Goal: Task Accomplishment & Management: Use online tool/utility

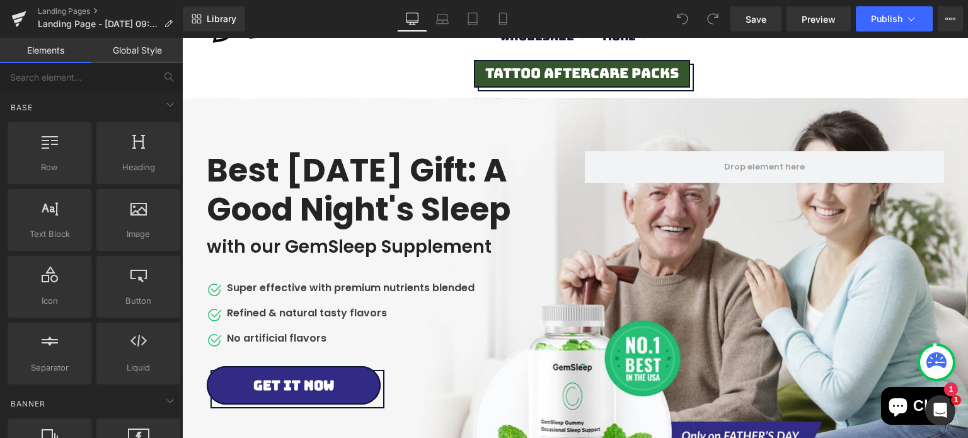
scroll to position [49, 0]
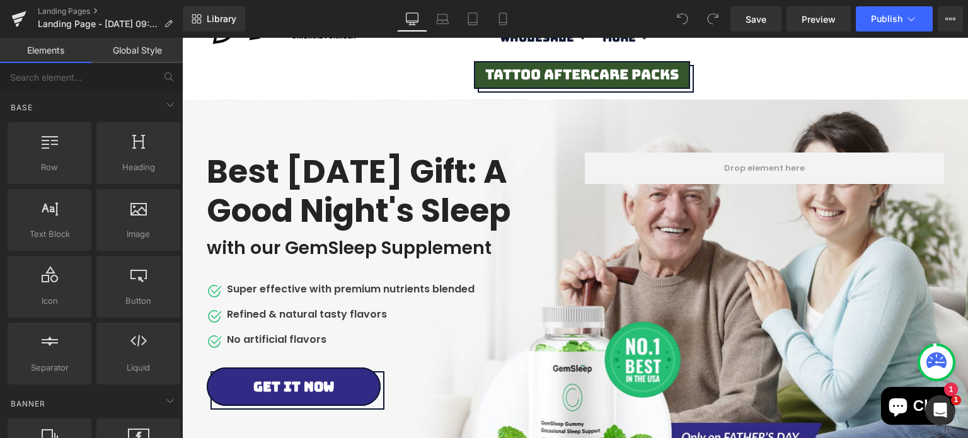
click at [419, 181] on h2 "Best Father's Day Gift: A Good Night's Sleep" at bounding box center [382, 191] width 350 height 77
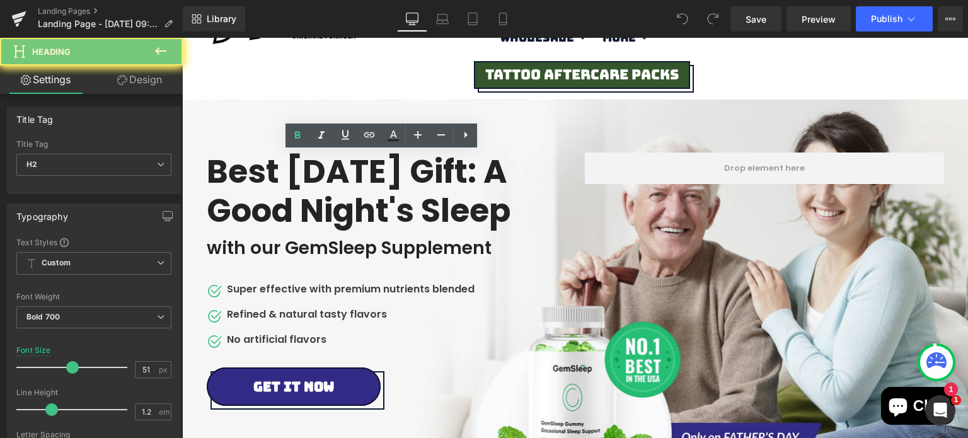
click at [419, 181] on h2 "Best Father's Day Gift: A Good Night's Sleep" at bounding box center [382, 191] width 350 height 77
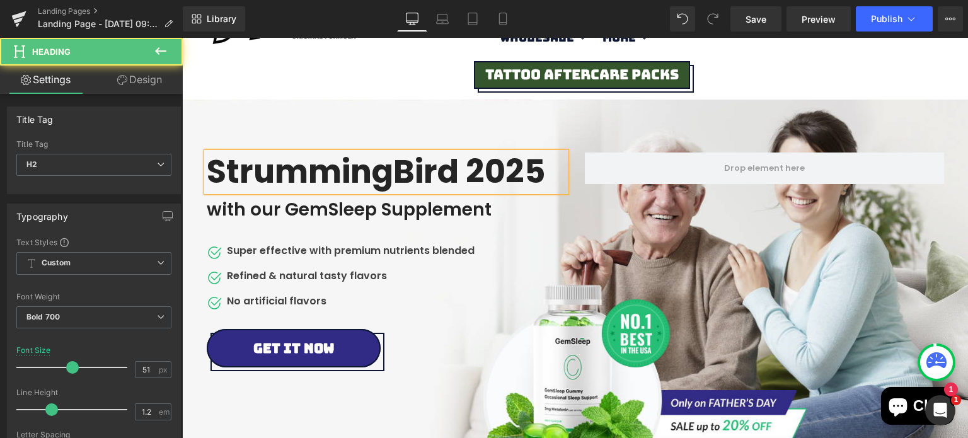
click at [402, 170] on h2 "StrummingBird 2025" at bounding box center [382, 172] width 350 height 38
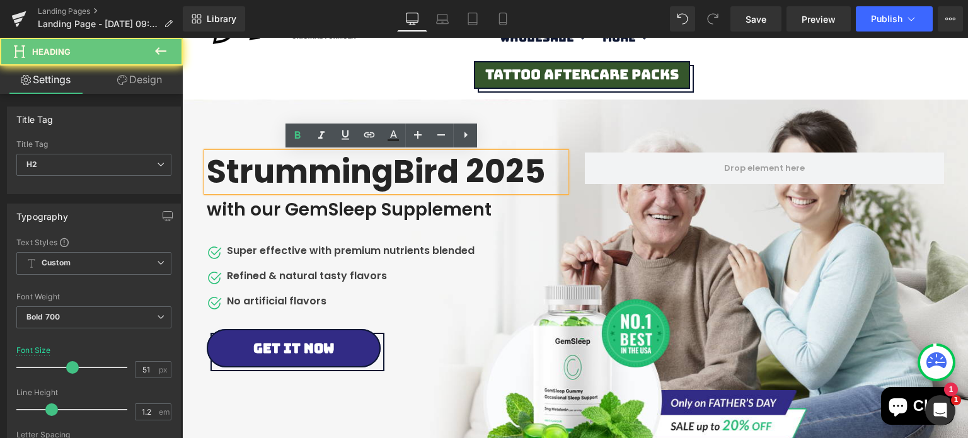
click at [399, 170] on h2 "StrummingBird 2025" at bounding box center [382, 172] width 350 height 38
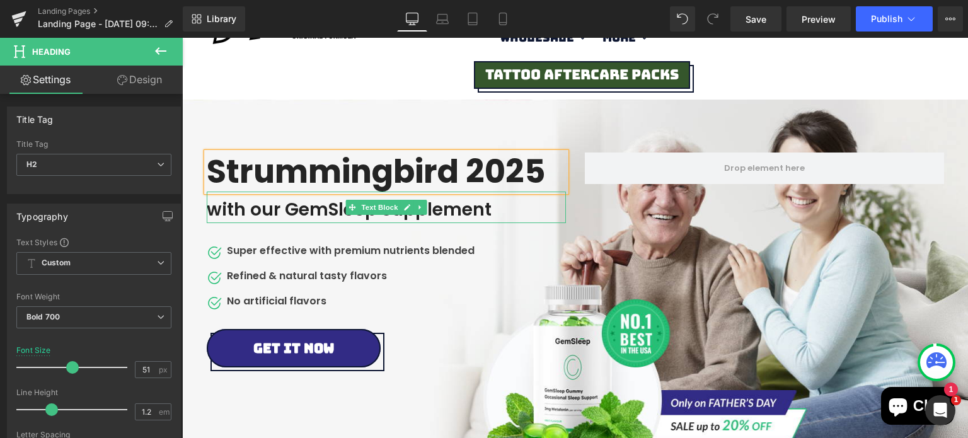
click at [270, 212] on div "with our GemSleep Supplement" at bounding box center [386, 208] width 359 height 32
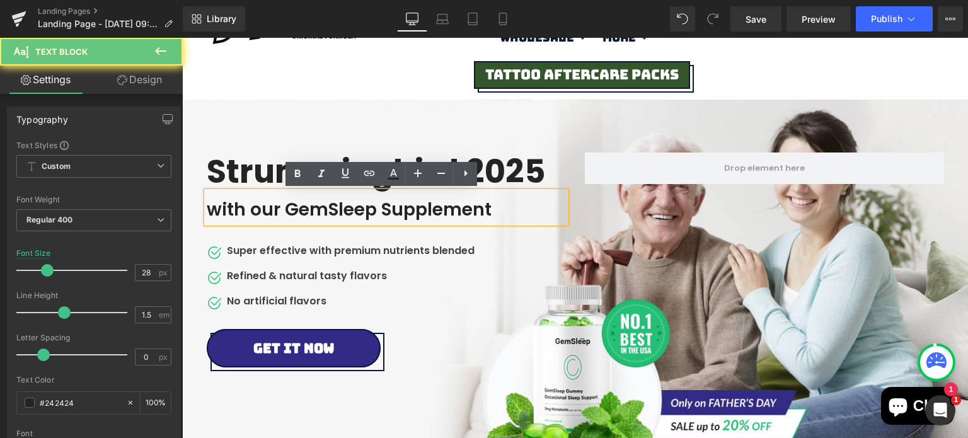
click at [270, 212] on div "with our GemSleep Supplement" at bounding box center [386, 208] width 359 height 32
click at [270, 211] on div "with our GemSleep Supplement" at bounding box center [386, 208] width 359 height 32
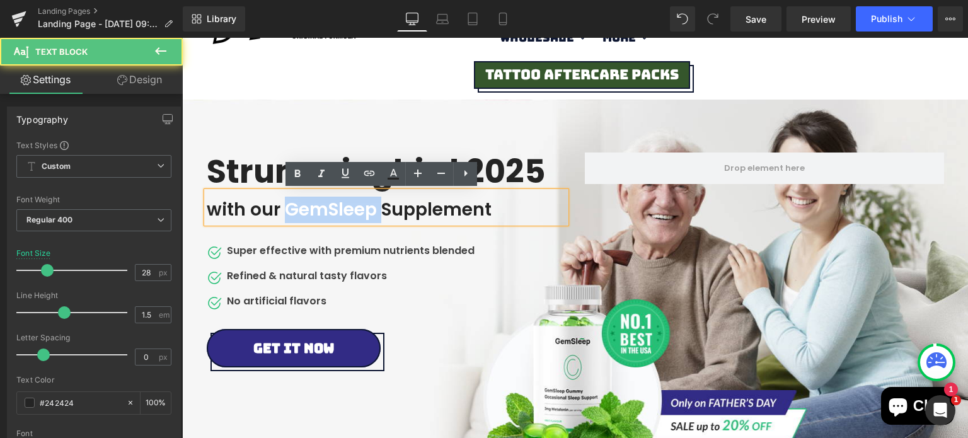
click at [270, 211] on div "with our GemSleep Supplement" at bounding box center [386, 208] width 359 height 32
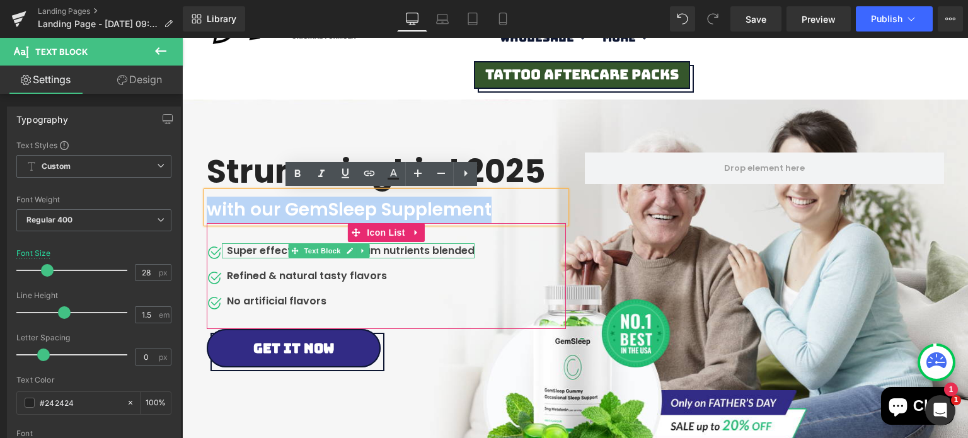
click at [270, 251] on p "Super effective with premium nutrients blended" at bounding box center [351, 250] width 248 height 15
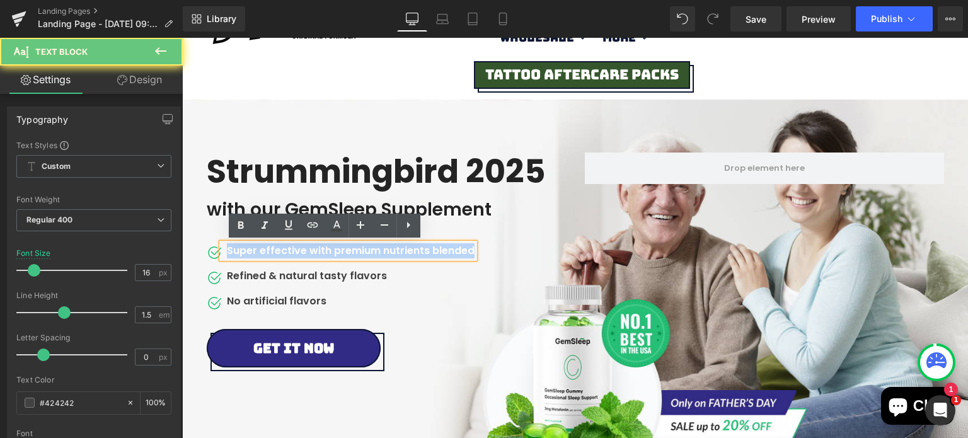
click at [270, 251] on p "Super effective with premium nutrients blended" at bounding box center [351, 250] width 248 height 15
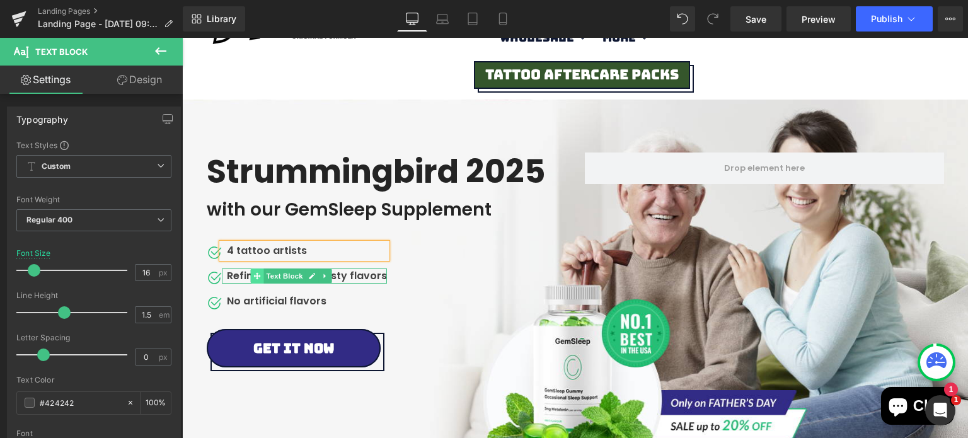
click at [255, 277] on icon at bounding box center [257, 276] width 7 height 8
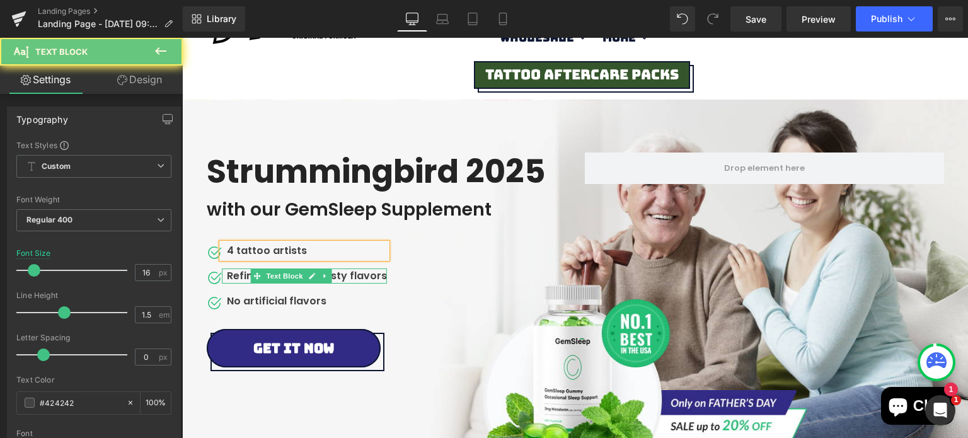
click at [227, 278] on p "Refined & natural tasty flavors" at bounding box center [307, 276] width 160 height 15
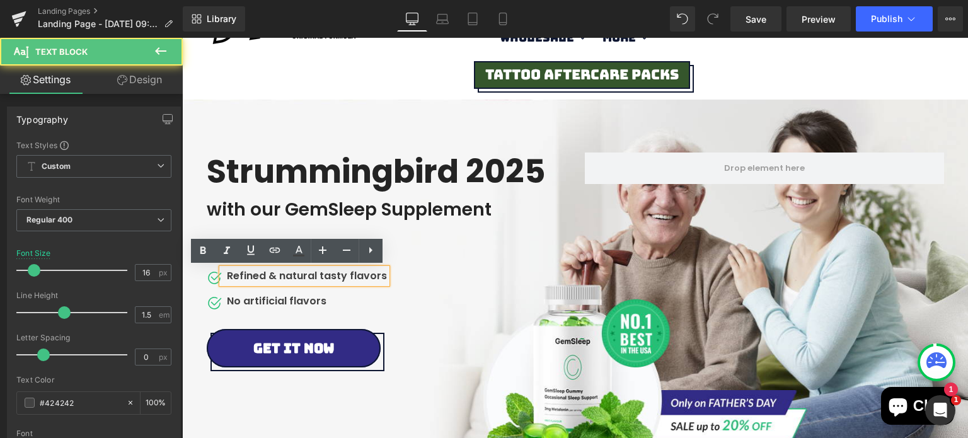
click at [231, 278] on p "Refined & natural tasty flavors" at bounding box center [307, 276] width 160 height 15
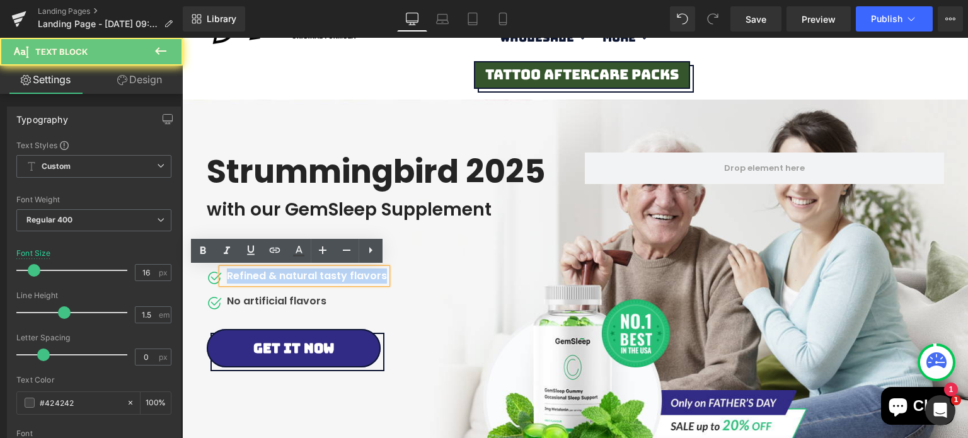
click at [231, 278] on p "Refined & natural tasty flavors" at bounding box center [307, 276] width 160 height 15
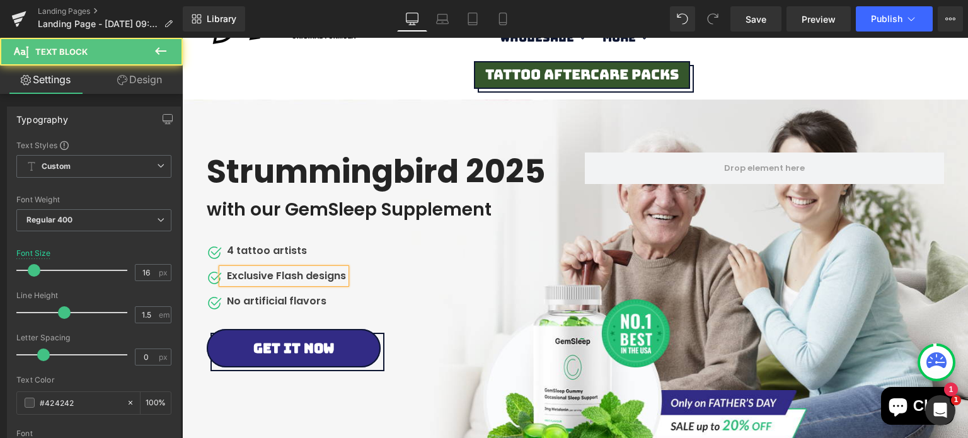
click at [300, 275] on p "Exclusive Flash designs" at bounding box center [286, 276] width 119 height 15
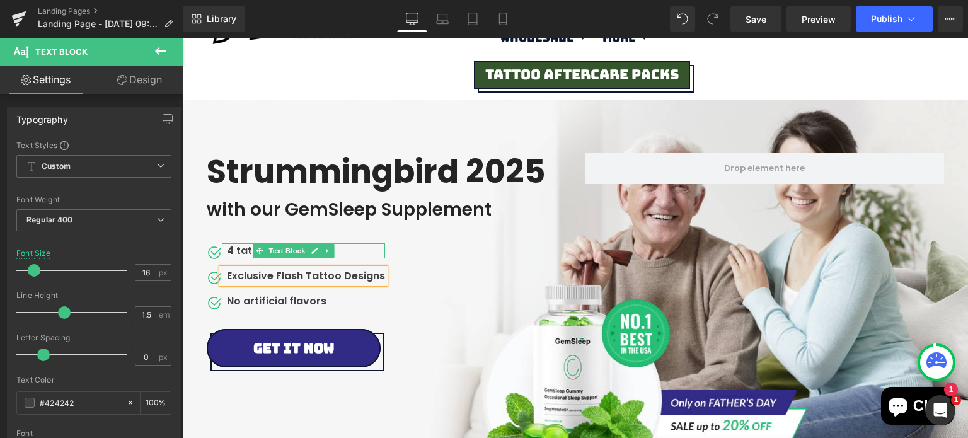
click at [233, 250] on p "4 tattoo artists" at bounding box center [306, 250] width 158 height 15
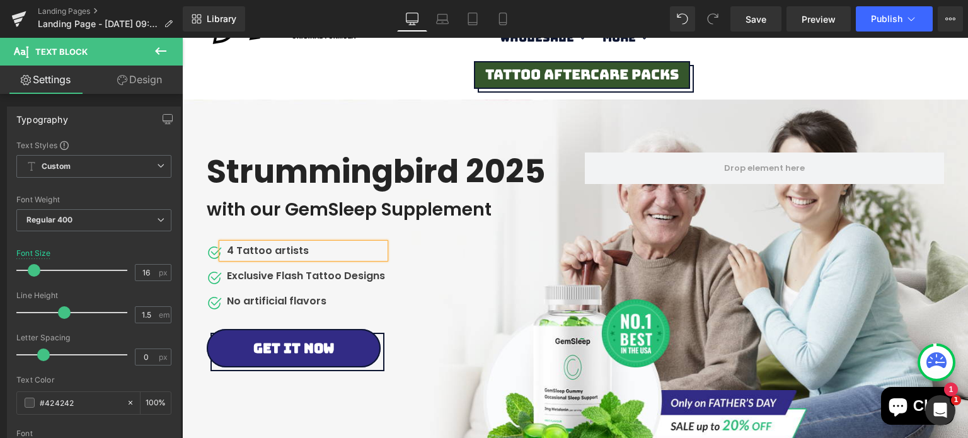
click at [266, 252] on p "4 Tattoo artists" at bounding box center [306, 250] width 158 height 15
click at [267, 302] on span "Text Block" at bounding box center [288, 301] width 42 height 15
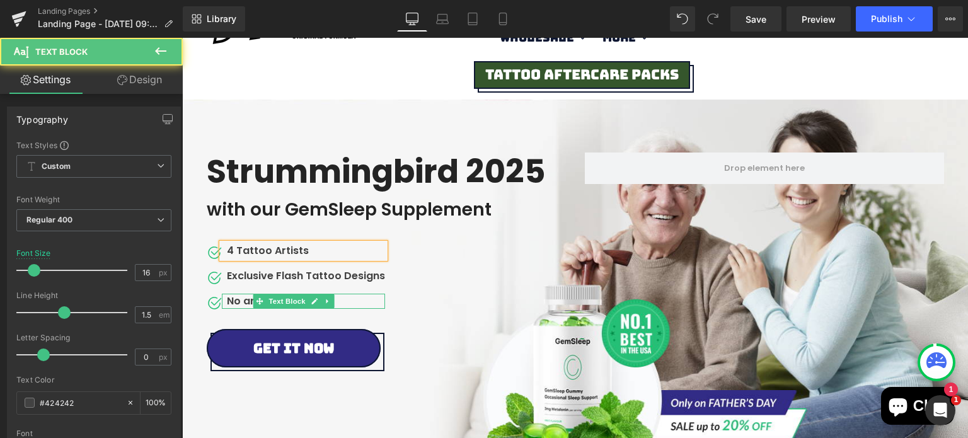
click at [231, 303] on div "No artificial flavors" at bounding box center [303, 301] width 163 height 15
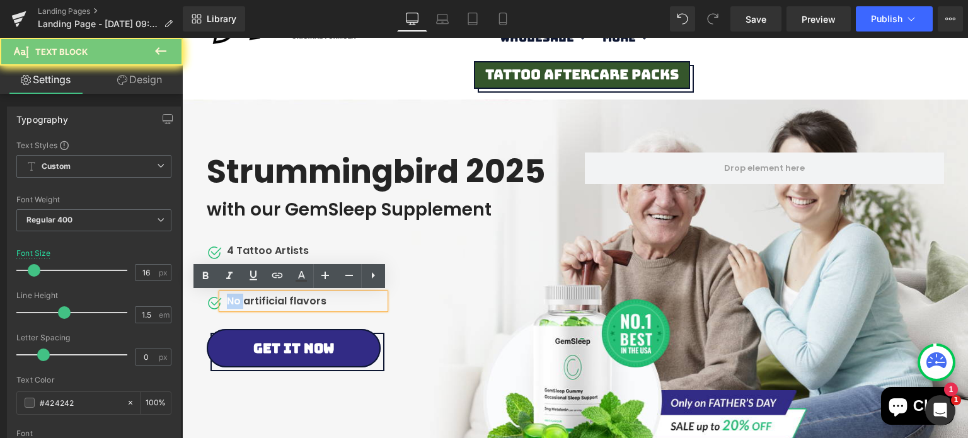
click at [231, 303] on div "No artificial flavors" at bounding box center [303, 301] width 163 height 15
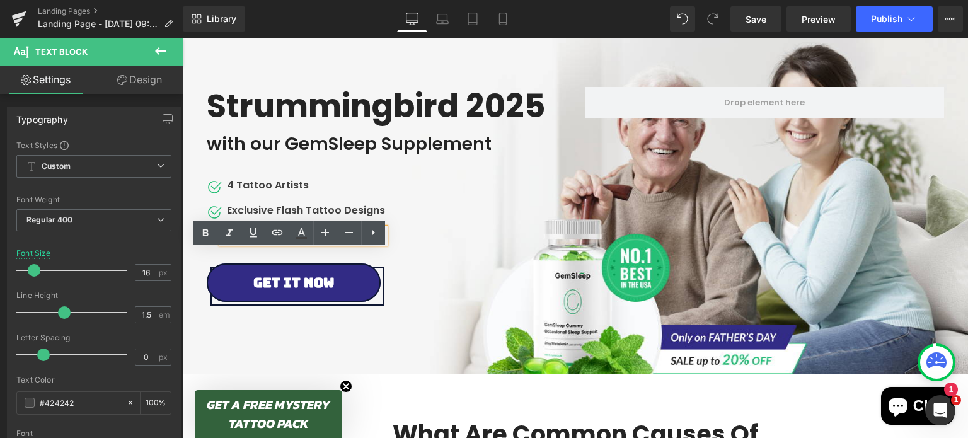
scroll to position [120, 0]
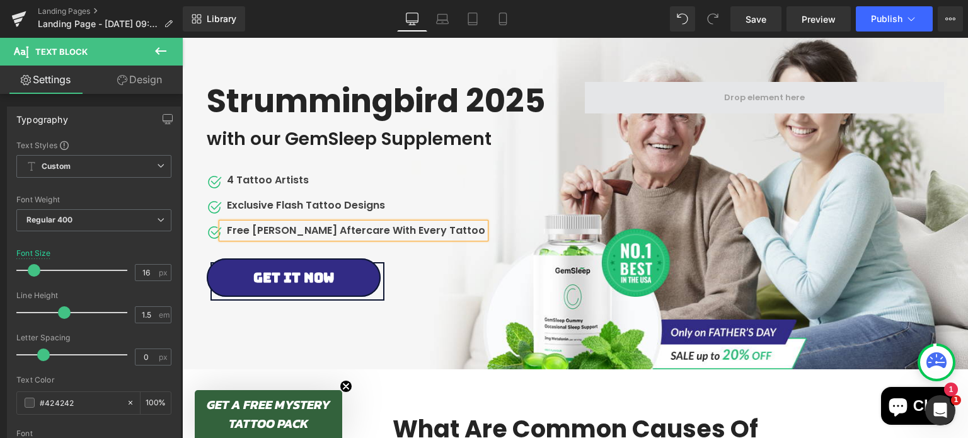
click at [701, 98] on span at bounding box center [764, 98] width 359 height 32
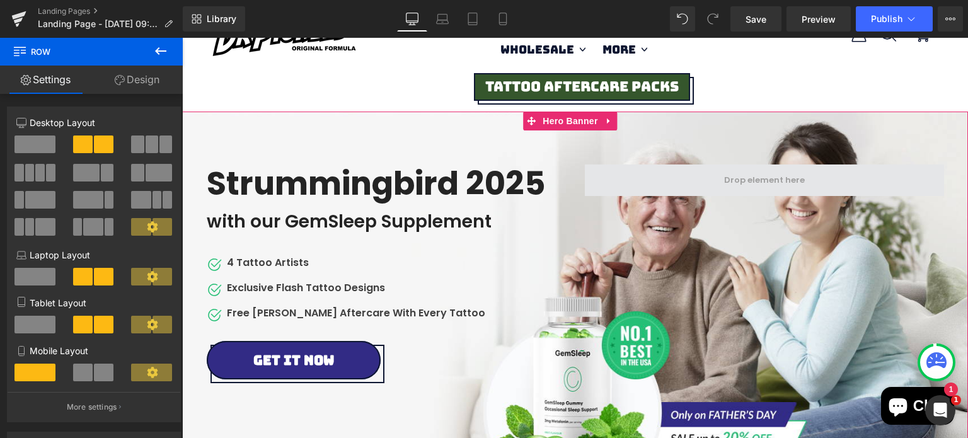
scroll to position [37, 0]
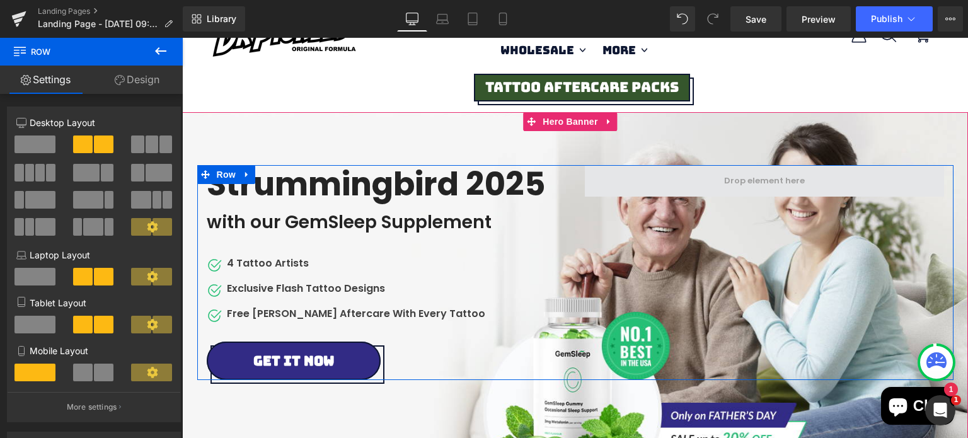
click at [715, 173] on span at bounding box center [764, 181] width 359 height 32
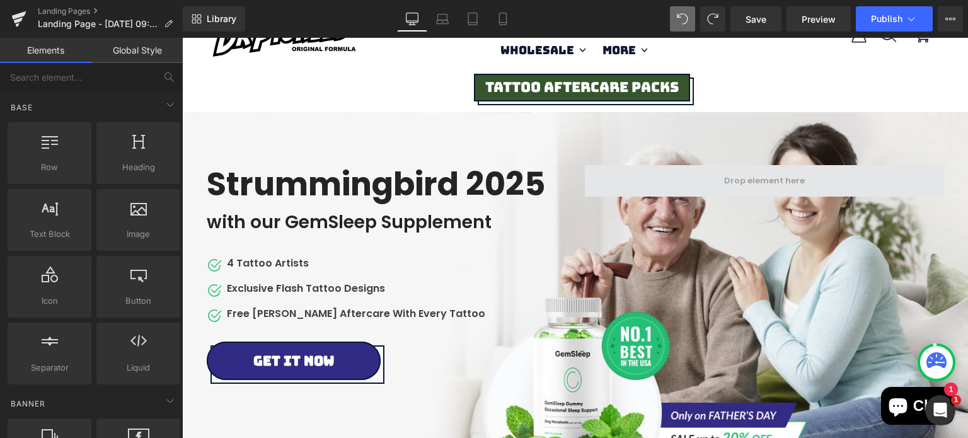
click at [665, 176] on span at bounding box center [764, 181] width 359 height 32
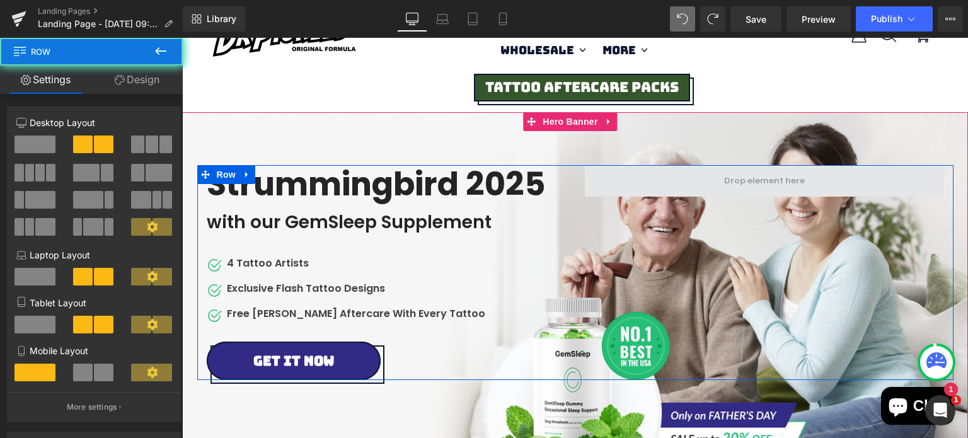
click at [598, 180] on span at bounding box center [764, 181] width 359 height 32
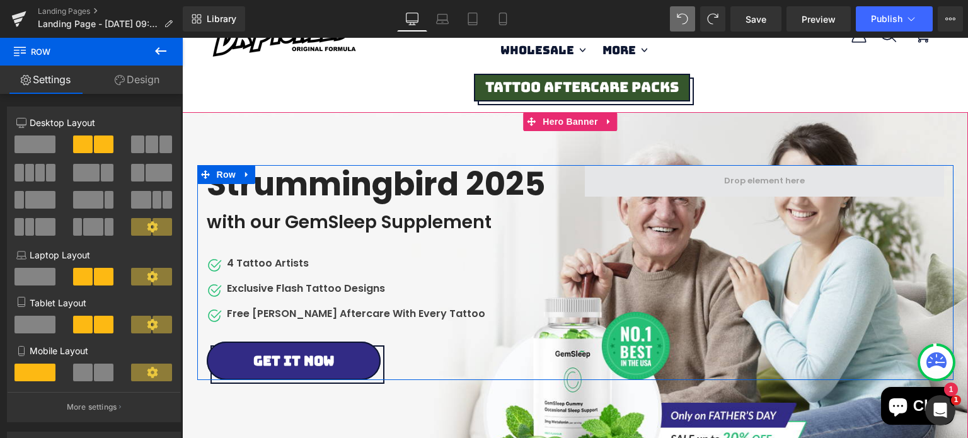
click at [598, 180] on span at bounding box center [764, 181] width 359 height 32
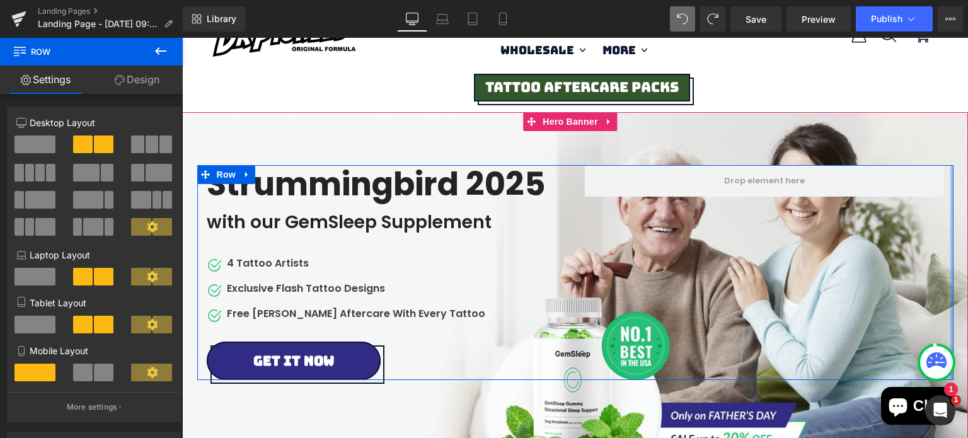
drag, startPoint x: 947, startPoint y: 231, endPoint x: 961, endPoint y: 246, distance: 20.1
click at [951, 233] on span "Strummingbird 2025 Heading with our GemSleep Supplement Text Block Image 4 Tatt…" at bounding box center [575, 272] width 786 height 215
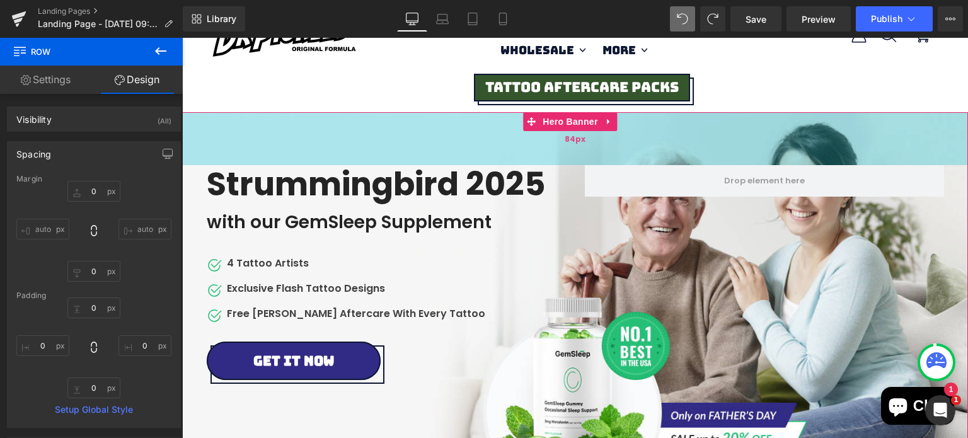
click at [867, 142] on div "84px" at bounding box center [575, 138] width 786 height 53
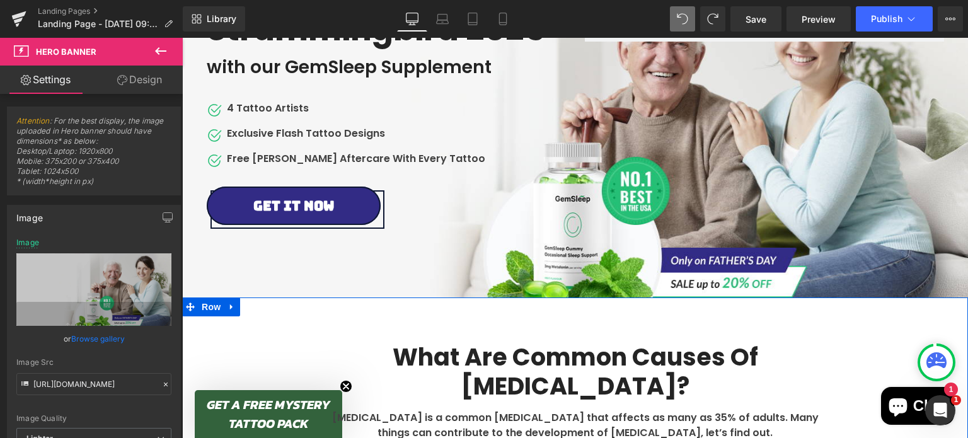
scroll to position [192, 0]
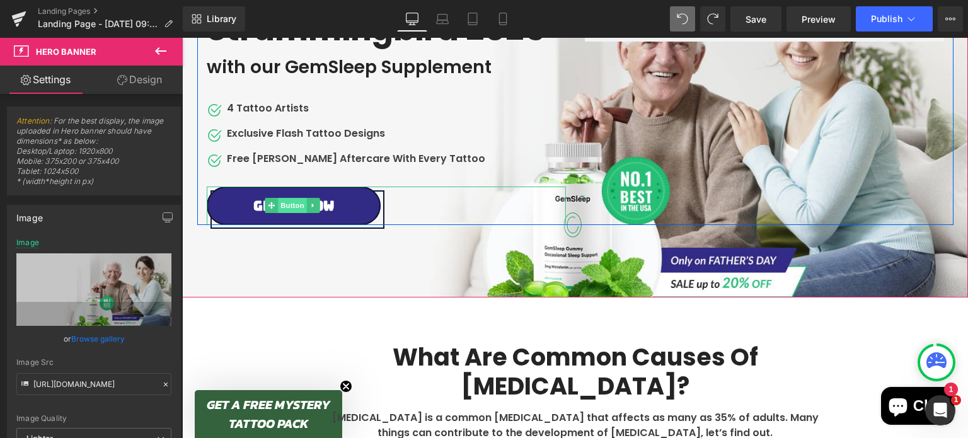
click at [286, 199] on span "Button" at bounding box center [292, 205] width 29 height 15
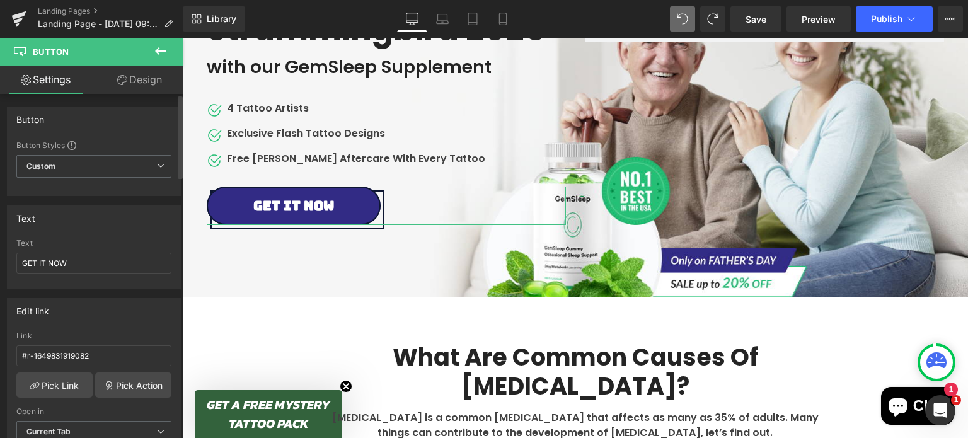
click at [103, 275] on div "Text GET IT NOW" at bounding box center [93, 263] width 155 height 49
click at [96, 265] on input "GET IT NOW" at bounding box center [93, 263] width 155 height 21
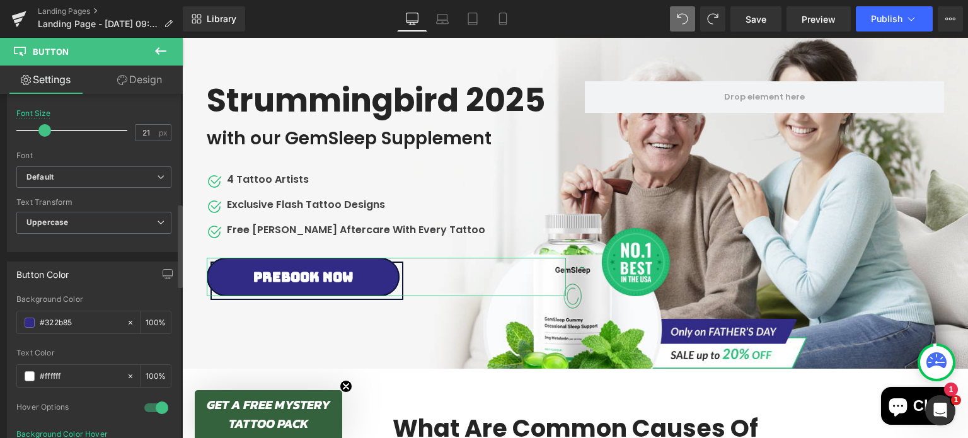
scroll to position [449, 0]
type input "Prebook Now"
click at [25, 318] on span at bounding box center [30, 323] width 10 height 10
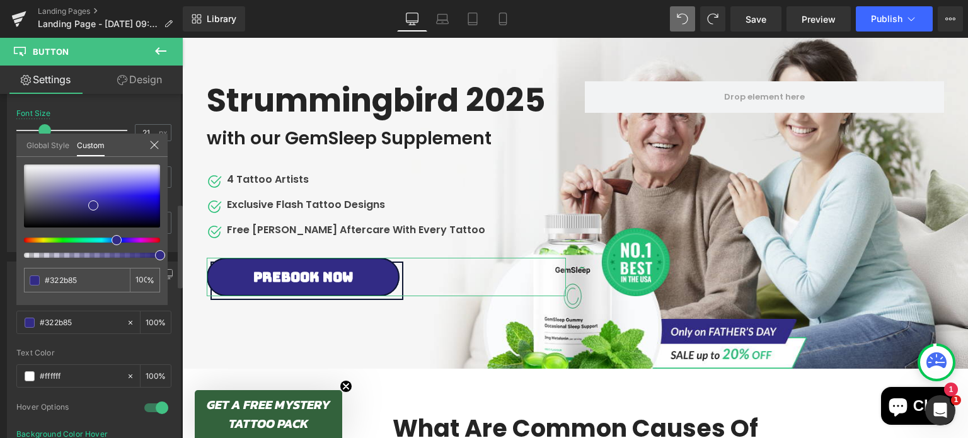
click at [53, 149] on link "Global Style" at bounding box center [47, 144] width 43 height 21
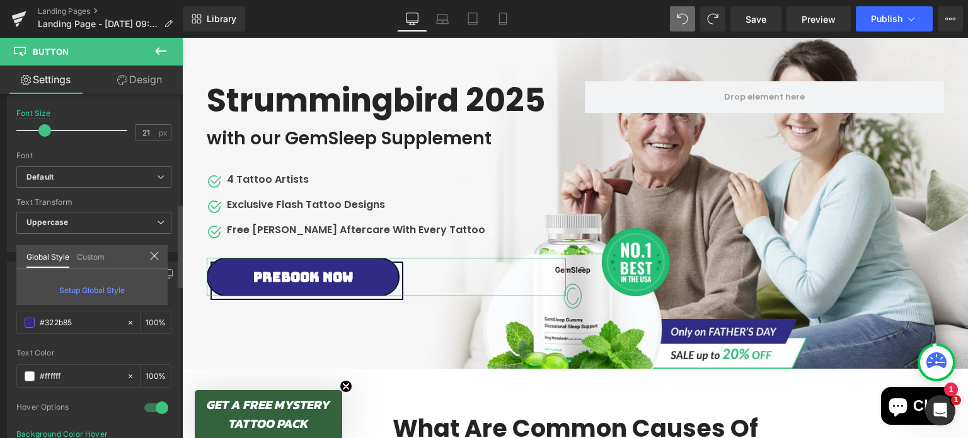
click at [86, 257] on link "Custom" at bounding box center [91, 255] width 28 height 21
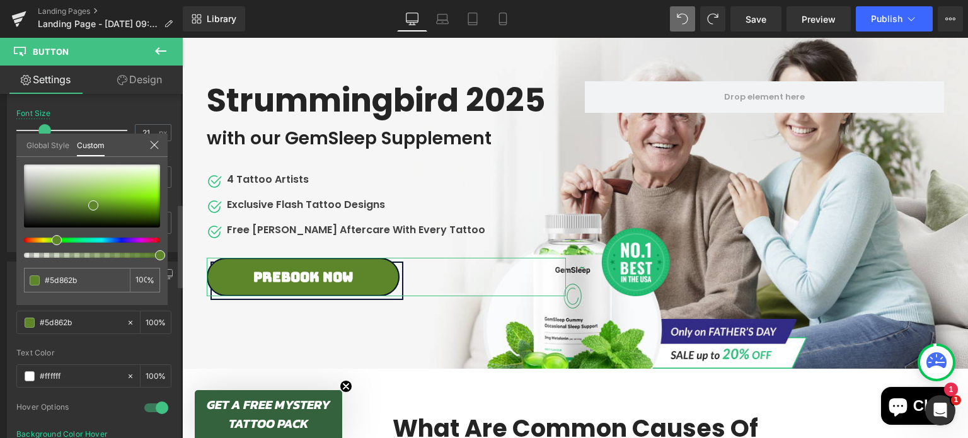
drag, startPoint x: 115, startPoint y: 240, endPoint x: 50, endPoint y: 240, distance: 64.3
click at [50, 240] on div at bounding box center [87, 240] width 136 height 5
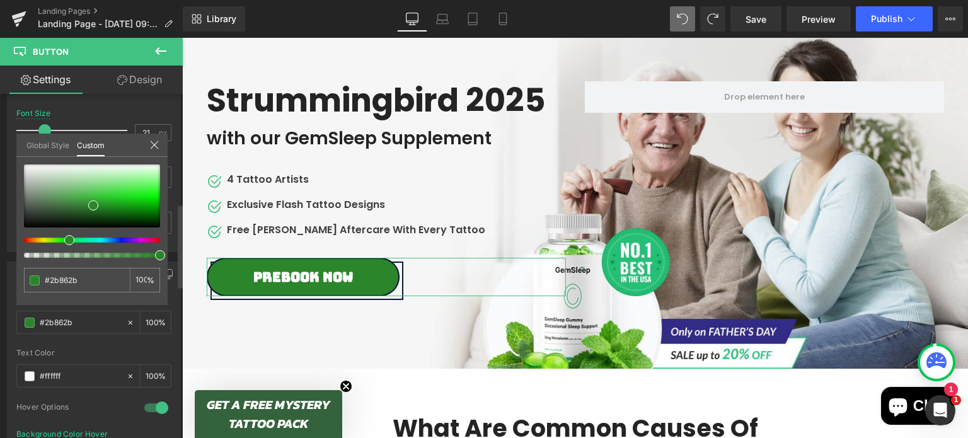
drag, startPoint x: 59, startPoint y: 241, endPoint x: 67, endPoint y: 244, distance: 8.6
click at [67, 244] on div at bounding box center [92, 211] width 136 height 93
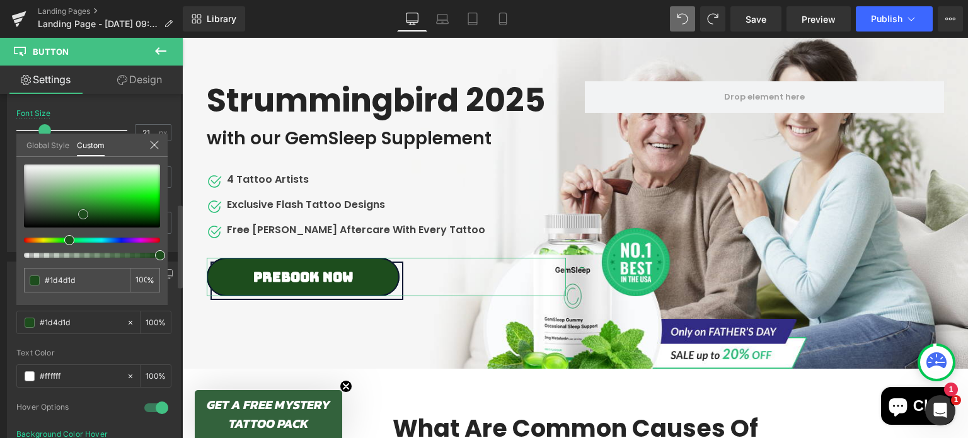
drag, startPoint x: 95, startPoint y: 205, endPoint x: 86, endPoint y: 212, distance: 12.1
click at [86, 212] on span at bounding box center [83, 214] width 10 height 10
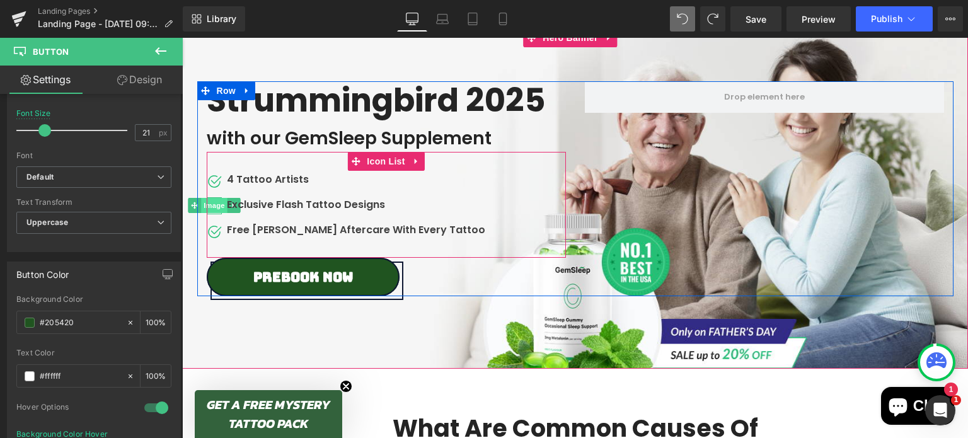
click at [211, 209] on span "Image" at bounding box center [214, 205] width 26 height 15
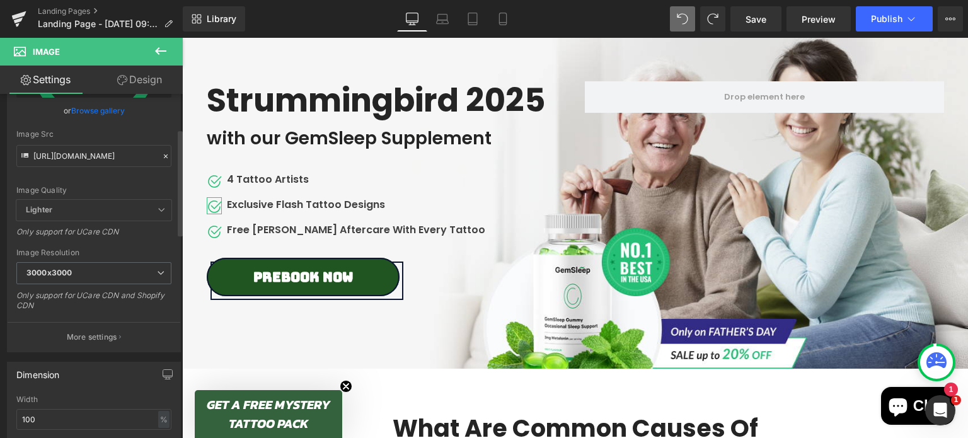
scroll to position [115, 0]
click at [91, 211] on span "Lighter" at bounding box center [93, 209] width 155 height 21
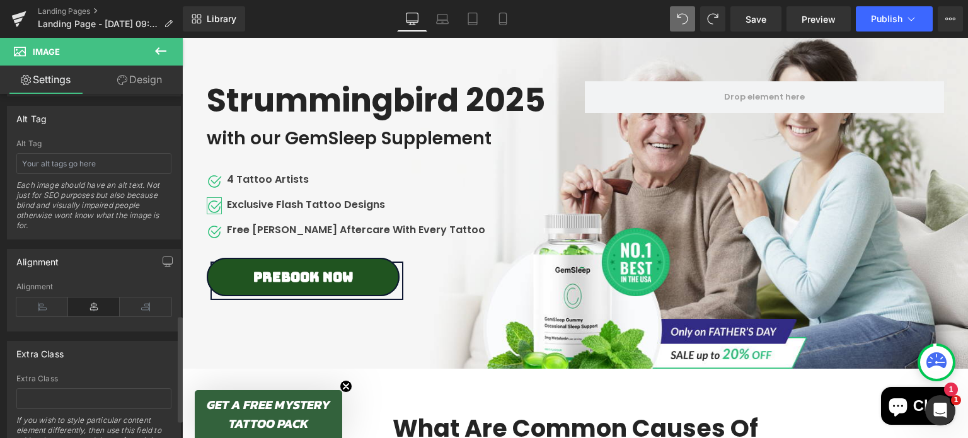
scroll to position [771, 0]
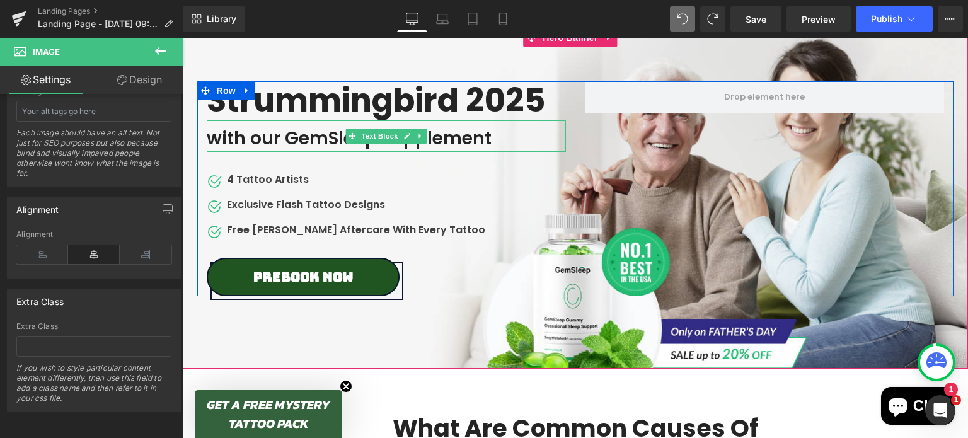
click at [263, 142] on div "with our GemSleep Supplement" at bounding box center [386, 136] width 359 height 32
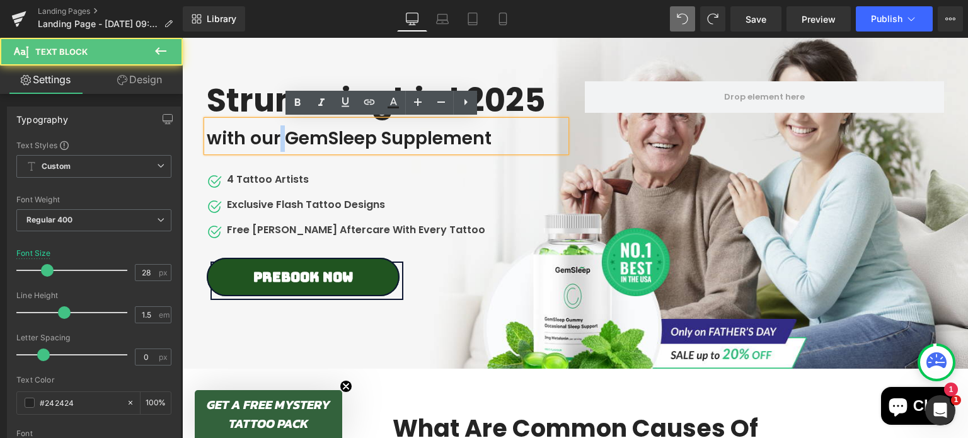
click at [263, 142] on div "with our GemSleep Supplement" at bounding box center [386, 136] width 359 height 32
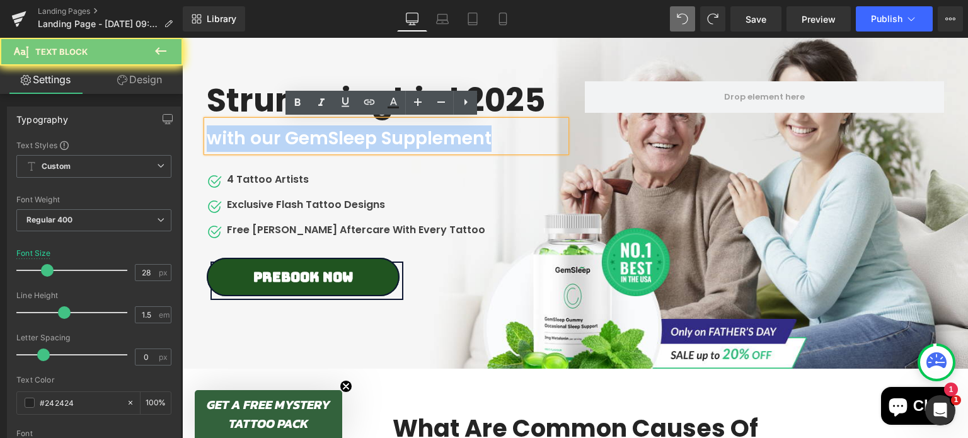
click at [263, 142] on div "with our GemSleep Supplement" at bounding box center [386, 136] width 359 height 32
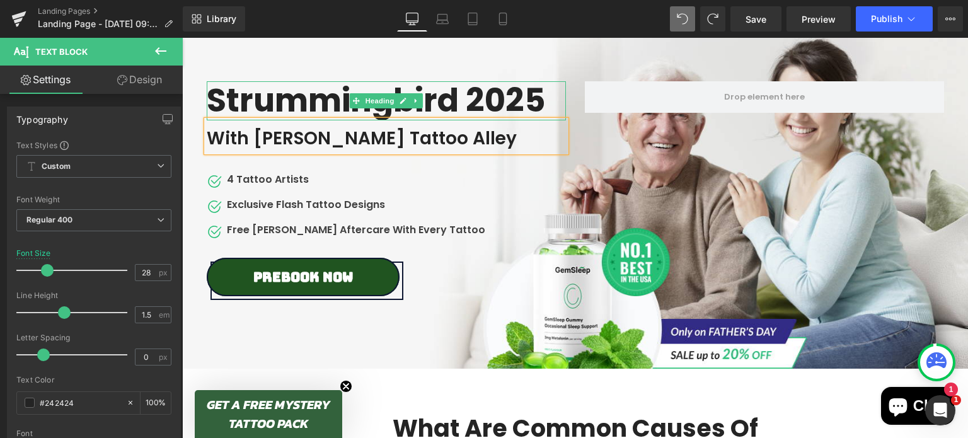
click at [236, 90] on h2 "Strummingbird 2025" at bounding box center [382, 100] width 350 height 38
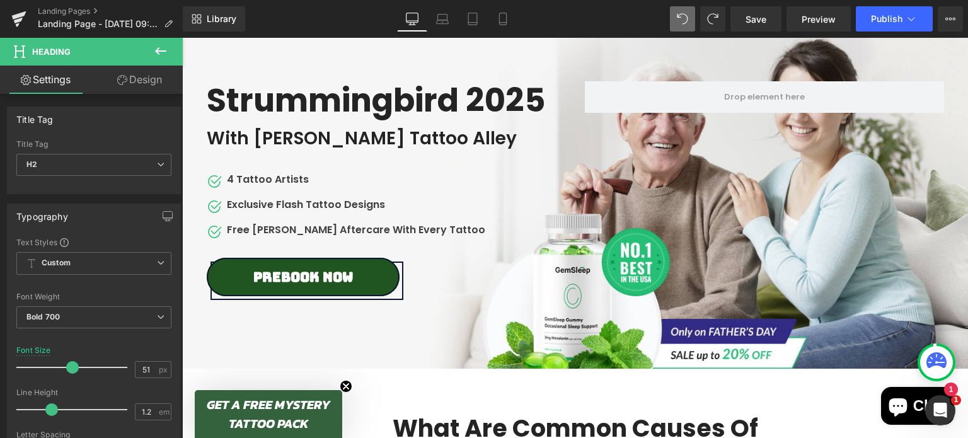
click at [146, 81] on link "Design" at bounding box center [139, 80] width 91 height 28
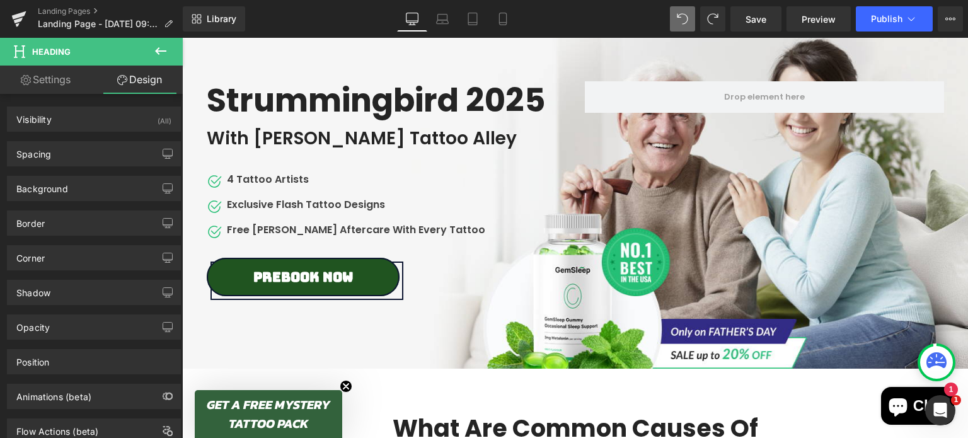
click at [61, 78] on link "Settings" at bounding box center [45, 80] width 91 height 28
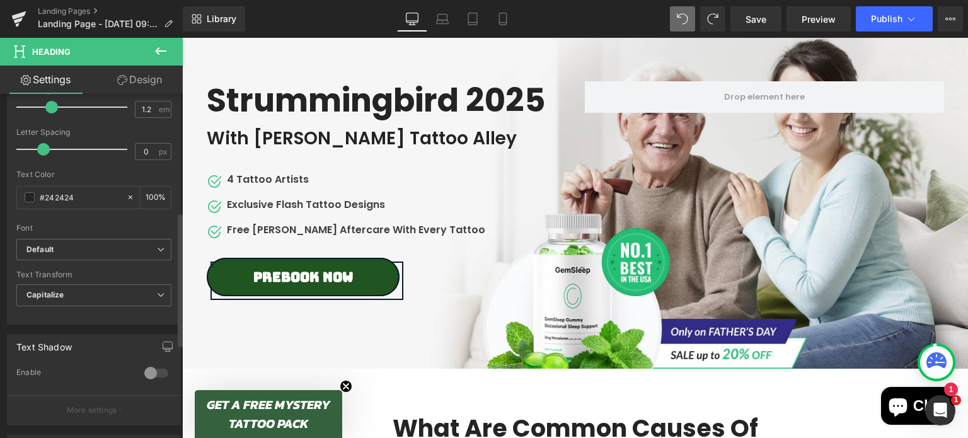
scroll to position [304, 0]
click at [101, 249] on b "Default" at bounding box center [91, 248] width 130 height 11
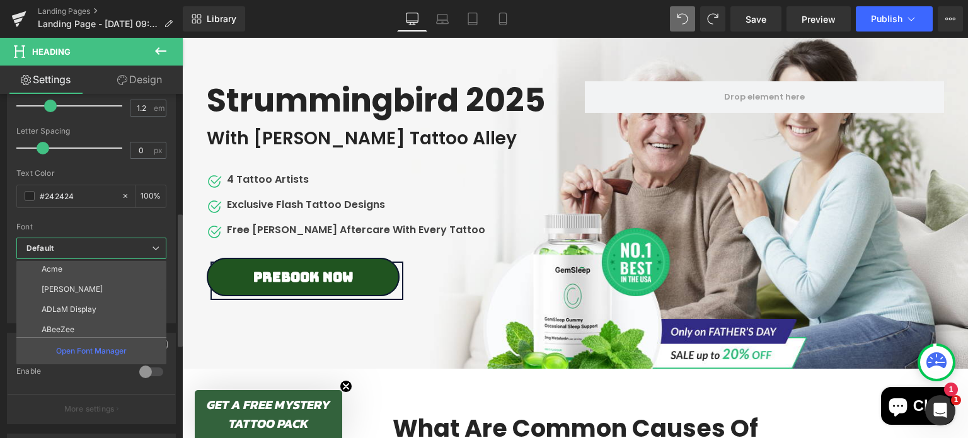
scroll to position [86, 0]
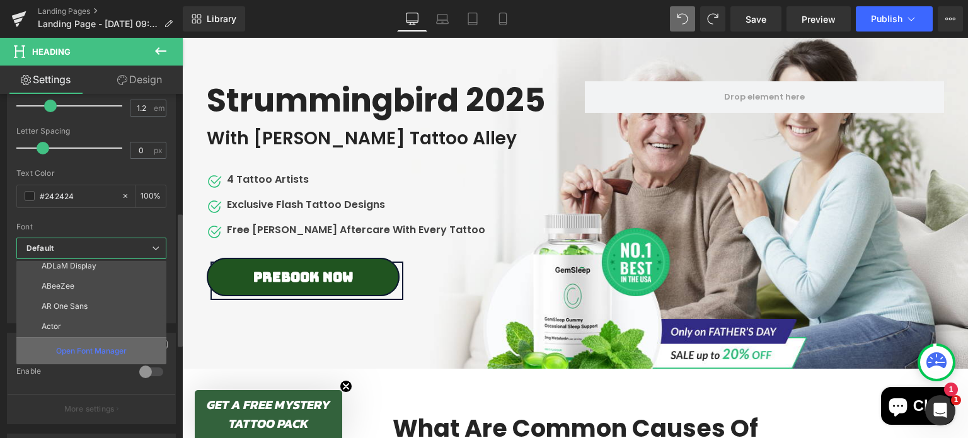
click at [88, 348] on p "Open Font Manager" at bounding box center [91, 350] width 71 height 11
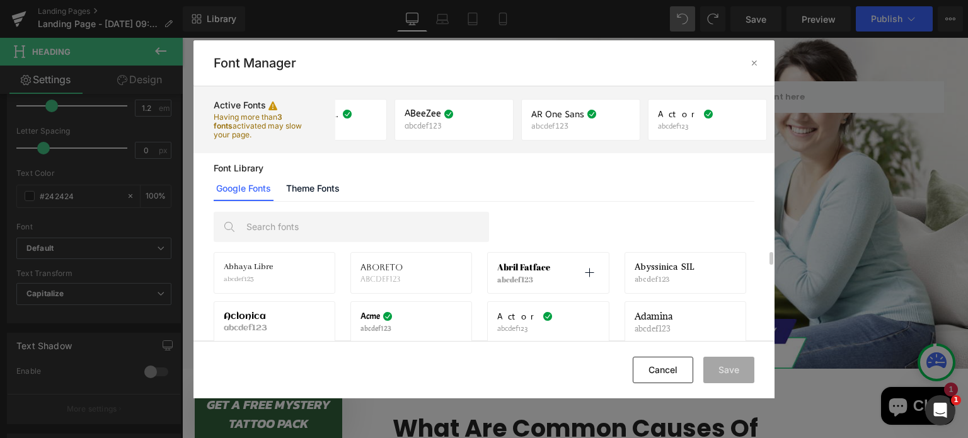
scroll to position [30, 0]
click at [595, 271] on p at bounding box center [589, 273] width 20 height 20
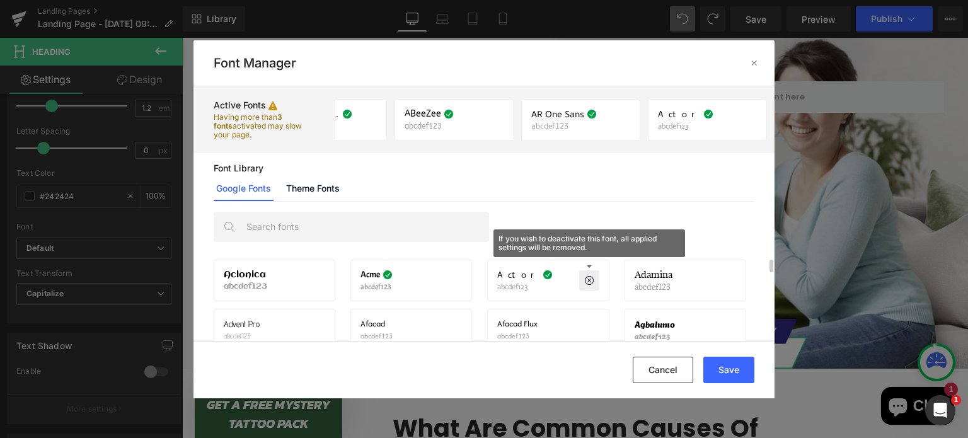
scroll to position [95, 0]
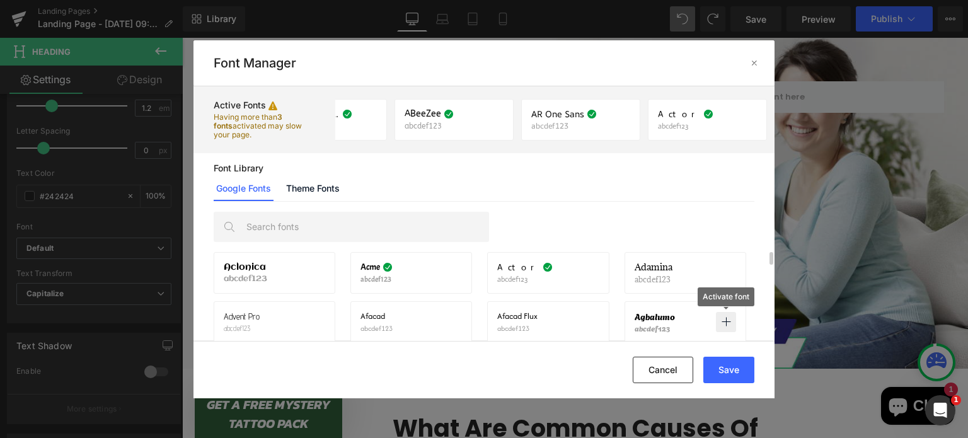
click at [731, 318] on icon at bounding box center [726, 322] width 10 height 10
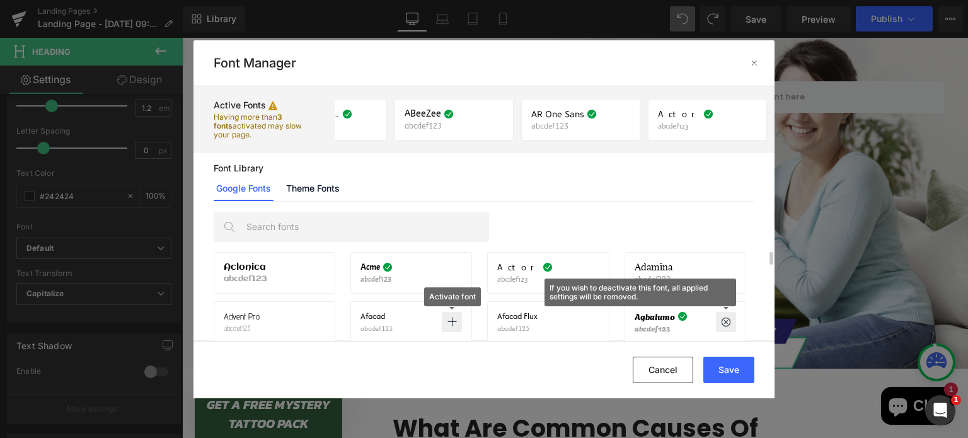
click at [453, 317] on icon at bounding box center [452, 322] width 10 height 10
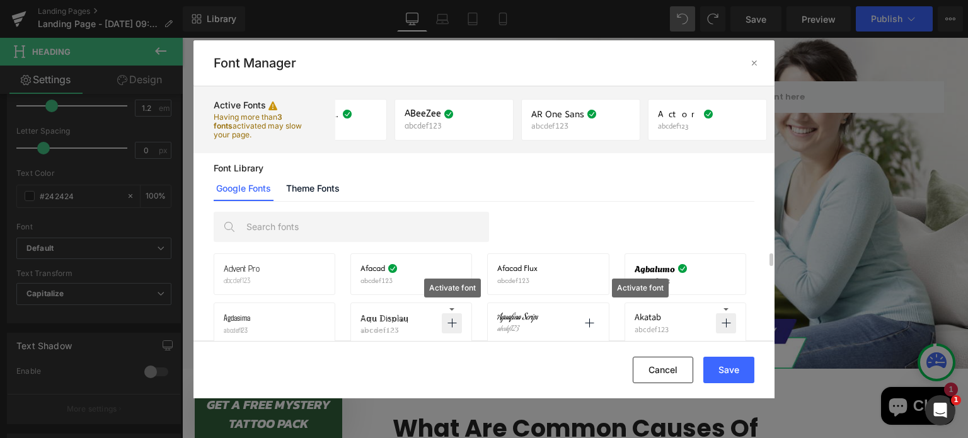
scroll to position [153, 0]
click at [393, 229] on input "text" at bounding box center [364, 226] width 249 height 29
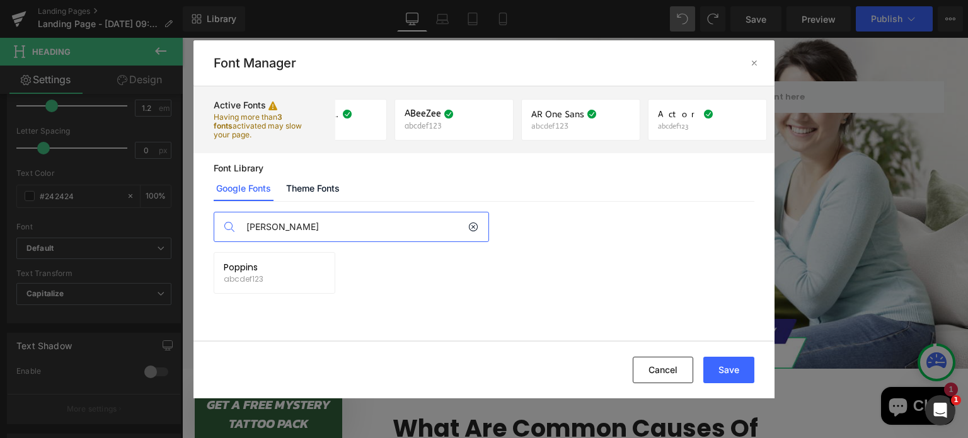
scroll to position [0, 0]
click at [316, 273] on icon at bounding box center [315, 273] width 10 height 10
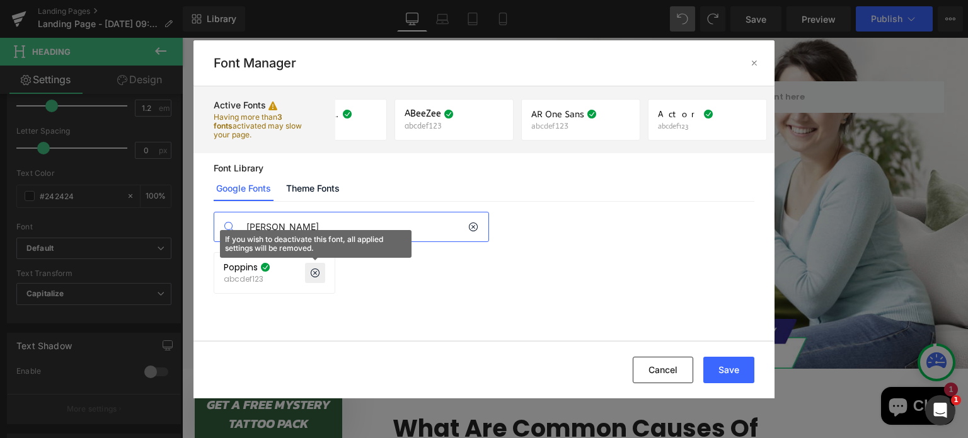
click at [393, 227] on input "popp" at bounding box center [354, 226] width 229 height 29
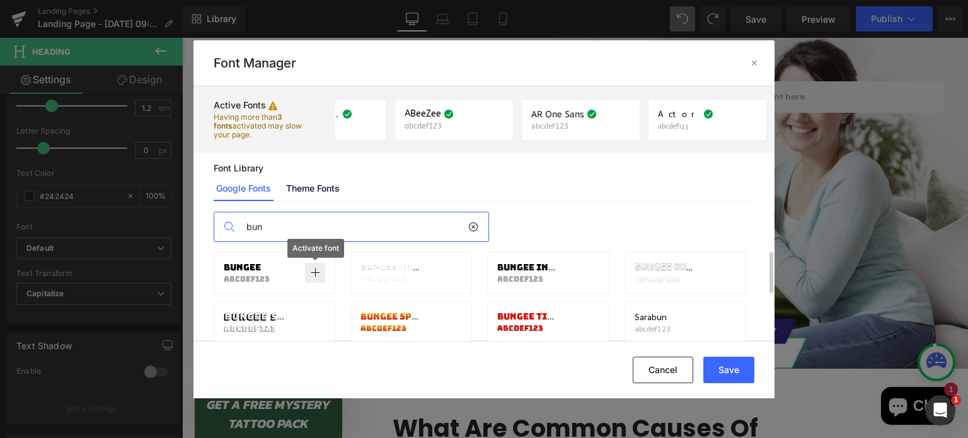
type input "bun"
click at [314, 270] on icon at bounding box center [315, 273] width 10 height 10
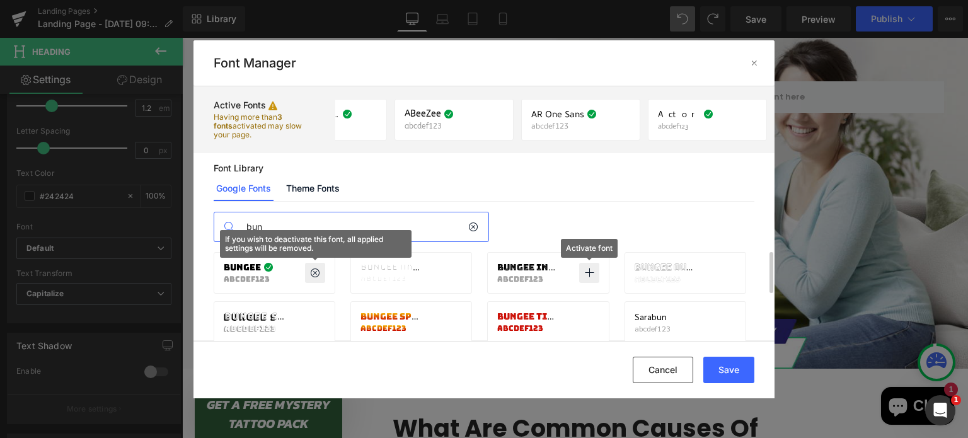
click at [590, 276] on icon at bounding box center [589, 273] width 10 height 10
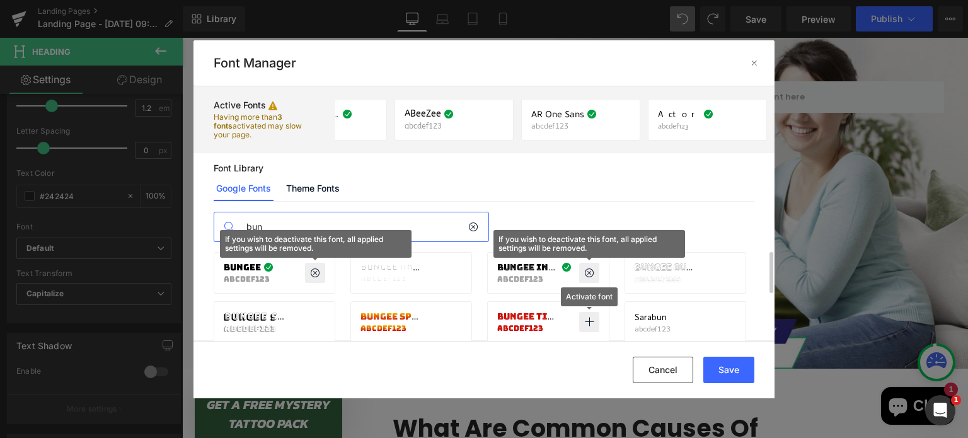
click at [589, 330] on p at bounding box center [589, 322] width 20 height 20
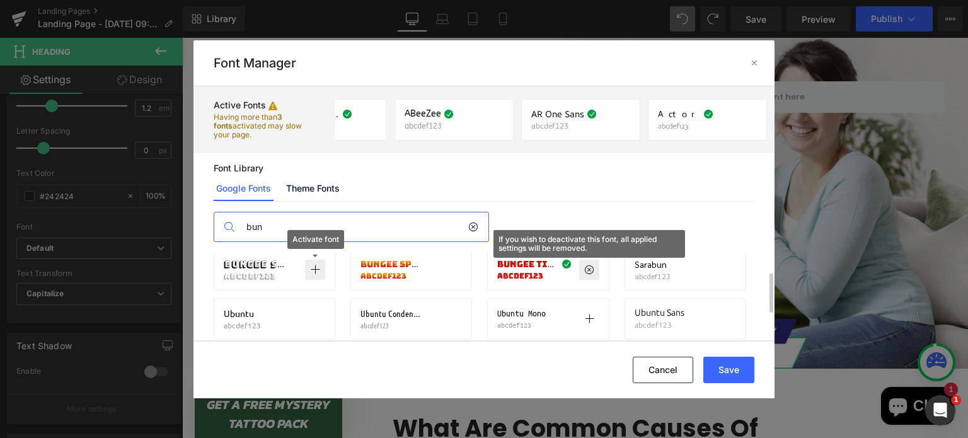
scroll to position [60, 0]
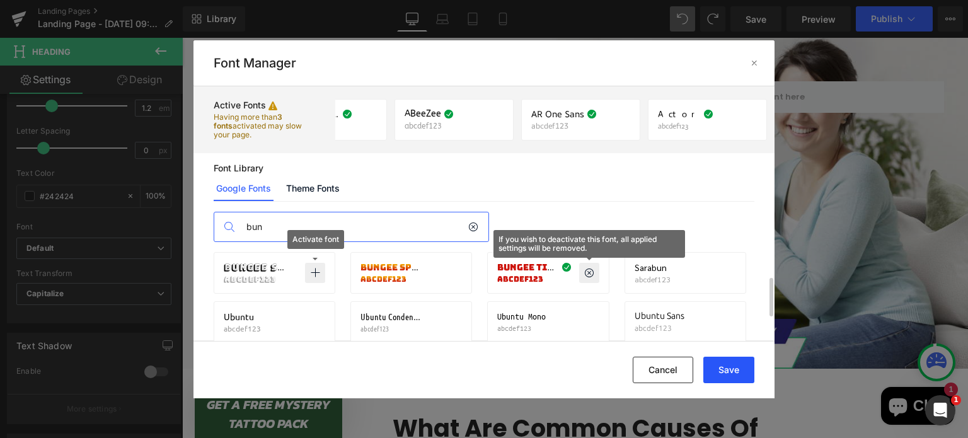
click at [736, 369] on button "Save" at bounding box center [728, 370] width 51 height 26
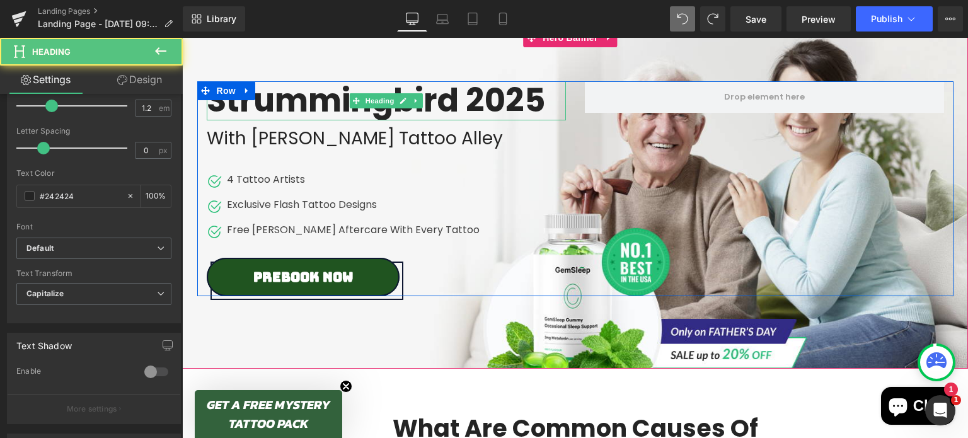
click at [431, 94] on h2 "Strummingbird 2025" at bounding box center [382, 100] width 350 height 38
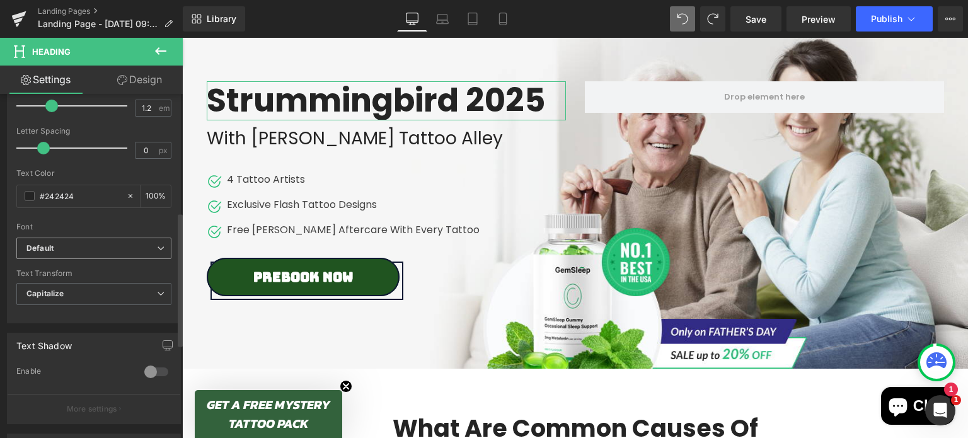
click at [110, 238] on div "Default Default Bebas Neue Acme Anek Odia ADLaM Display ABeeZee AR One Sans Act…" at bounding box center [93, 252] width 155 height 29
click at [101, 249] on b "Default" at bounding box center [91, 248] width 130 height 11
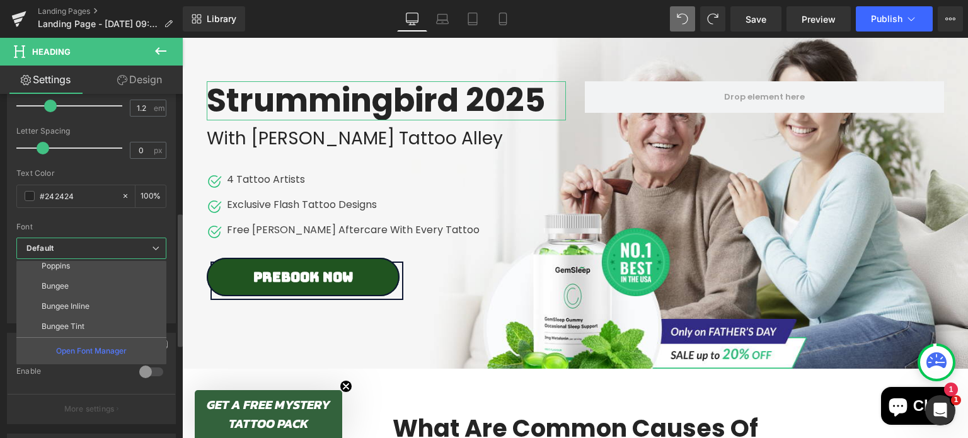
scroll to position [226, 0]
click at [96, 283] on li "Bungee" at bounding box center [94, 287] width 156 height 20
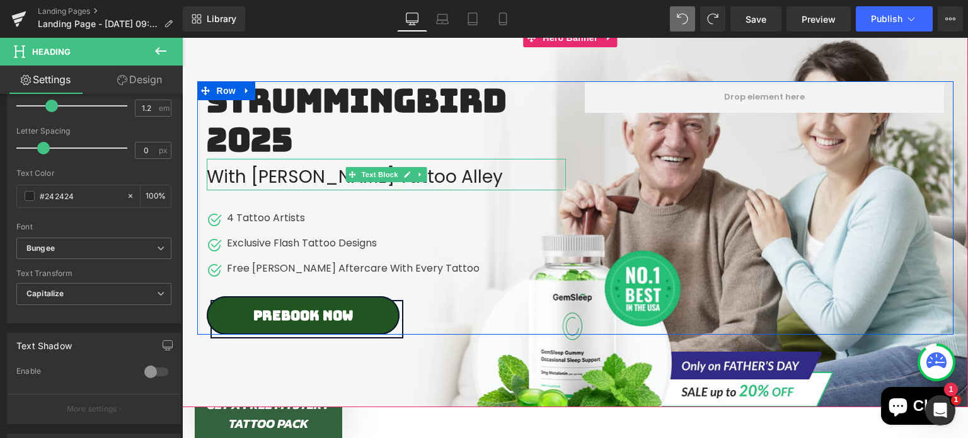
click at [303, 177] on div "With Dr Pickles Tattoo Alley" at bounding box center [386, 175] width 359 height 32
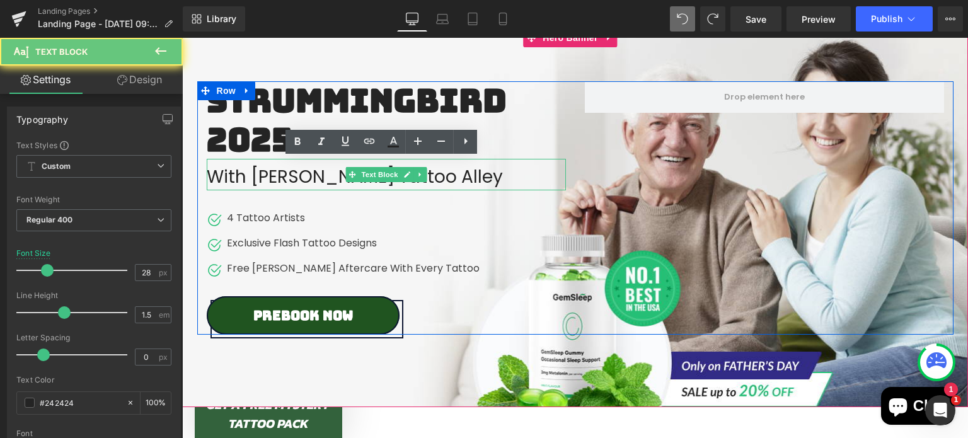
click at [303, 177] on div "With Dr Pickles Tattoo Alley" at bounding box center [386, 175] width 359 height 32
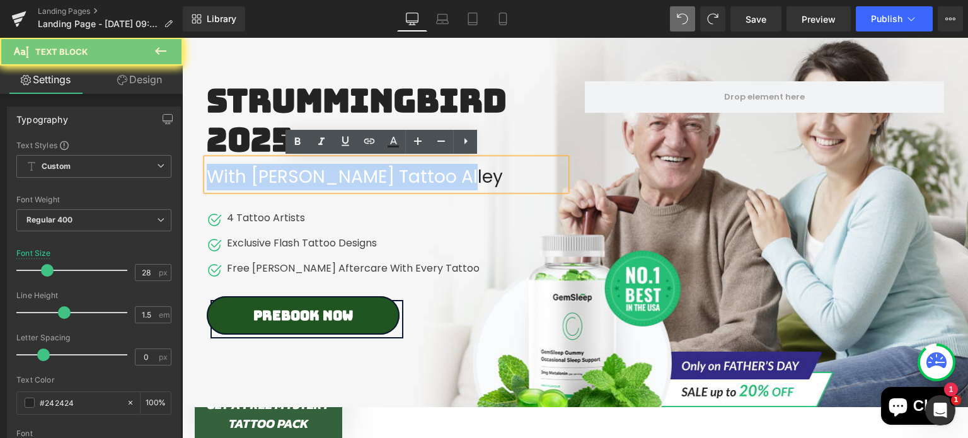
click at [303, 177] on div "With Dr Pickles Tattoo Alley" at bounding box center [386, 175] width 359 height 32
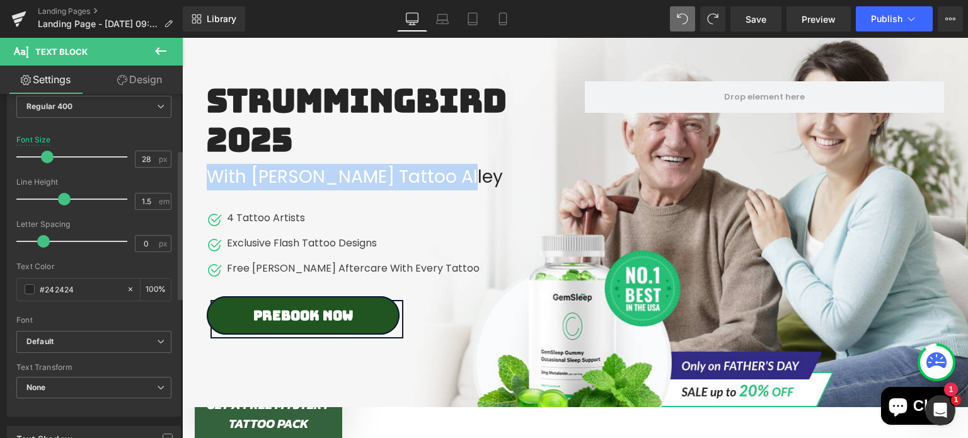
scroll to position [129, 0]
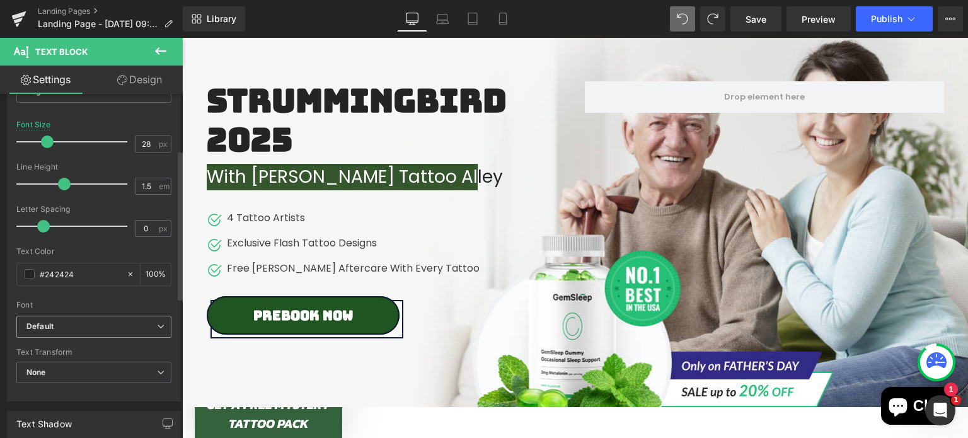
click at [105, 321] on b "Default" at bounding box center [91, 326] width 130 height 11
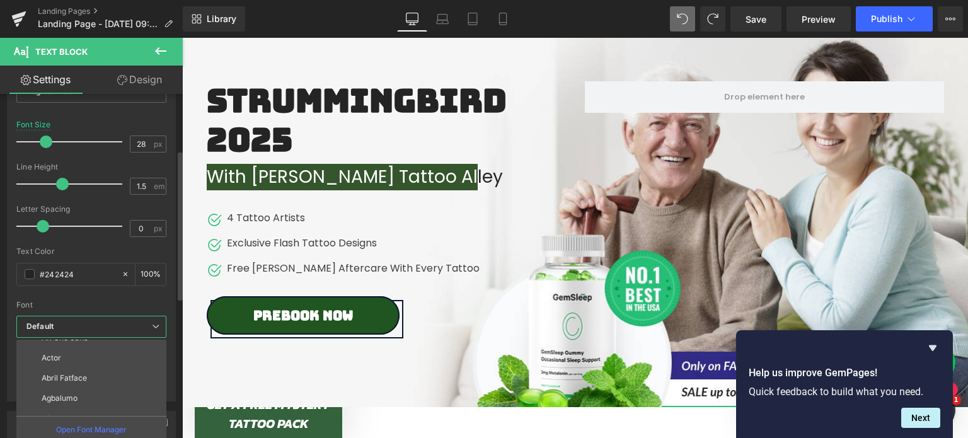
scroll to position [136, 0]
click at [101, 373] on li "Abril Fatface" at bounding box center [94, 376] width 156 height 20
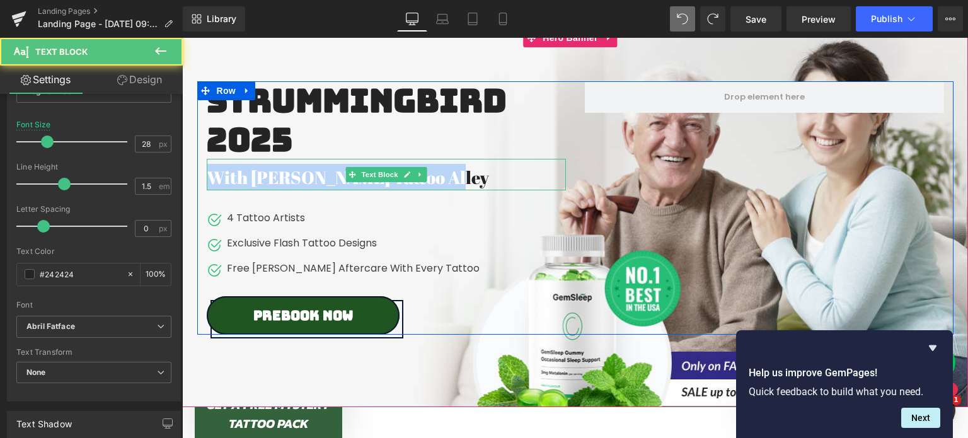
click at [329, 182] on div "With Dr Pickles Tattoo Alley" at bounding box center [386, 175] width 359 height 32
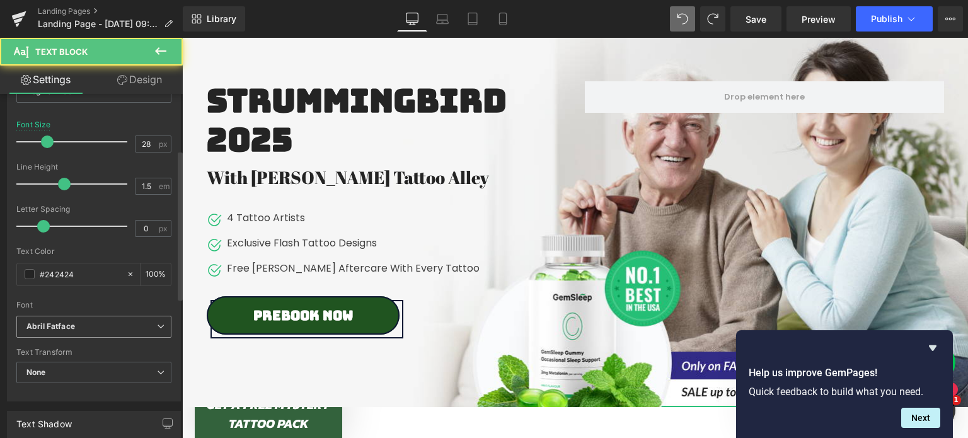
click at [98, 328] on b "Abril Fatface" at bounding box center [91, 326] width 130 height 11
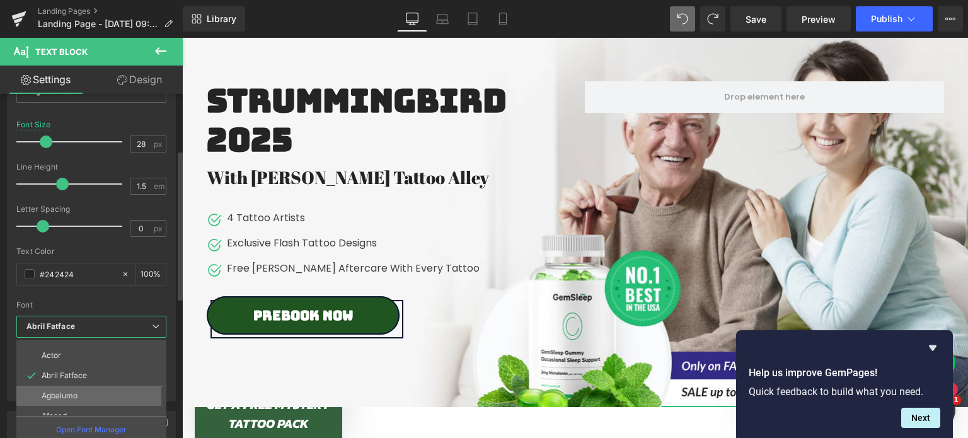
click at [96, 391] on li "Agbalumo" at bounding box center [94, 396] width 156 height 20
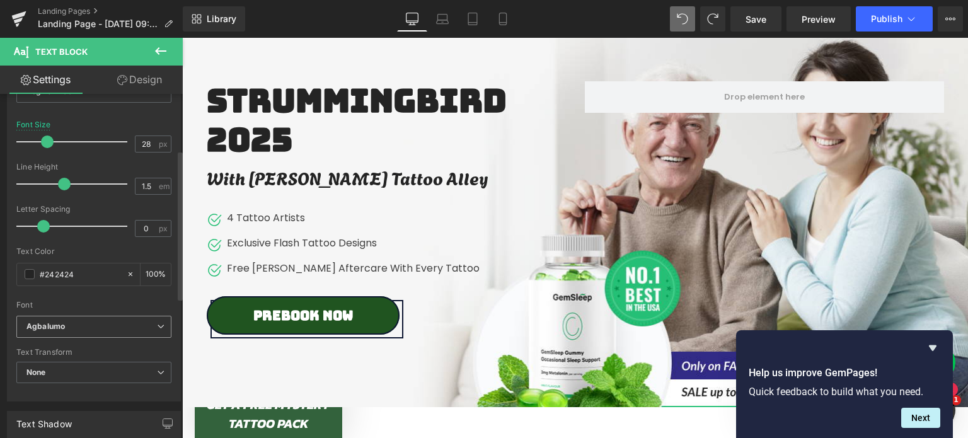
click at [101, 326] on b "Agbalumo" at bounding box center [91, 326] width 130 height 11
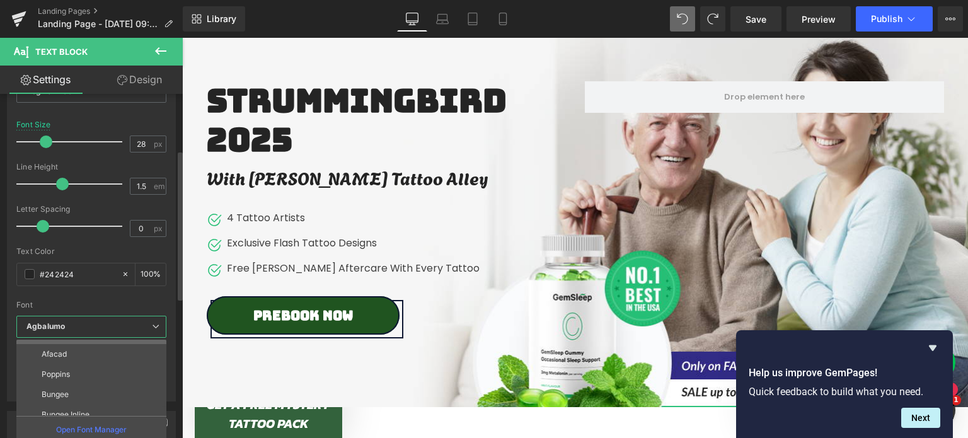
scroll to position [199, 0]
click at [91, 367] on li "Poppins" at bounding box center [94, 373] width 156 height 20
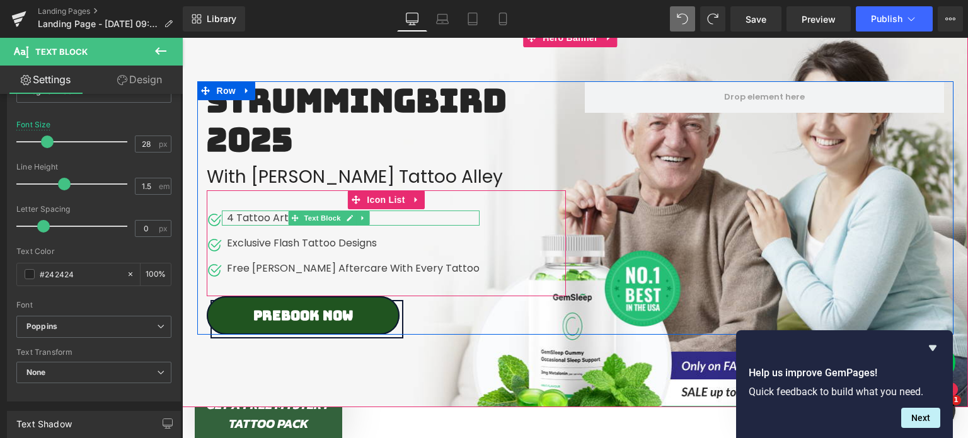
click at [264, 220] on p "4 Tattoo Artists" at bounding box center [353, 218] width 253 height 15
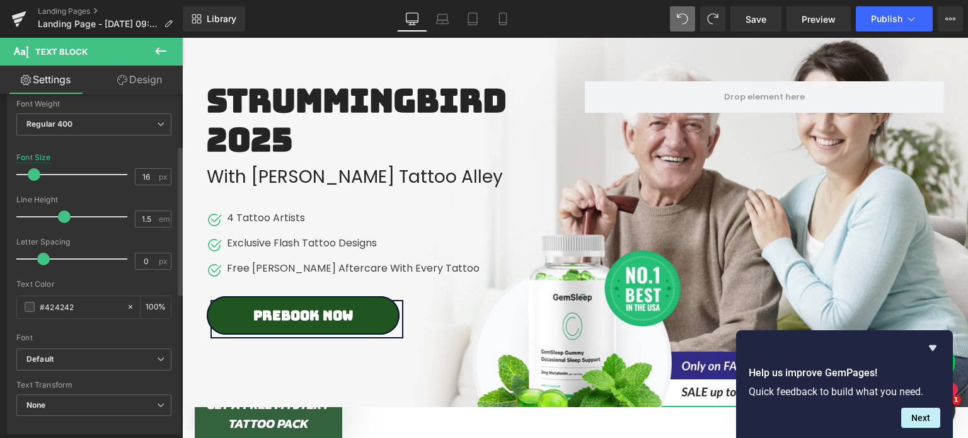
scroll to position [118, 0]
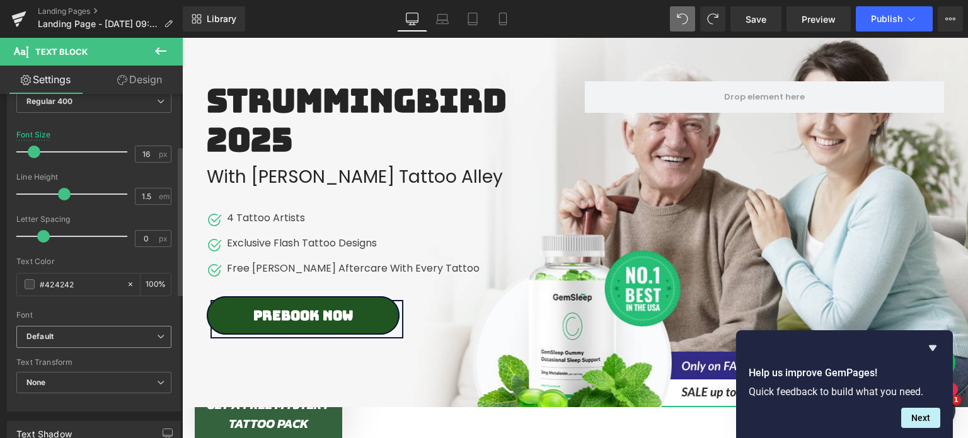
click at [89, 340] on b "Default" at bounding box center [91, 337] width 130 height 11
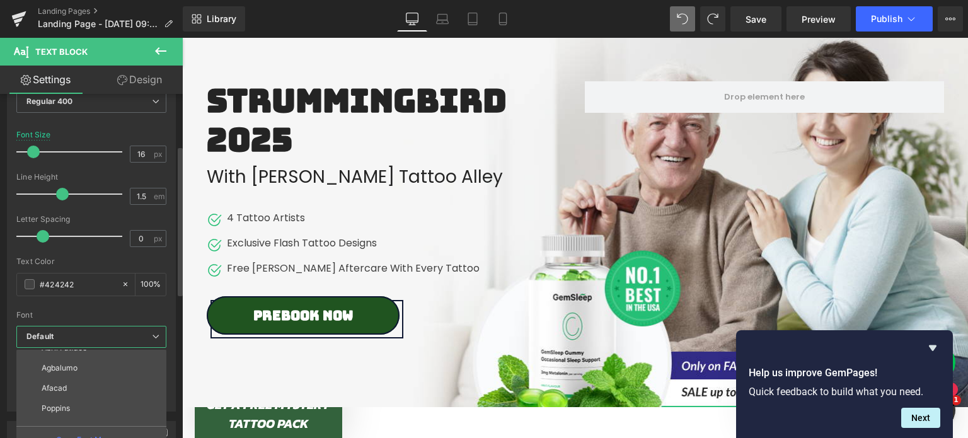
scroll to position [182, 0]
click at [87, 390] on li "Poppins" at bounding box center [94, 400] width 156 height 20
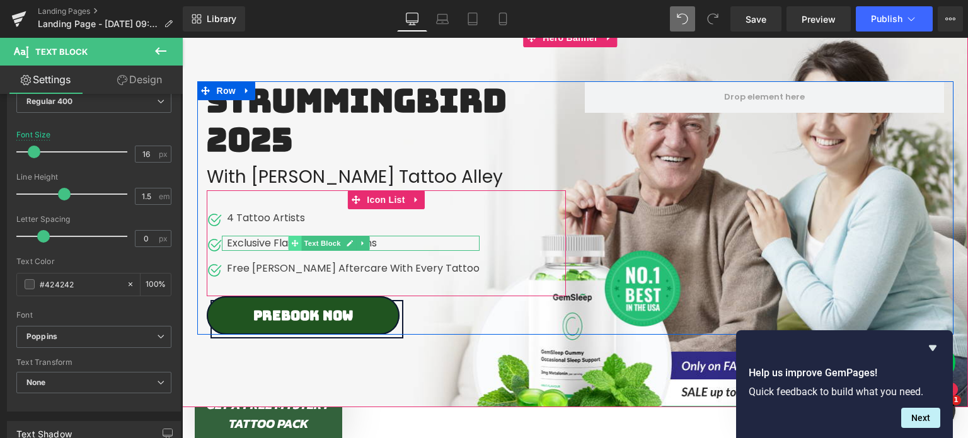
click at [289, 245] on span at bounding box center [295, 243] width 13 height 15
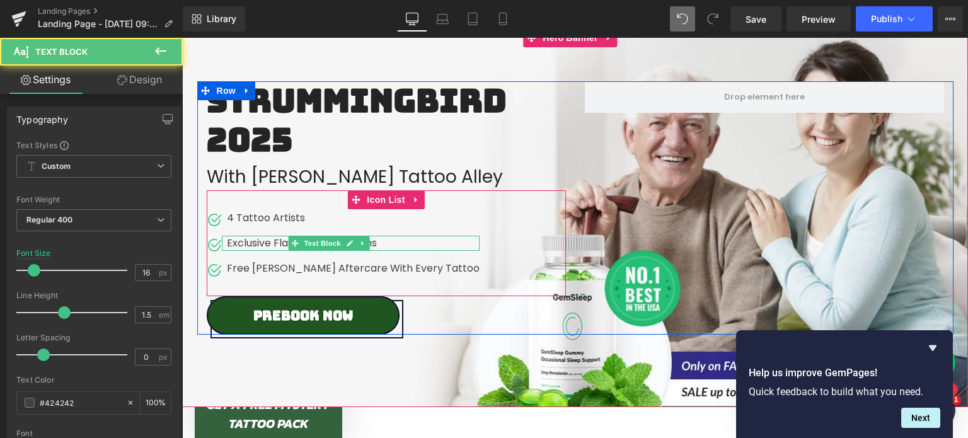
click at [255, 244] on p "Exclusive Flash Tattoo Designs" at bounding box center [353, 243] width 253 height 15
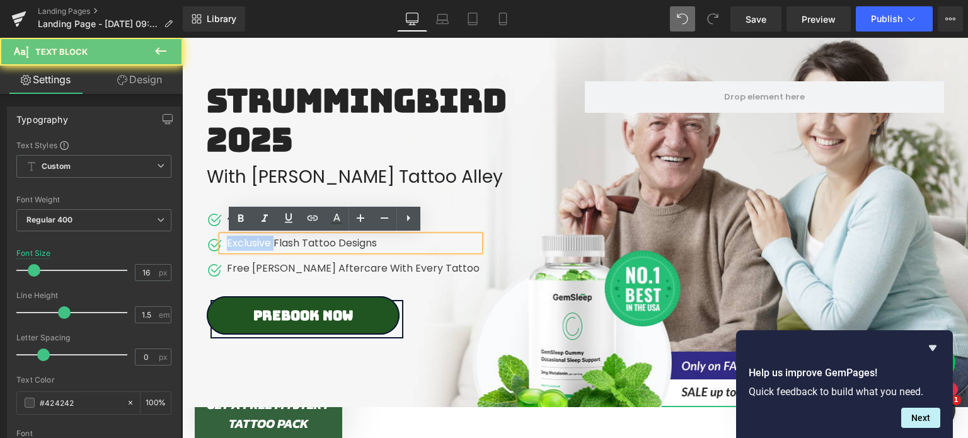
click at [255, 244] on p "Exclusive Flash Tattoo Designs" at bounding box center [353, 243] width 253 height 15
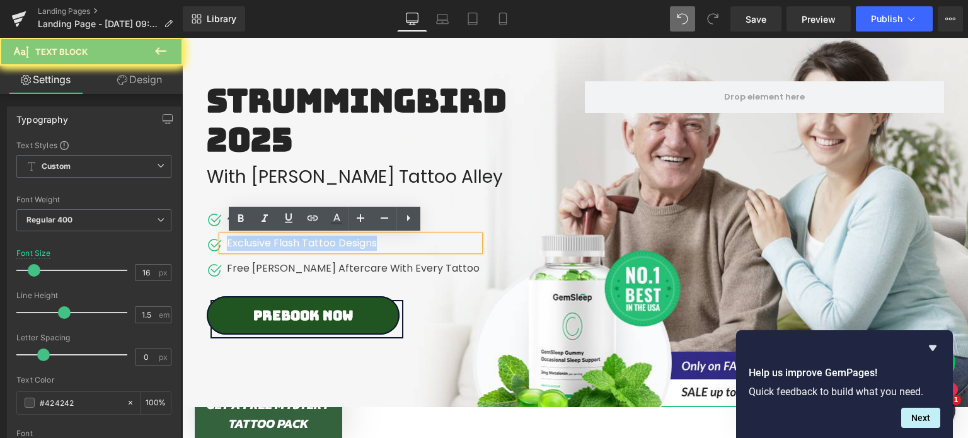
click at [255, 244] on p "Exclusive Flash Tattoo Designs" at bounding box center [353, 243] width 253 height 15
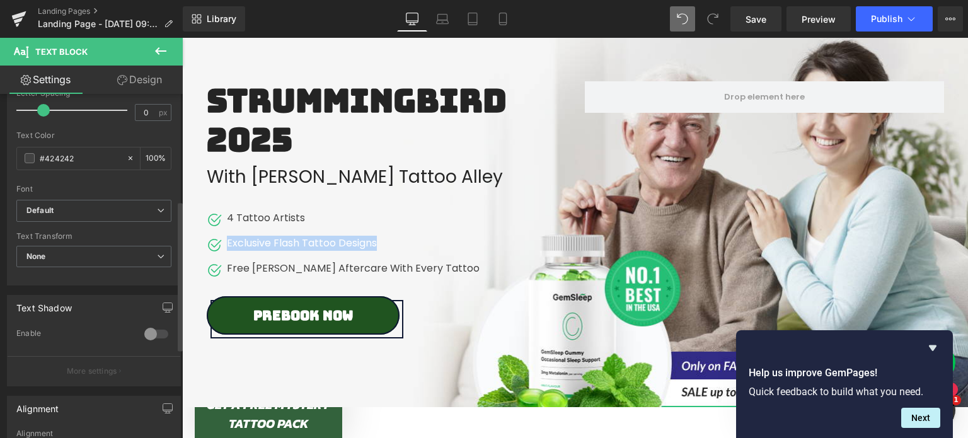
scroll to position [246, 0]
click at [107, 218] on span "Default" at bounding box center [93, 209] width 155 height 22
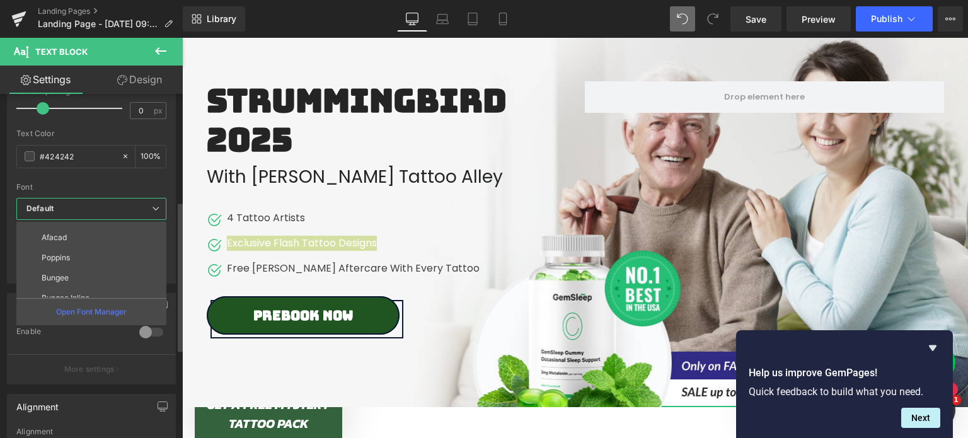
scroll to position [197, 0]
click at [95, 258] on li "Poppins" at bounding box center [94, 257] width 156 height 20
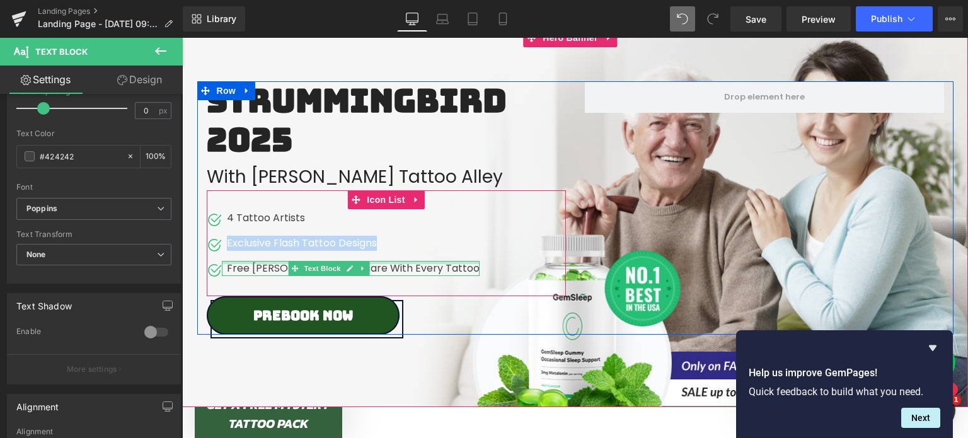
click at [249, 267] on div "Free [PERSON_NAME] Aftercare With Every Tattoo" at bounding box center [351, 268] width 258 height 15
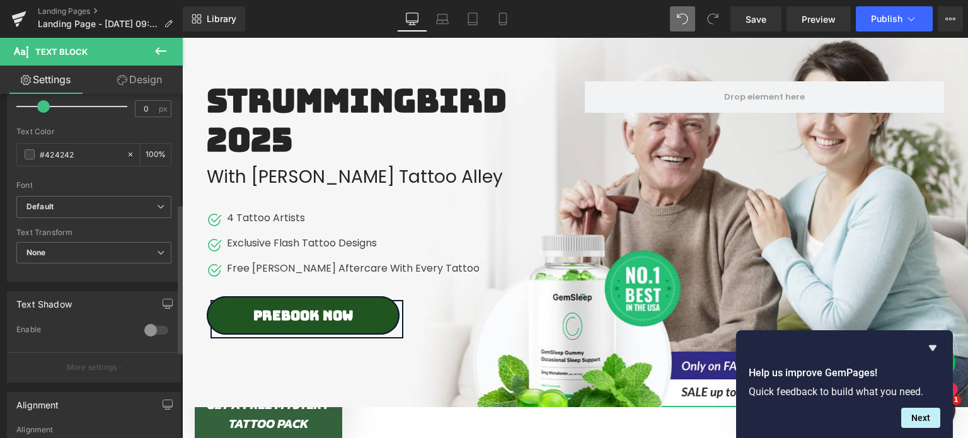
scroll to position [252, 0]
click at [83, 212] on span "Default" at bounding box center [93, 203] width 155 height 22
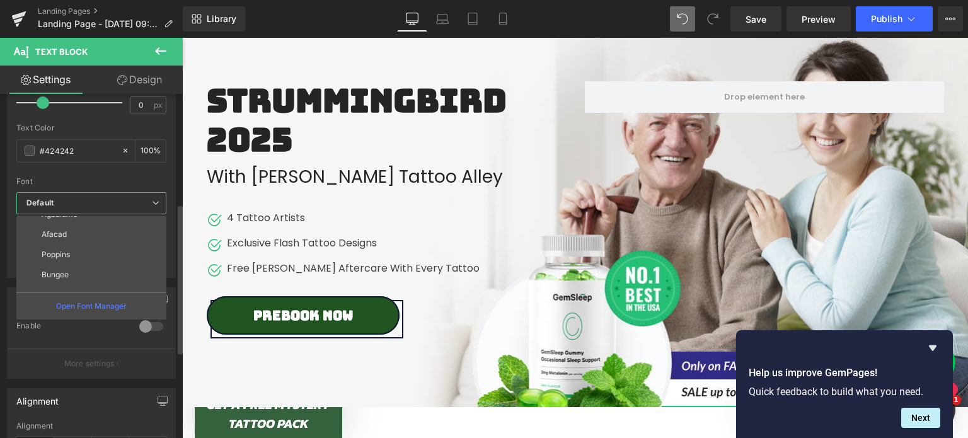
scroll to position [194, 0]
click at [82, 261] on li "Poppins" at bounding box center [94, 254] width 156 height 20
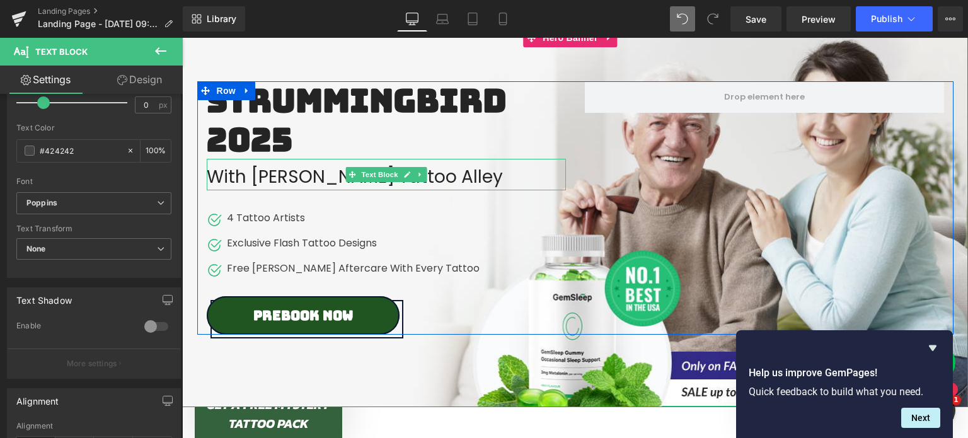
click at [455, 171] on div "With Dr Pickles Tattoo Alley" at bounding box center [386, 175] width 359 height 32
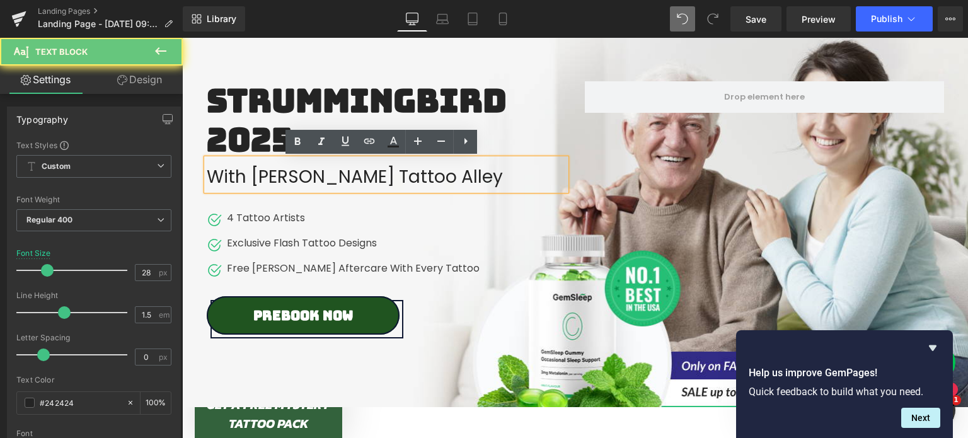
click at [455, 171] on div "With Dr Pickles Tattoo Alley" at bounding box center [386, 175] width 359 height 32
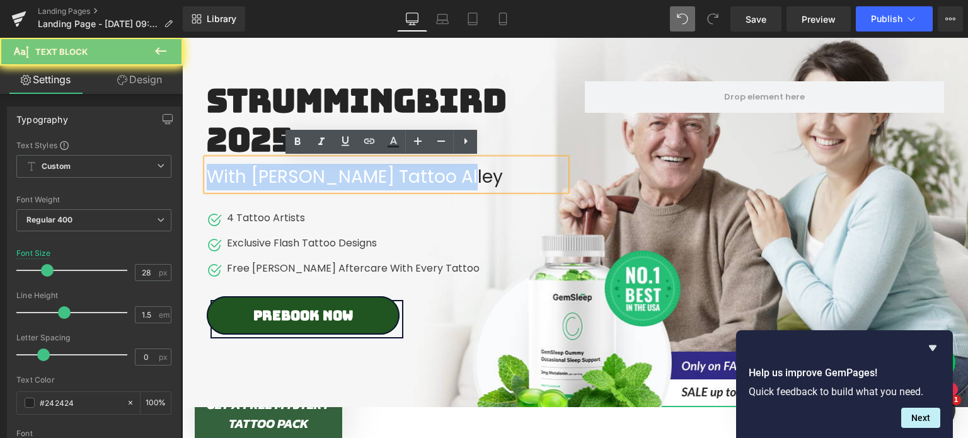
click at [455, 171] on div "With Dr Pickles Tattoo Alley" at bounding box center [386, 175] width 359 height 32
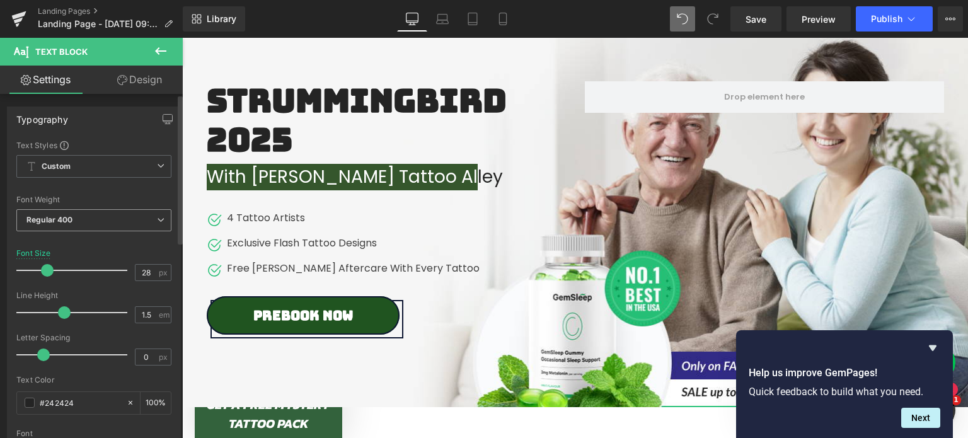
click at [74, 213] on span "Regular 400" at bounding box center [93, 220] width 155 height 22
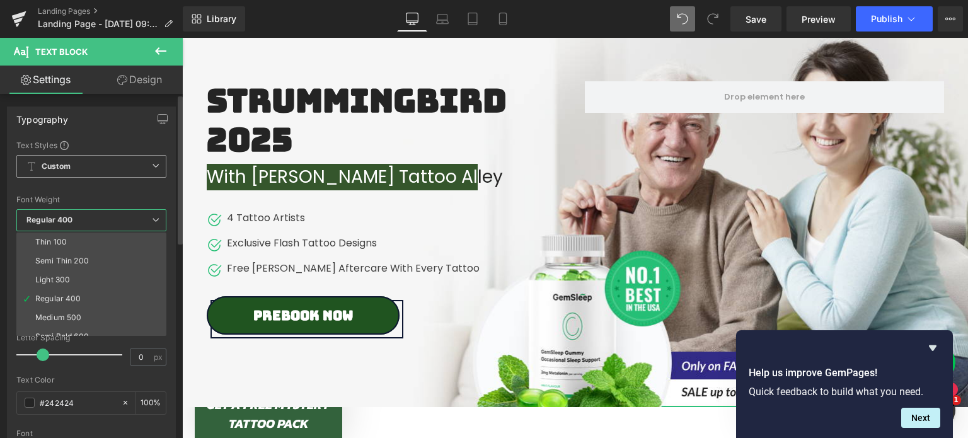
click at [76, 166] on span "Custom Setup Global Style" at bounding box center [91, 166] width 150 height 23
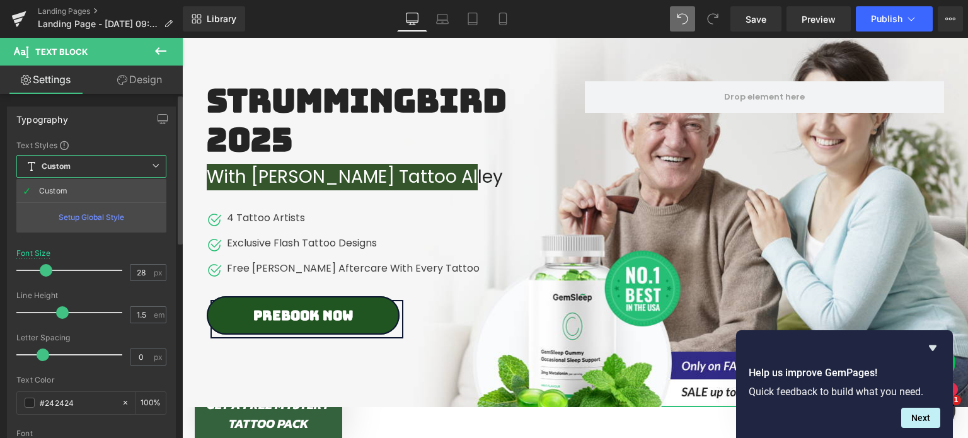
click at [83, 163] on span "Custom Setup Global Style" at bounding box center [91, 166] width 150 height 23
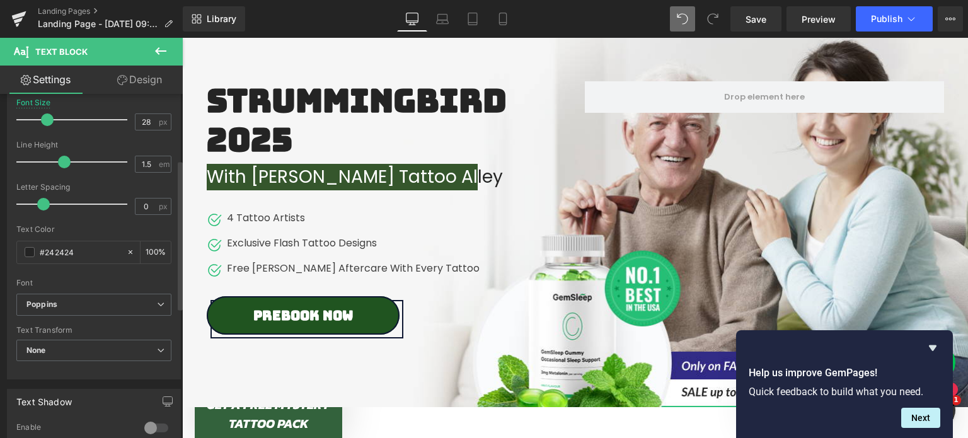
scroll to position [151, 0]
click at [78, 308] on span "Poppins" at bounding box center [93, 304] width 155 height 22
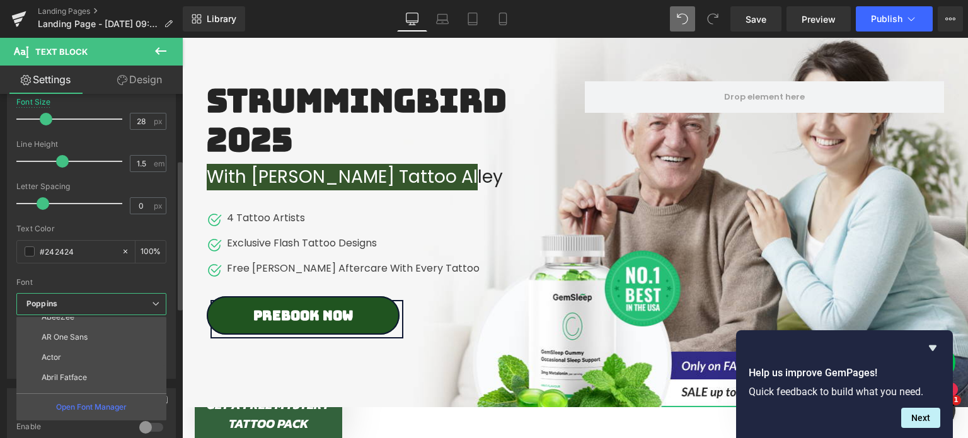
scroll to position [142, 0]
click at [81, 360] on li "Agbalumo" at bounding box center [94, 366] width 156 height 20
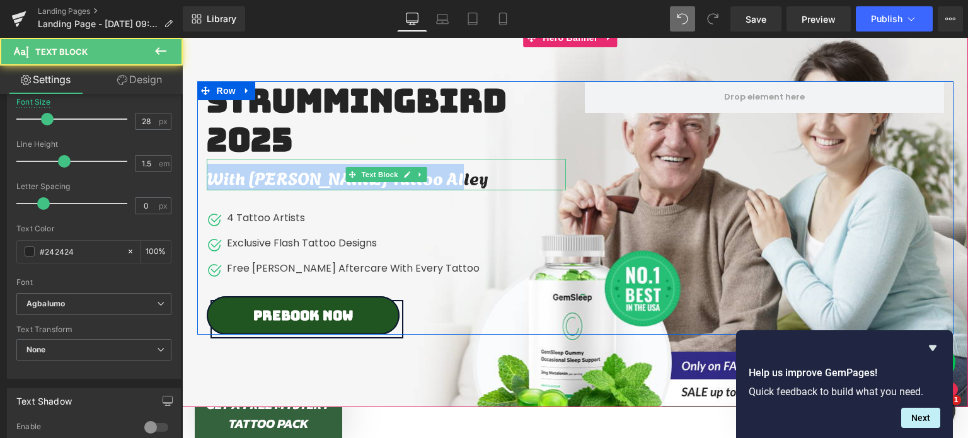
click at [286, 176] on div "With Dr Pickles Tattoo Alley" at bounding box center [386, 175] width 359 height 32
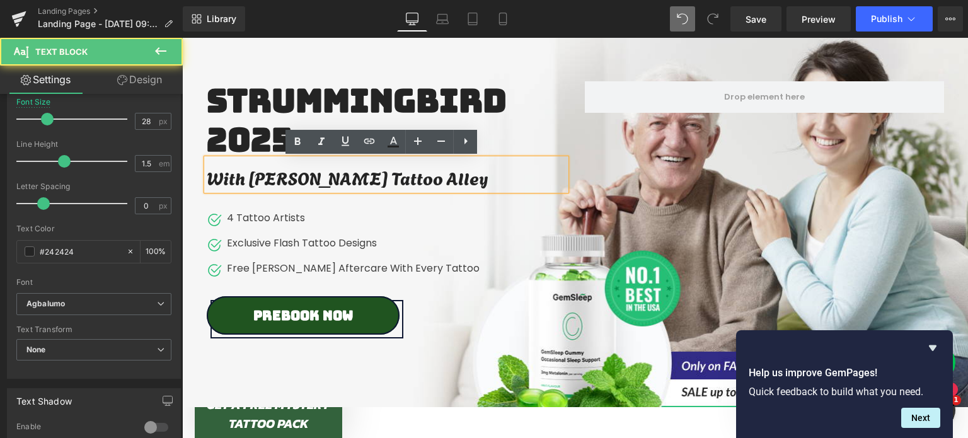
click at [394, 178] on div "With Dr Pickles Tattoo Alley" at bounding box center [386, 175] width 359 height 32
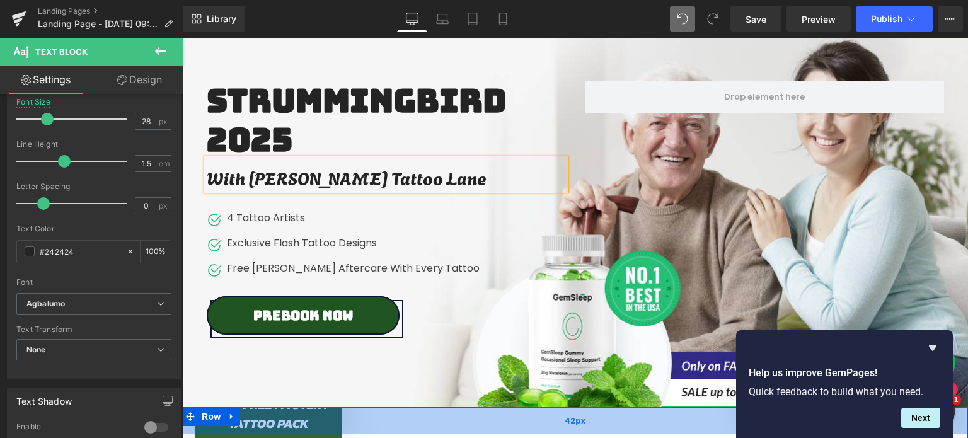
click at [407, 428] on div "42px" at bounding box center [575, 420] width 786 height 26
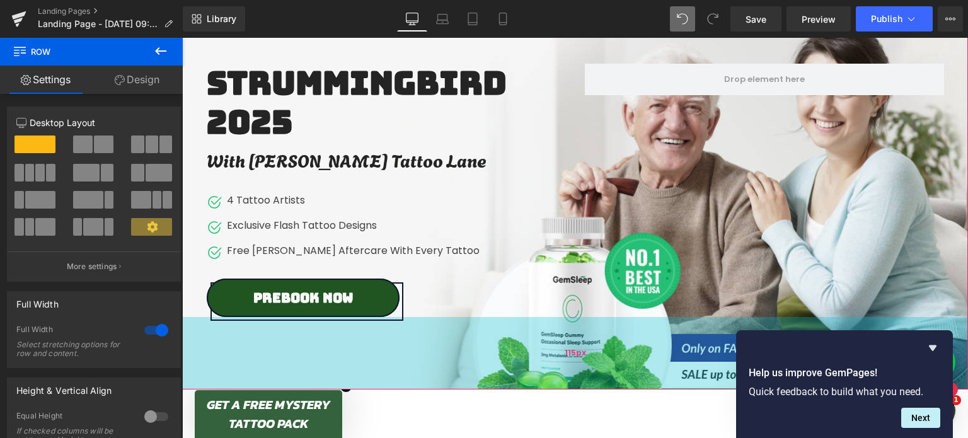
scroll to position [140, 0]
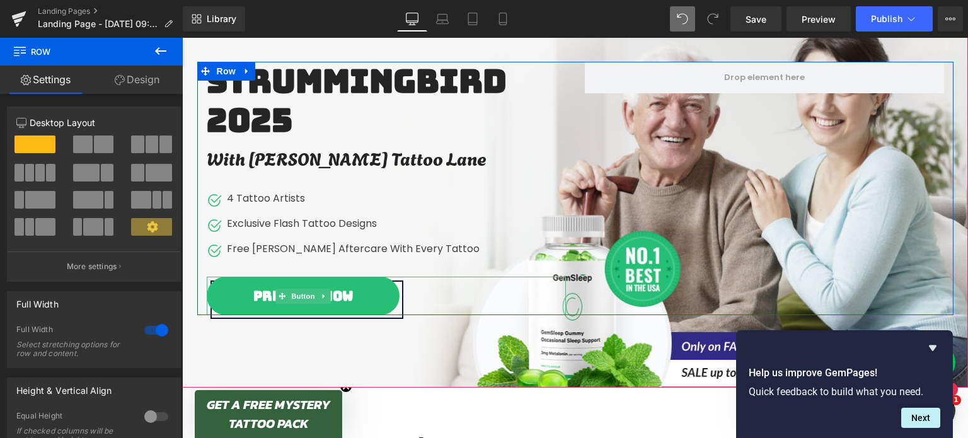
click at [341, 295] on span "Prebook Now" at bounding box center [303, 295] width 100 height 17
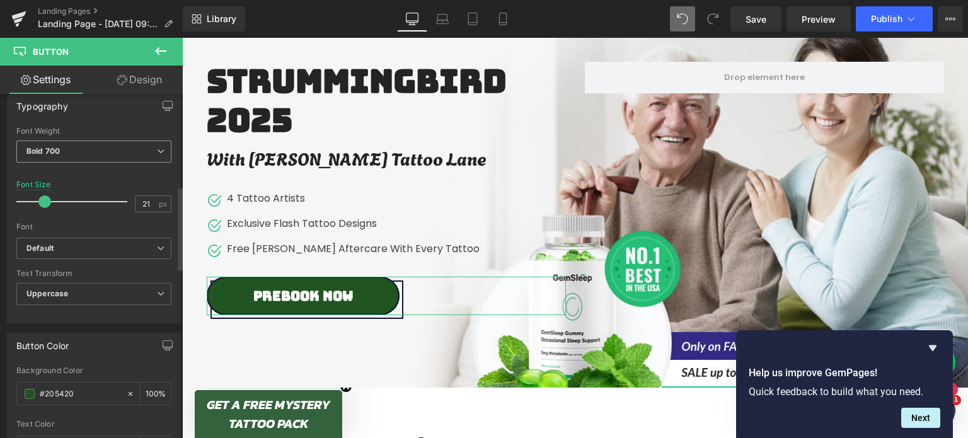
scroll to position [378, 0]
click at [78, 249] on b "Default" at bounding box center [91, 248] width 130 height 11
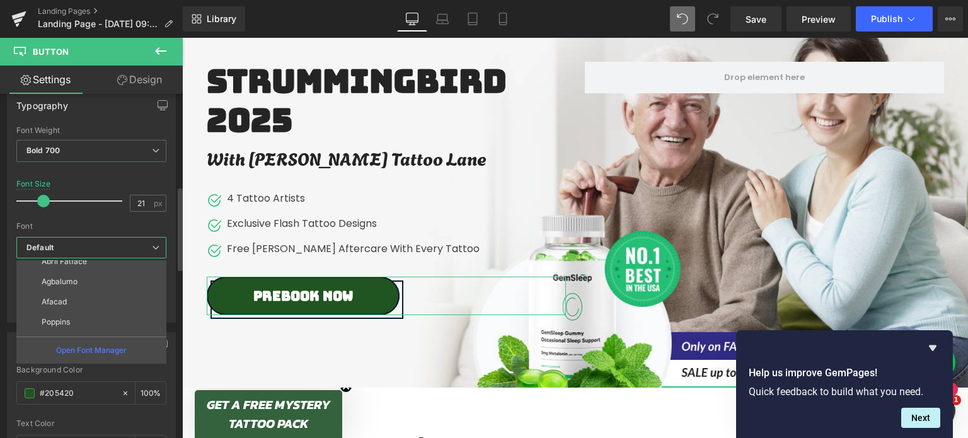
scroll to position [174, 0]
click at [77, 315] on li "Poppins" at bounding box center [94, 318] width 156 height 20
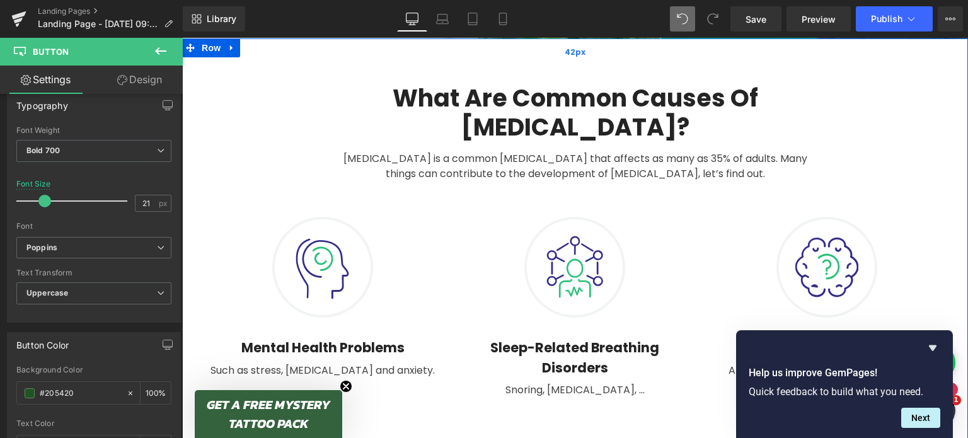
scroll to position [488, 0]
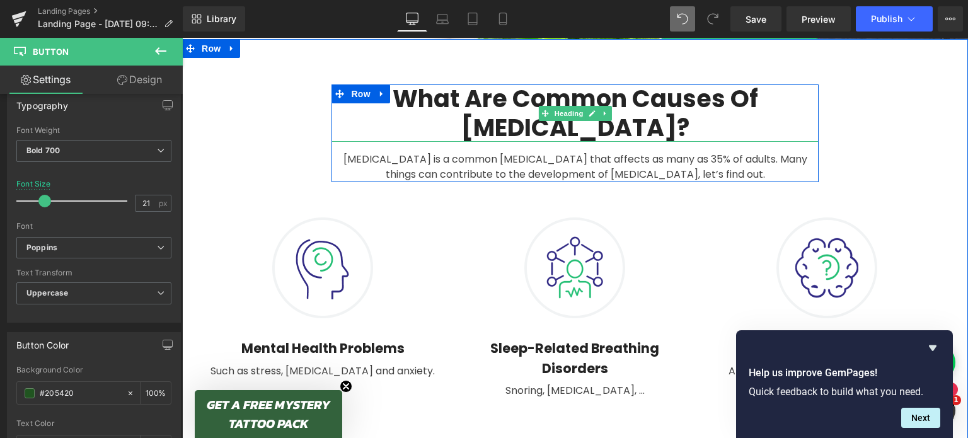
click at [489, 100] on h2 "What Are Common Causes Of Insomnia?" at bounding box center [575, 112] width 487 height 57
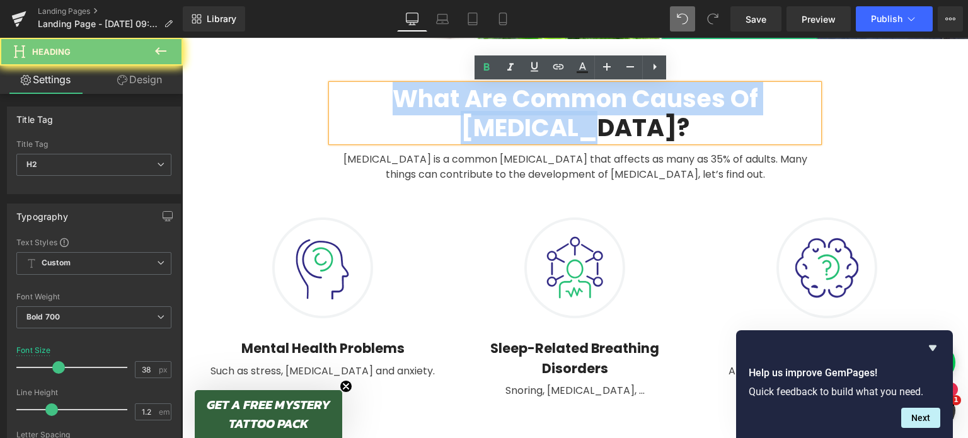
click at [489, 100] on h2 "What Are Common Causes Of Insomnia?" at bounding box center [575, 112] width 487 height 57
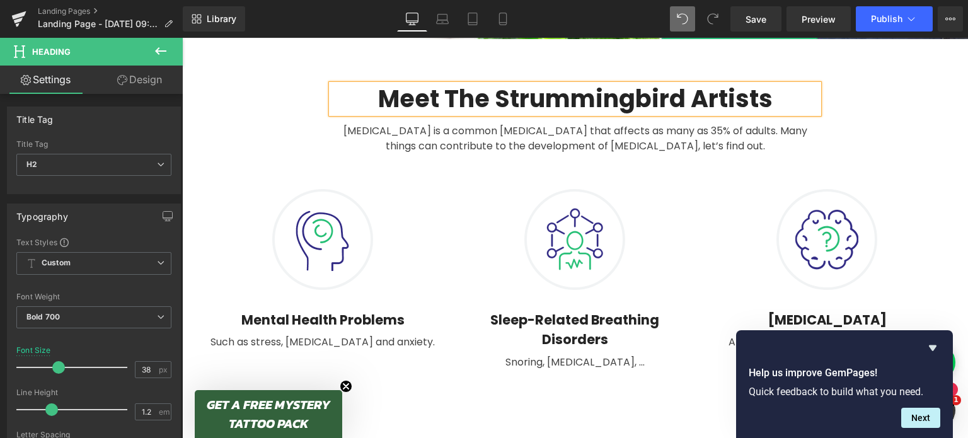
click at [489, 100] on h2 "Meet The Strummingbird Artists" at bounding box center [575, 98] width 487 height 29
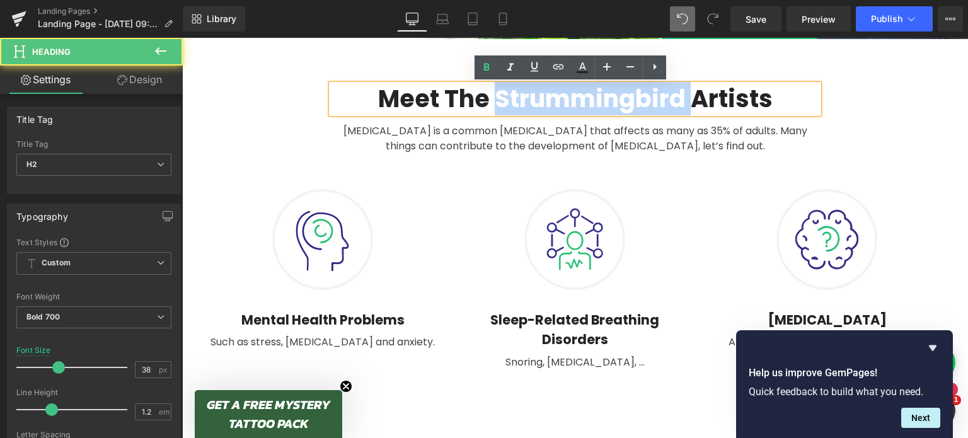
click at [489, 100] on h2 "Meet The Strummingbird Artists" at bounding box center [575, 98] width 487 height 29
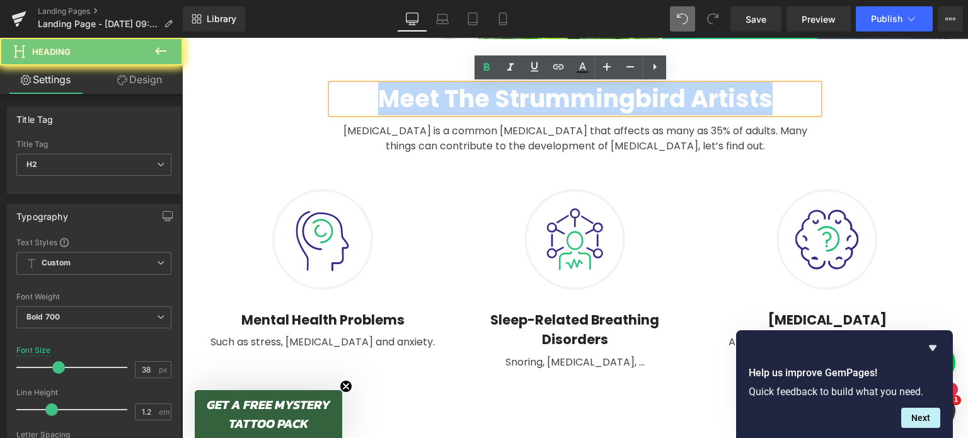
click at [489, 100] on h2 "Meet The Strummingbird Artists" at bounding box center [575, 98] width 487 height 29
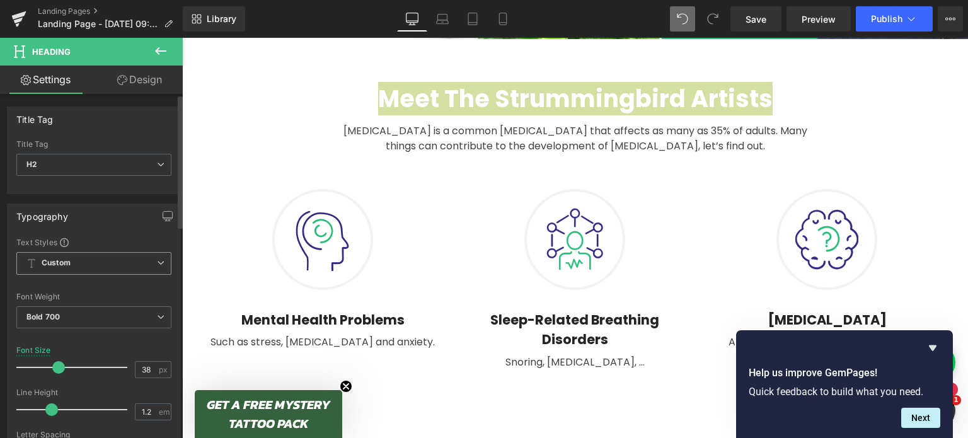
click at [86, 265] on span "Custom Setup Global Style" at bounding box center [93, 263] width 155 height 23
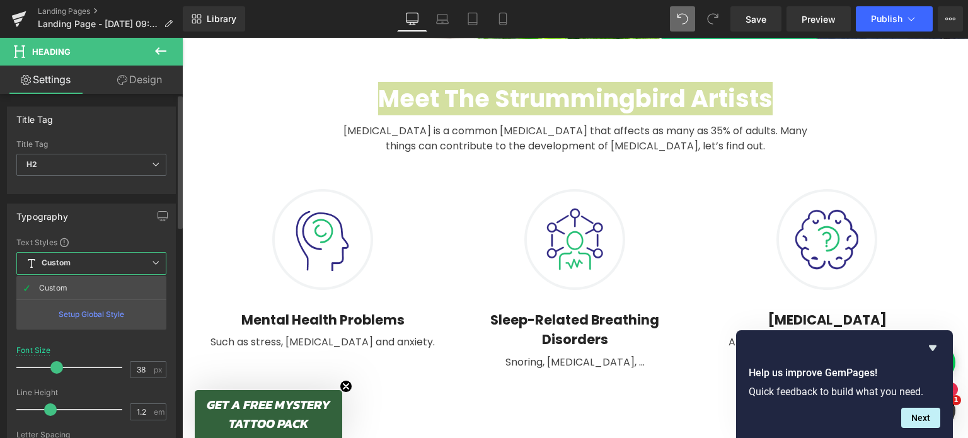
click at [86, 265] on span "Custom Setup Global Style" at bounding box center [91, 263] width 150 height 23
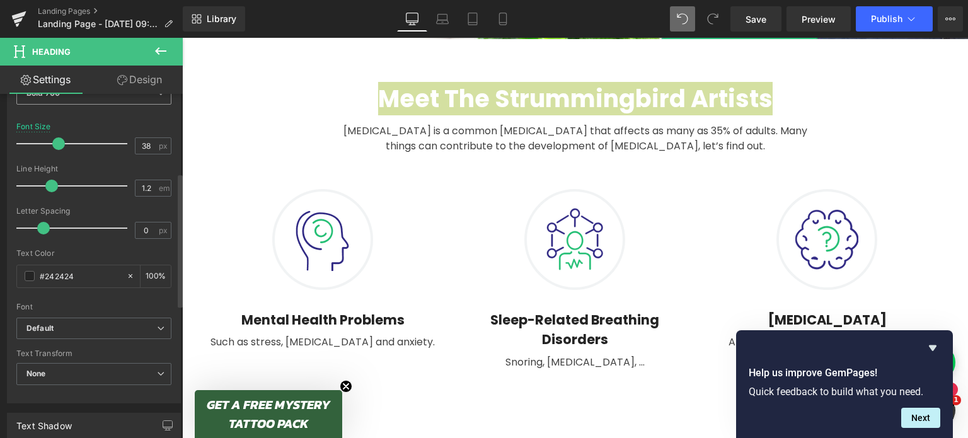
scroll to position [224, 0]
click at [76, 325] on b "Default" at bounding box center [91, 328] width 130 height 11
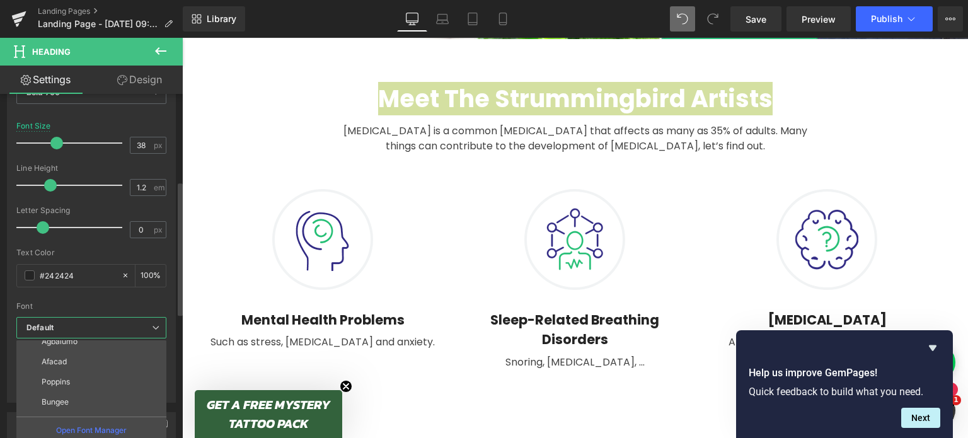
scroll to position [227, 0]
click at [81, 358] on li "Bungee" at bounding box center [94, 365] width 156 height 20
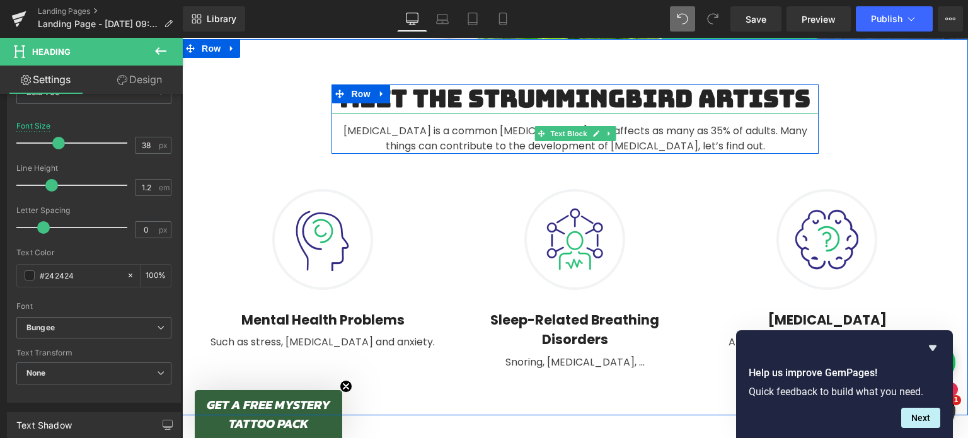
click at [454, 144] on div "Insomnia is a common sleep disorder that affects as many as 35% of adults. Many…" at bounding box center [575, 133] width 487 height 40
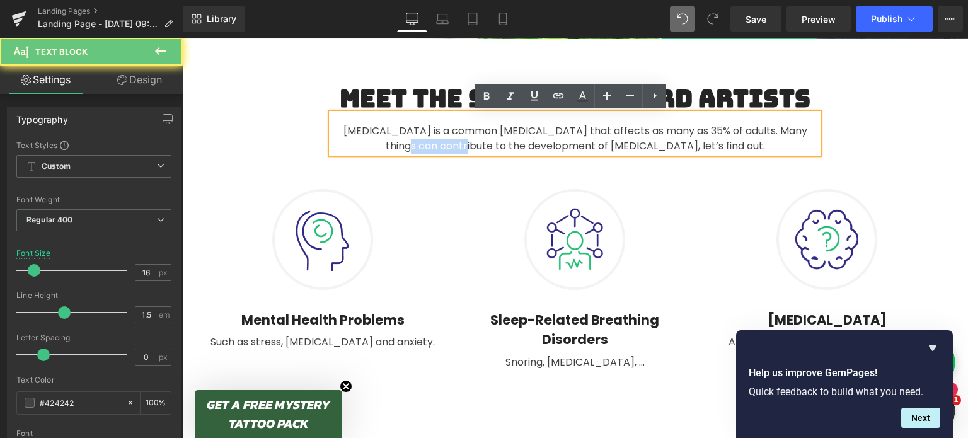
click at [454, 144] on div "Insomnia is a common sleep disorder that affects as many as 35% of adults. Many…" at bounding box center [575, 133] width 487 height 40
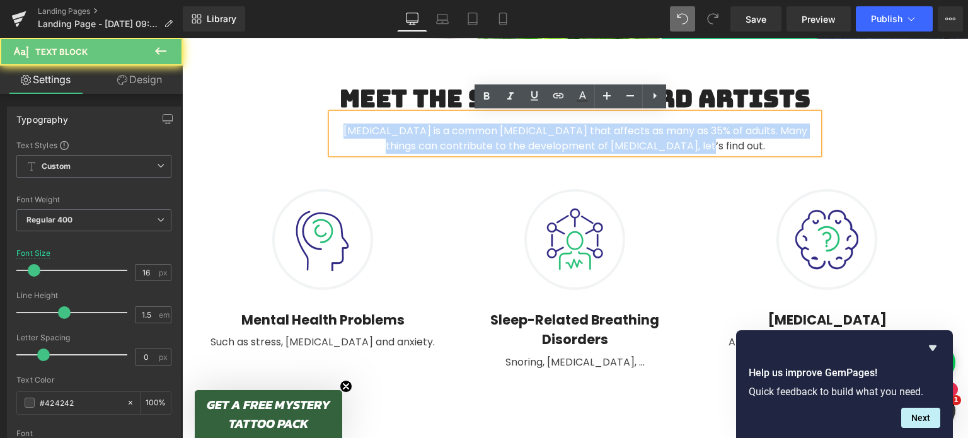
click at [454, 144] on div "Insomnia is a common sleep disorder that affects as many as 35% of adults. Many…" at bounding box center [575, 133] width 487 height 40
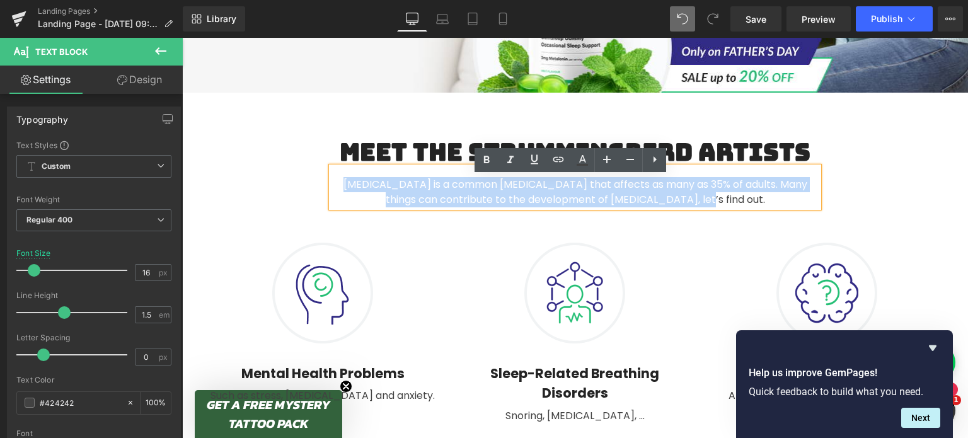
scroll to position [436, 0]
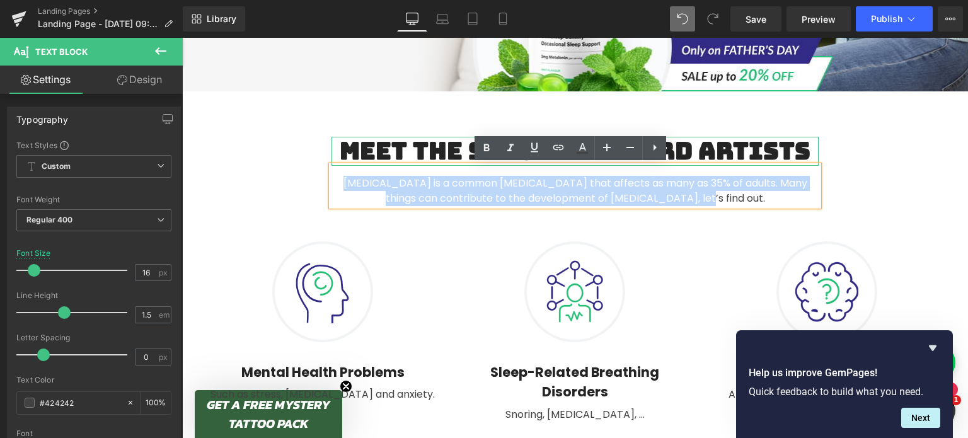
click at [802, 148] on h2 "Meet The Strummingbird Artists" at bounding box center [575, 151] width 487 height 29
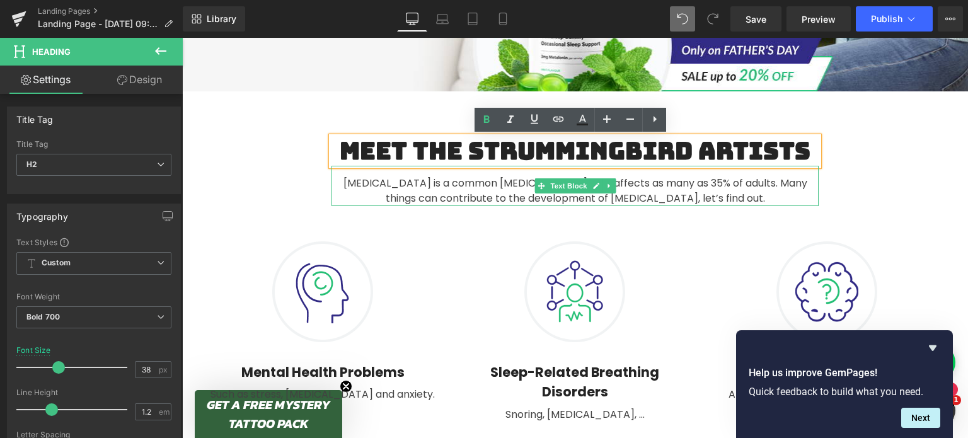
click at [667, 188] on div "Insomnia is a common sleep disorder that affects as many as 35% of adults. Many…" at bounding box center [575, 186] width 487 height 40
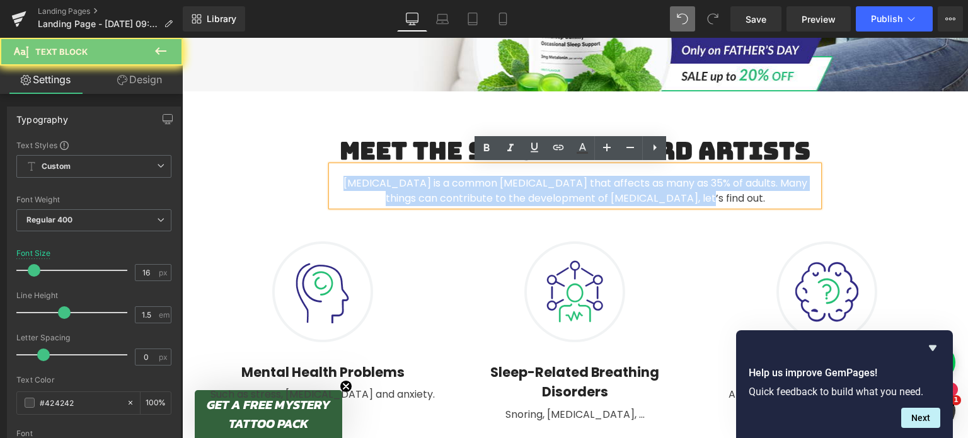
click at [667, 188] on div "Insomnia is a common sleep disorder that affects as many as 35% of adults. Many…" at bounding box center [575, 186] width 487 height 40
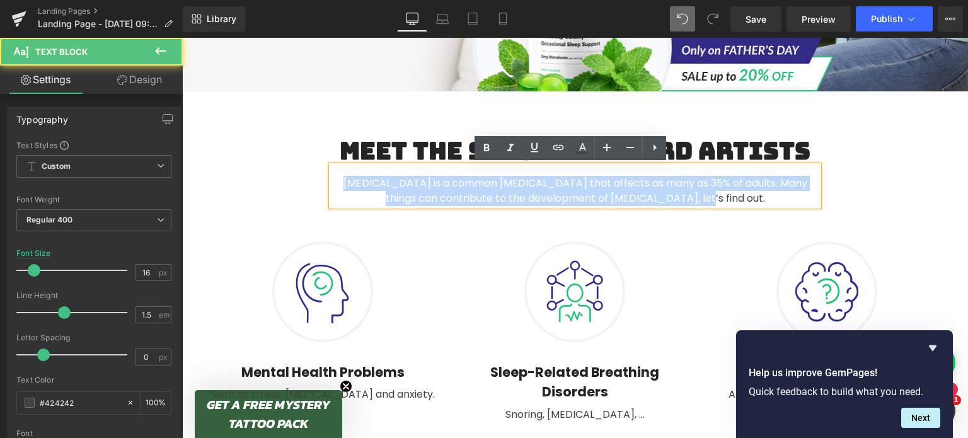
click at [691, 205] on div "Insomnia is a common sleep disorder that affects as many as 35% of adults. Many…" at bounding box center [575, 186] width 487 height 40
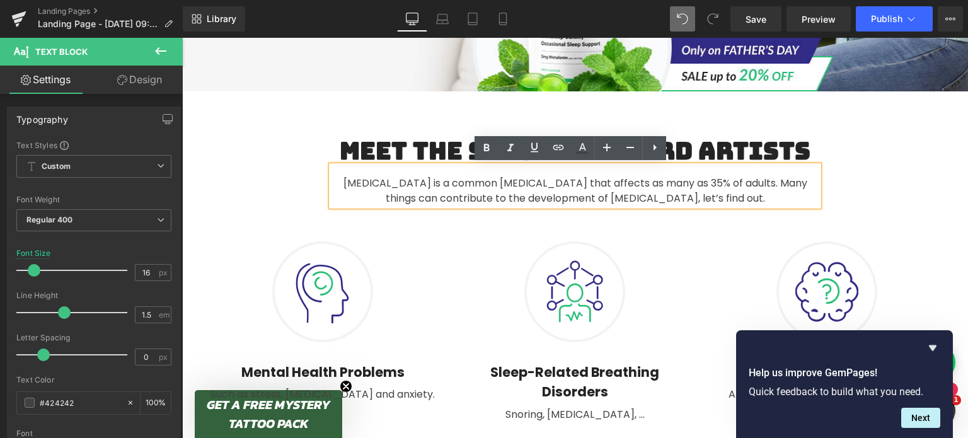
click at [533, 196] on div "Insomnia is a common sleep disorder that affects as many as 35% of adults. Many…" at bounding box center [575, 186] width 487 height 40
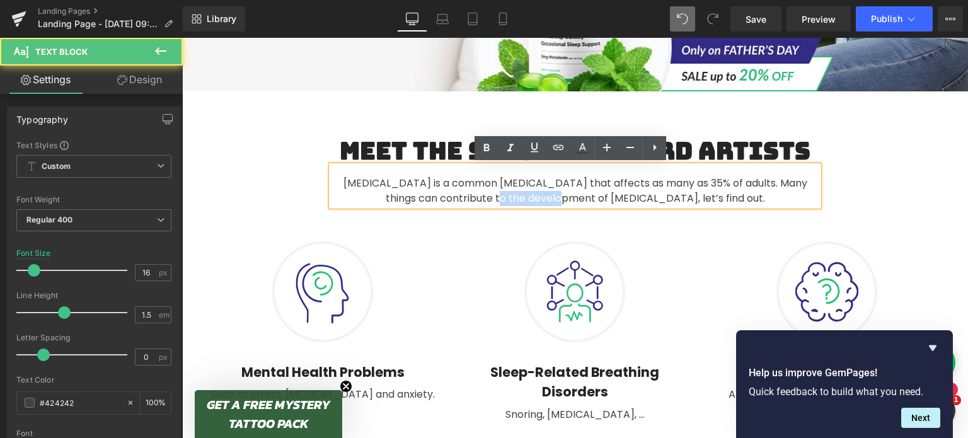
click at [533, 196] on div "Insomnia is a common sleep disorder that affects as many as 35% of adults. Many…" at bounding box center [575, 186] width 487 height 40
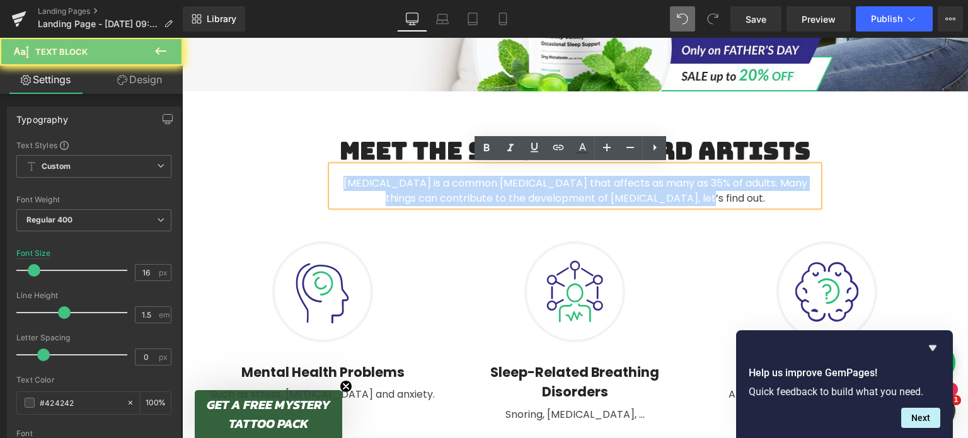
click at [533, 196] on div "Insomnia is a common sleep disorder that affects as many as 35% of adults. Many…" at bounding box center [575, 186] width 487 height 40
paste div
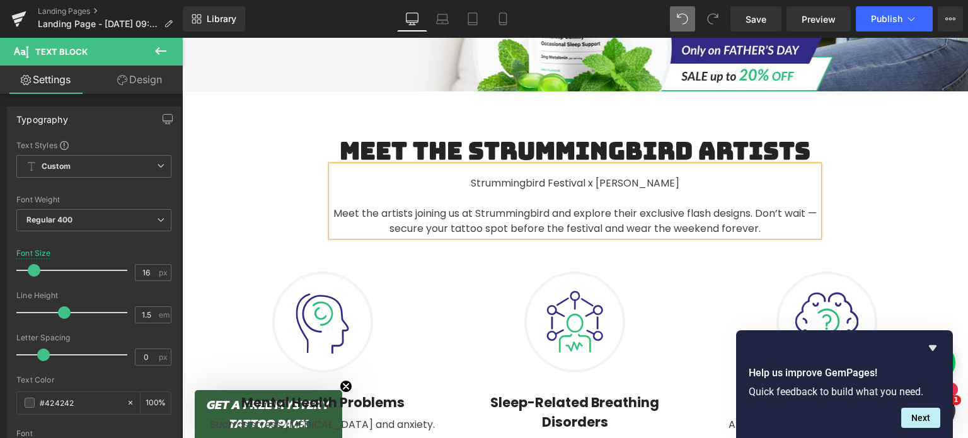
click at [390, 230] on div "Meet the artists joining us at Strummingbird and explore their exclusive flash …" at bounding box center [575, 221] width 487 height 30
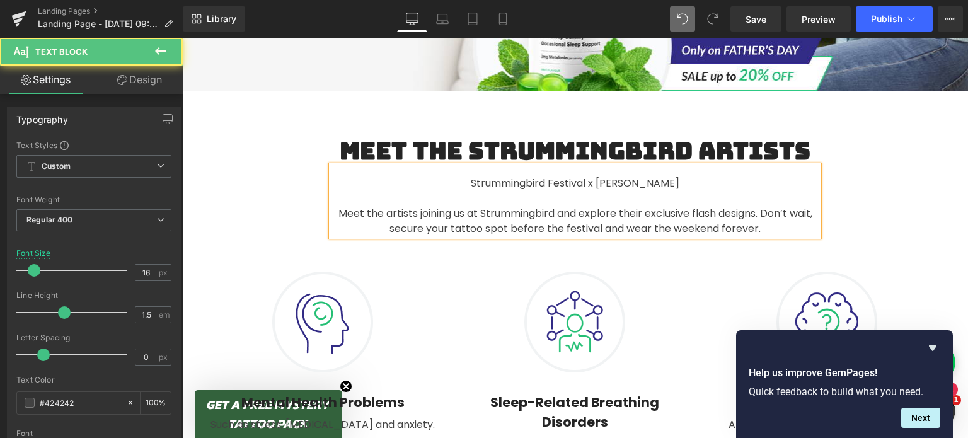
click at [552, 211] on div "Meet the artists joining us at Strummingbird and explore their exclusive flash …" at bounding box center [575, 221] width 487 height 30
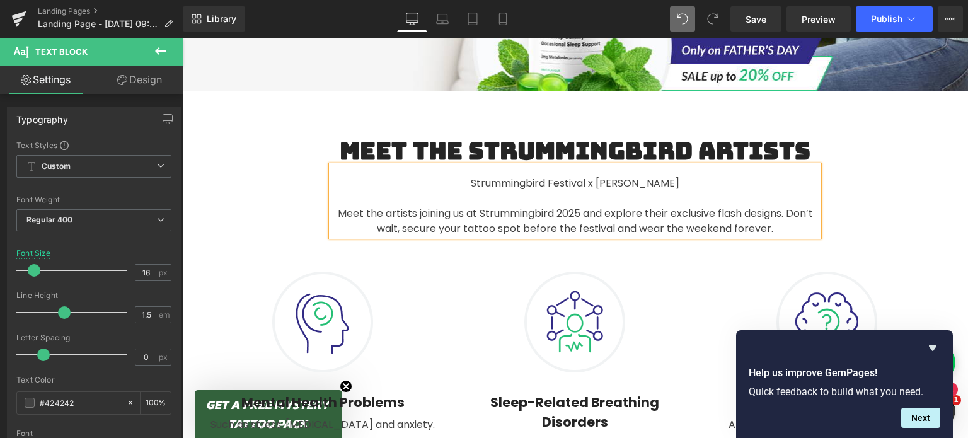
click at [860, 180] on div "Meet The Strummingbird Artists Heading Strummingbird Festival x Dr Pickles Meet…" at bounding box center [575, 187] width 756 height 100
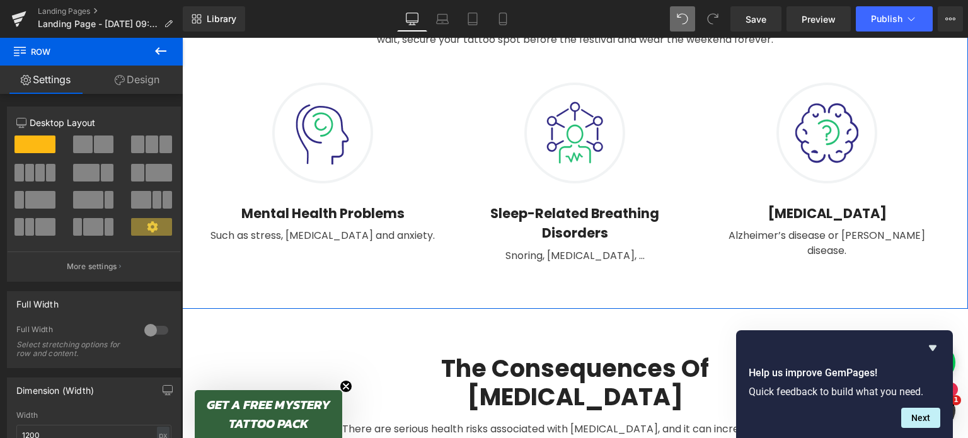
scroll to position [630, 0]
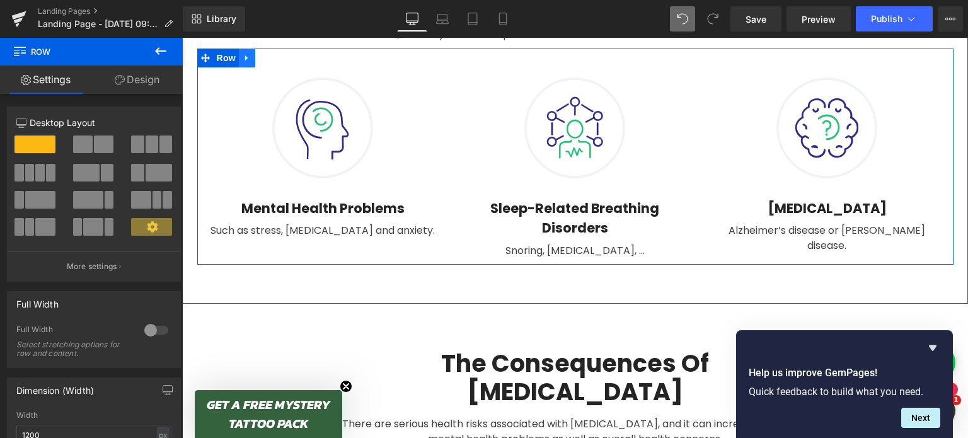
click at [243, 60] on icon at bounding box center [247, 57] width 9 height 9
click at [276, 61] on icon at bounding box center [279, 58] width 9 height 9
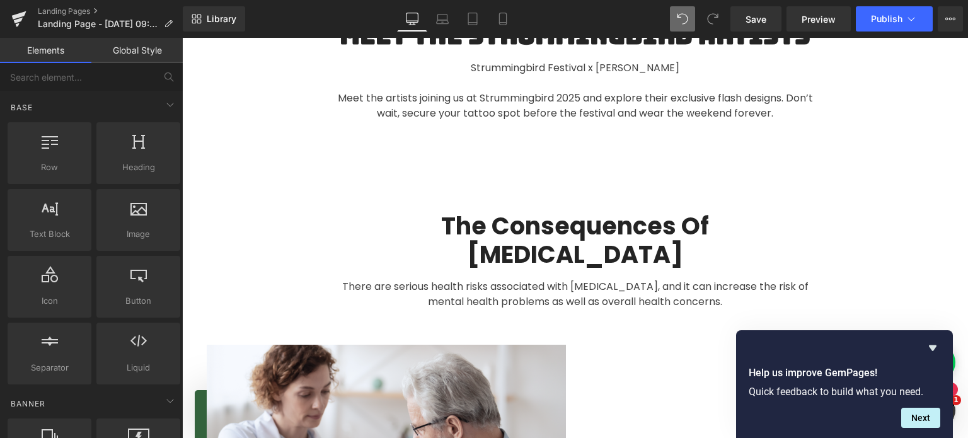
scroll to position [584, 0]
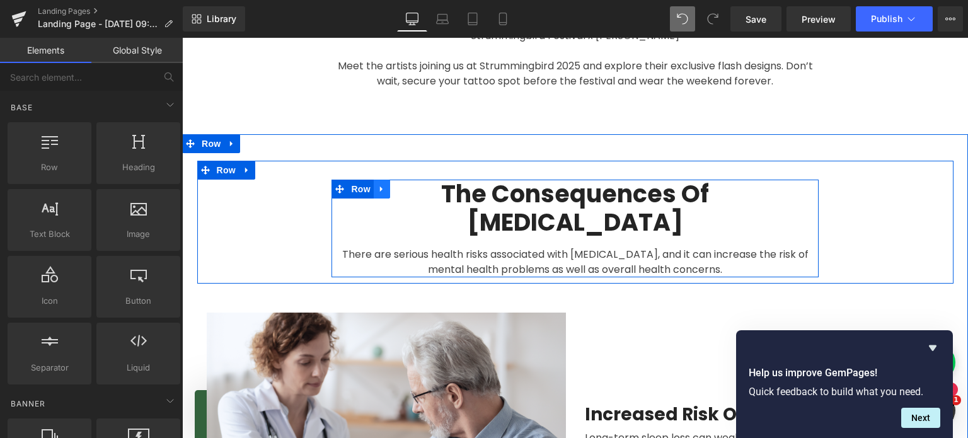
click at [380, 188] on icon at bounding box center [381, 190] width 3 height 6
click at [413, 189] on icon at bounding box center [414, 189] width 9 height 9
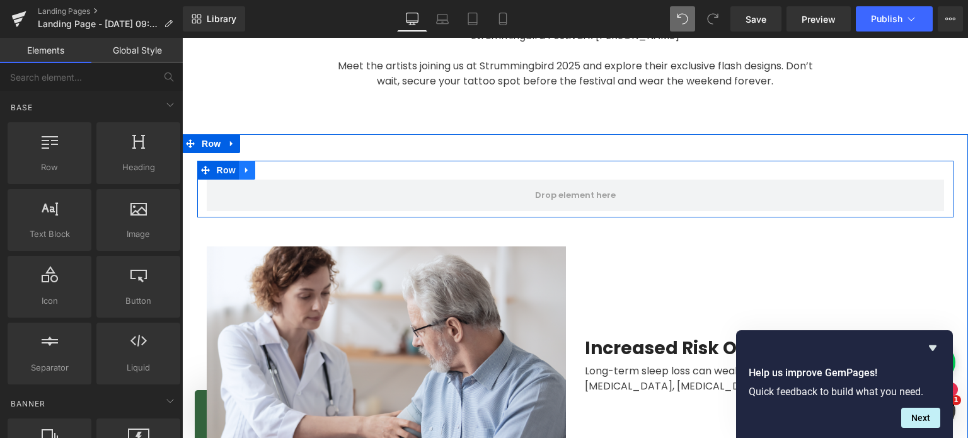
click at [243, 166] on icon at bounding box center [247, 169] width 9 height 9
click at [275, 171] on icon at bounding box center [279, 170] width 9 height 9
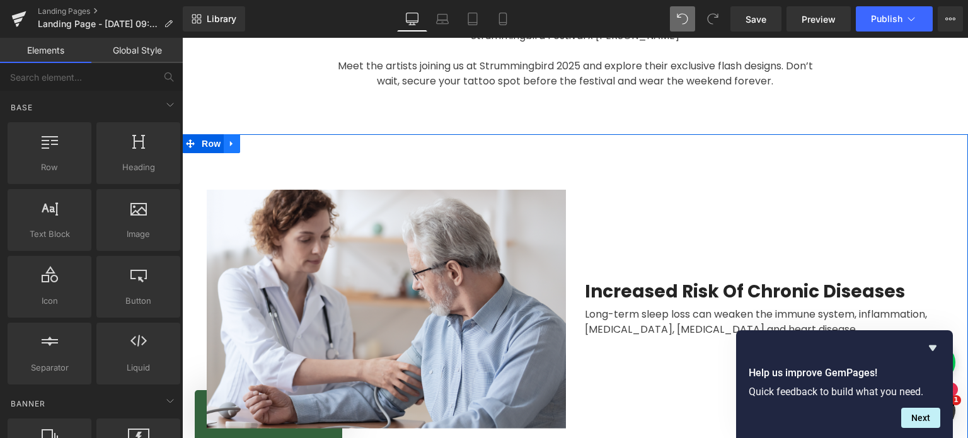
click at [228, 147] on icon at bounding box center [232, 143] width 9 height 9
click at [262, 145] on icon at bounding box center [264, 143] width 9 height 9
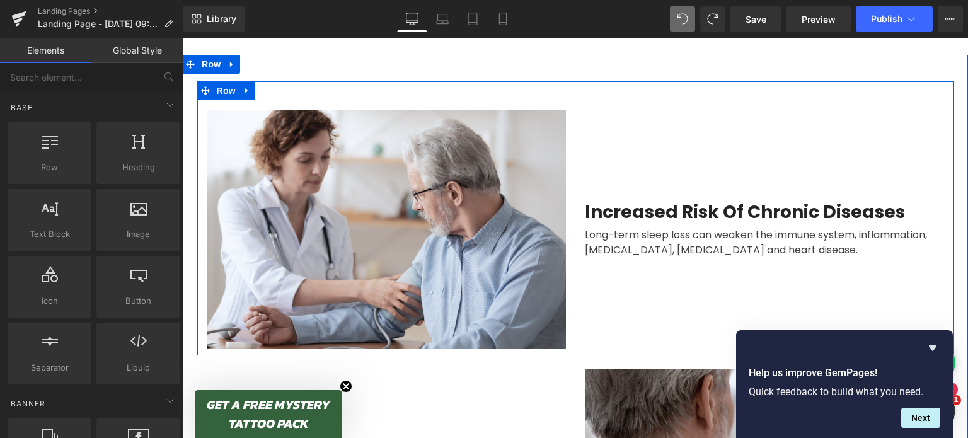
scroll to position [652, 0]
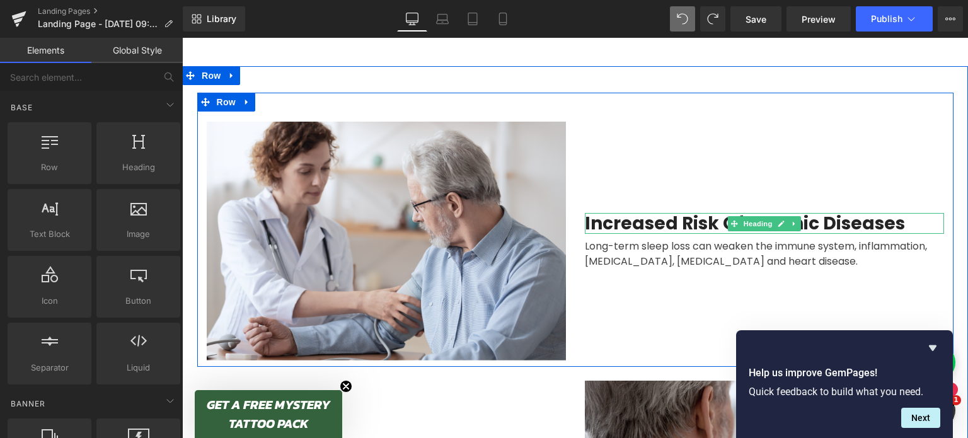
click at [618, 223] on h2 "Increased Risk Of Chronic Diseases" at bounding box center [764, 223] width 359 height 21
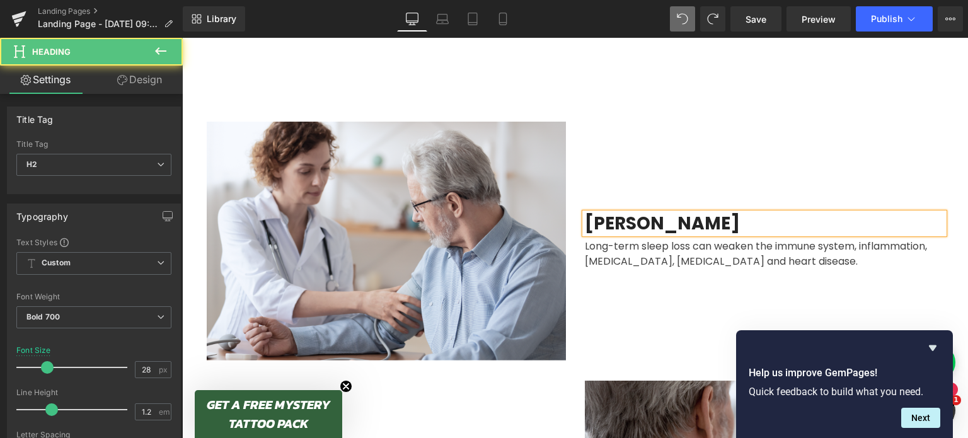
click at [620, 223] on h2 "Nate Shivers" at bounding box center [764, 223] width 359 height 21
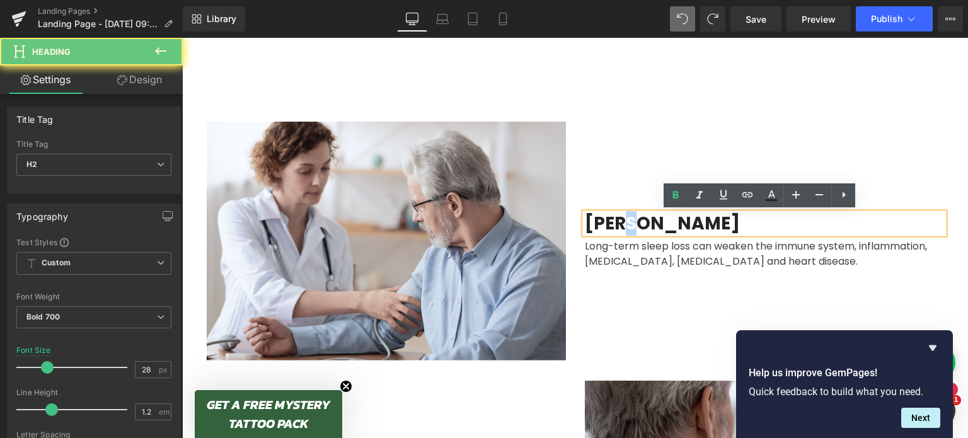
click at [620, 223] on h2 "Nate Shivers" at bounding box center [764, 223] width 359 height 21
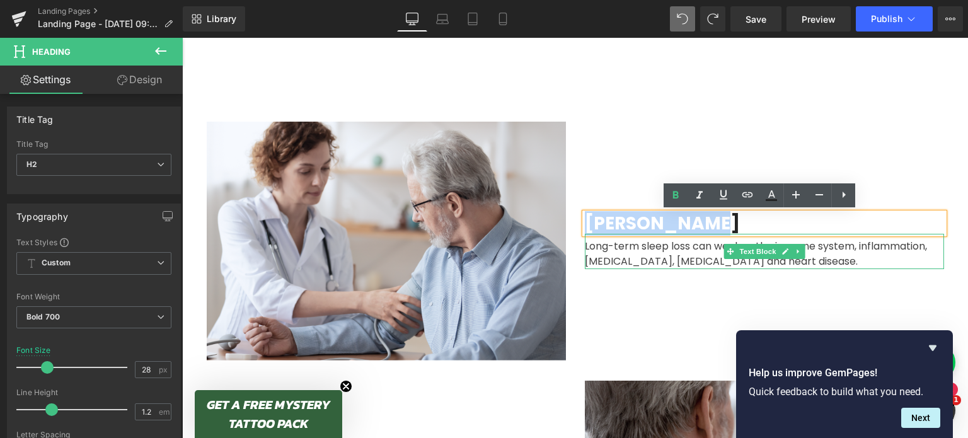
click at [666, 246] on div "Long-term sleep loss can weaken the immune system, inflammation, diabetes, high…" at bounding box center [764, 251] width 359 height 35
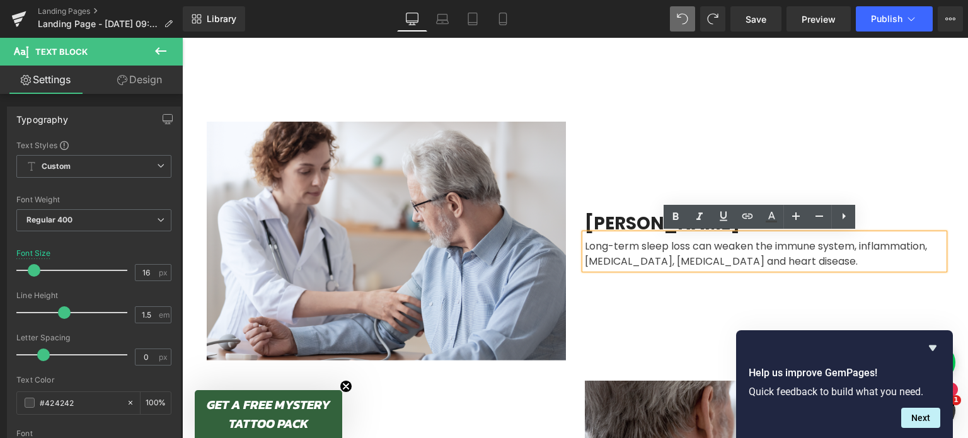
click at [604, 244] on div "Long-term sleep loss can weaken the immune system, inflammation, diabetes, high…" at bounding box center [764, 251] width 359 height 35
click at [623, 217] on h2 "Nate Shivers" at bounding box center [764, 223] width 359 height 21
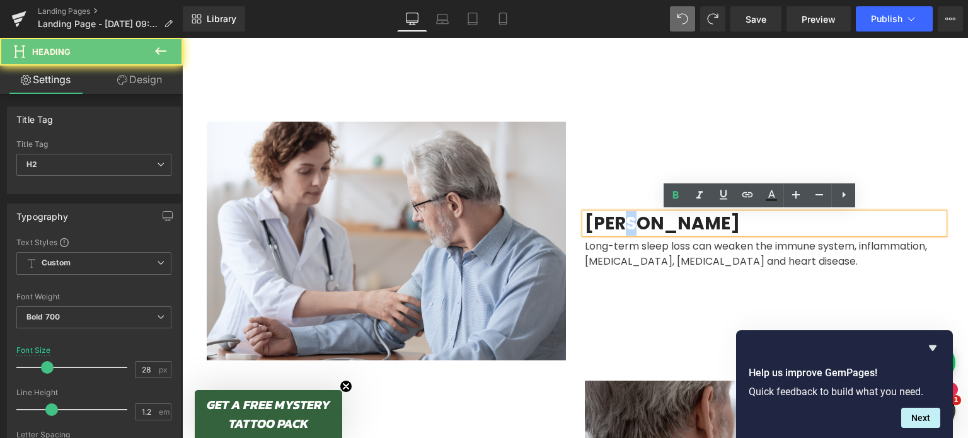
click at [623, 217] on h2 "Nate Shivers" at bounding box center [764, 223] width 359 height 21
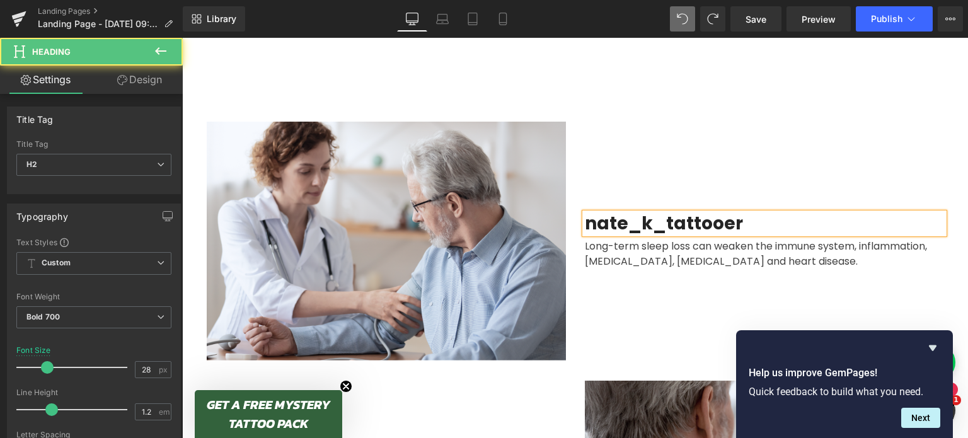
click at [585, 222] on h2 "nate_k_tattooer" at bounding box center [764, 223] width 359 height 21
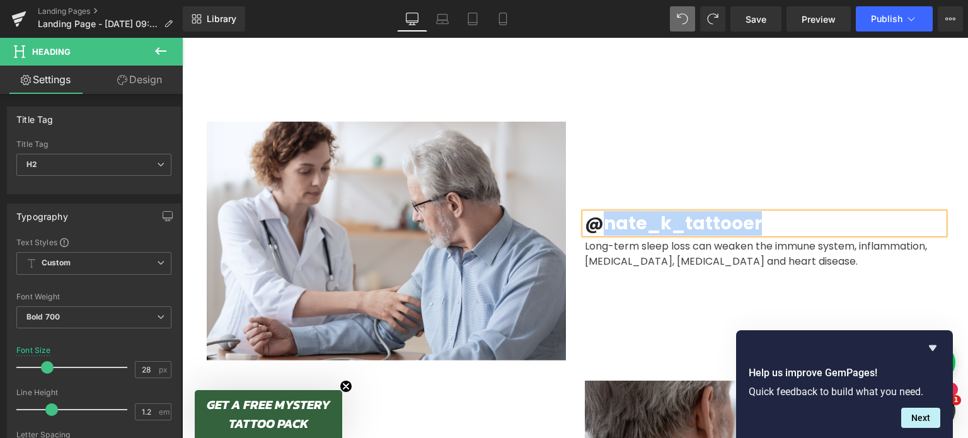
drag, startPoint x: 758, startPoint y: 226, endPoint x: 598, endPoint y: 230, distance: 159.5
click at [598, 230] on h2 "@nate_k_tattooer" at bounding box center [764, 223] width 359 height 21
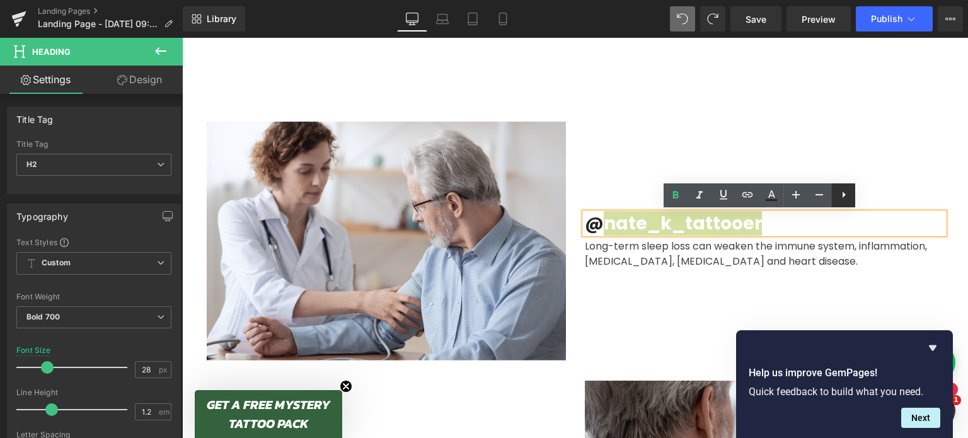
click at [840, 188] on icon at bounding box center [843, 194] width 15 height 15
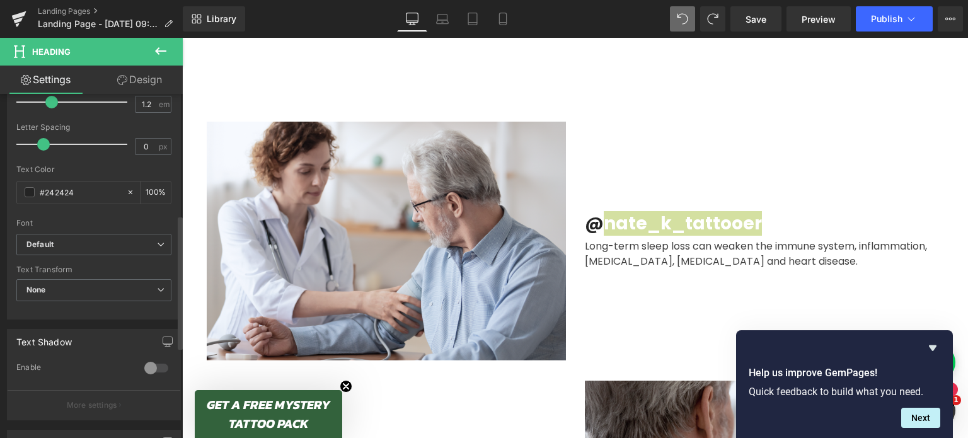
scroll to position [311, 0]
click at [124, 282] on span "None" at bounding box center [93, 286] width 155 height 22
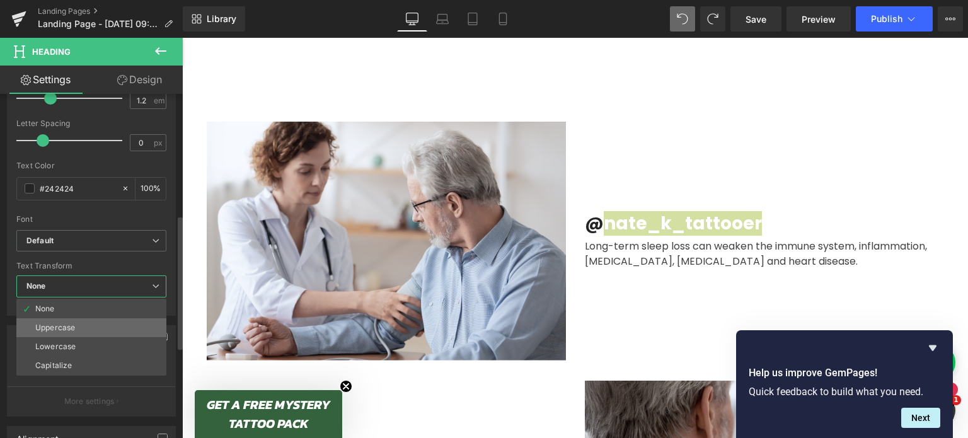
click at [103, 320] on li "Uppercase" at bounding box center [91, 327] width 150 height 19
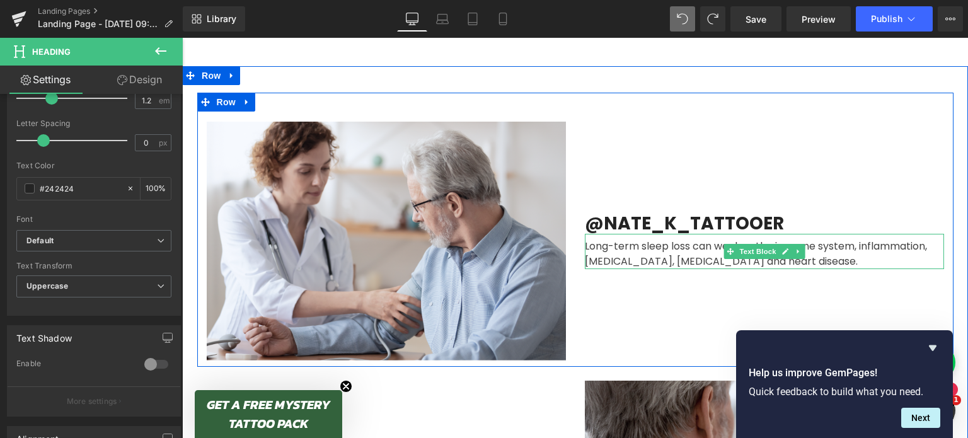
click at [635, 257] on div "Long-term sleep loss can weaken the immune system, inflammation, diabetes, high…" at bounding box center [764, 251] width 359 height 35
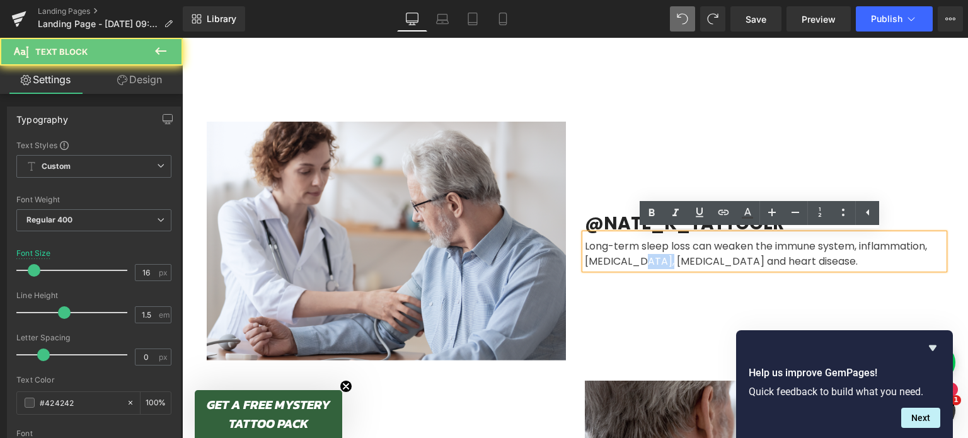
click at [635, 257] on div "Long-term sleep loss can weaken the immune system, inflammation, diabetes, high…" at bounding box center [764, 251] width 359 height 35
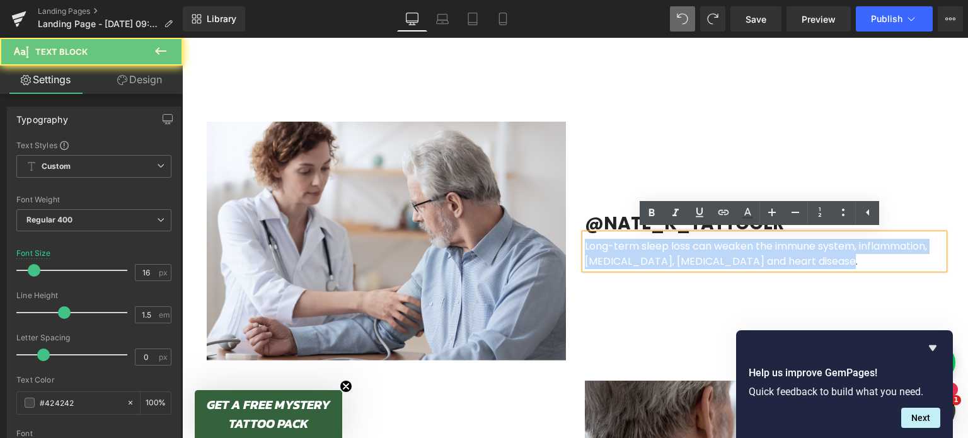
click at [635, 257] on div "Long-term sleep loss can weaken the immune system, inflammation, diabetes, high…" at bounding box center [764, 251] width 359 height 35
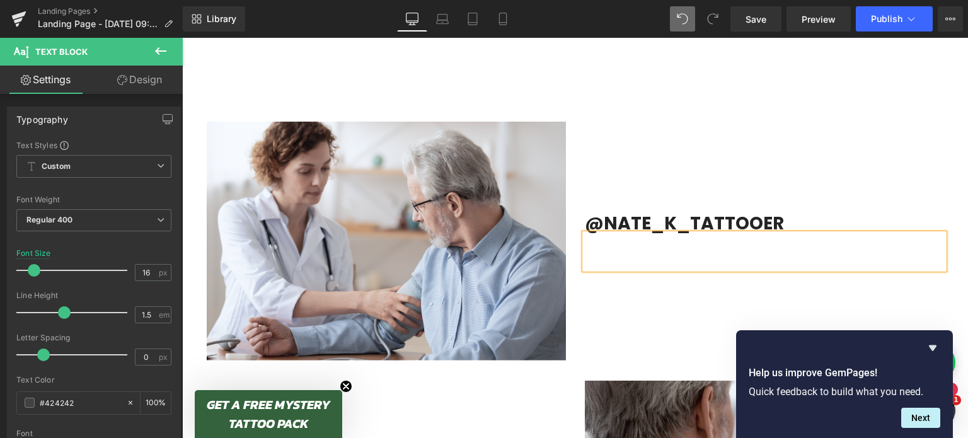
scroll to position [659, 0]
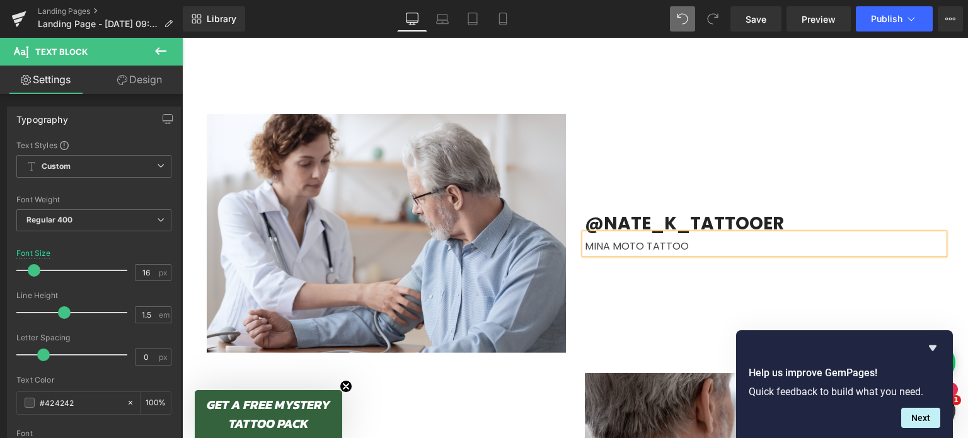
click at [585, 248] on div "MINA MOTO TATTOO" at bounding box center [764, 244] width 359 height 20
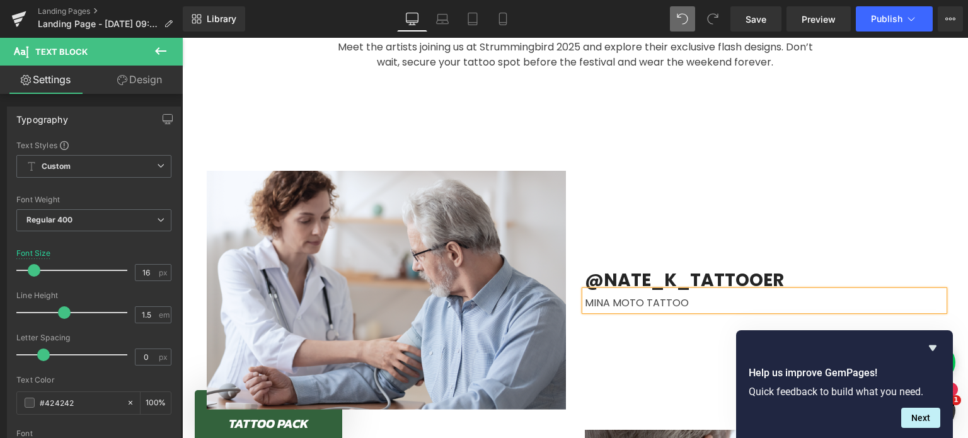
scroll to position [585, 0]
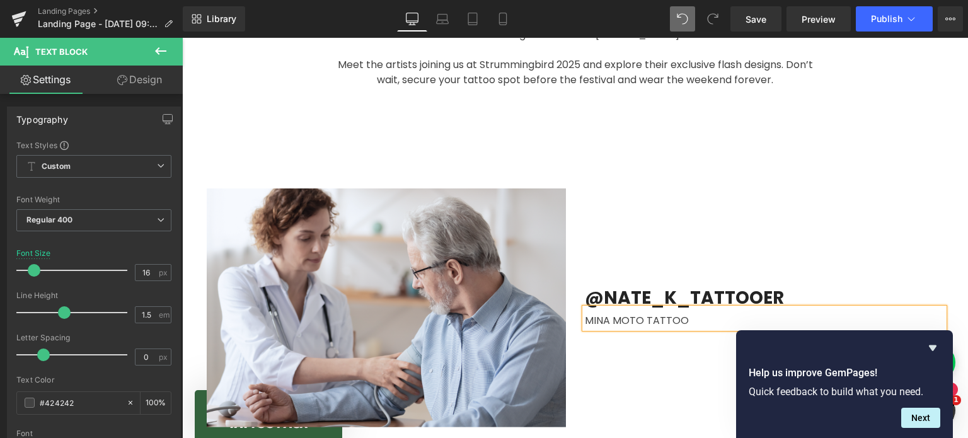
click at [585, 320] on div "MINA MOTO TATTOO" at bounding box center [764, 318] width 359 height 20
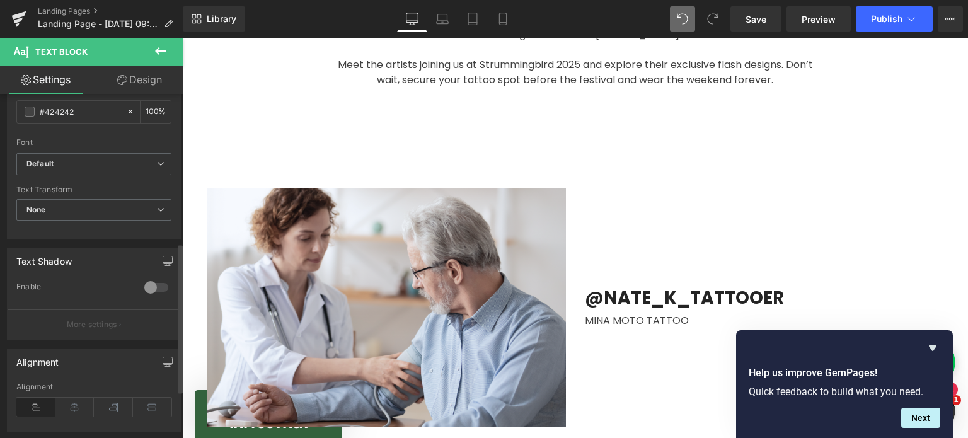
scroll to position [451, 0]
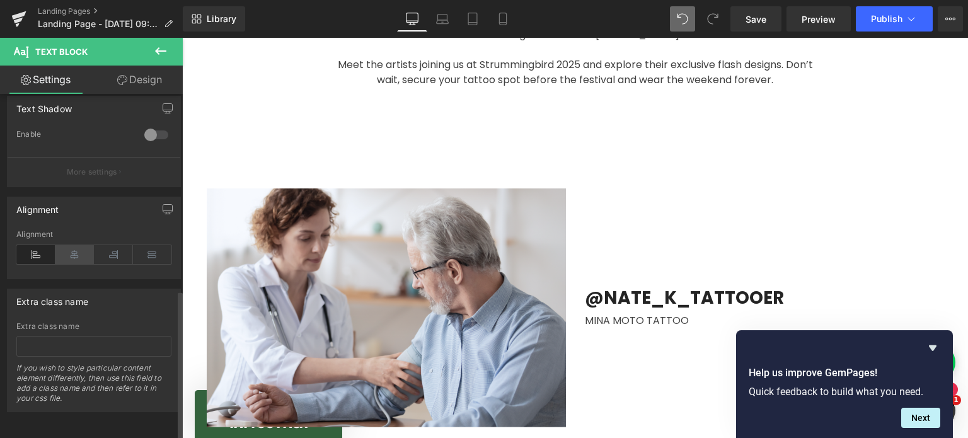
click at [78, 247] on icon at bounding box center [74, 254] width 39 height 19
click at [45, 246] on icon at bounding box center [35, 254] width 39 height 19
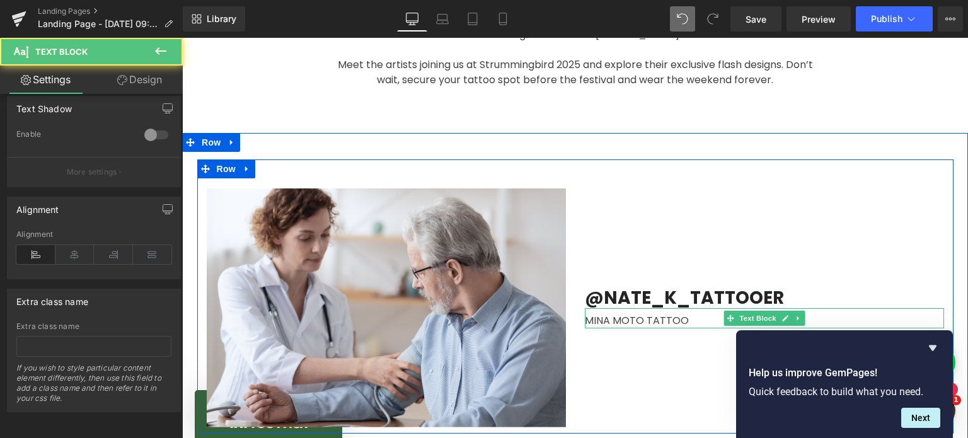
click at [585, 320] on div "MINA MOTO TATTOO" at bounding box center [764, 318] width 359 height 20
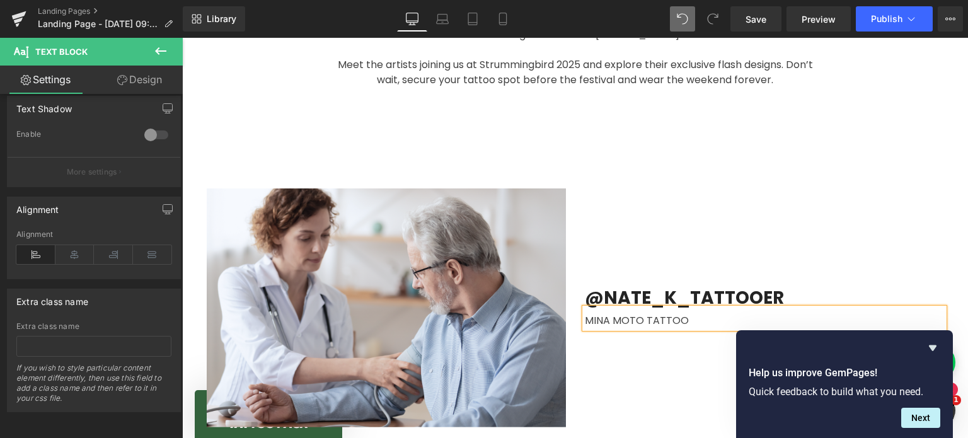
click at [647, 236] on div "@nate_k_tattooer Heading MINA MOTO TATTOO Text Block" at bounding box center [764, 307] width 378 height 239
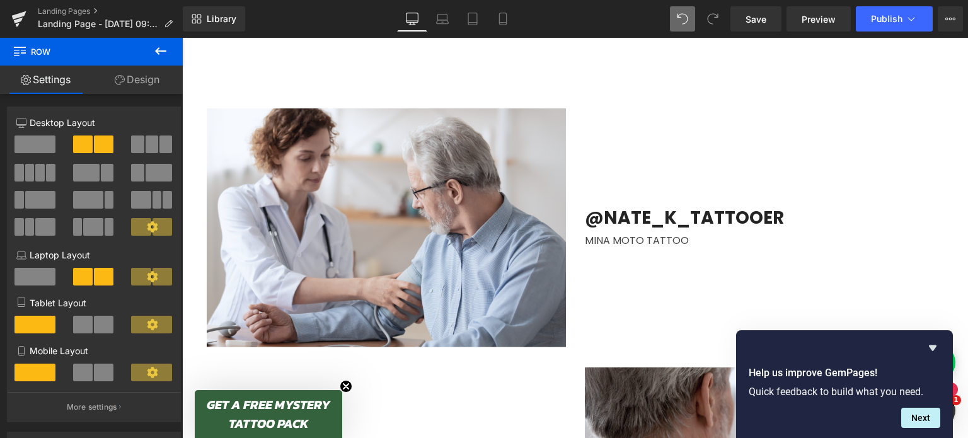
scroll to position [658, 0]
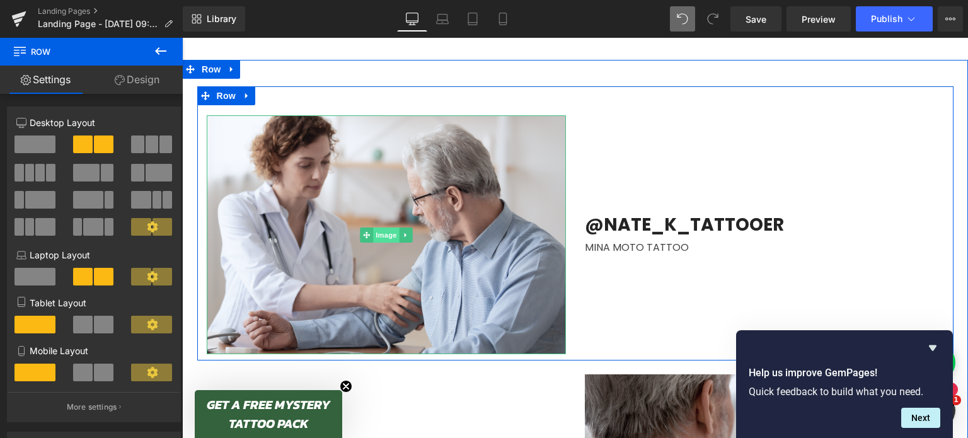
click at [379, 238] on span "Image" at bounding box center [386, 235] width 26 height 15
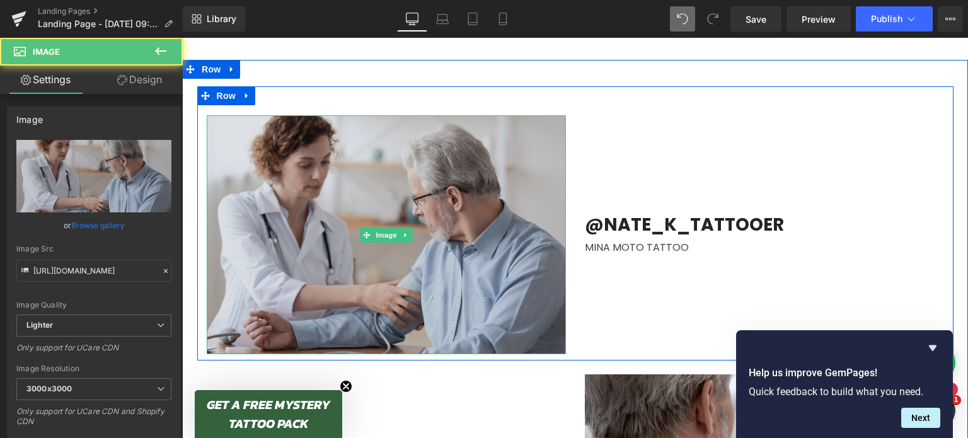
click at [413, 165] on img at bounding box center [386, 234] width 359 height 239
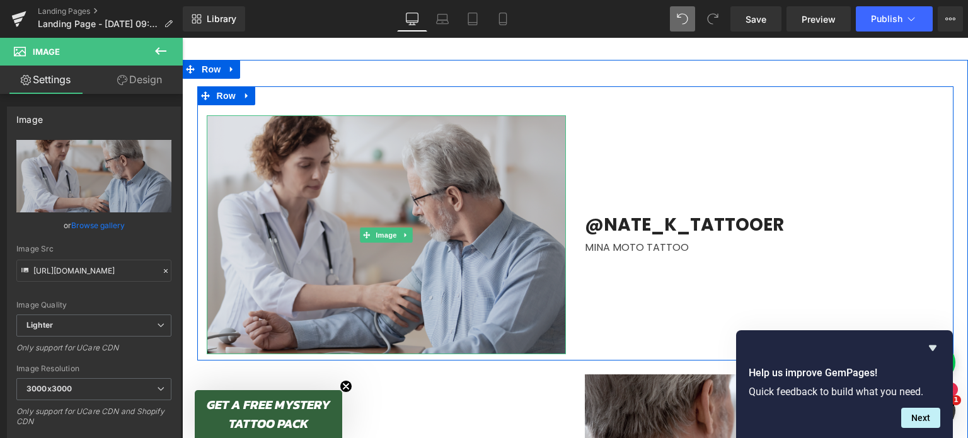
click at [286, 151] on img at bounding box center [386, 234] width 359 height 239
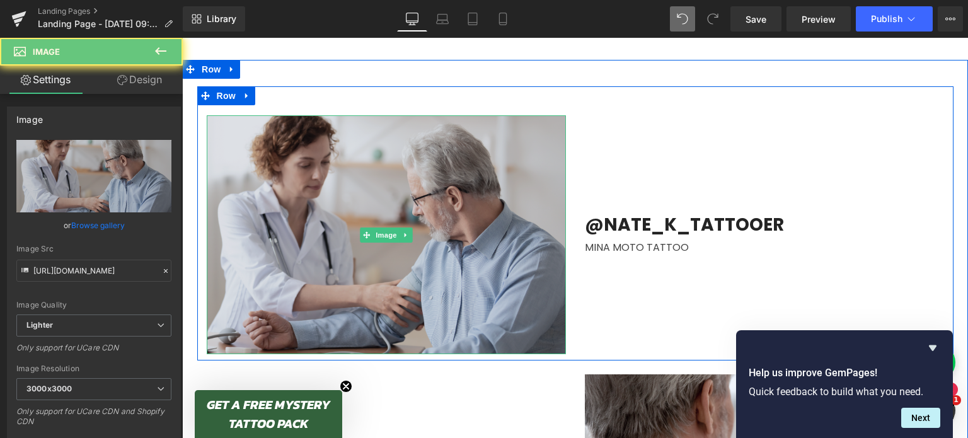
click at [286, 151] on img at bounding box center [386, 234] width 359 height 239
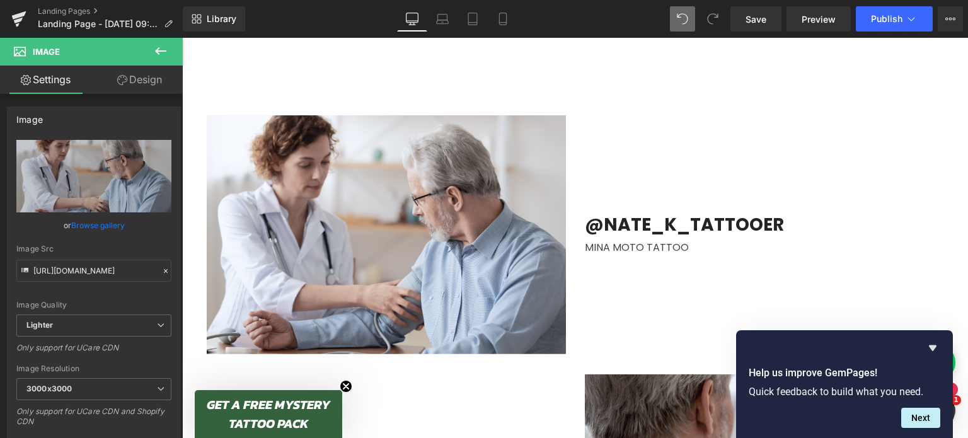
click at [152, 54] on button at bounding box center [161, 52] width 44 height 28
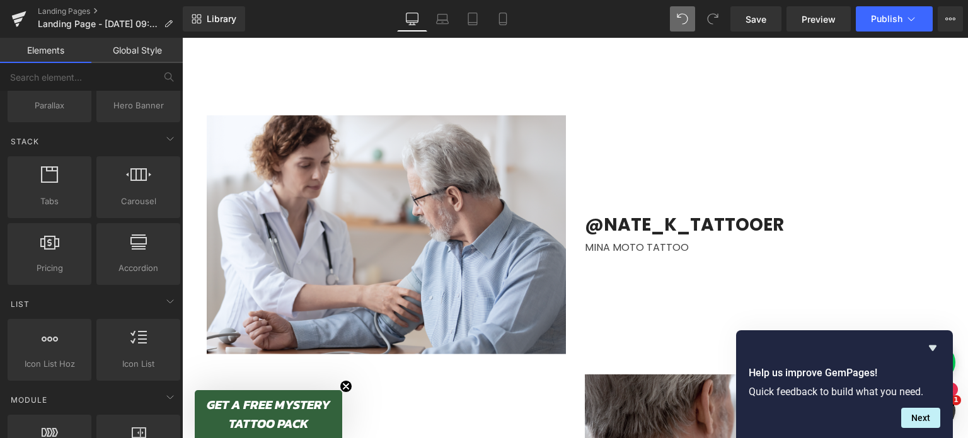
scroll to position [361, 0]
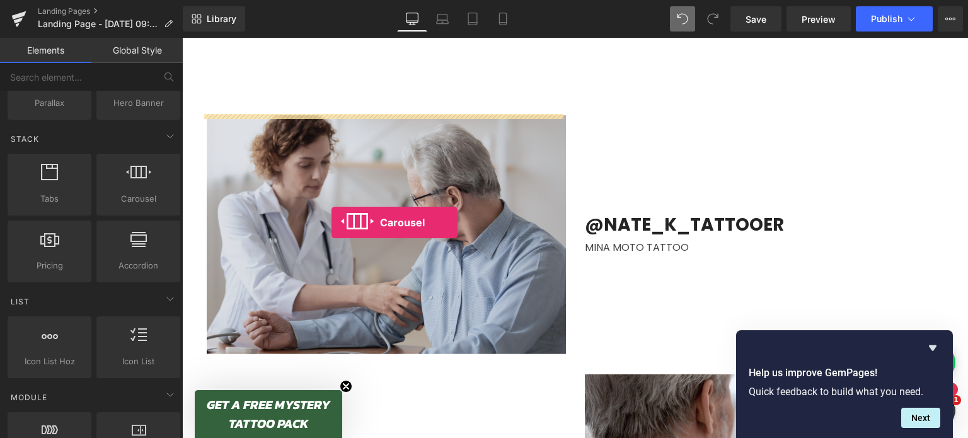
drag, startPoint x: 307, startPoint y: 216, endPoint x: 332, endPoint y: 222, distance: 25.4
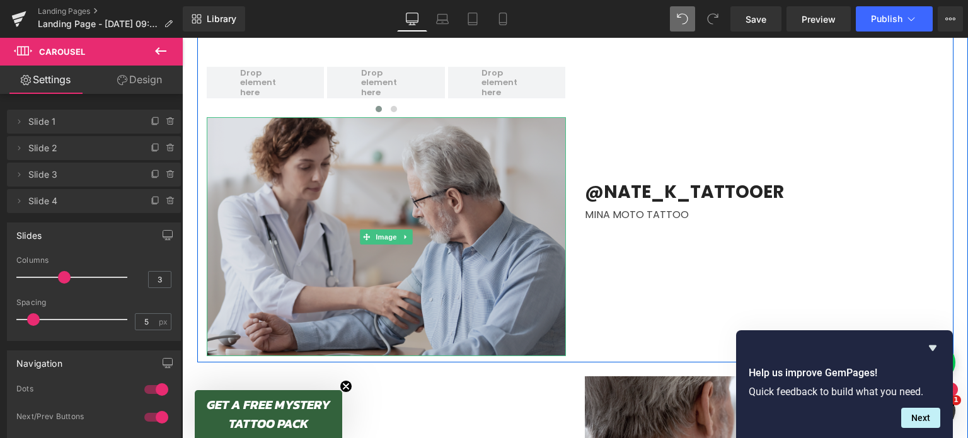
scroll to position [726, 0]
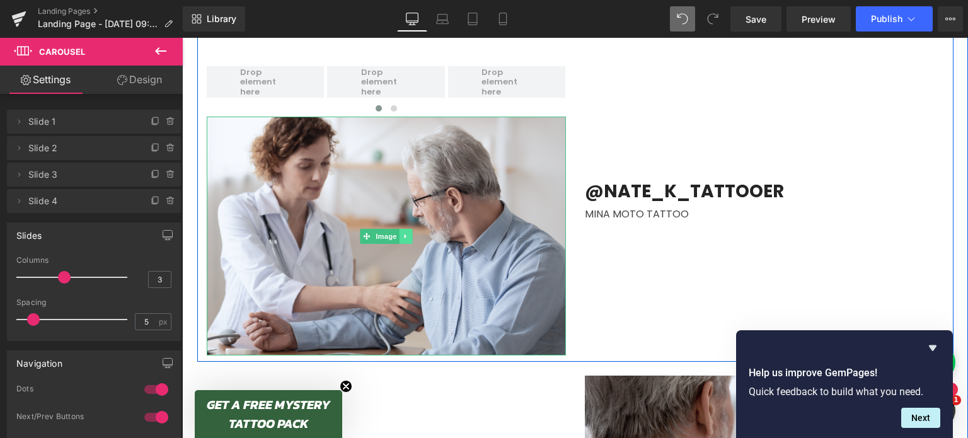
click at [402, 233] on icon at bounding box center [405, 237] width 7 height 8
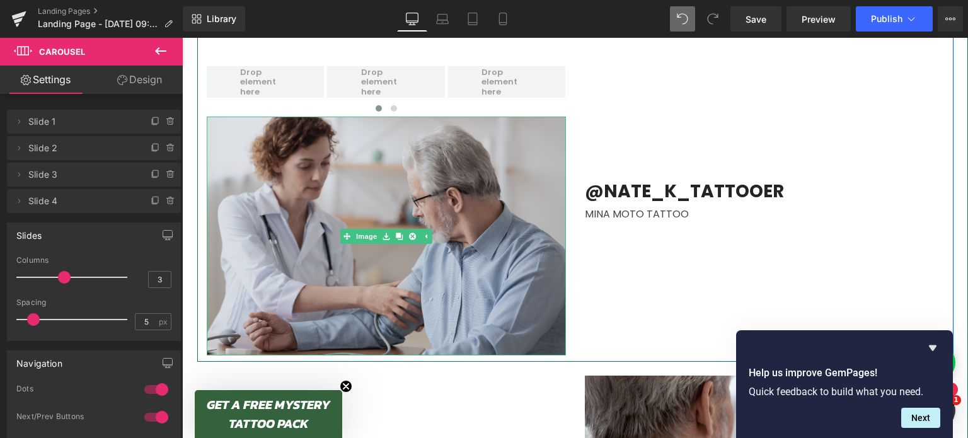
click at [443, 200] on img at bounding box center [386, 236] width 359 height 239
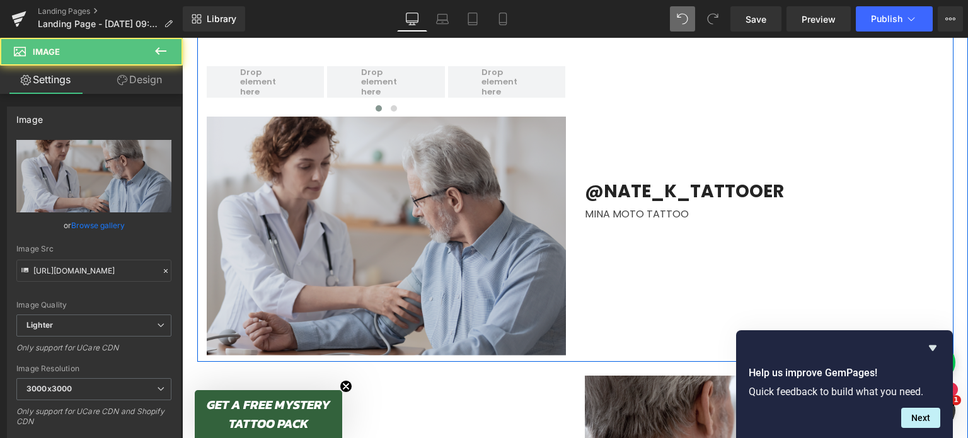
scroll to position [682, 0]
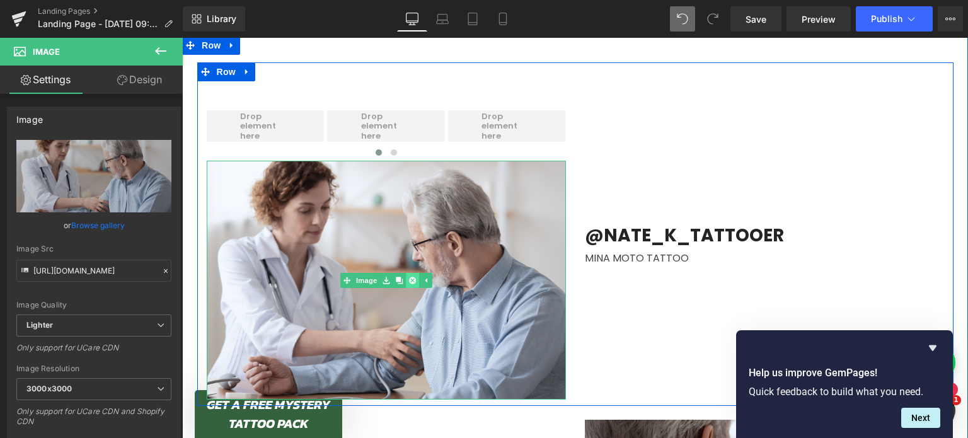
click at [411, 279] on link at bounding box center [412, 280] width 13 height 15
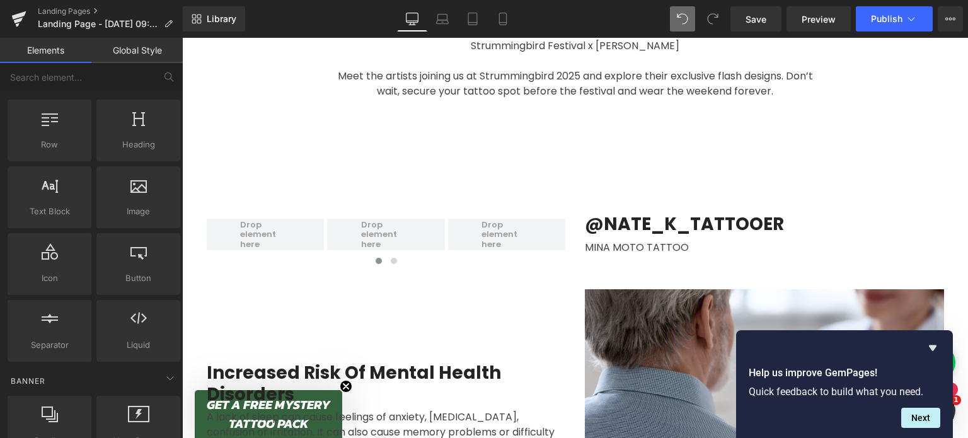
scroll to position [0, 0]
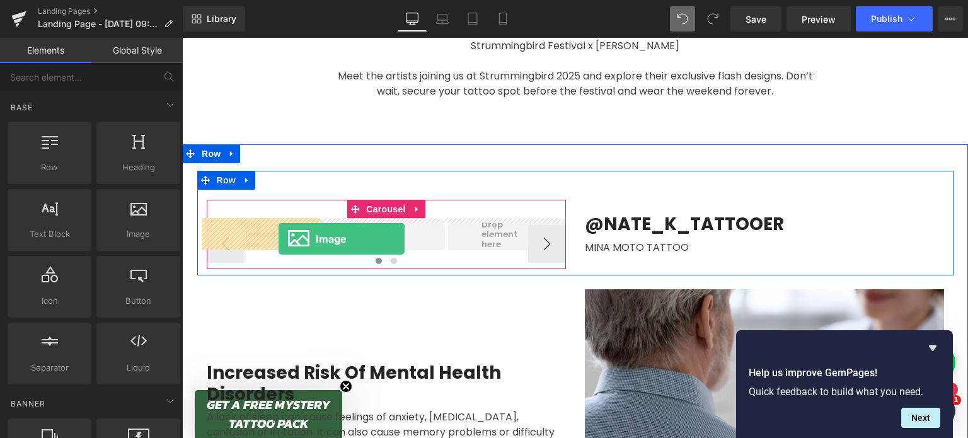
drag, startPoint x: 314, startPoint y: 276, endPoint x: 279, endPoint y: 239, distance: 51.3
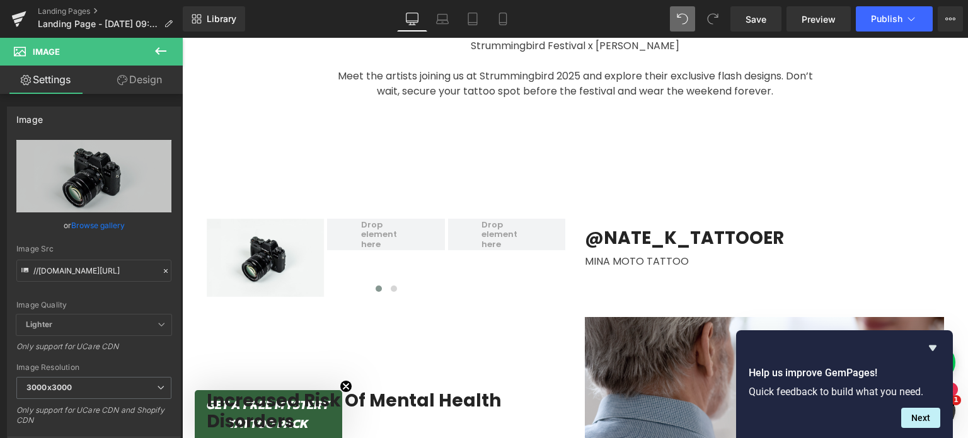
click at [161, 51] on icon at bounding box center [160, 51] width 11 height 8
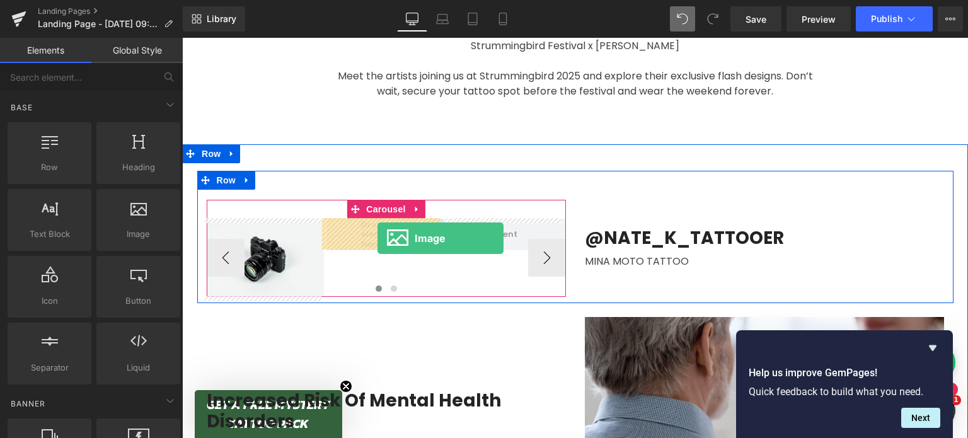
drag, startPoint x: 315, startPoint y: 260, endPoint x: 378, endPoint y: 238, distance: 66.8
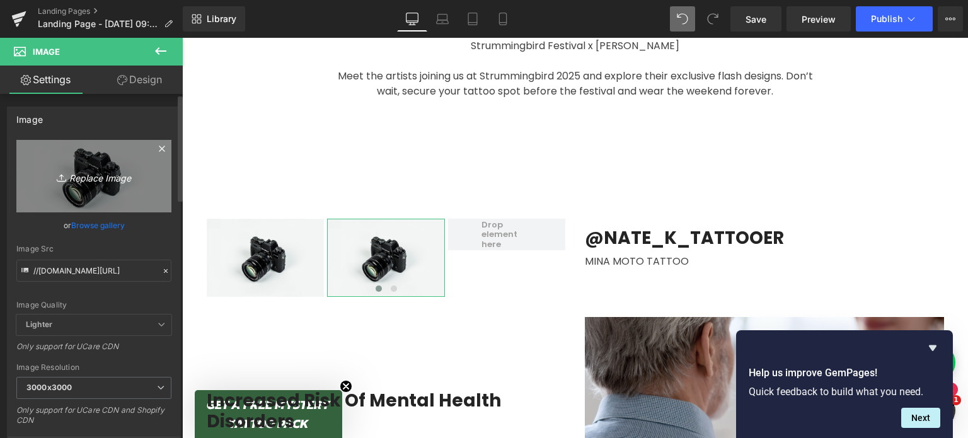
click at [81, 170] on icon "Replace Image" at bounding box center [93, 176] width 101 height 16
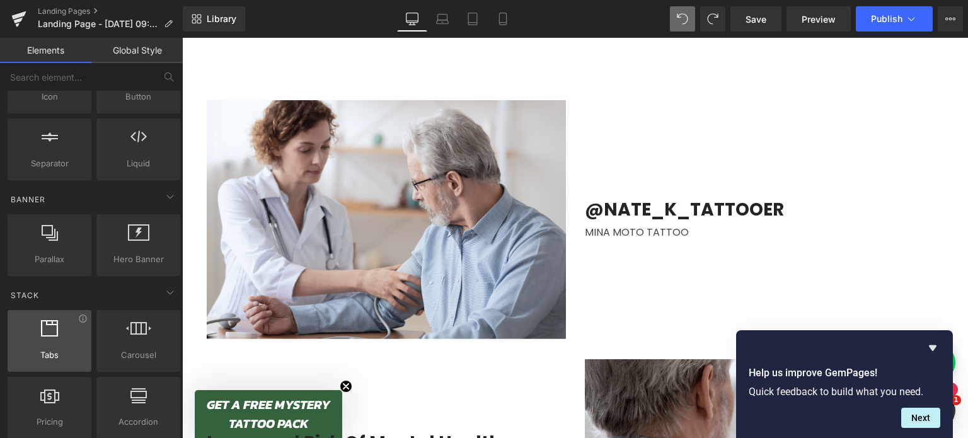
scroll to position [328, 0]
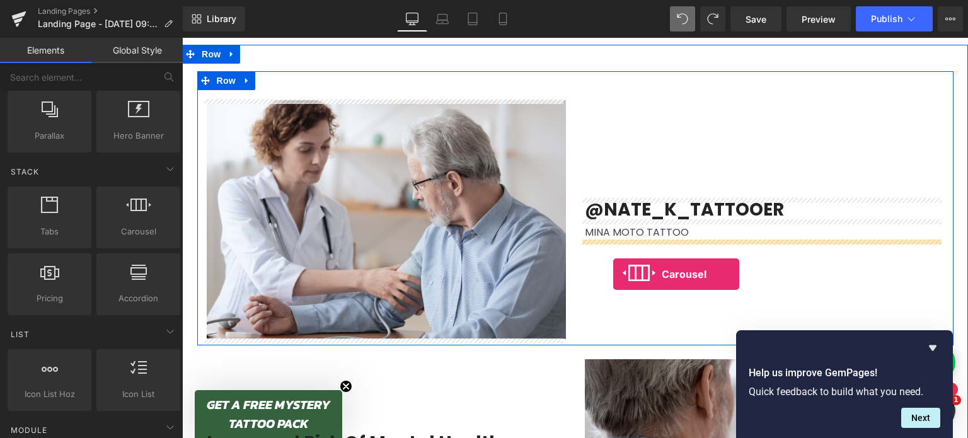
drag, startPoint x: 301, startPoint y: 277, endPoint x: 615, endPoint y: 274, distance: 313.9
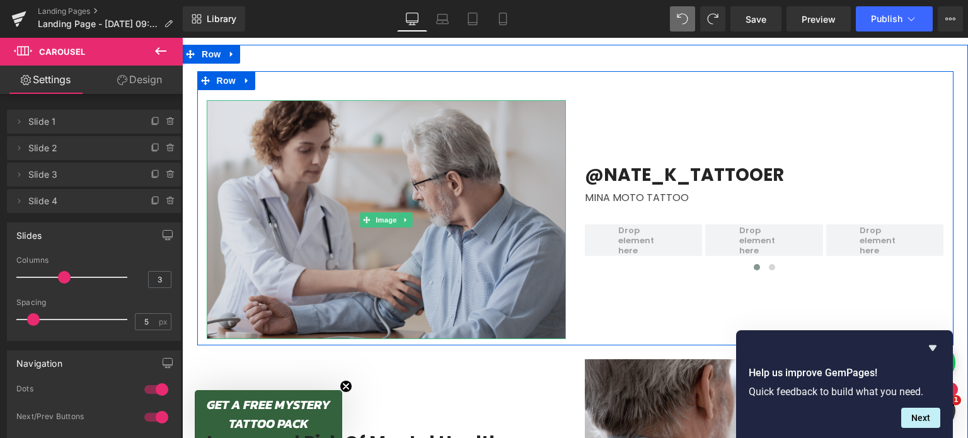
click at [370, 194] on img at bounding box center [386, 219] width 359 height 239
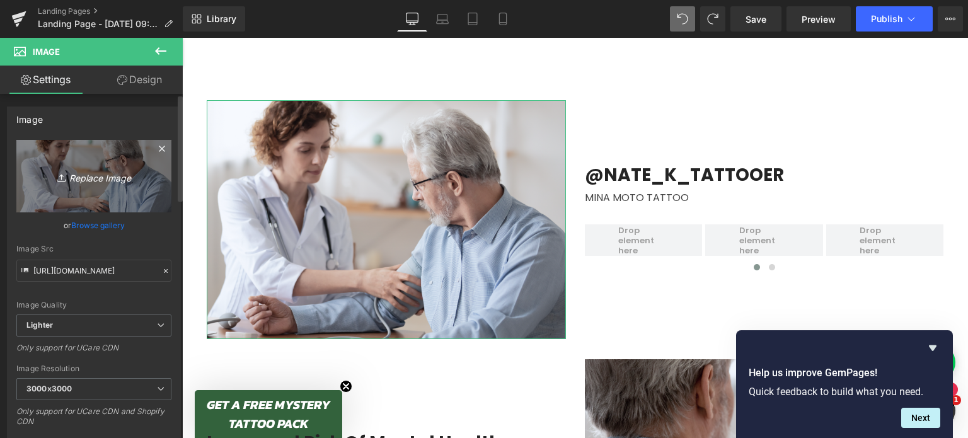
click at [105, 171] on icon "Replace Image" at bounding box center [93, 176] width 101 height 16
type input "C:\fakepath\2 (18).png"
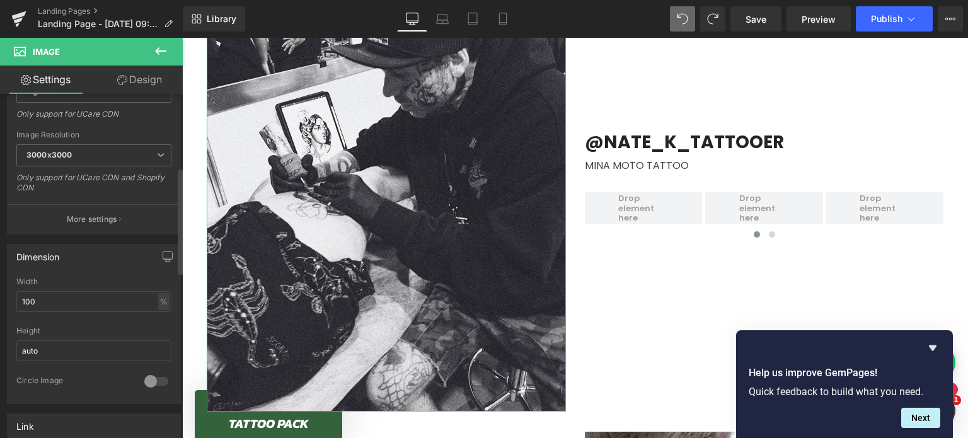
scroll to position [236, 0]
click at [94, 347] on input "auto" at bounding box center [93, 348] width 155 height 21
click at [58, 294] on input "100" at bounding box center [93, 299] width 155 height 21
type input "50"
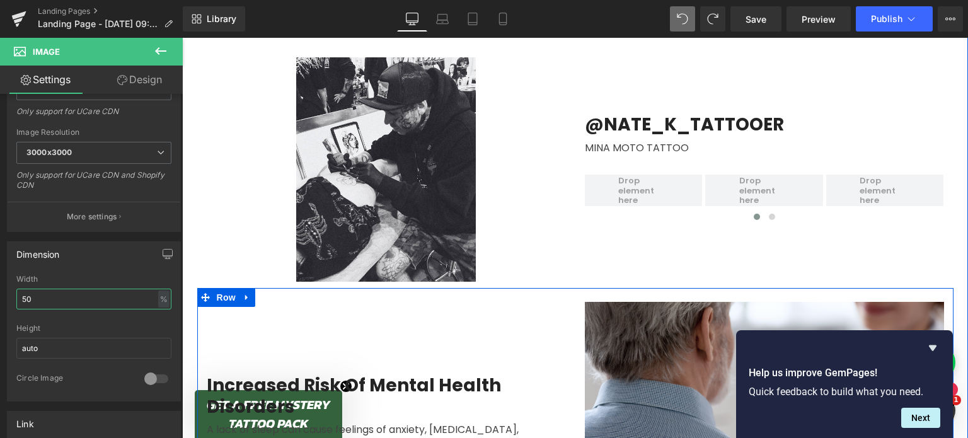
scroll to position [759, 0]
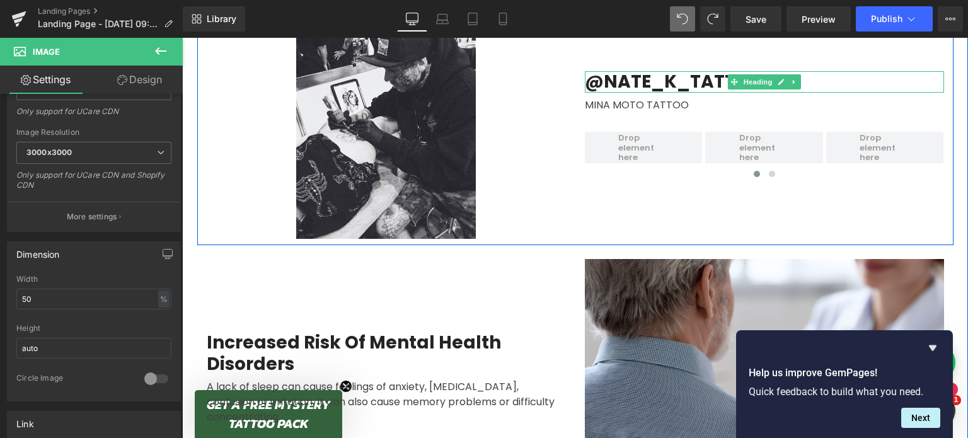
click at [658, 83] on h2 "@nate_k_tattooer" at bounding box center [764, 81] width 359 height 21
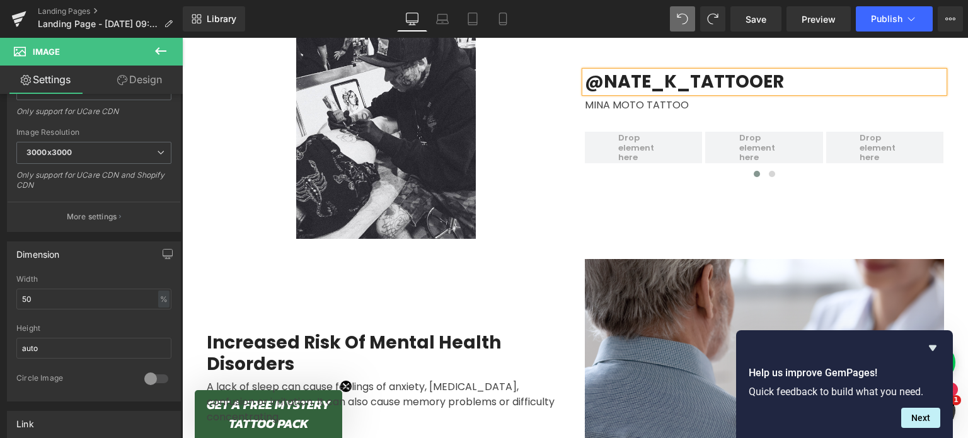
click at [658, 83] on h2 "@nate_k_tattooer" at bounding box center [764, 81] width 359 height 21
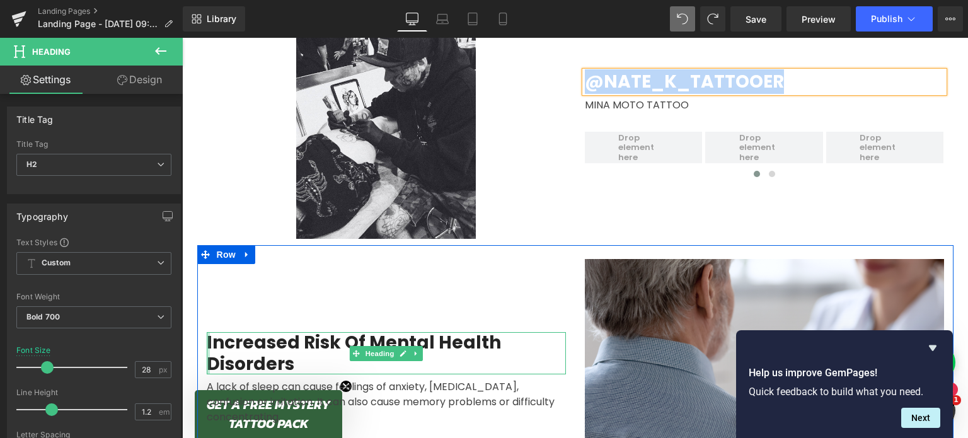
click at [229, 350] on h2 "Increased Risk Of Mental Health Disorders" at bounding box center [386, 353] width 359 height 42
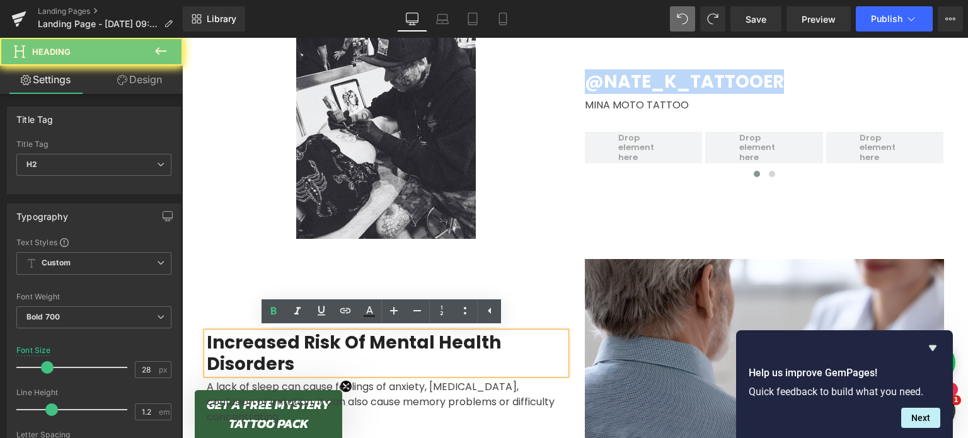
click at [229, 350] on h2 "Increased Risk Of Mental Health Disorders" at bounding box center [386, 353] width 359 height 42
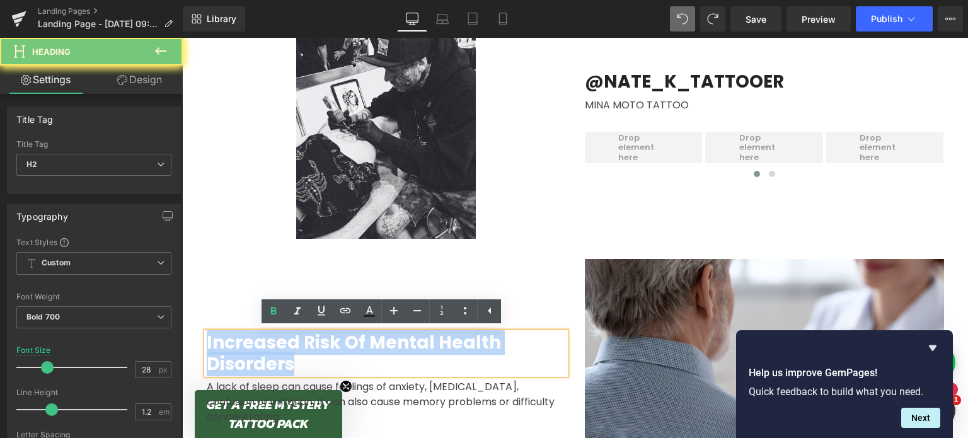
paste div
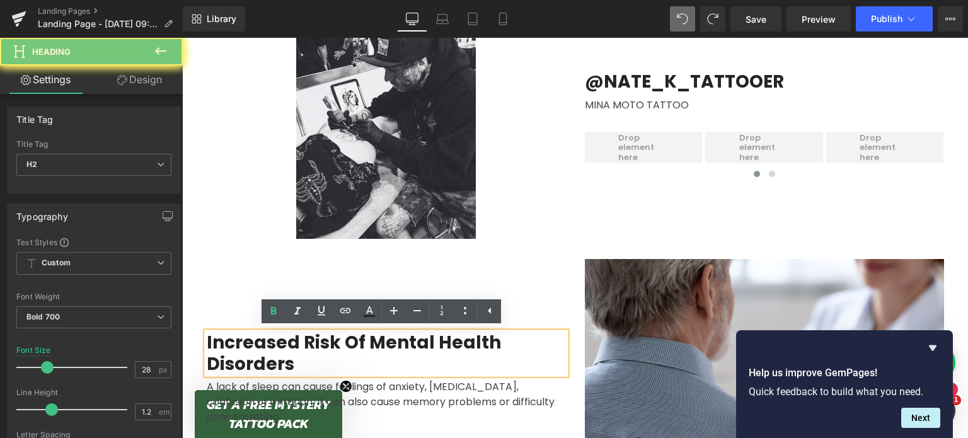
scroll to position [769, 0]
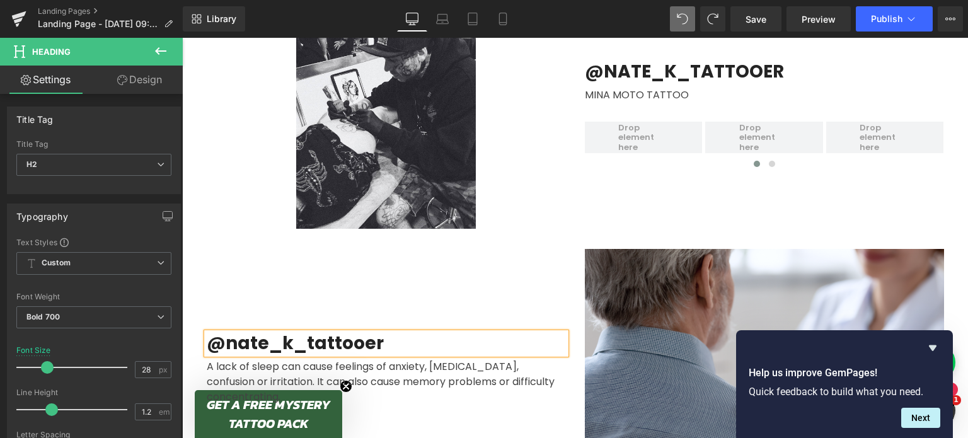
click at [346, 345] on h2 "@nate_k_tattooer" at bounding box center [386, 343] width 359 height 21
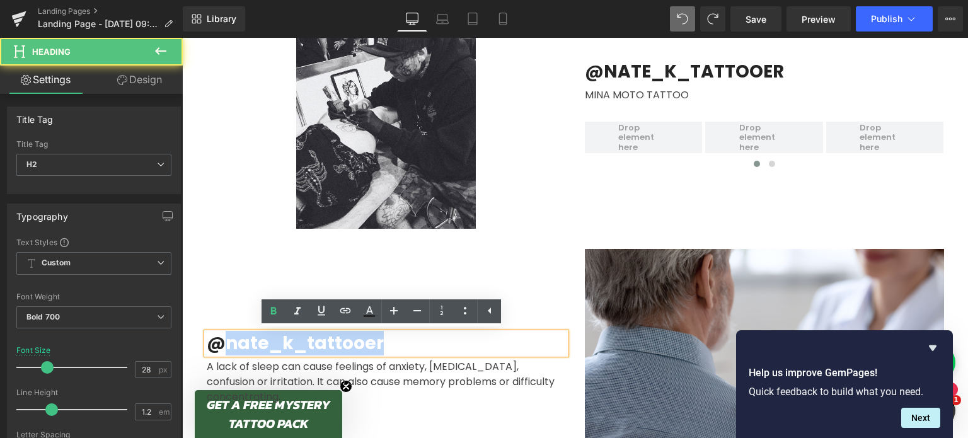
click at [346, 345] on h2 "@nate_k_tattooer" at bounding box center [386, 343] width 359 height 21
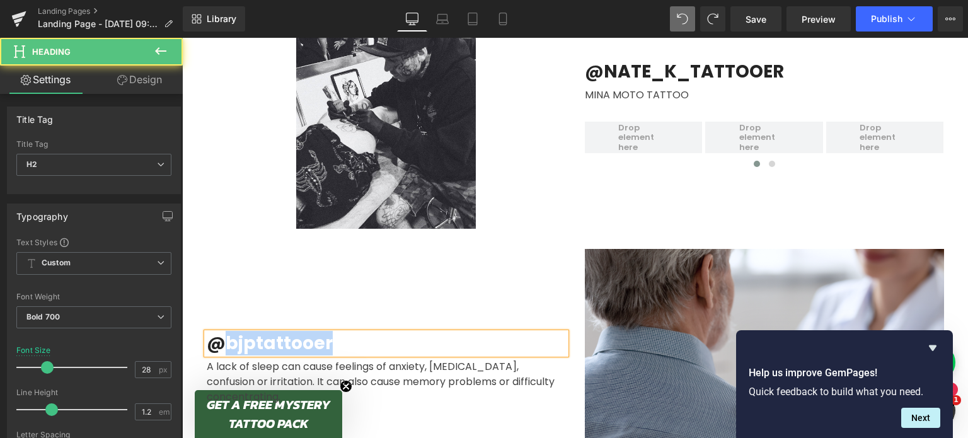
drag, startPoint x: 346, startPoint y: 345, endPoint x: 222, endPoint y: 346, distance: 123.5
click at [222, 346] on h2 "@bjptattooer" at bounding box center [386, 343] width 359 height 21
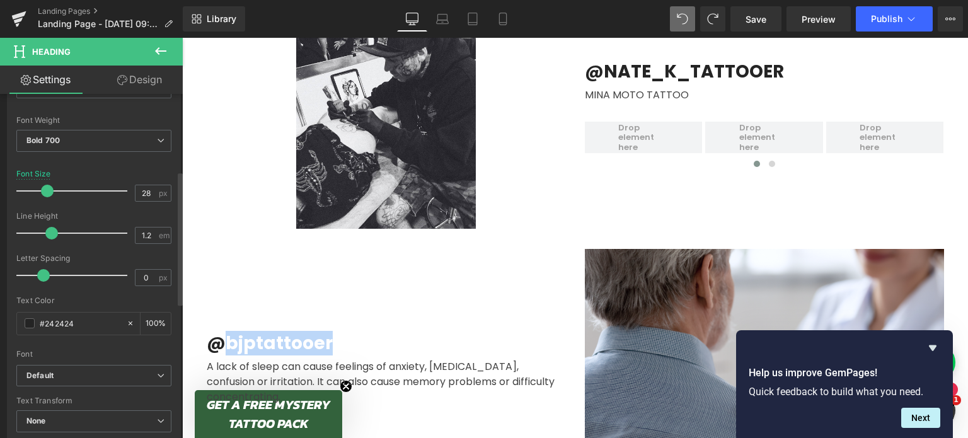
scroll to position [255, 0]
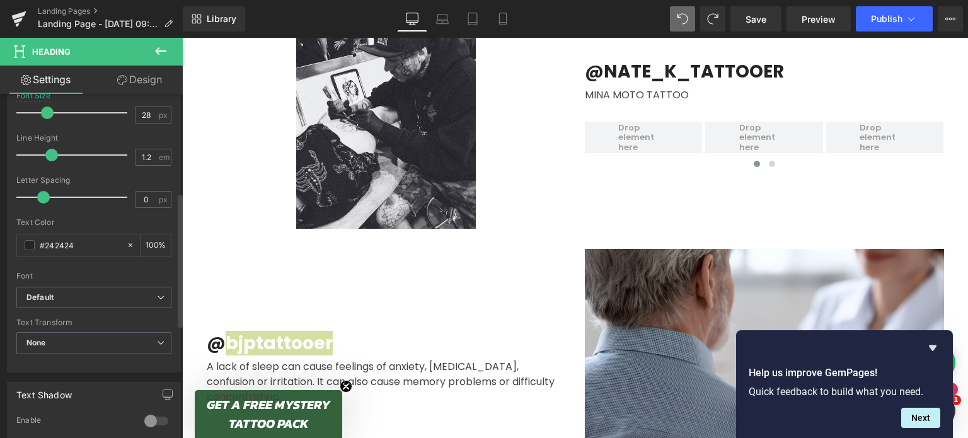
click at [105, 292] on b "Default" at bounding box center [91, 297] width 130 height 11
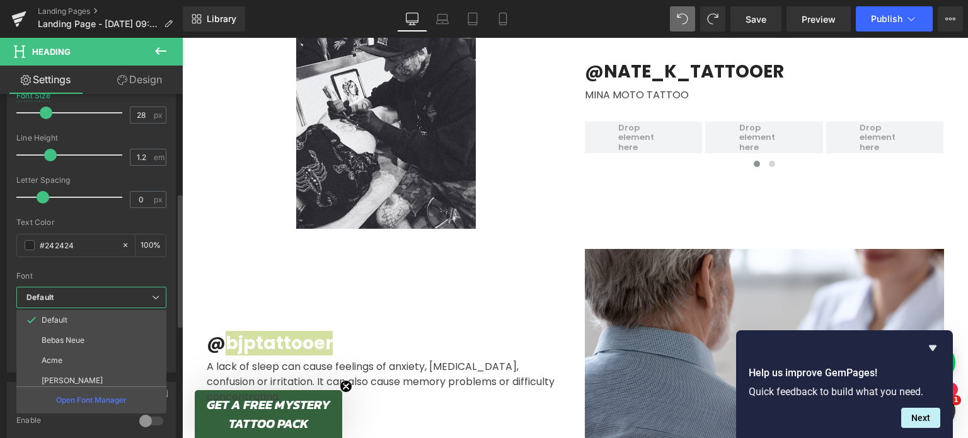
click at [95, 292] on b "Default" at bounding box center [88, 297] width 125 height 11
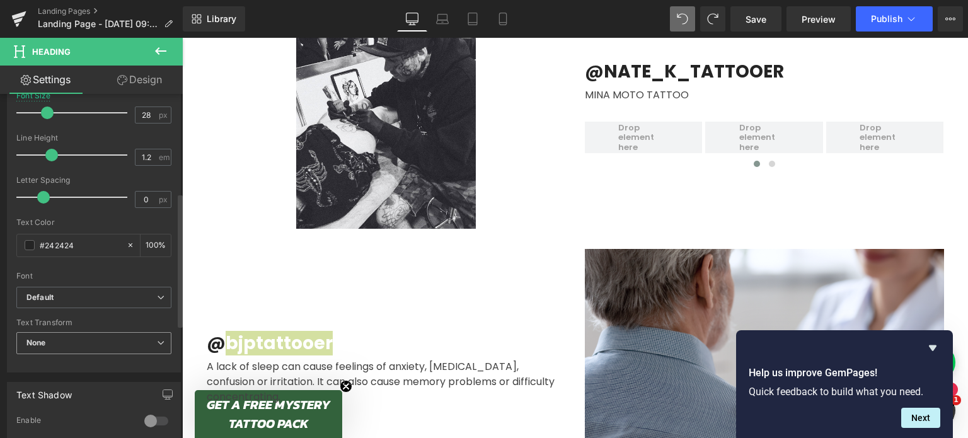
click at [86, 348] on span "None" at bounding box center [93, 343] width 155 height 22
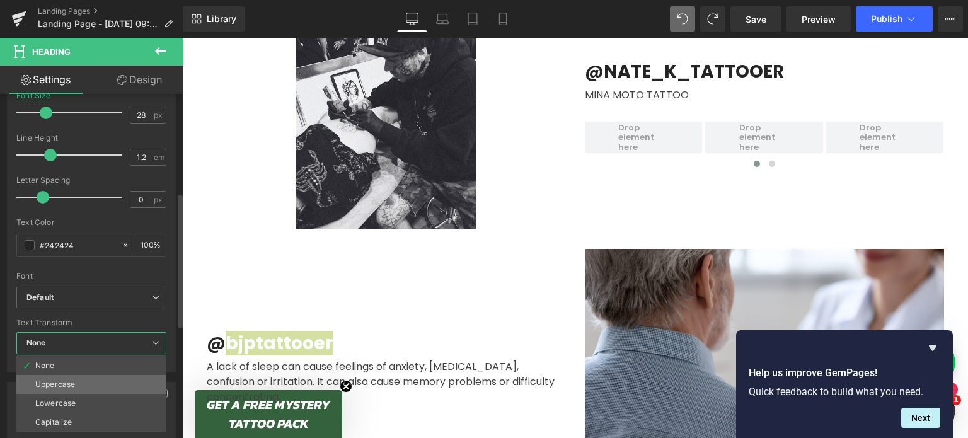
click at [88, 379] on li "Uppercase" at bounding box center [91, 384] width 150 height 19
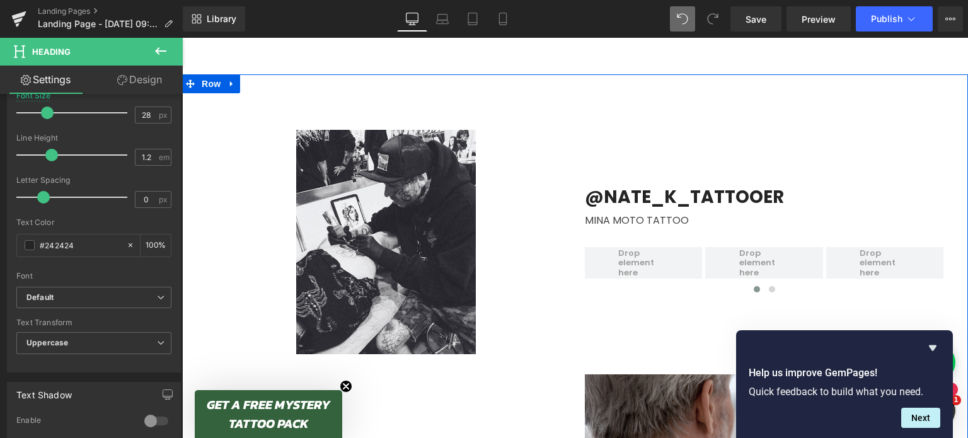
scroll to position [617, 0]
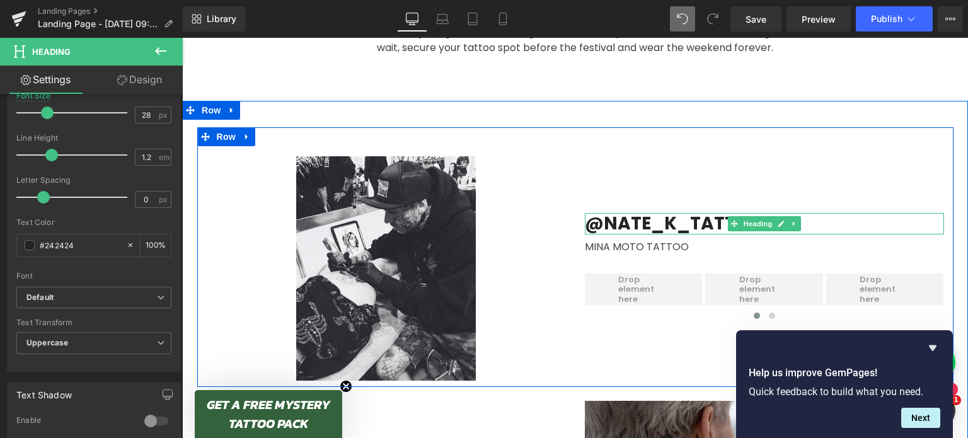
click at [636, 228] on h2 "@nate_k_tattooer" at bounding box center [764, 223] width 359 height 21
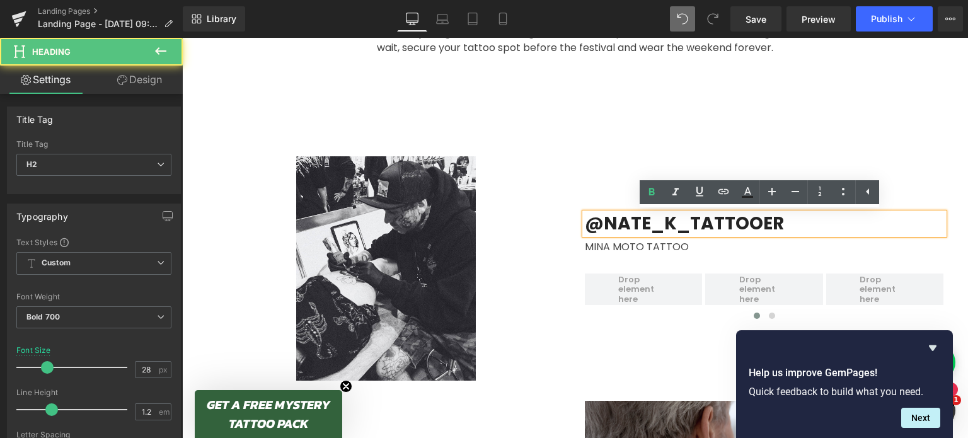
click at [636, 228] on h2 "@nate_k_tattooer" at bounding box center [764, 223] width 359 height 21
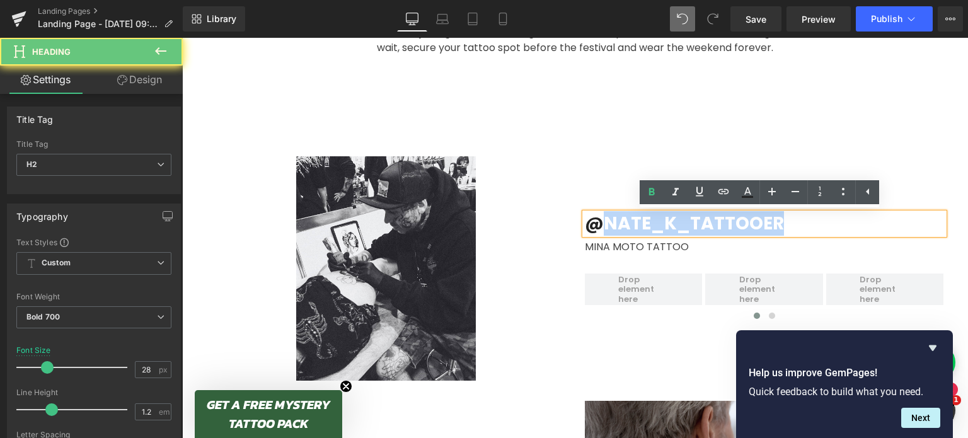
click at [636, 228] on h2 "@nate_k_tattooer" at bounding box center [764, 223] width 359 height 21
click at [638, 229] on h2 "@nate_k_tattooer" at bounding box center [764, 223] width 359 height 21
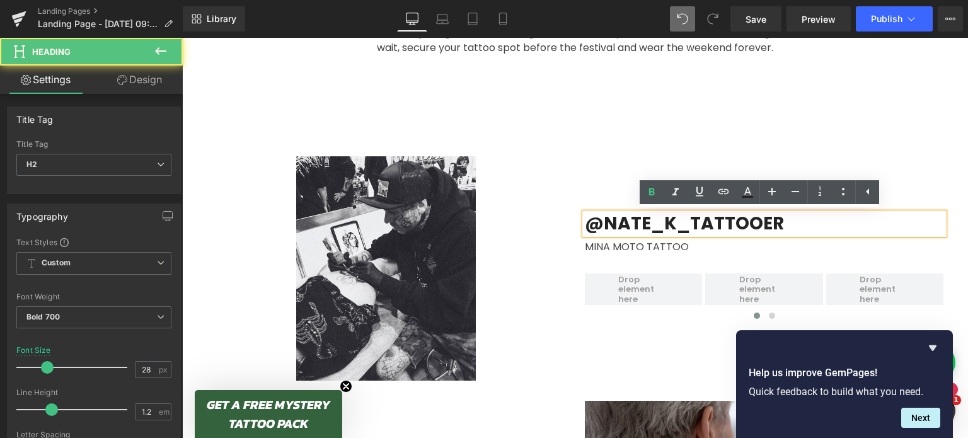
click at [639, 229] on h2 "@nate_k_tattooer" at bounding box center [764, 223] width 359 height 21
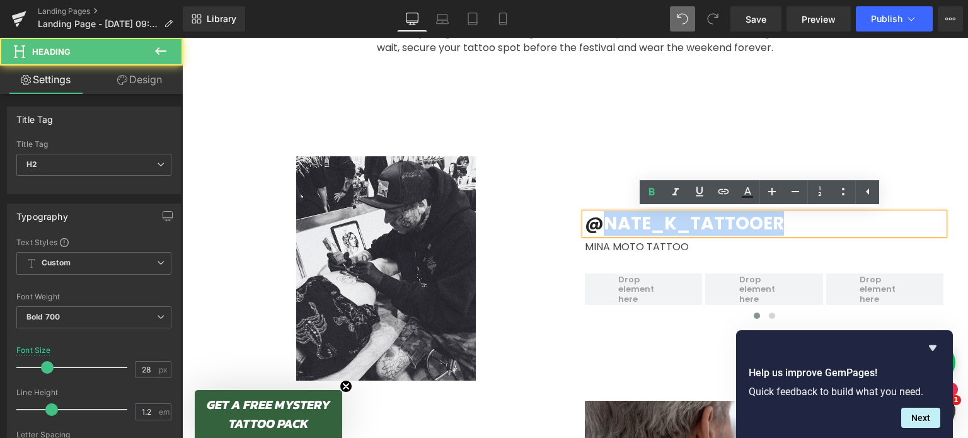
click at [639, 229] on h2 "@nate_k_tattooer" at bounding box center [764, 223] width 359 height 21
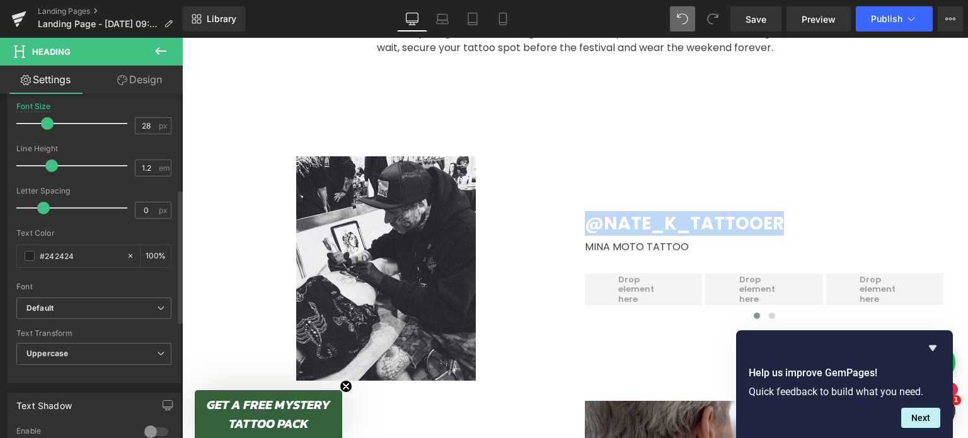
scroll to position [244, 0]
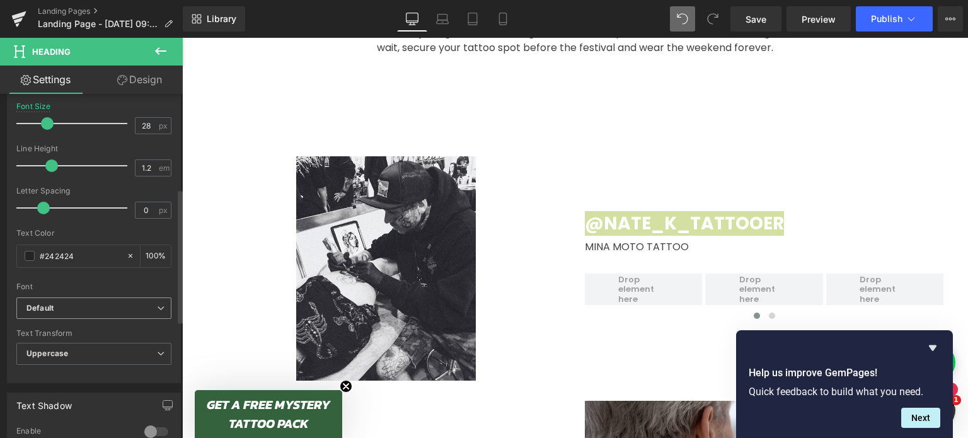
click at [112, 309] on b "Default" at bounding box center [91, 308] width 130 height 11
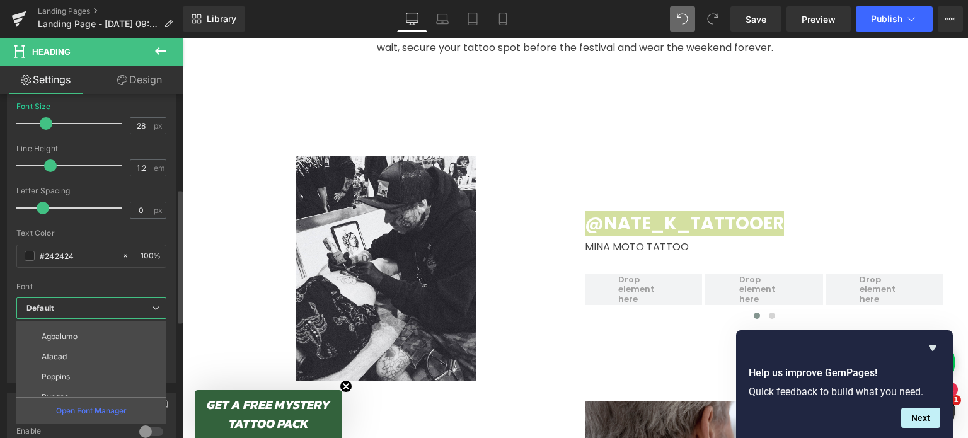
scroll to position [198, 0]
click at [108, 373] on li "Bungee" at bounding box center [94, 375] width 156 height 20
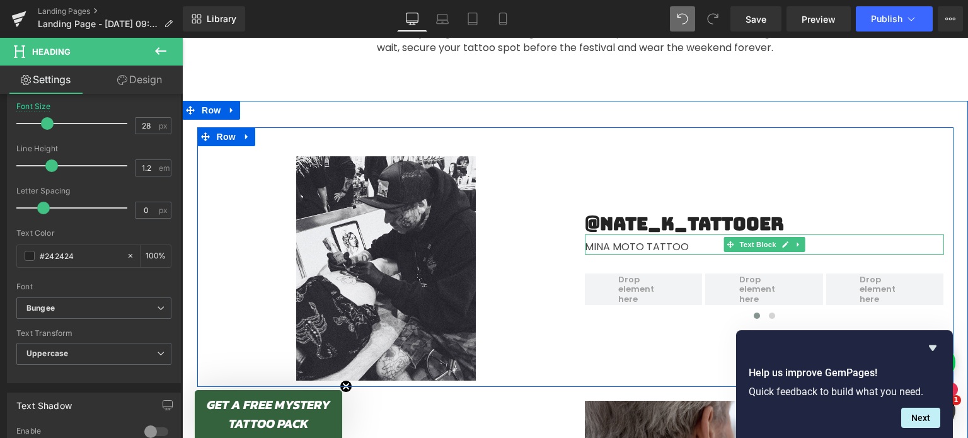
click at [641, 244] on div "MINA MOTO TATTOO" at bounding box center [764, 244] width 359 height 20
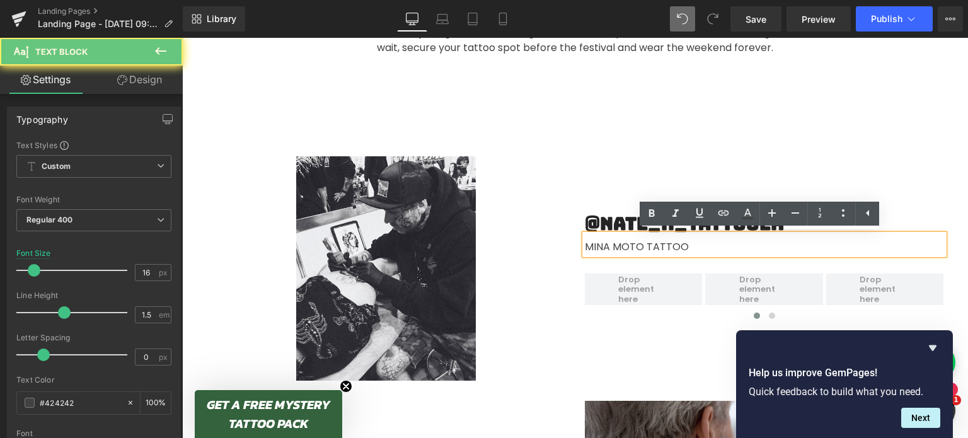
click at [641, 244] on div "MINA MOTO TATTOO" at bounding box center [764, 244] width 359 height 20
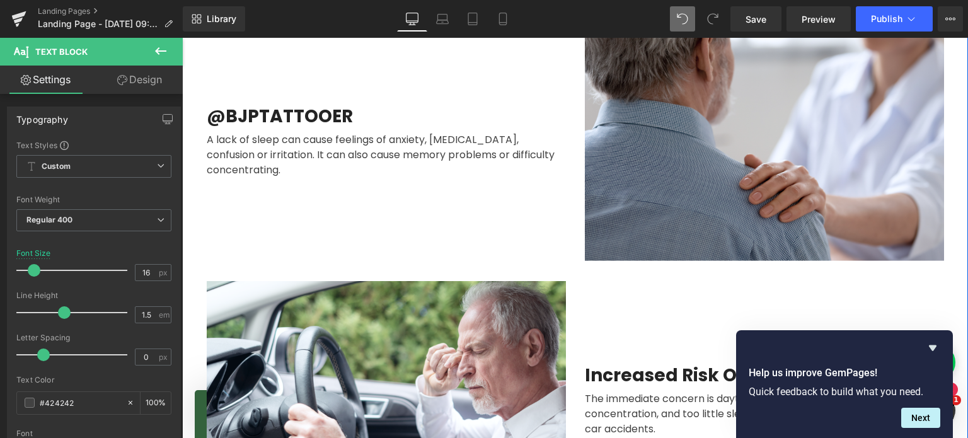
scroll to position [997, 0]
click at [268, 117] on h2 "@bjptattooer" at bounding box center [386, 115] width 359 height 21
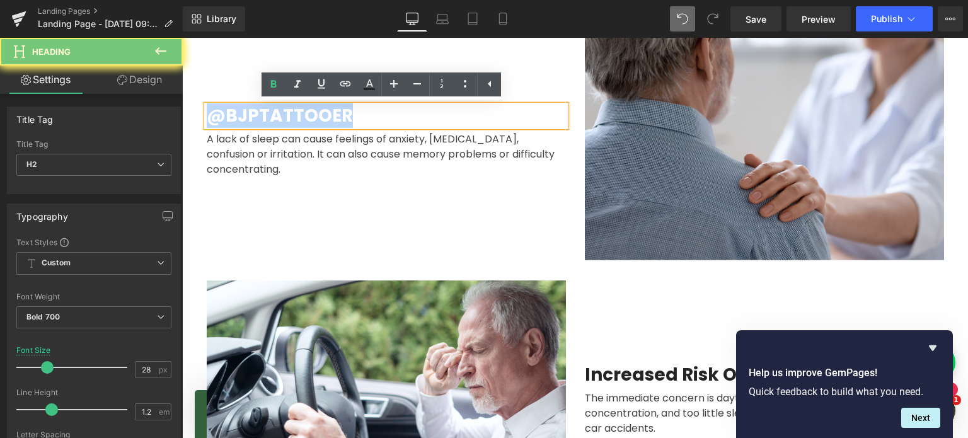
click at [268, 117] on h2 "@bjptattooer" at bounding box center [386, 115] width 359 height 21
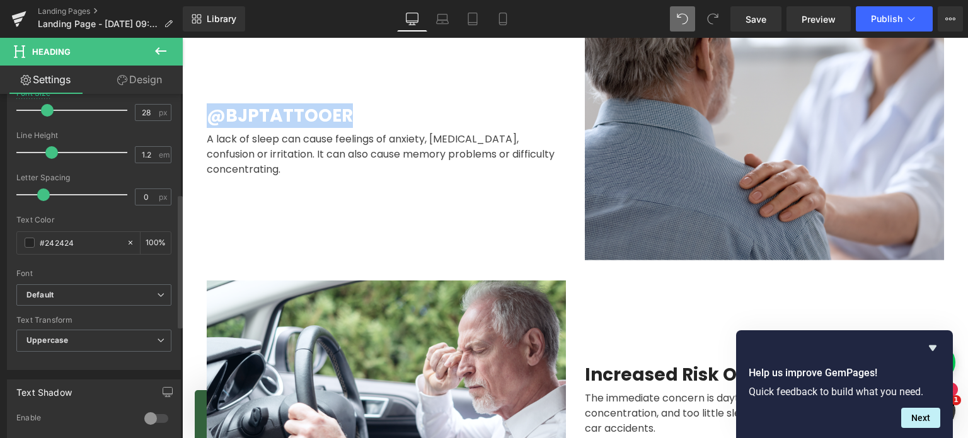
scroll to position [258, 0]
click at [88, 289] on b "Default" at bounding box center [91, 294] width 130 height 11
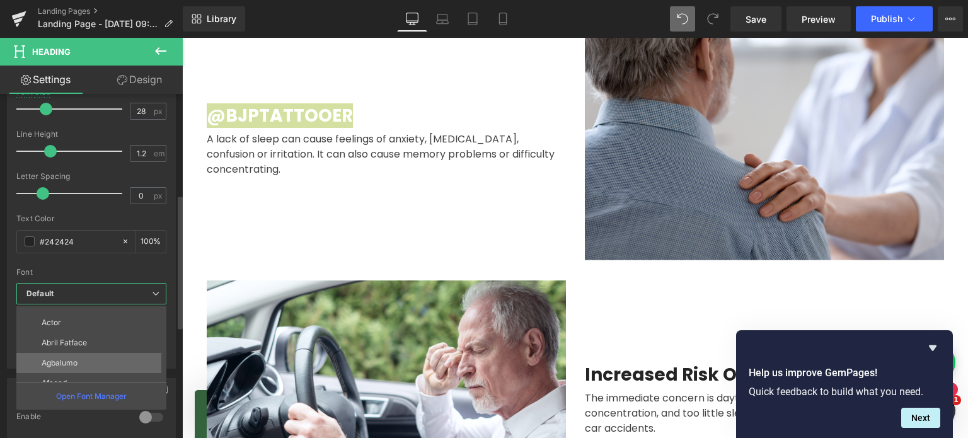
scroll to position [219, 0]
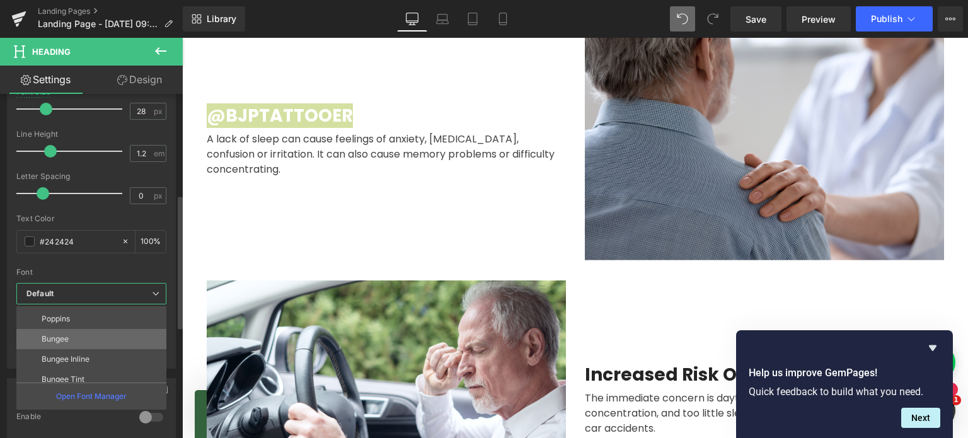
click at [79, 338] on li "Bungee" at bounding box center [94, 339] width 156 height 20
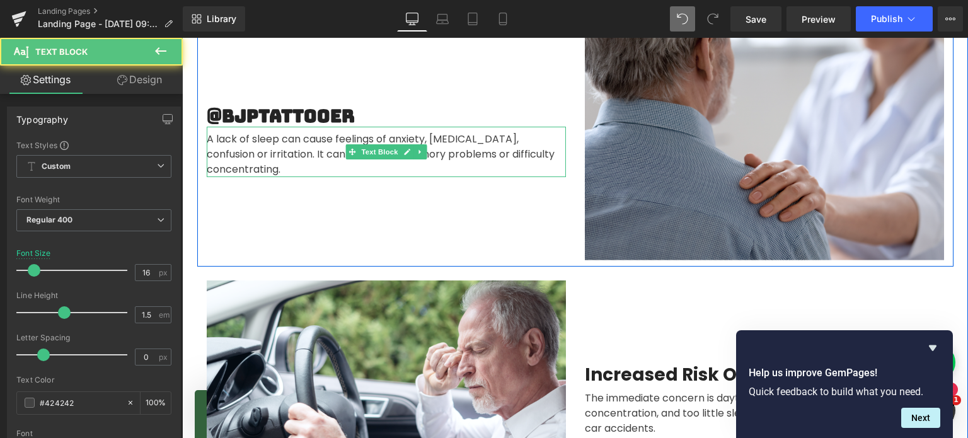
click at [306, 156] on div "A lack of sleep can cause feelings of anxiety, depression, confusion or irritat…" at bounding box center [386, 152] width 359 height 50
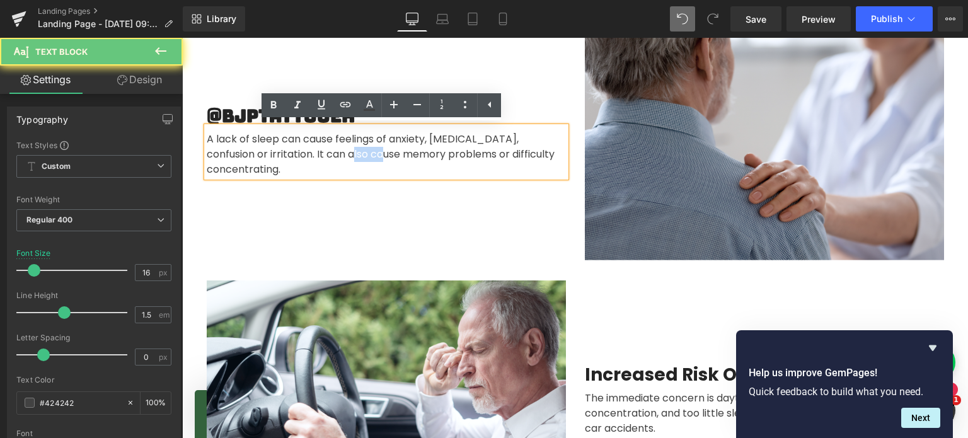
click at [306, 156] on div "A lack of sleep can cause feelings of anxiety, depression, confusion or irritat…" at bounding box center [386, 152] width 359 height 50
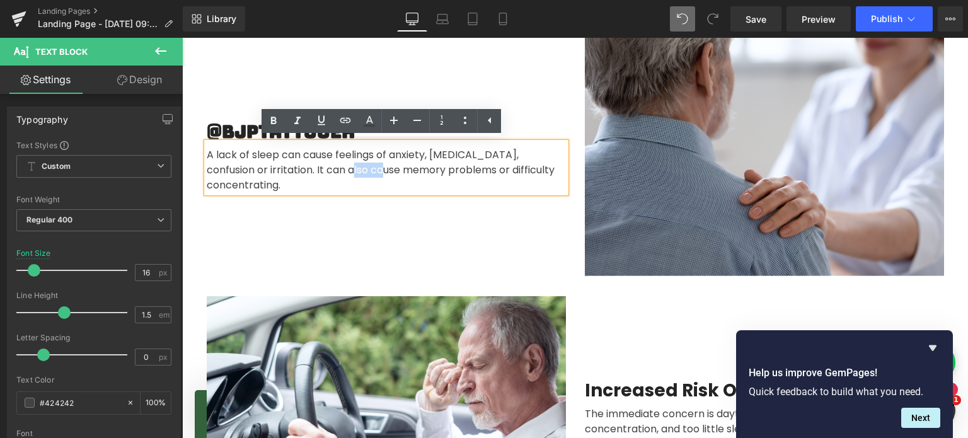
scroll to position [988, 0]
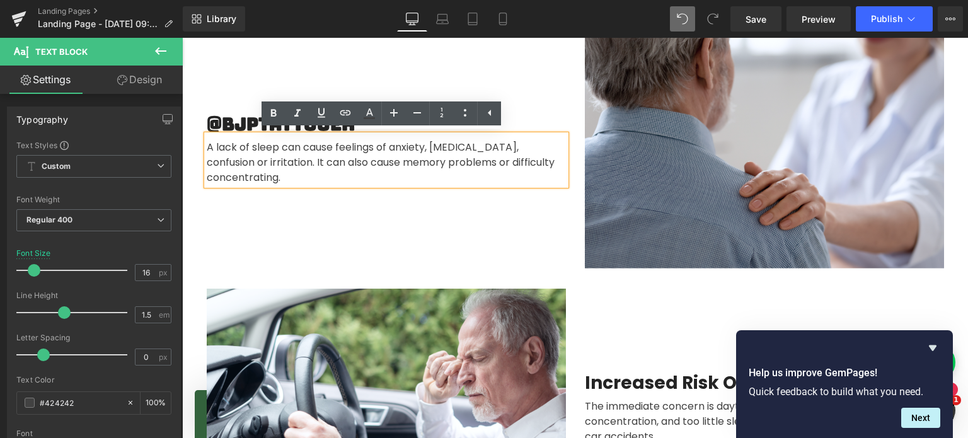
click at [260, 163] on div "A lack of sleep can cause feelings of anxiety, depression, confusion or irritat…" at bounding box center [386, 160] width 359 height 50
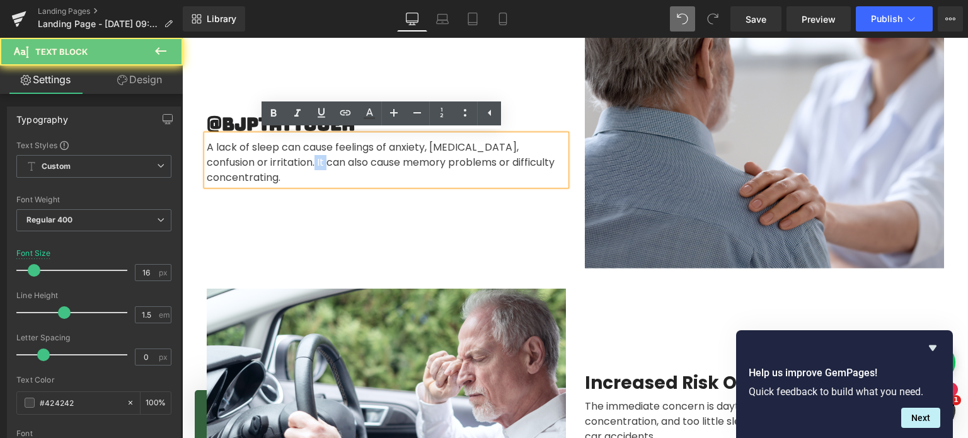
click at [260, 163] on div "A lack of sleep can cause feelings of anxiety, depression, confusion or irritat…" at bounding box center [386, 160] width 359 height 50
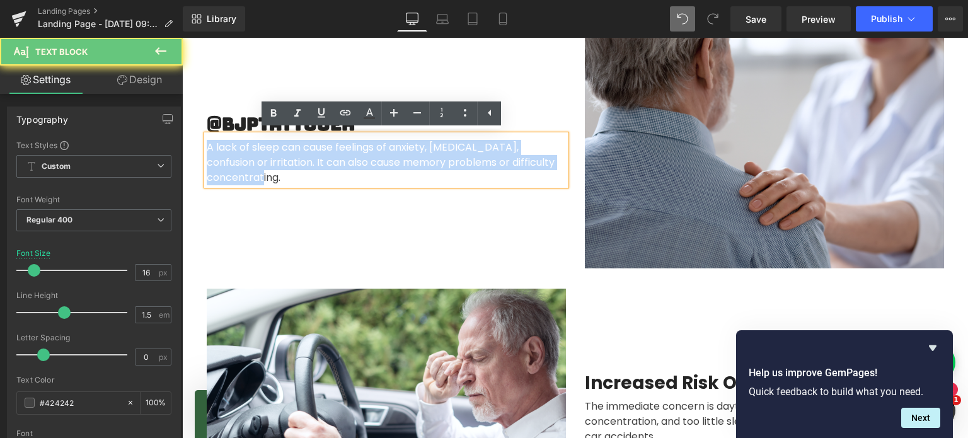
click at [260, 163] on div "A lack of sleep can cause feelings of anxiety, depression, confusion or irritat…" at bounding box center [386, 160] width 359 height 50
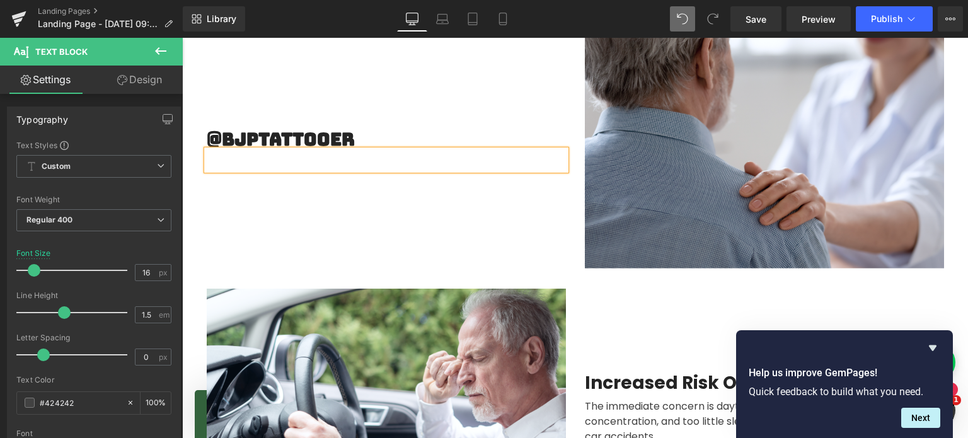
scroll to position [1003, 0]
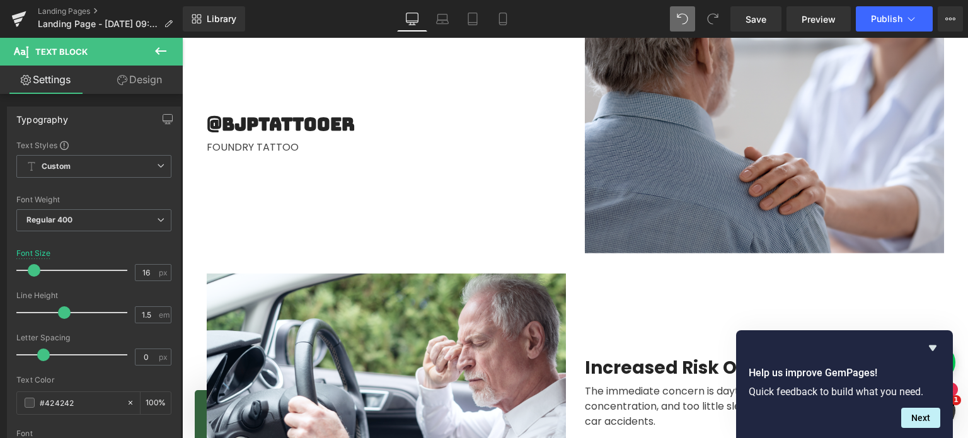
click at [159, 50] on icon at bounding box center [160, 50] width 15 height 15
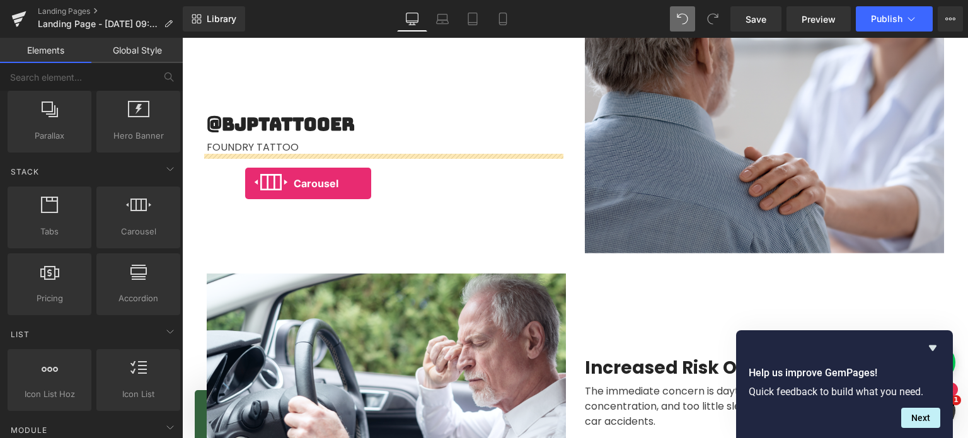
drag, startPoint x: 306, startPoint y: 260, endPoint x: 245, endPoint y: 183, distance: 98.6
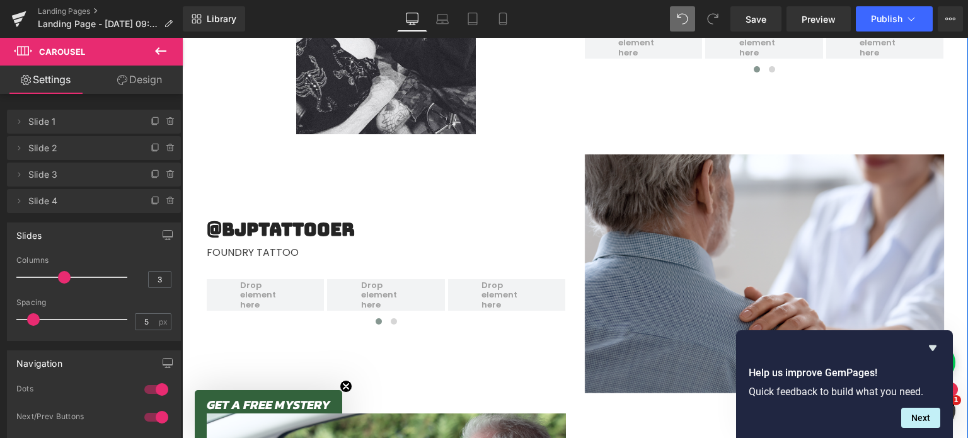
scroll to position [862, 0]
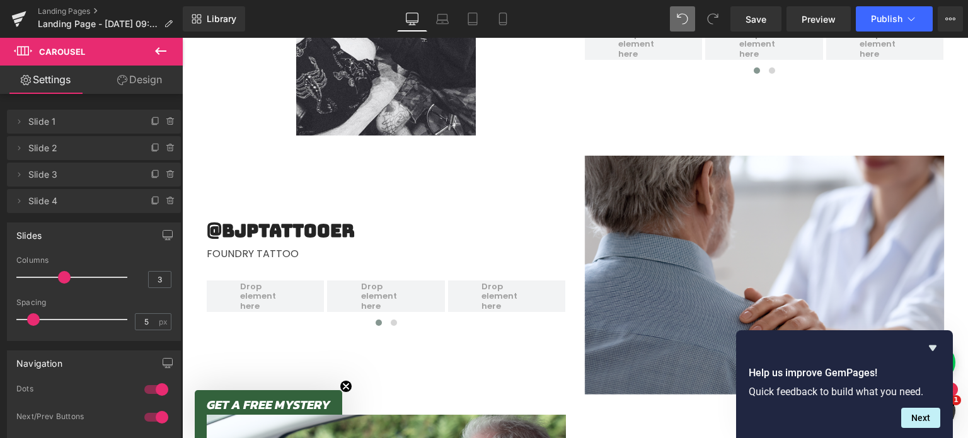
click at [170, 52] on button at bounding box center [161, 52] width 44 height 28
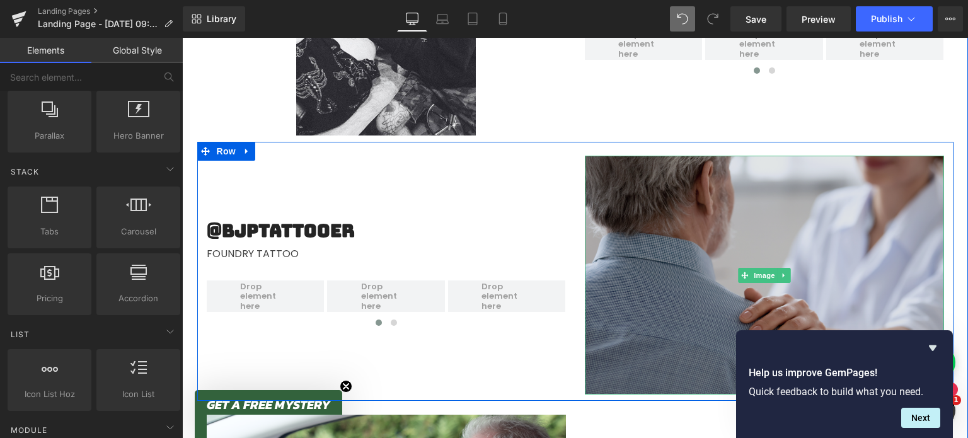
click at [772, 298] on img at bounding box center [764, 275] width 359 height 239
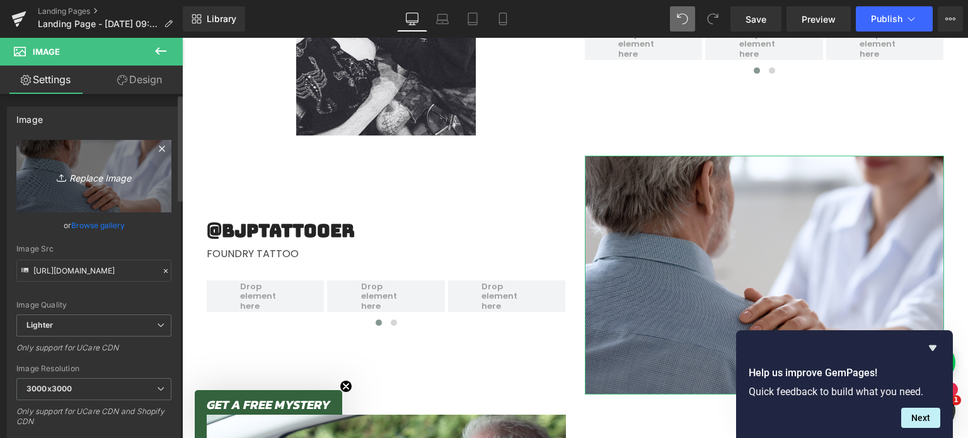
click at [96, 177] on icon "Replace Image" at bounding box center [93, 176] width 101 height 16
type input "C:\fakepath\5 (12).png"
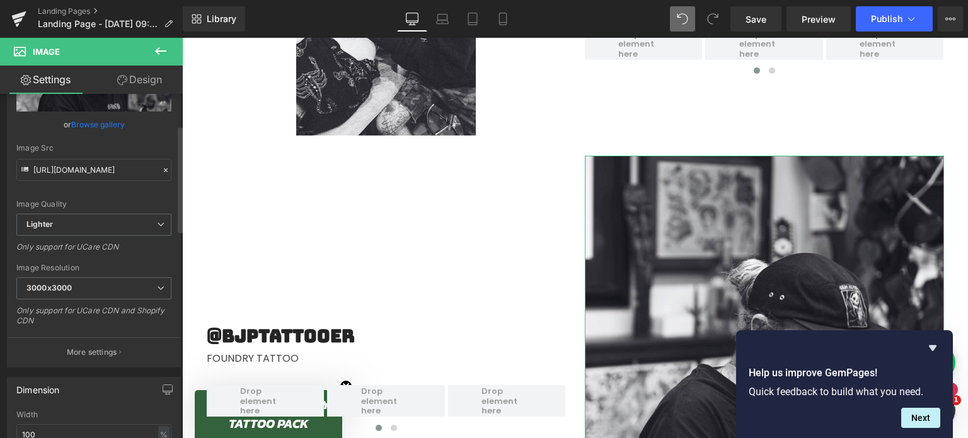
scroll to position [236, 0]
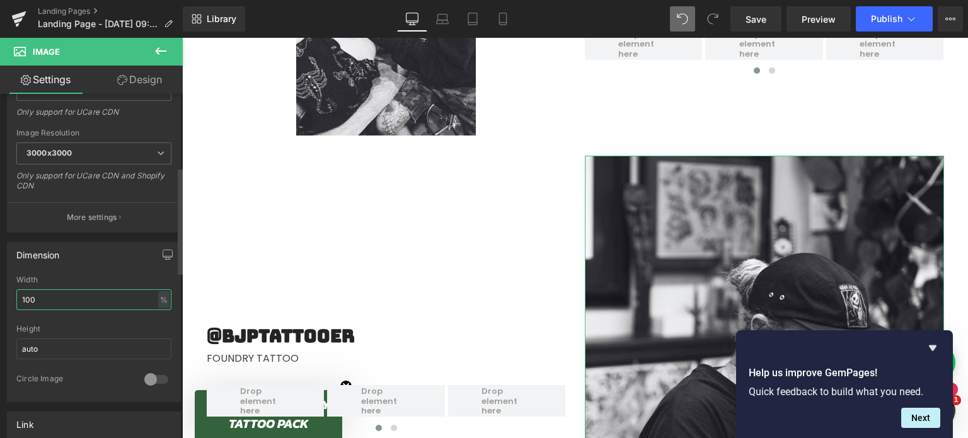
click at [45, 298] on input "100" at bounding box center [93, 299] width 155 height 21
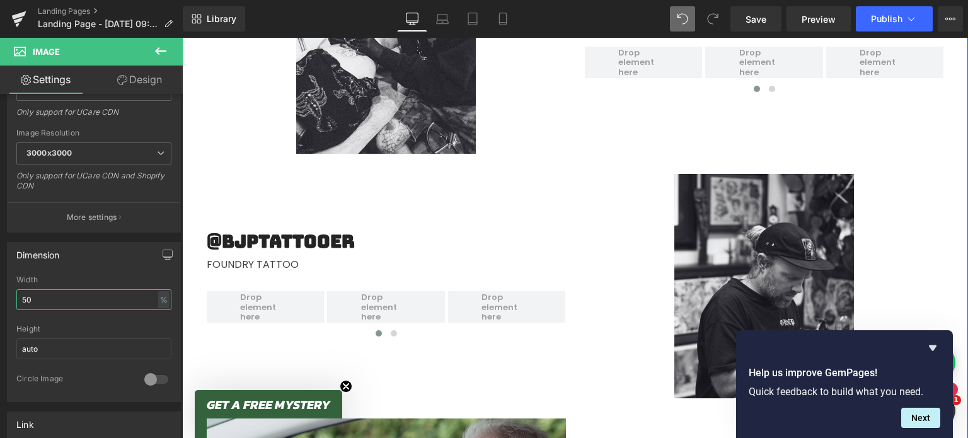
scroll to position [845, 0]
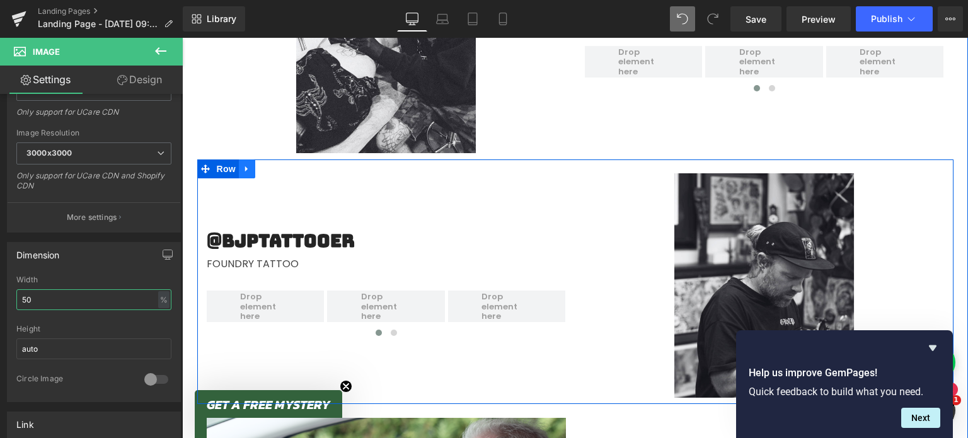
type input "50"
click at [243, 168] on icon at bounding box center [247, 169] width 9 height 9
click at [260, 171] on icon at bounding box center [263, 169] width 9 height 9
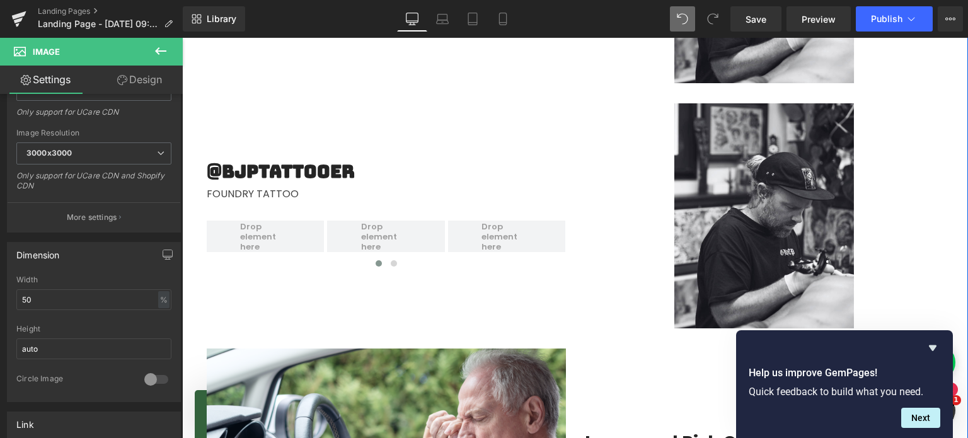
scroll to position [1160, 0]
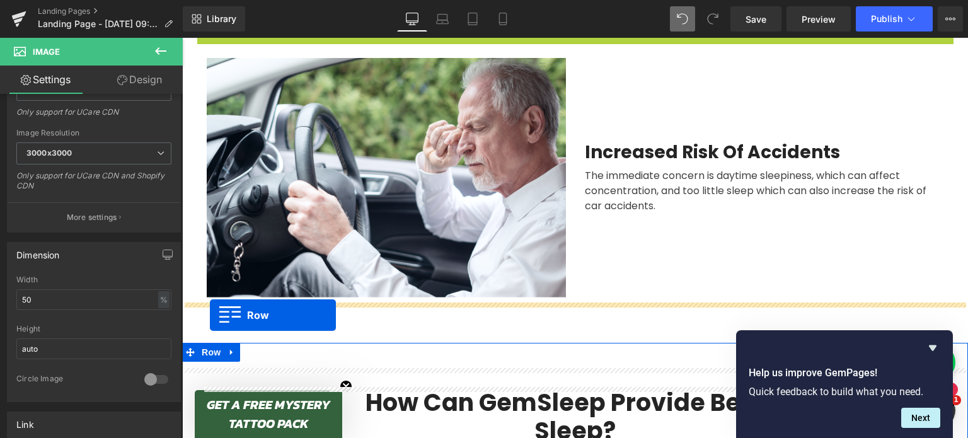
drag, startPoint x: 202, startPoint y: 98, endPoint x: 209, endPoint y: 317, distance: 219.5
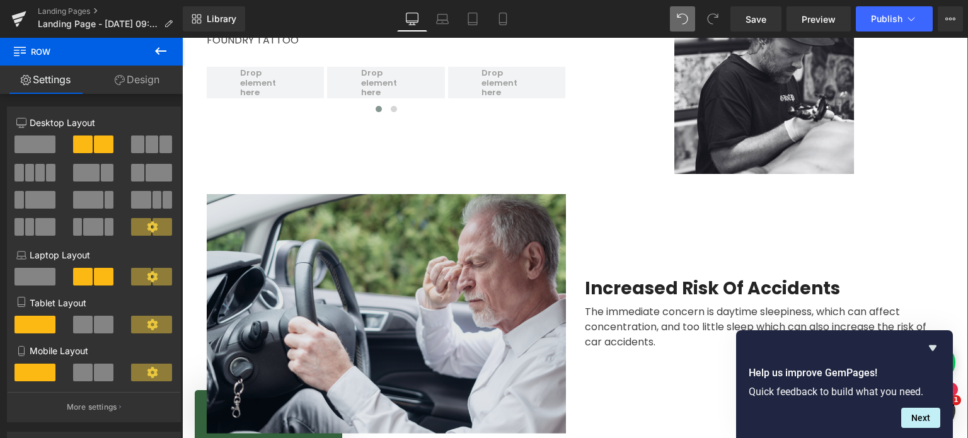
scroll to position [1107, 0]
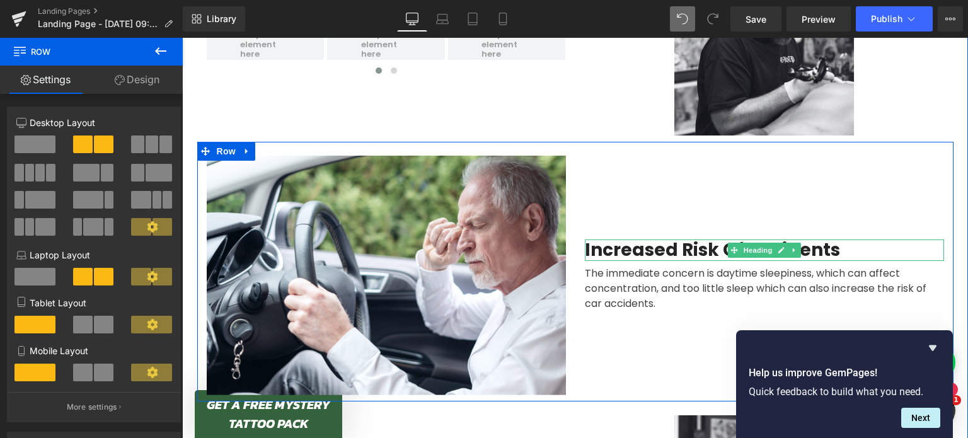
click at [691, 249] on h2 "Increased Risk Of Accidents" at bounding box center [764, 250] width 359 height 21
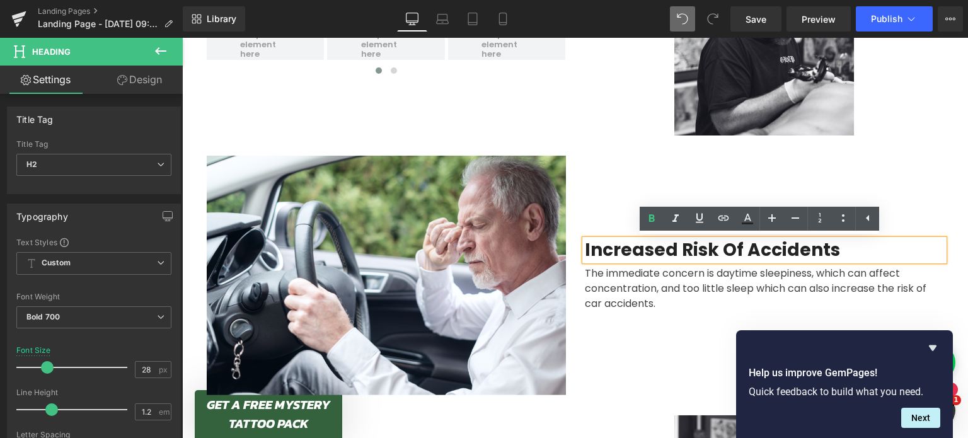
click at [635, 256] on h2 "Increased Risk Of Accidents" at bounding box center [764, 250] width 359 height 21
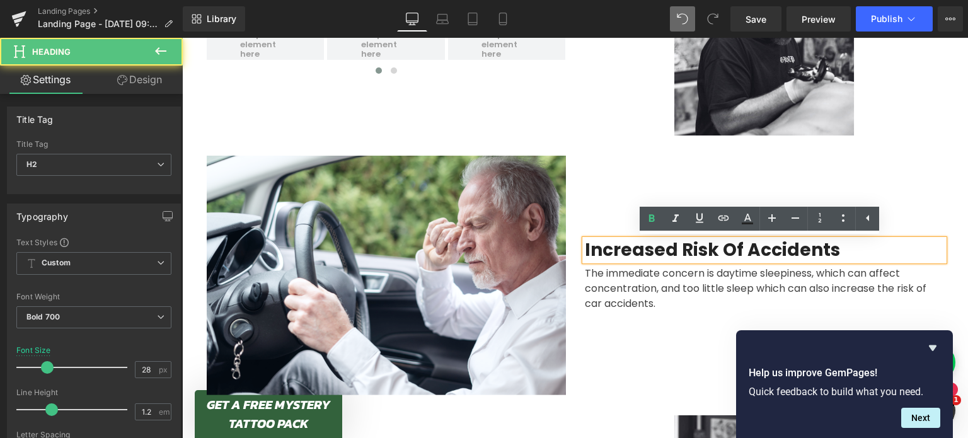
click at [635, 256] on h2 "Increased Risk Of Accidents" at bounding box center [764, 250] width 359 height 21
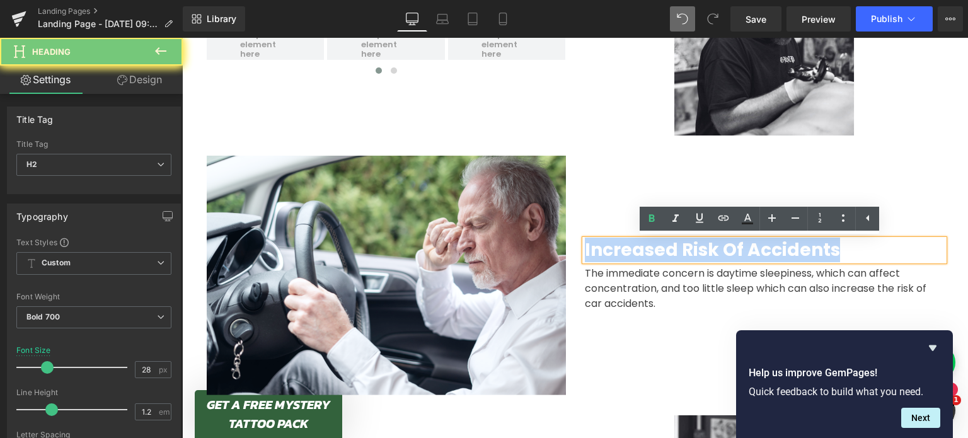
click at [635, 256] on h2 "Increased Risk Of Accidents" at bounding box center [764, 250] width 359 height 21
paste div
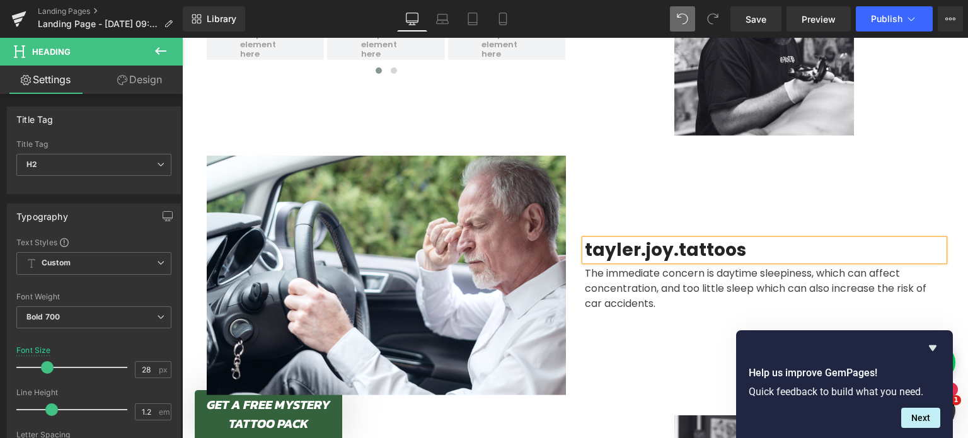
click at [585, 248] on h2 "tayler.joy.tattoos" at bounding box center [764, 250] width 359 height 21
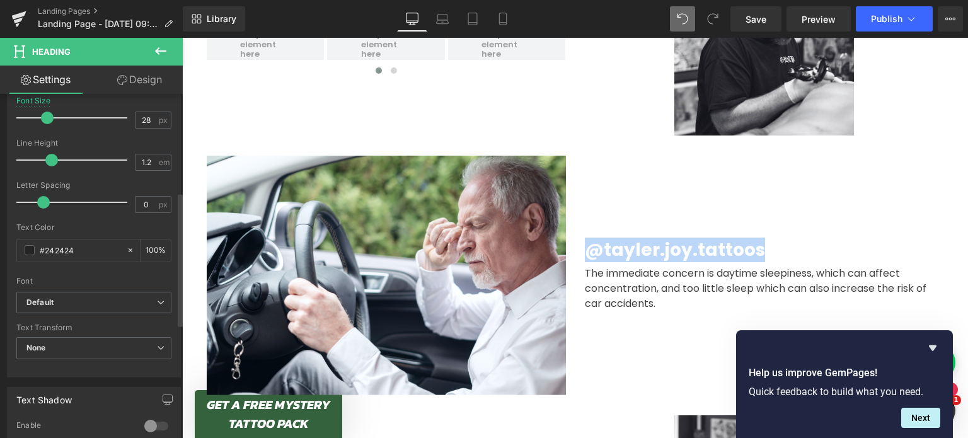
scroll to position [253, 0]
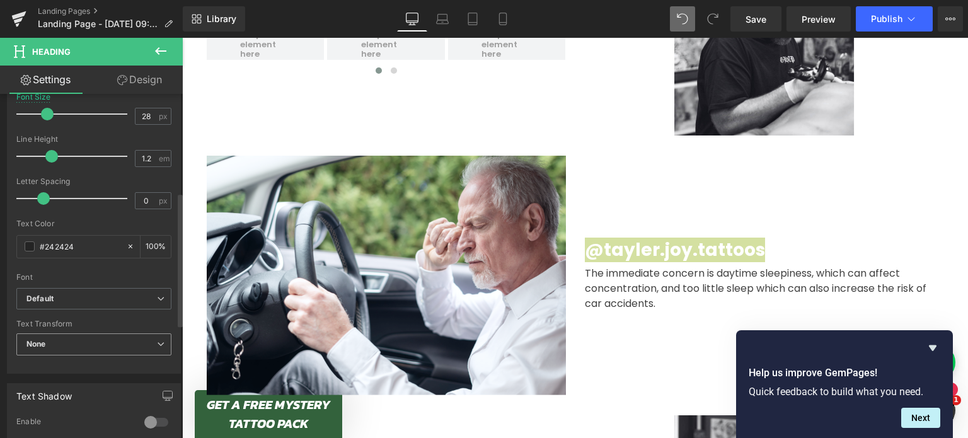
click at [73, 344] on span "None" at bounding box center [93, 344] width 155 height 22
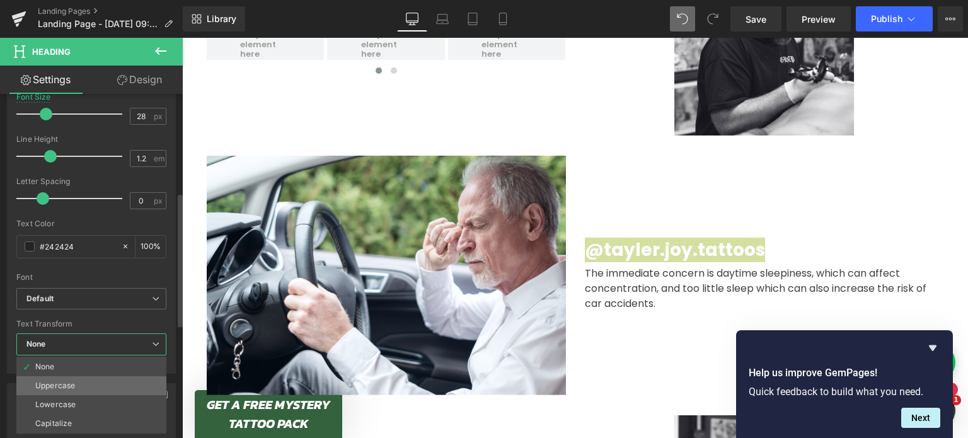
click at [82, 378] on li "Uppercase" at bounding box center [91, 385] width 150 height 19
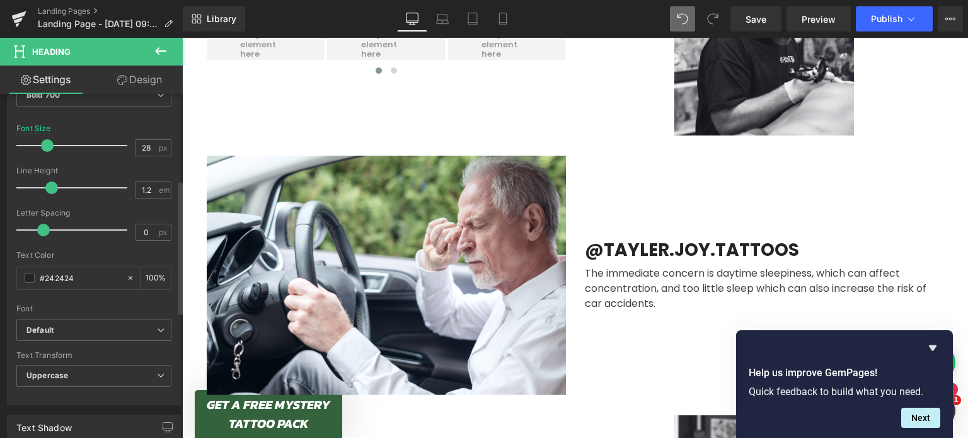
scroll to position [209, 0]
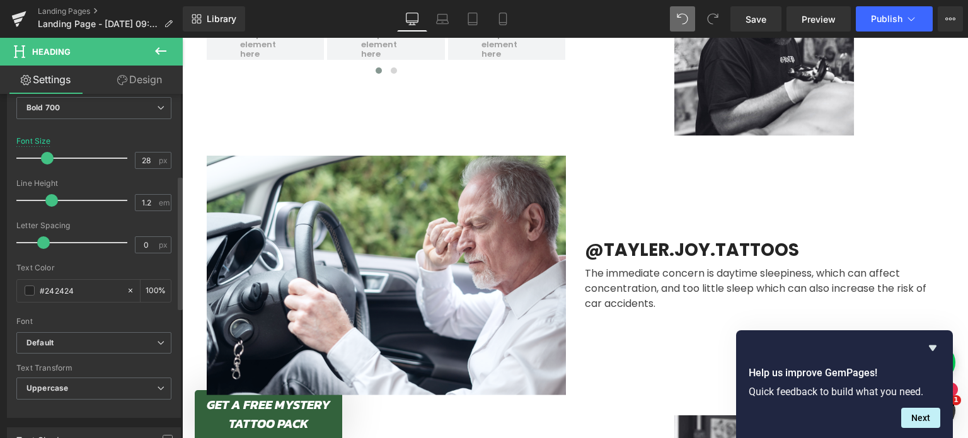
click at [89, 328] on div "Font Default Bebas Neue Acme Anek Odia ADLaM Display ABeeZee AR One Sans Actor …" at bounding box center [93, 180] width 155 height 304
click at [88, 349] on span "Default" at bounding box center [93, 343] width 155 height 22
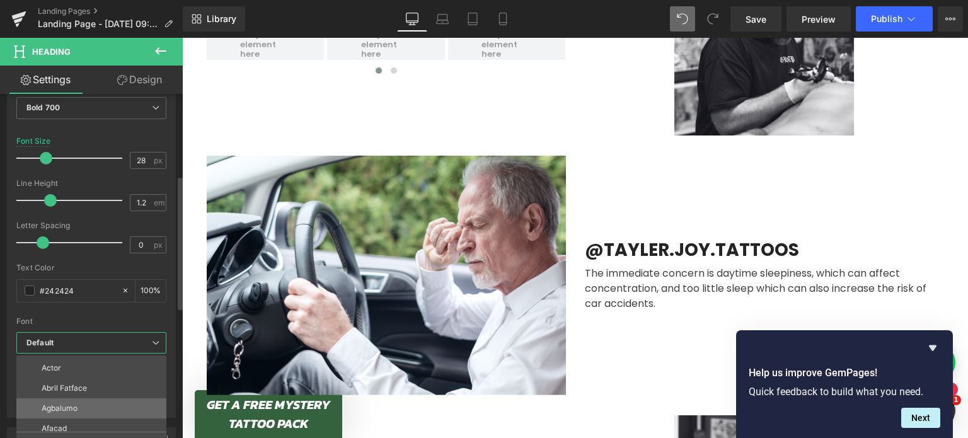
scroll to position [227, 0]
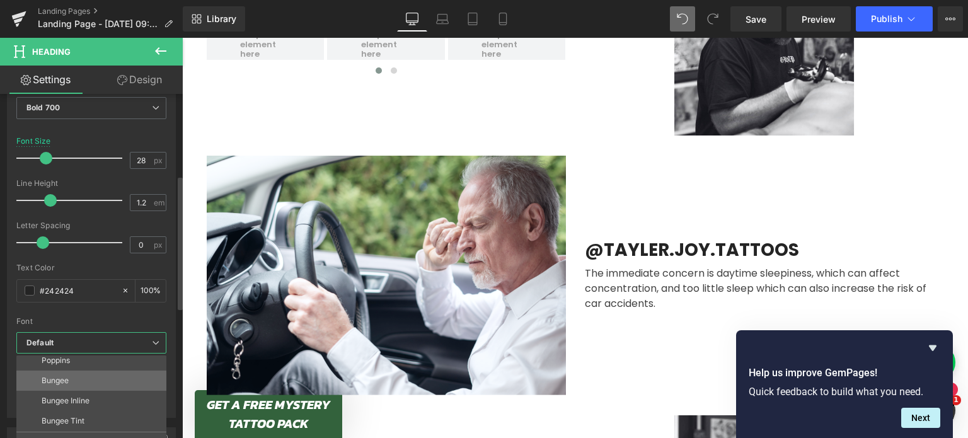
click at [86, 378] on li "Bungee" at bounding box center [94, 381] width 156 height 20
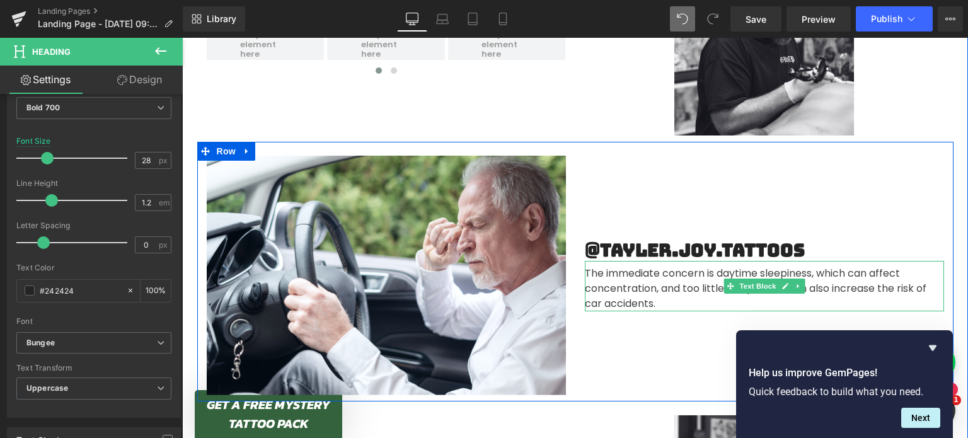
click at [618, 291] on div "The immediate concern is daytime sleepiness, which can affect concentration, an…" at bounding box center [764, 286] width 359 height 50
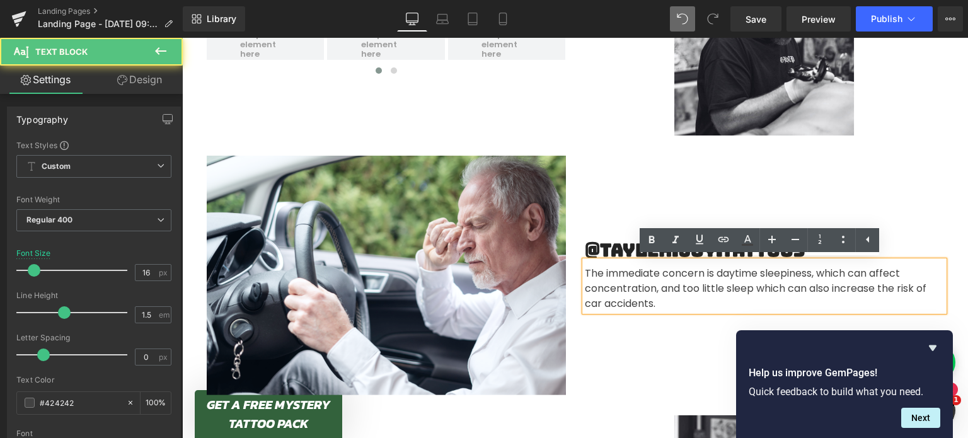
click at [643, 288] on div "The immediate concern is daytime sleepiness, which can affect concentration, an…" at bounding box center [764, 286] width 359 height 50
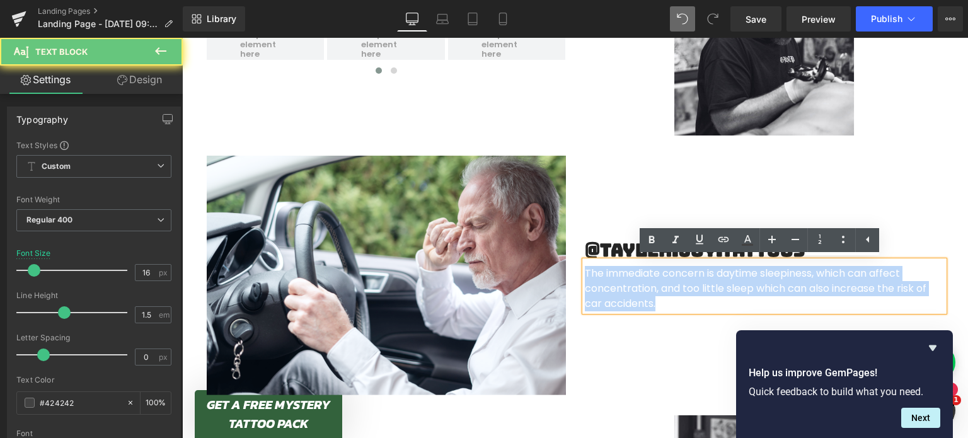
click at [643, 288] on div "The immediate concern is daytime sleepiness, which can affect concentration, an…" at bounding box center [764, 286] width 359 height 50
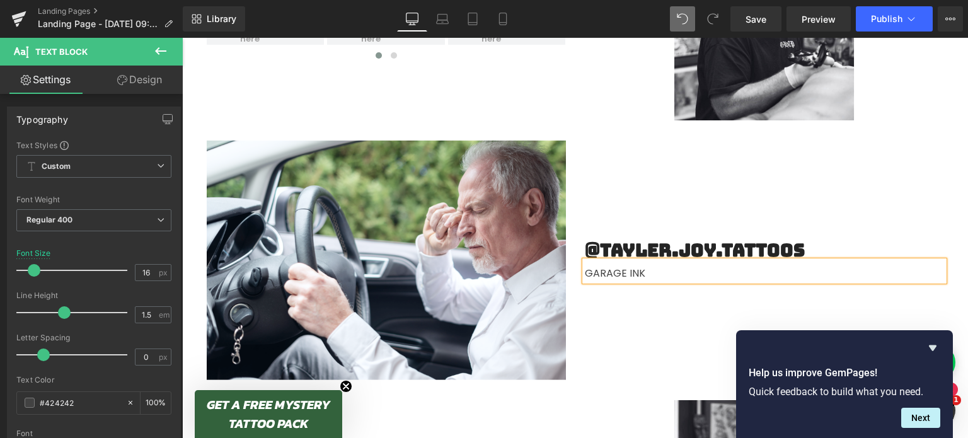
click at [640, 323] on div "@tayler.joy.tattoos Heading GARAGE INK Text Block" at bounding box center [764, 260] width 378 height 239
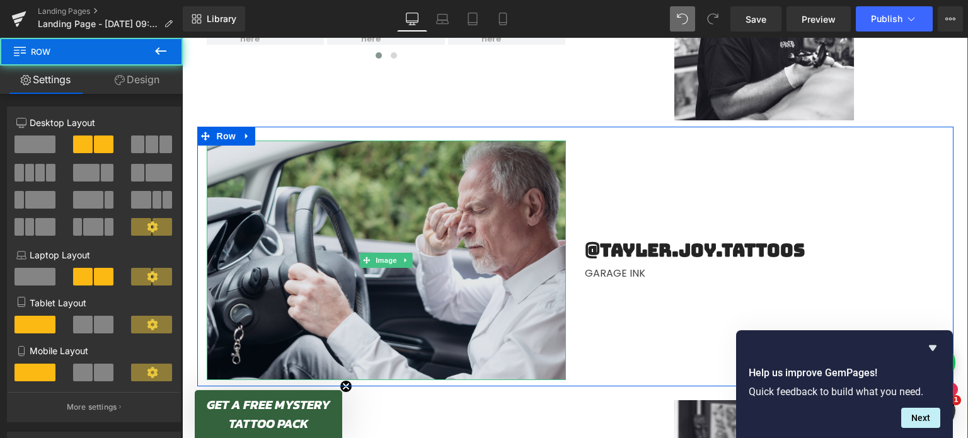
click at [311, 308] on img at bounding box center [386, 260] width 359 height 239
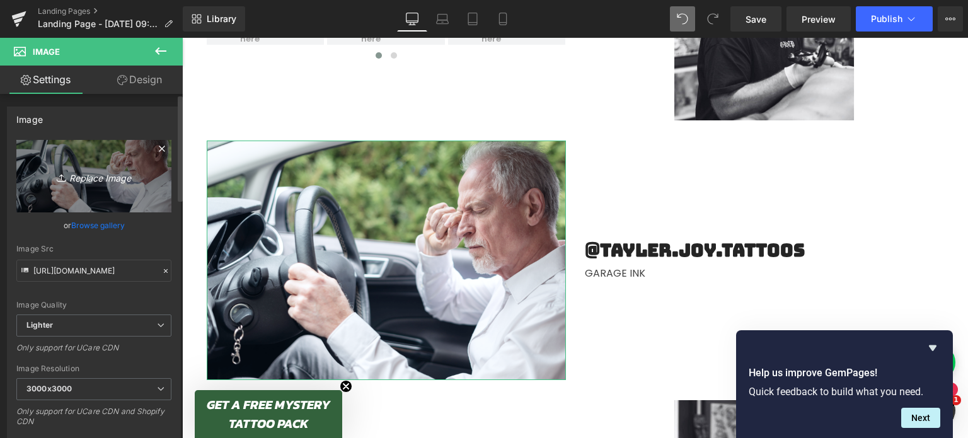
click at [134, 176] on icon "Replace Image" at bounding box center [93, 176] width 101 height 16
type input "C:\fakepath\4 (15).png"
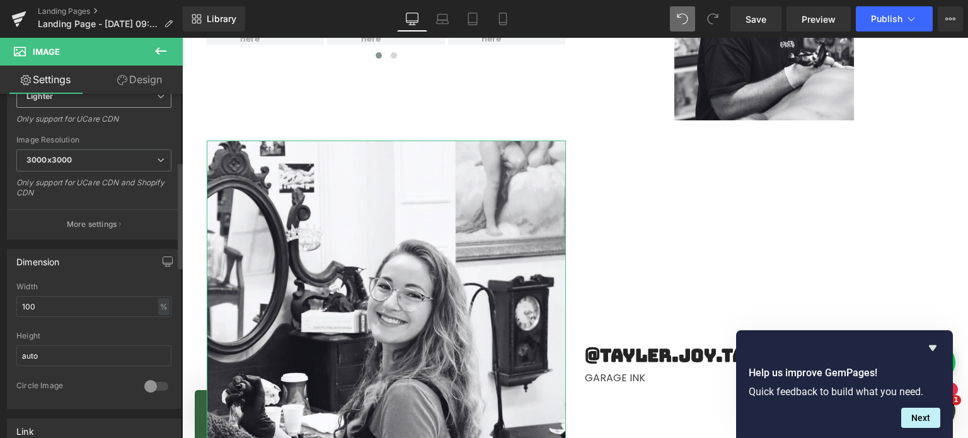
scroll to position [236, 0]
click at [113, 307] on input "100" at bounding box center [93, 299] width 155 height 21
click at [103, 295] on input "100" at bounding box center [93, 299] width 155 height 21
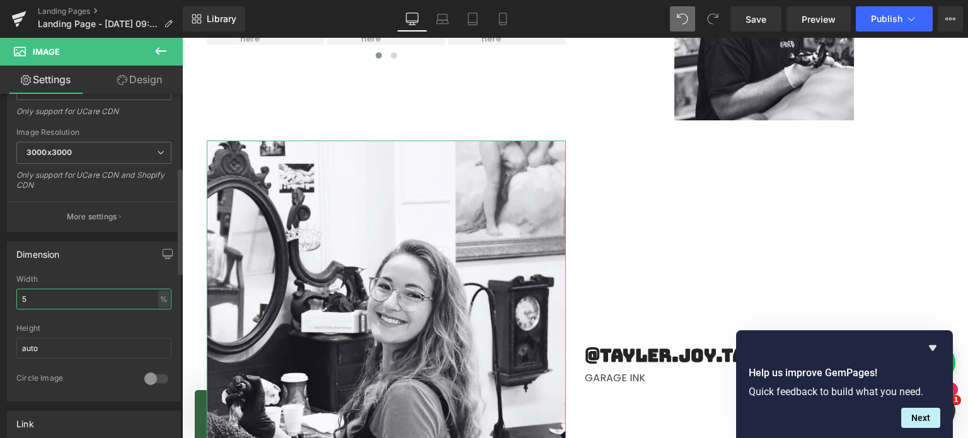
type input "50"
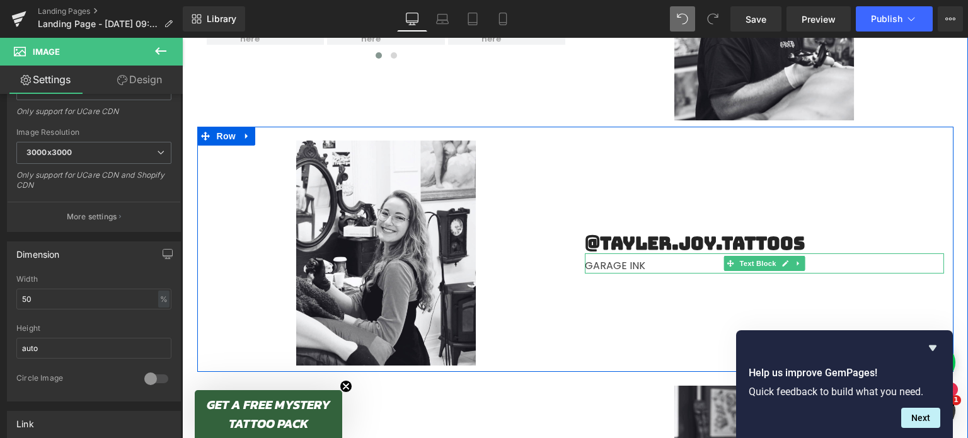
click at [596, 266] on div "GARAGE INK" at bounding box center [764, 263] width 359 height 20
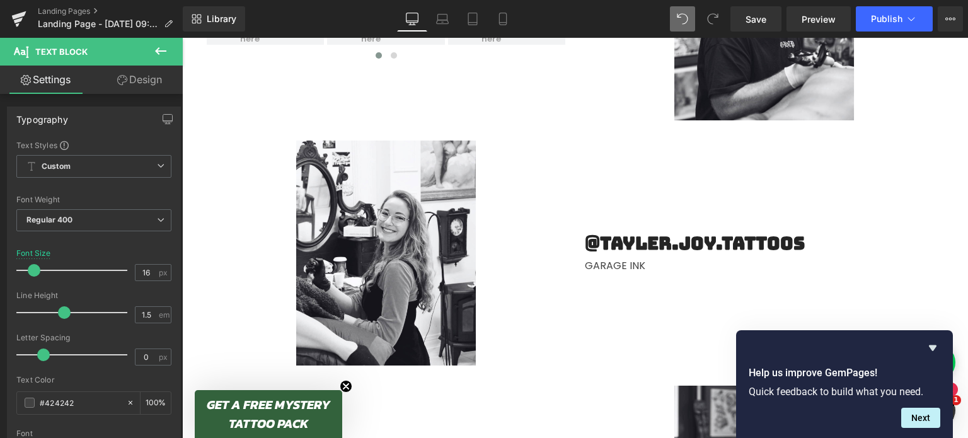
click at [162, 52] on icon at bounding box center [160, 50] width 15 height 15
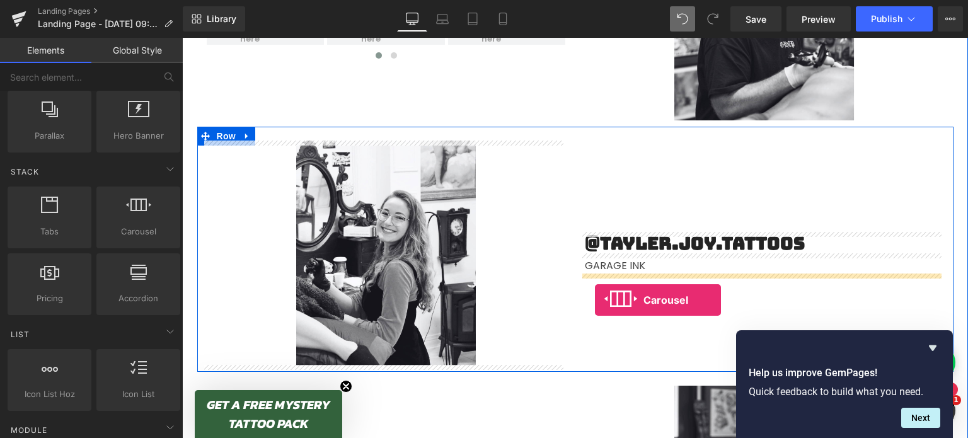
drag, startPoint x: 304, startPoint y: 258, endPoint x: 592, endPoint y: 299, distance: 290.9
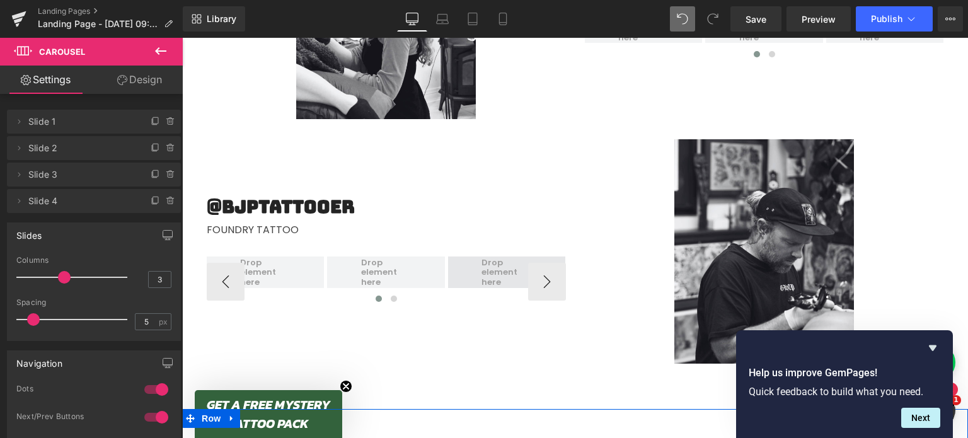
scroll to position [1427, 0]
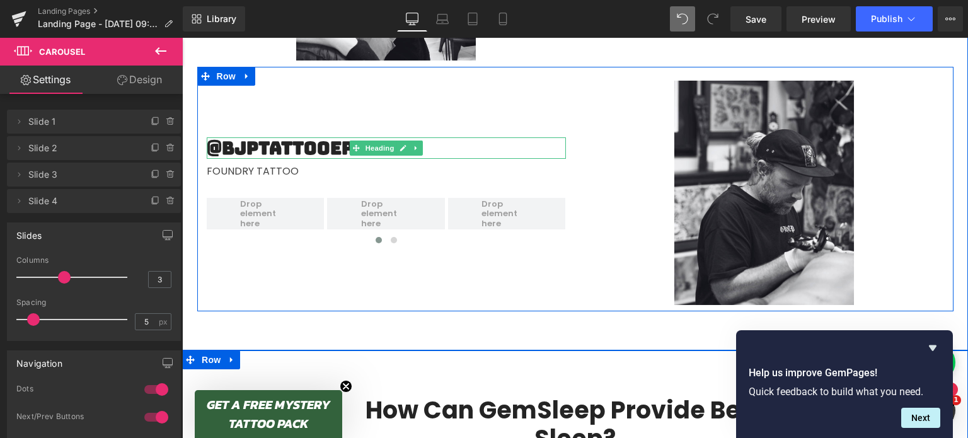
click at [289, 147] on h2 "@bjptattooer" at bounding box center [386, 147] width 359 height 21
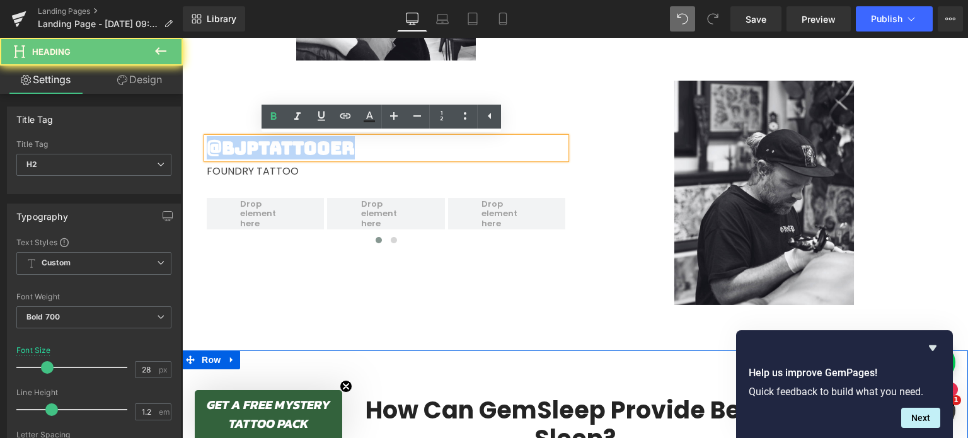
click at [289, 147] on h2 "@bjptattooer" at bounding box center [386, 147] width 359 height 21
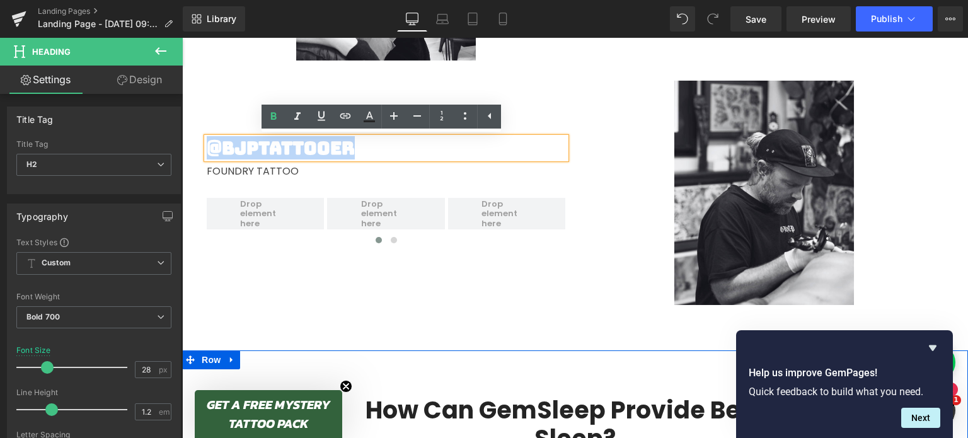
paste div
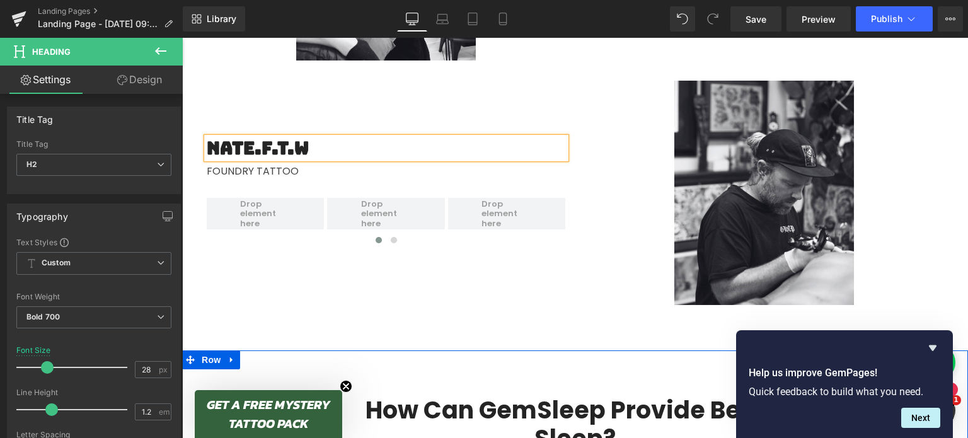
click at [208, 151] on h2 "nate.f.t.w" at bounding box center [386, 147] width 359 height 21
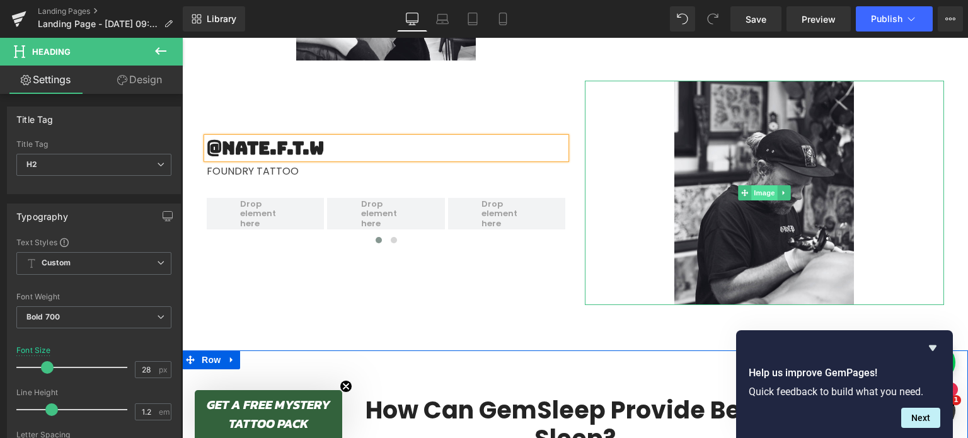
click at [758, 191] on span "Image" at bounding box center [764, 192] width 26 height 15
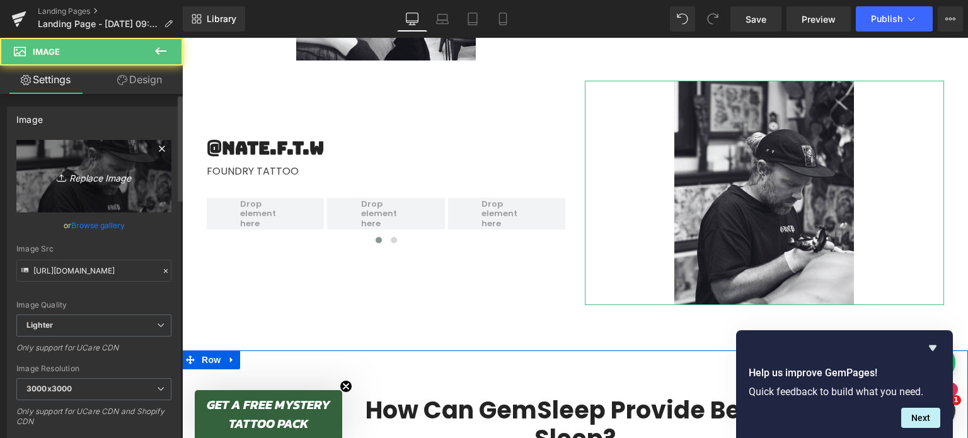
click at [31, 158] on link "Replace Image" at bounding box center [93, 176] width 155 height 72
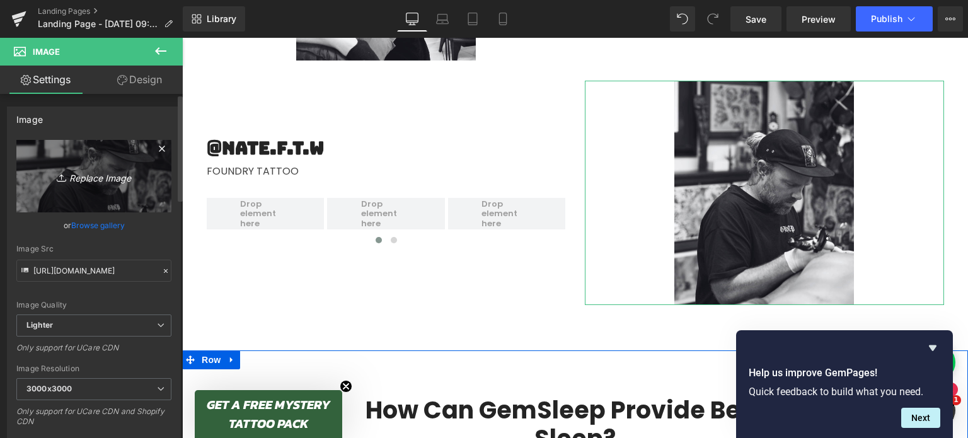
type input "C:\fakepath\3 (18).png"
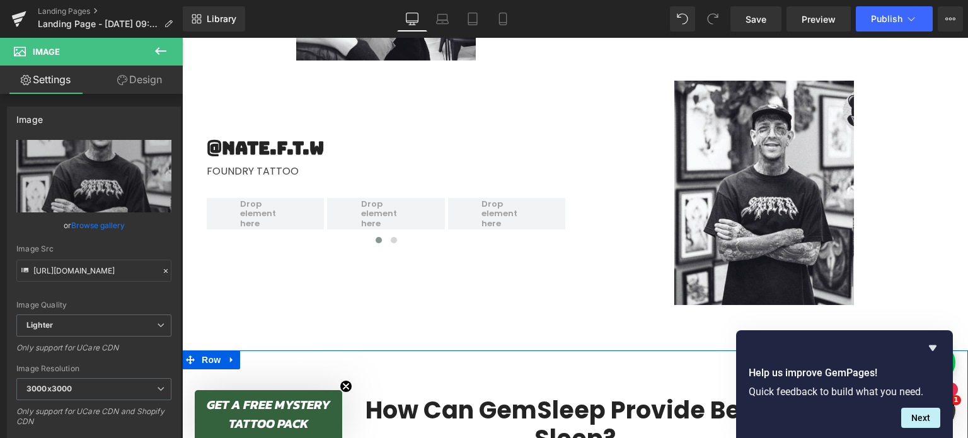
click at [158, 50] on icon at bounding box center [160, 50] width 15 height 15
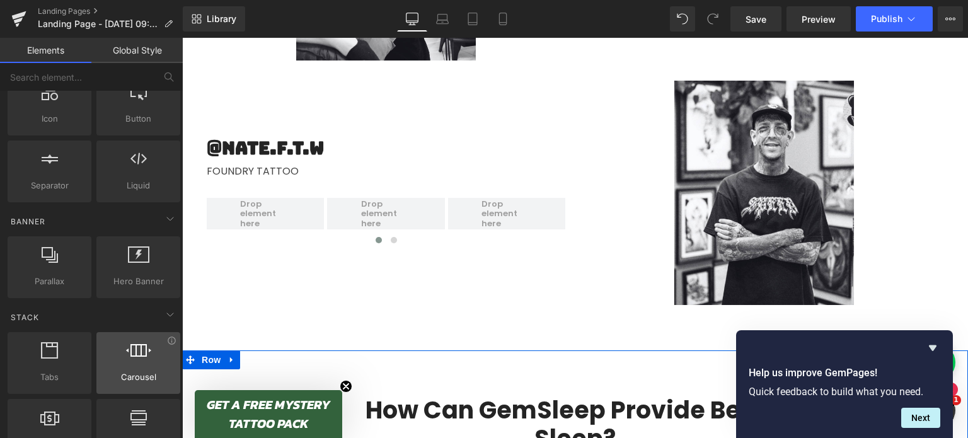
scroll to position [0, 0]
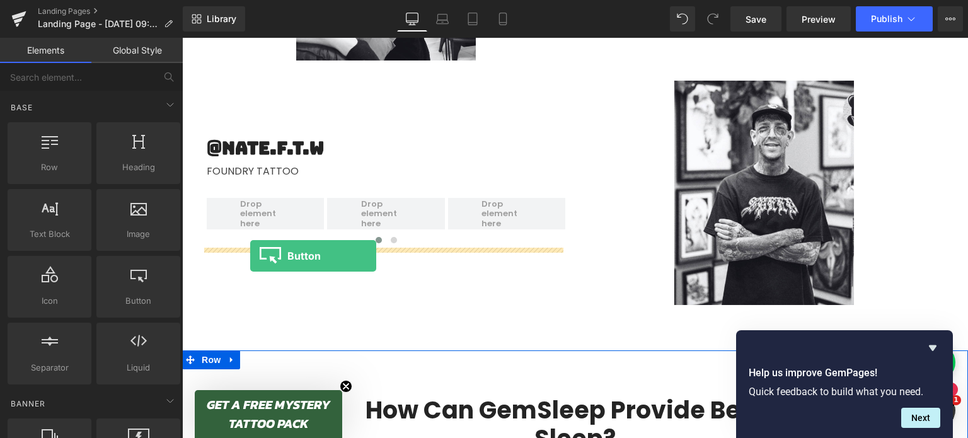
drag, startPoint x: 313, startPoint y: 316, endPoint x: 250, endPoint y: 256, distance: 86.9
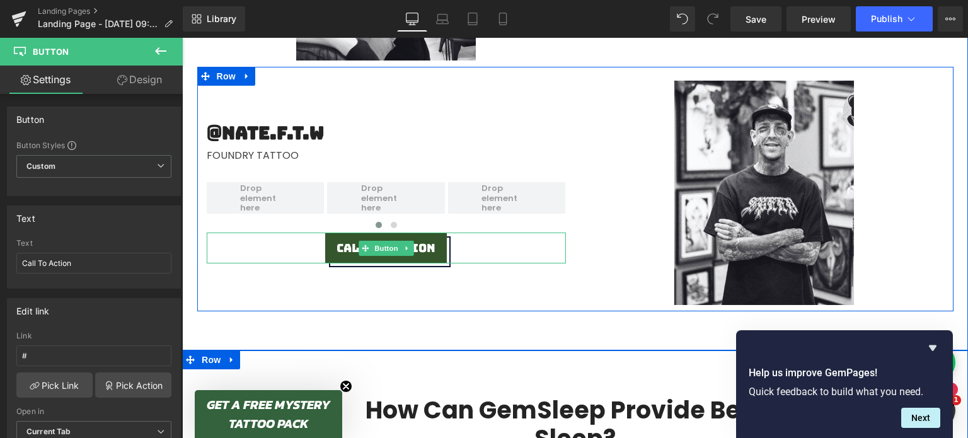
click at [330, 255] on link "Call To Action" at bounding box center [386, 248] width 122 height 31
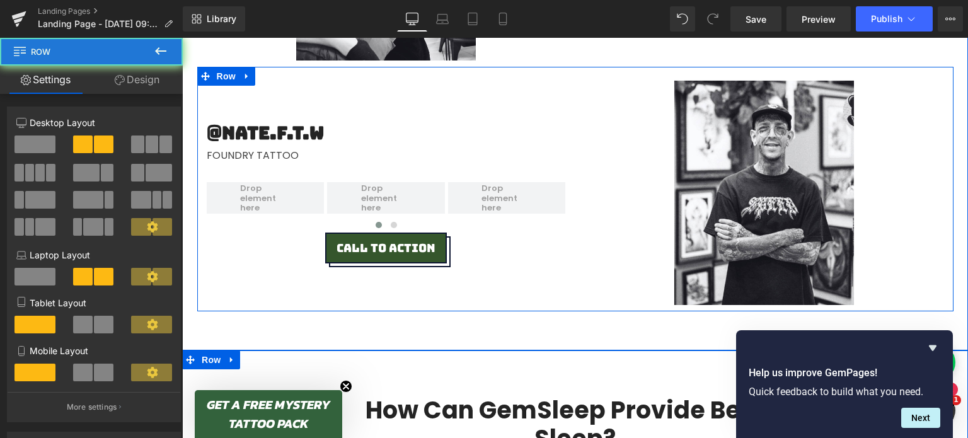
click at [222, 267] on div "@nate.f.t.w Heading FOUNDRY TATTOO Text Block ‹ › Carousel Call To Action Button" at bounding box center [386, 193] width 378 height 224
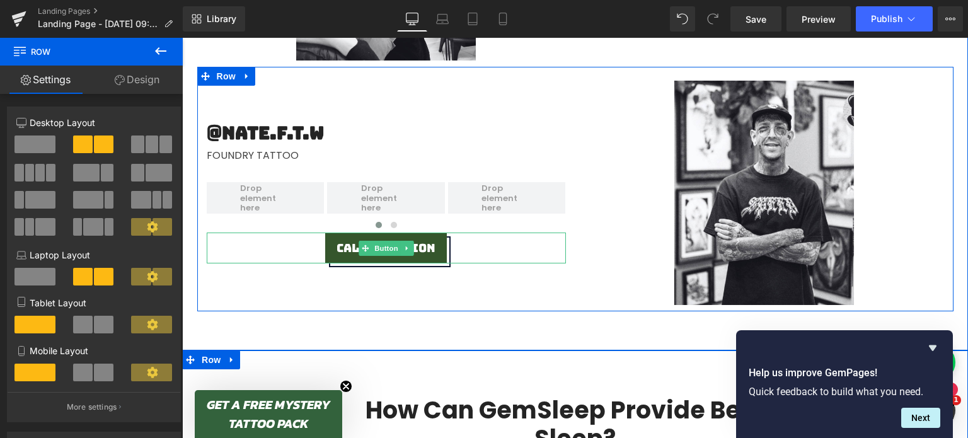
click at [427, 250] on span "Call To Action" at bounding box center [386, 248] width 99 height 14
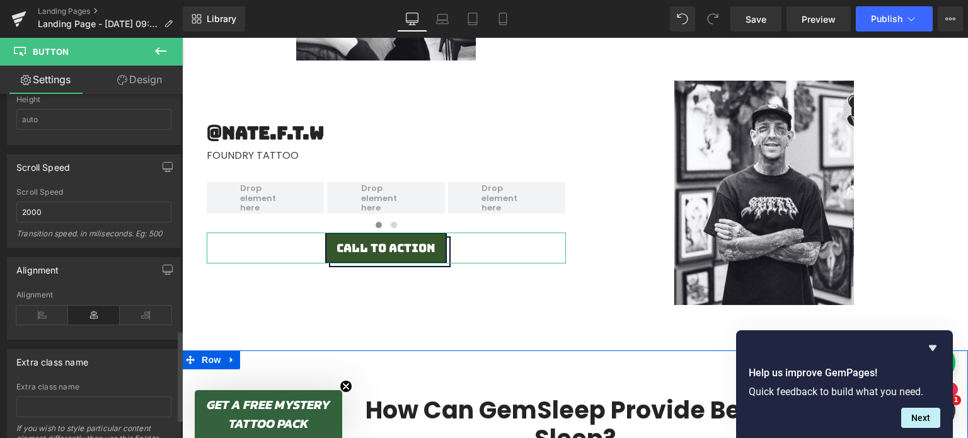
scroll to position [929, 0]
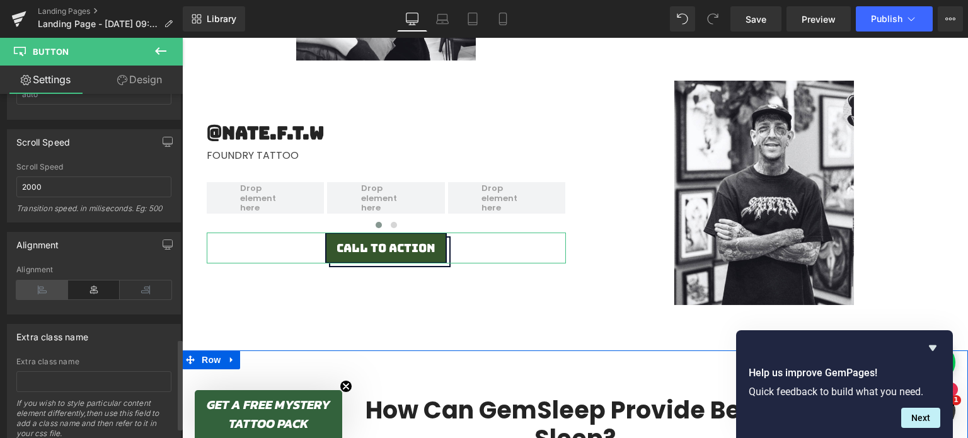
click at [38, 286] on icon at bounding box center [42, 289] width 52 height 19
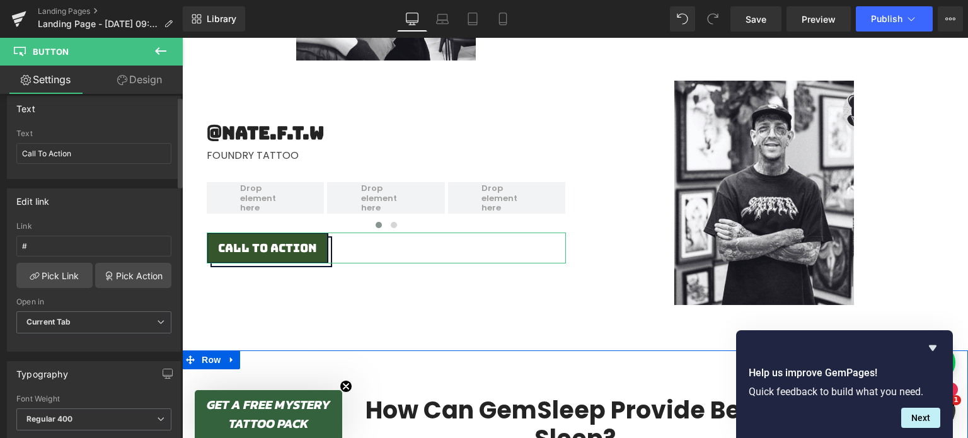
scroll to position [0, 0]
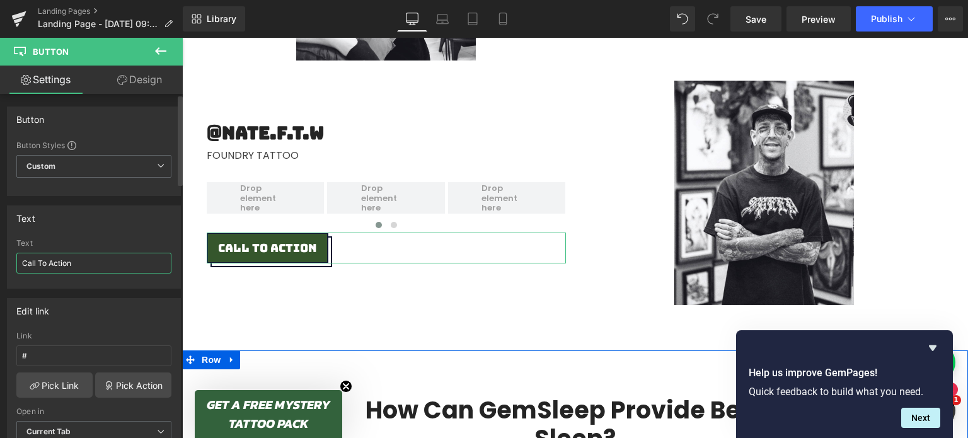
click at [72, 265] on input "Call To Action" at bounding box center [93, 263] width 155 height 21
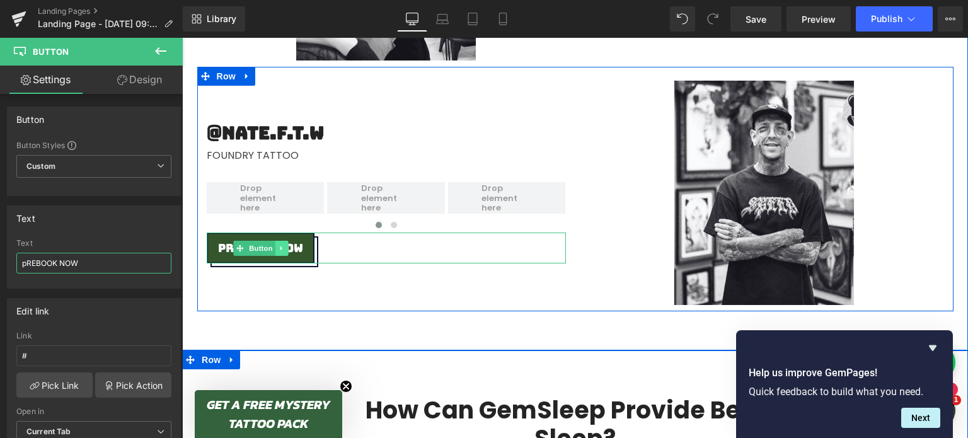
type input "pREBOOK NOW"
click at [280, 247] on icon at bounding box center [281, 248] width 2 height 4
click at [272, 246] on icon at bounding box center [275, 248] width 7 height 7
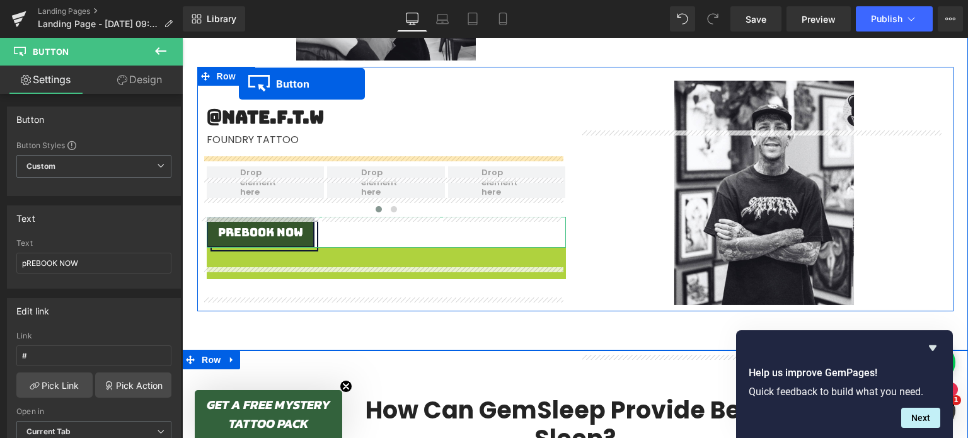
scroll to position [1288, 0]
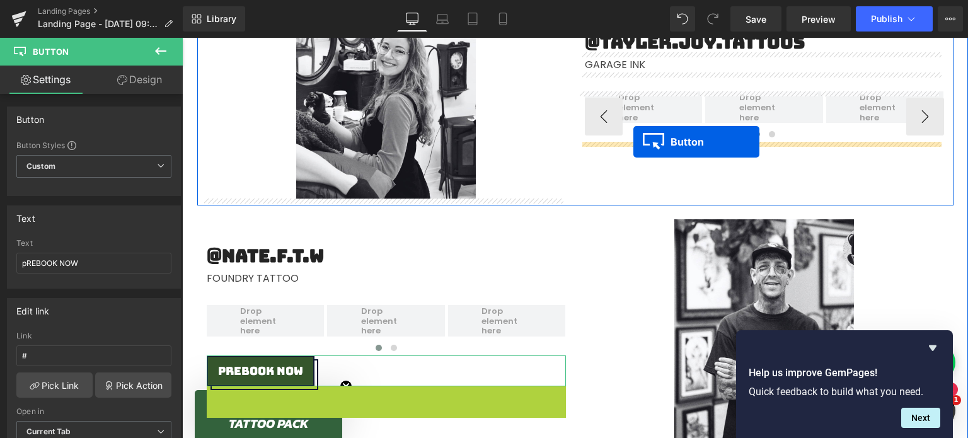
drag, startPoint x: 236, startPoint y: 263, endPoint x: 630, endPoint y: 141, distance: 412.7
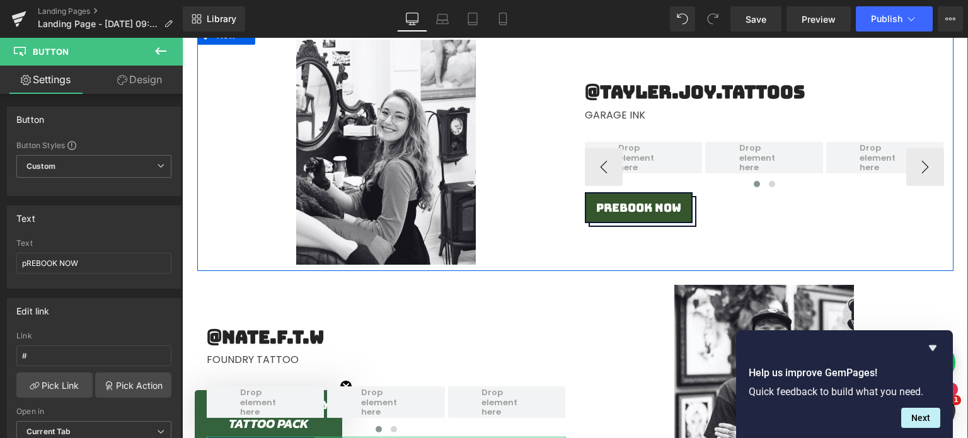
scroll to position [1220, 0]
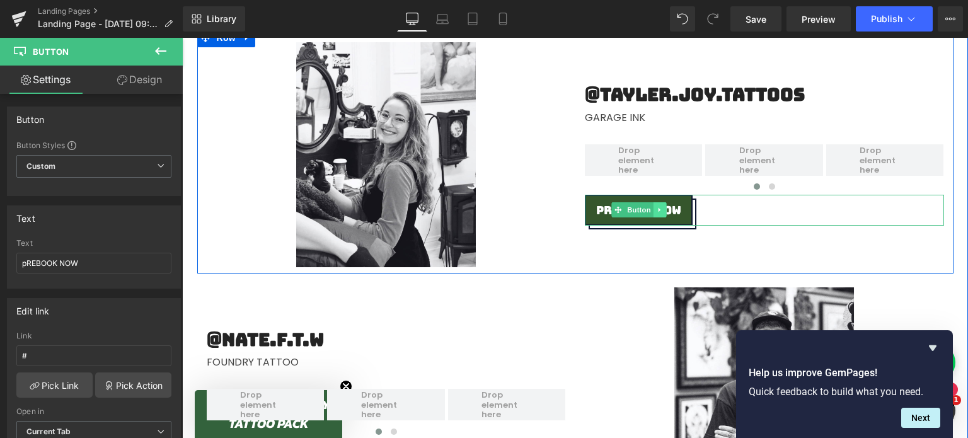
click at [656, 209] on icon at bounding box center [659, 210] width 7 height 8
click at [647, 209] on link at bounding box center [653, 209] width 13 height 15
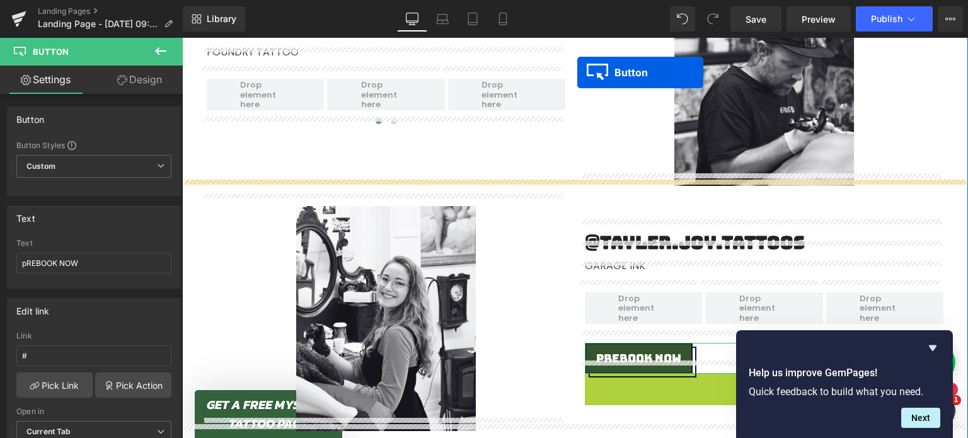
scroll to position [1031, 0]
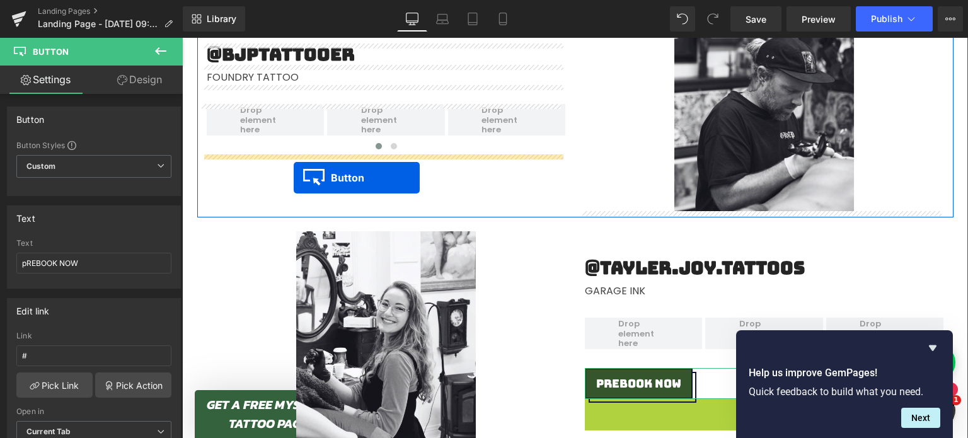
drag, startPoint x: 613, startPoint y: 221, endPoint x: 294, endPoint y: 176, distance: 322.8
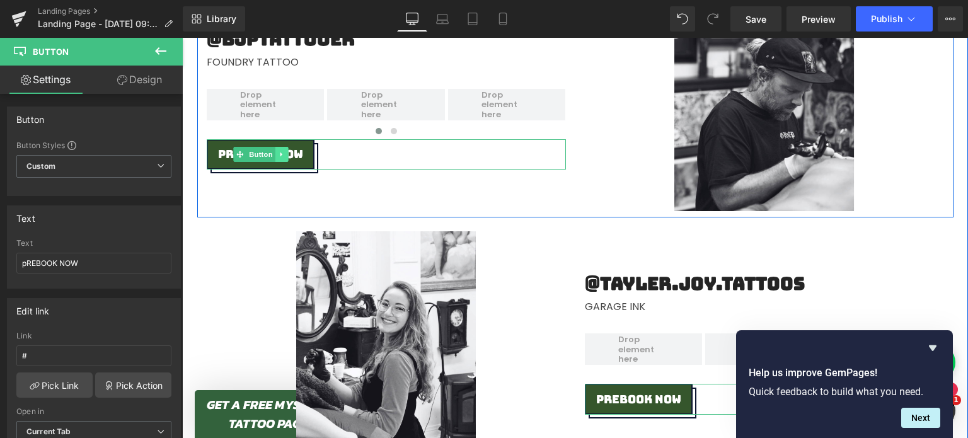
click at [280, 153] on icon at bounding box center [281, 155] width 2 height 4
click at [272, 153] on icon at bounding box center [275, 154] width 7 height 7
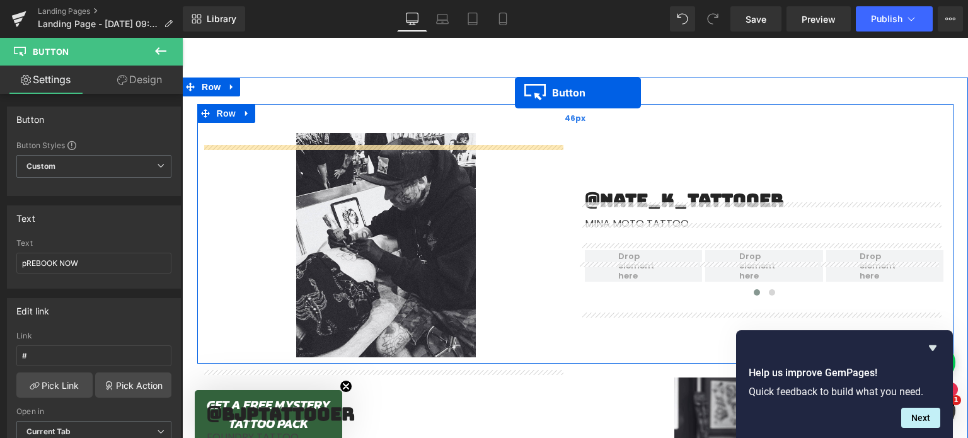
scroll to position [603, 0]
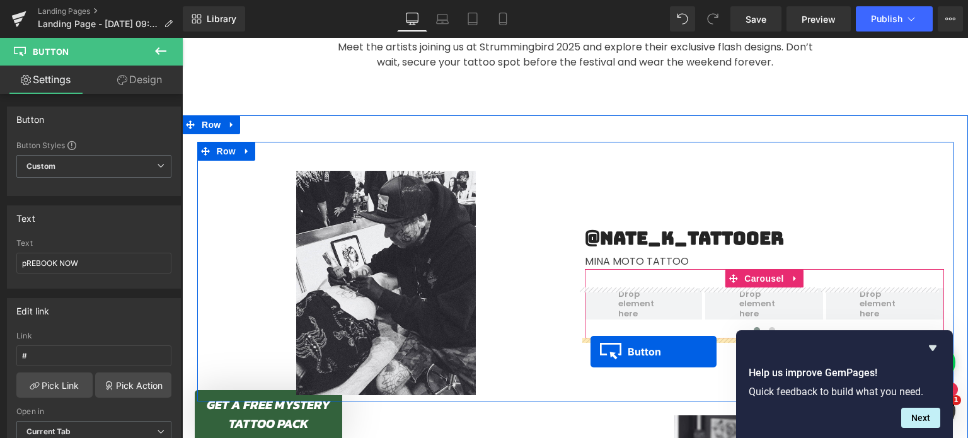
drag, startPoint x: 234, startPoint y: 170, endPoint x: 582, endPoint y: 350, distance: 391.9
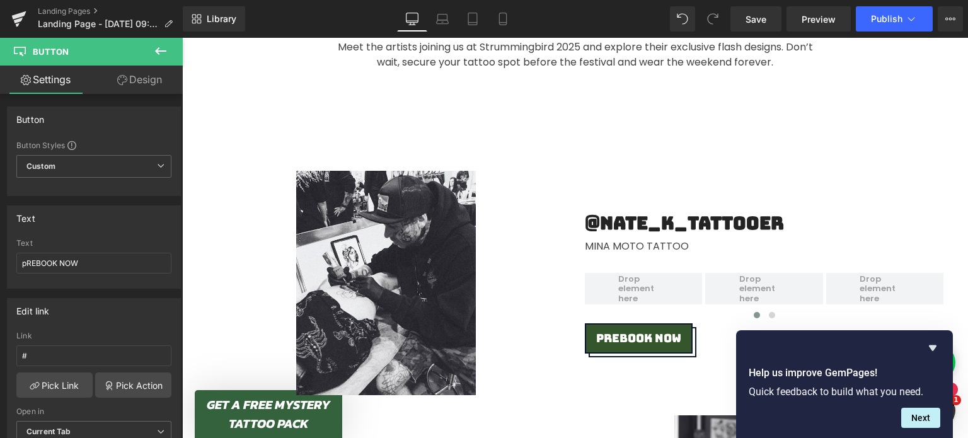
click at [182, 38] on div "42px" at bounding box center [182, 38] width 0 height 0
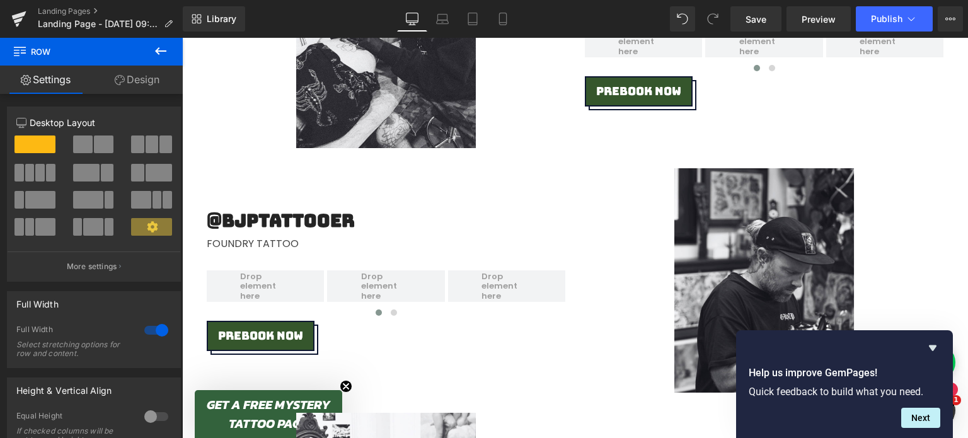
scroll to position [727, 0]
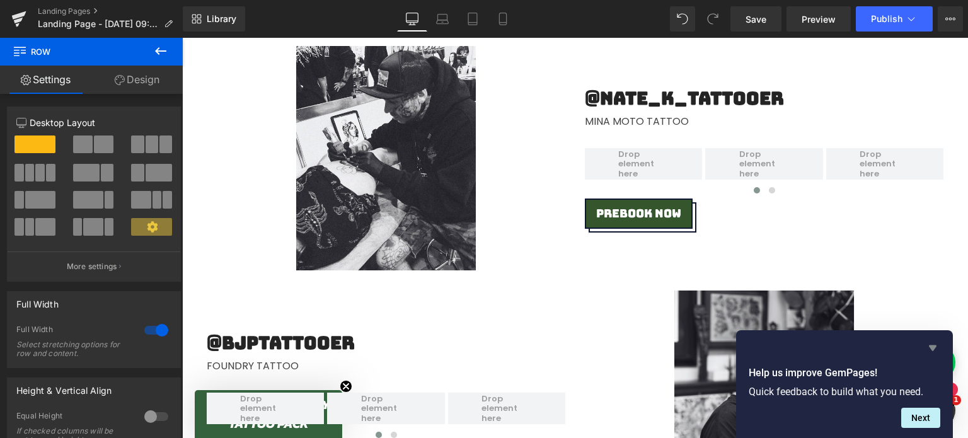
click at [930, 352] on icon "Hide survey" at bounding box center [932, 347] width 15 height 15
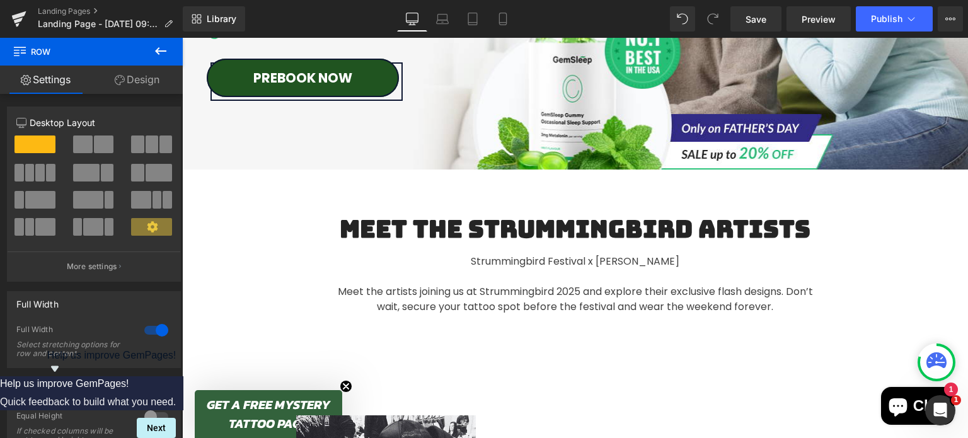
scroll to position [357, 0]
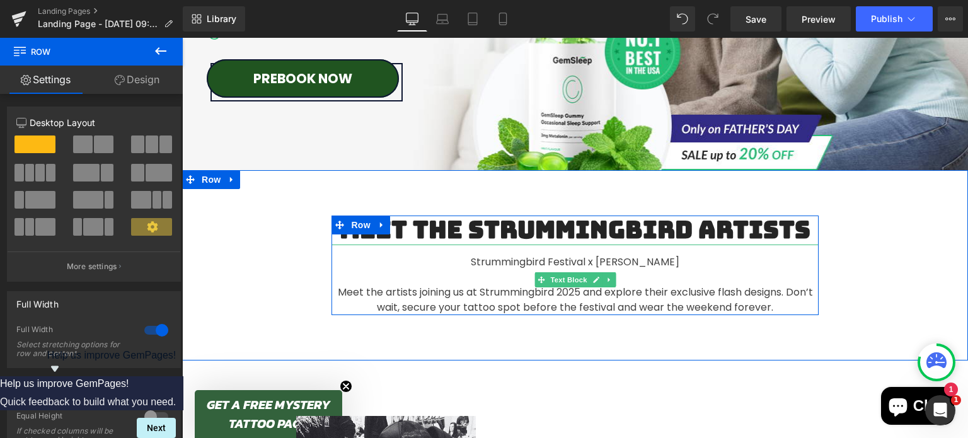
click at [577, 259] on div "Strummingbird Festival x Dr Pickles Meet the artists joining us at Strummingbir…" at bounding box center [575, 280] width 487 height 71
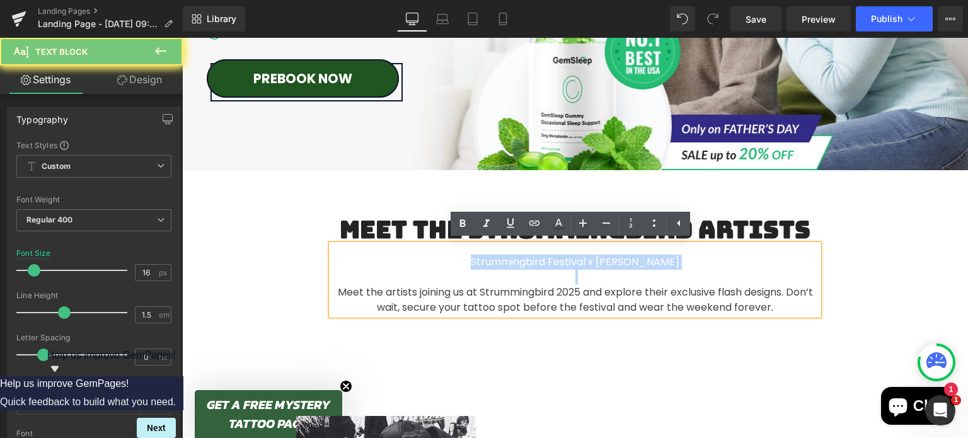
click at [577, 259] on div "Strummingbird Festival x Dr Pickles Meet the artists joining us at Strummingbir…" at bounding box center [575, 280] width 487 height 71
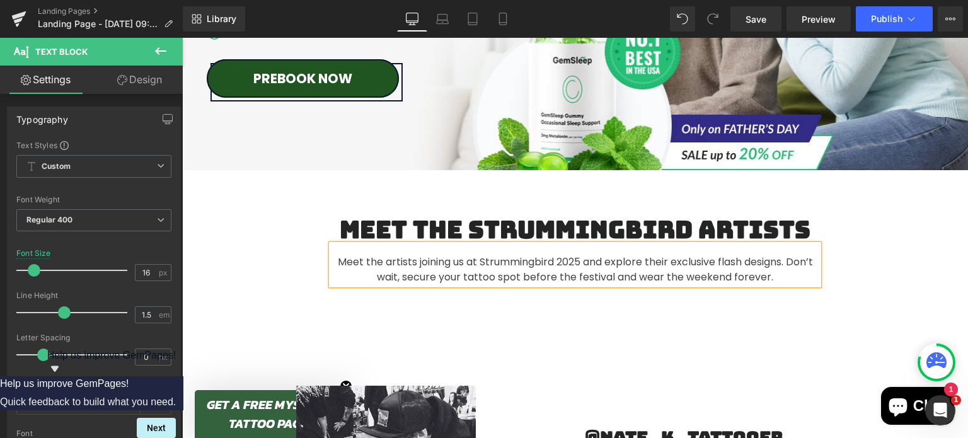
click at [900, 218] on div "Meet The Strummingbird Artists Heading Meet the artists joining us at Strumming…" at bounding box center [575, 250] width 756 height 69
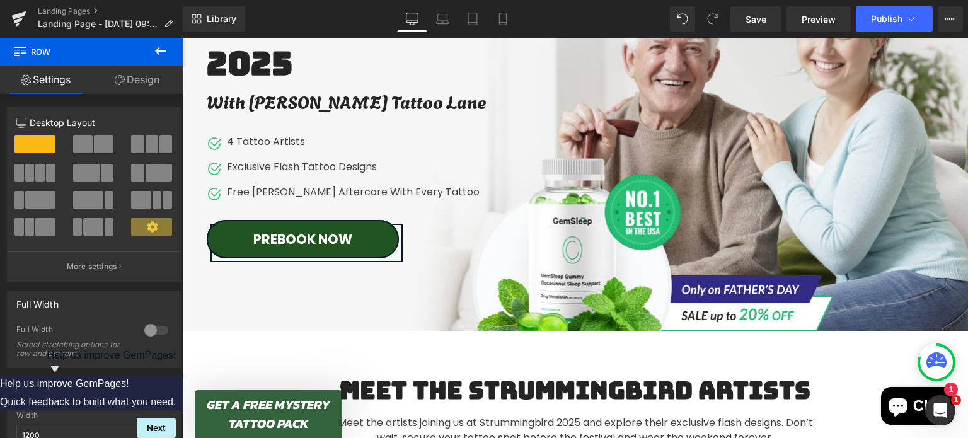
scroll to position [103, 0]
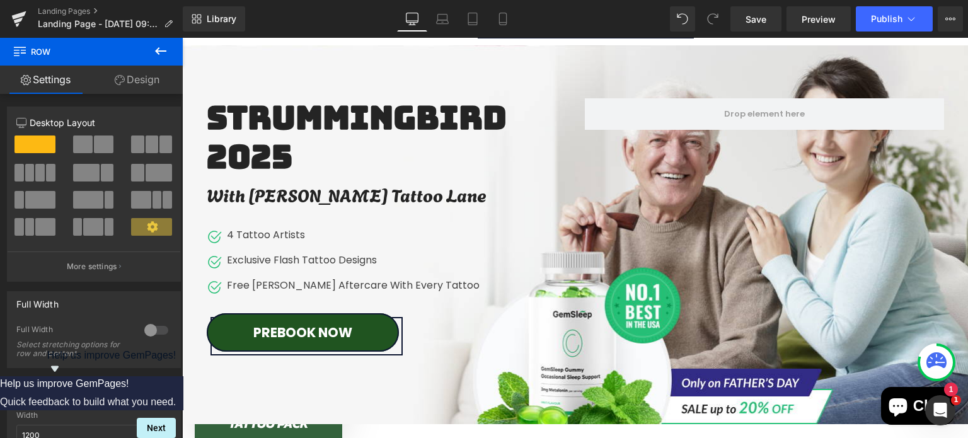
click at [725, 217] on div "Strummingbird 2025 Heading With Dr Pickles Tattoo Lane Text Block Image 4 Tatto…" at bounding box center [575, 224] width 756 height 253
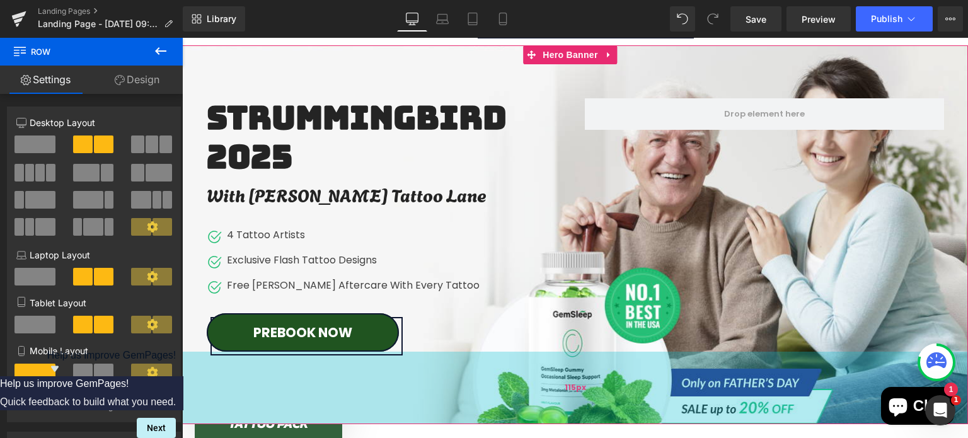
click at [595, 378] on div "115px" at bounding box center [575, 388] width 786 height 72
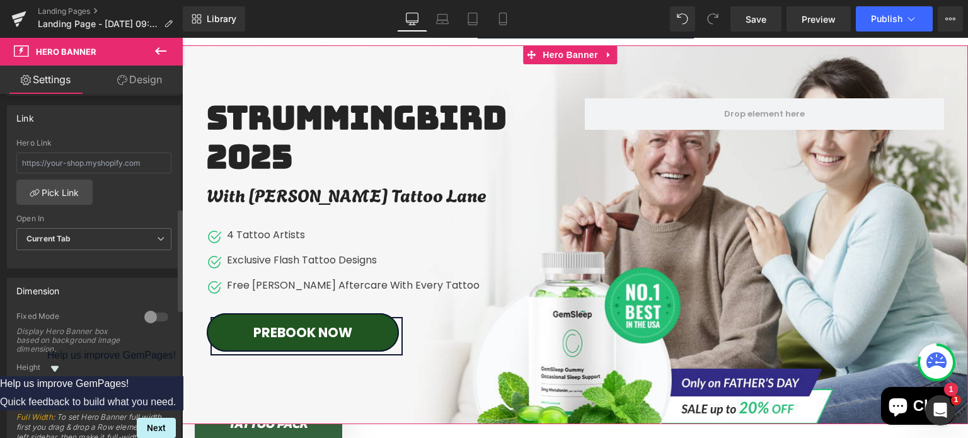
scroll to position [383, 0]
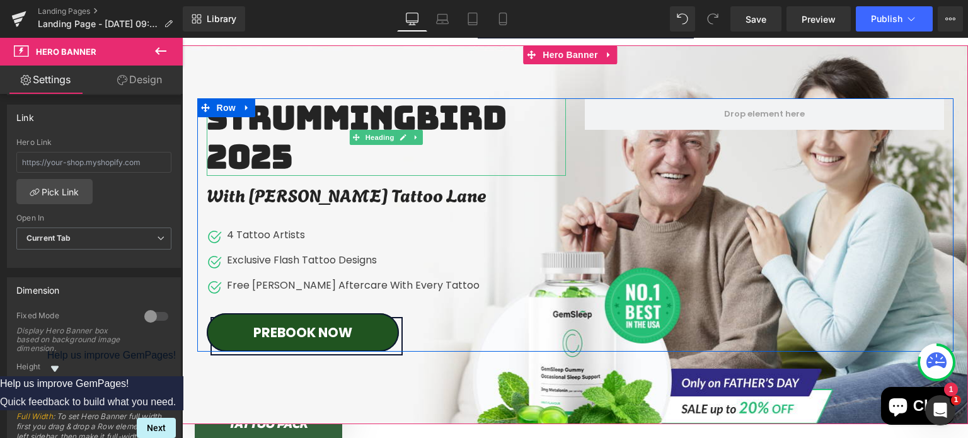
click at [270, 156] on h2 "Strummingbird 2025" at bounding box center [382, 136] width 350 height 77
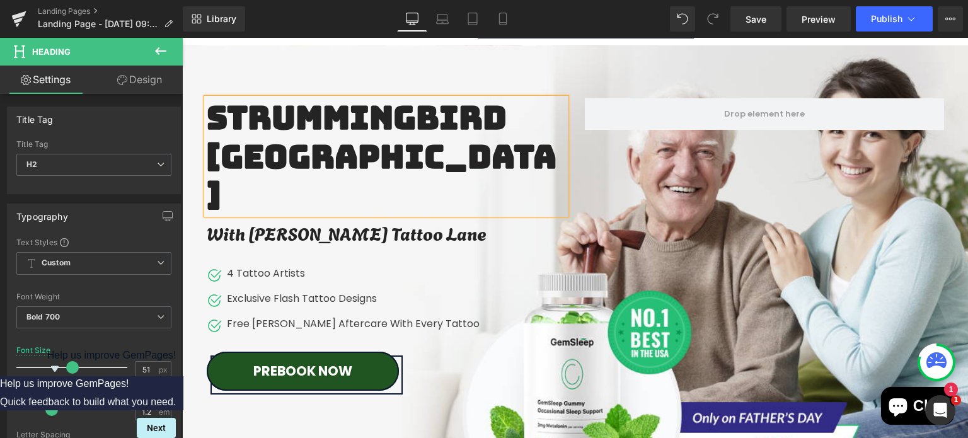
click at [598, 59] on div at bounding box center [575, 253] width 786 height 417
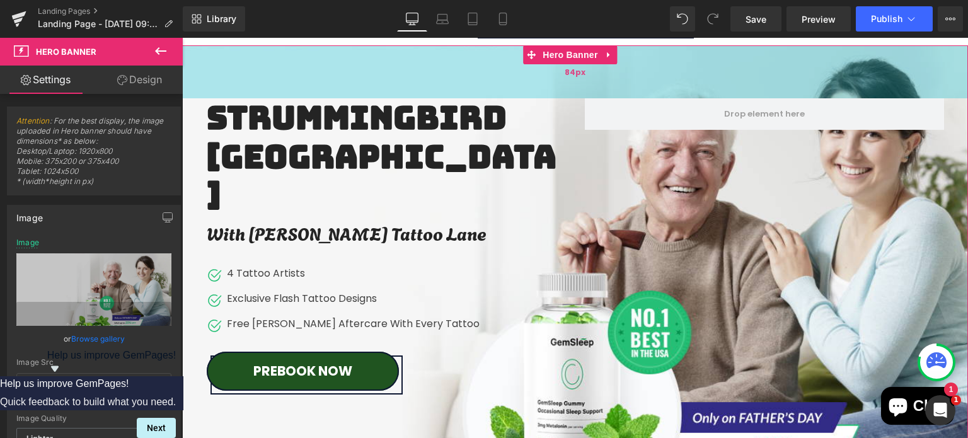
click at [575, 64] on div "84px" at bounding box center [575, 71] width 786 height 53
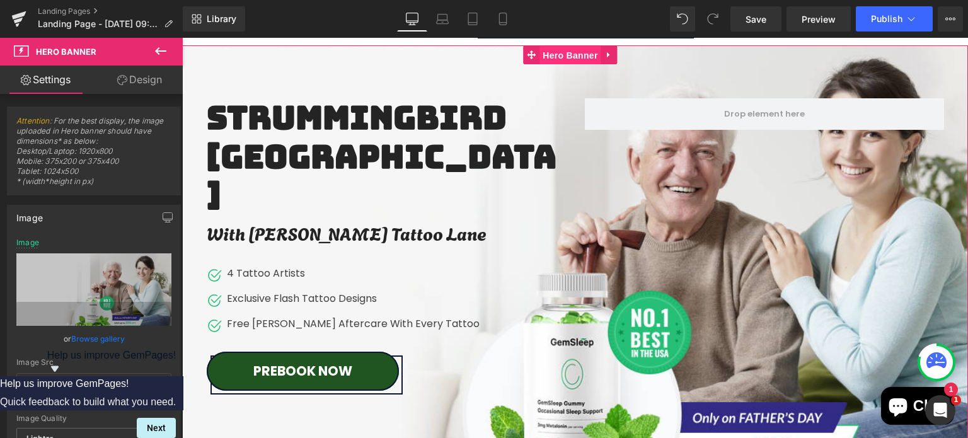
click at [572, 57] on span "Hero Banner" at bounding box center [570, 55] width 61 height 19
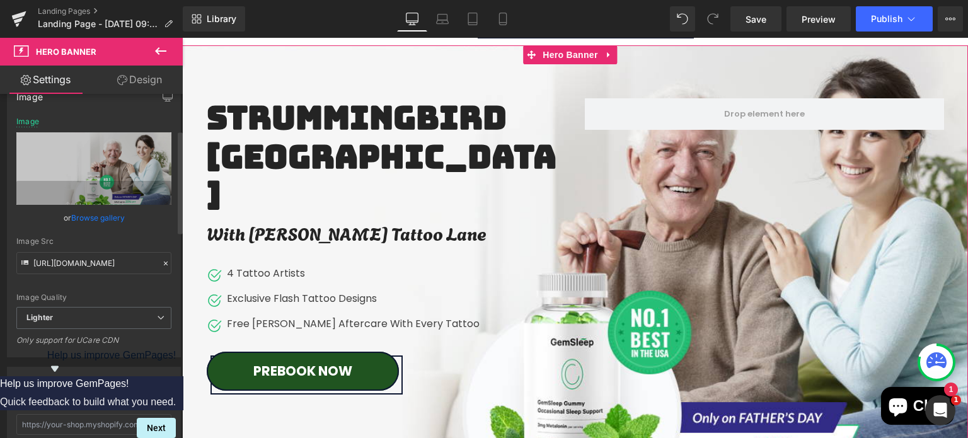
scroll to position [0, 0]
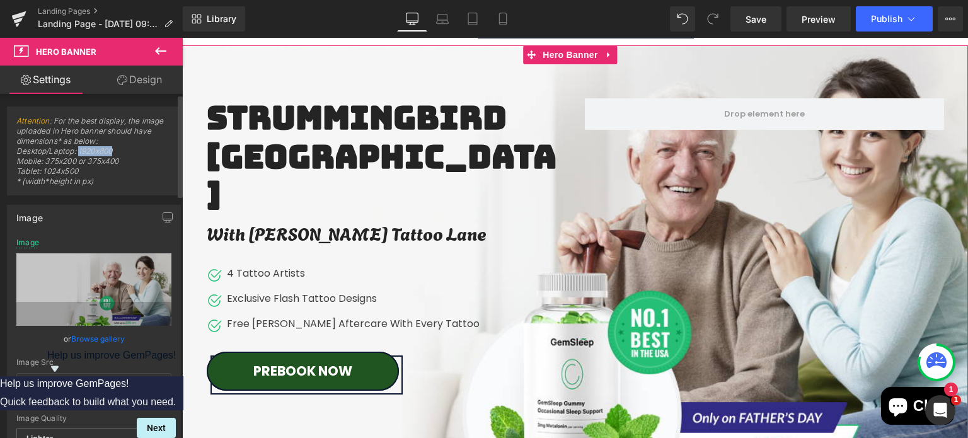
drag, startPoint x: 78, startPoint y: 147, endPoint x: 115, endPoint y: 151, distance: 37.4
click at [115, 151] on span "Attention : For the best display, the image uploaded in Hero banner should have…" at bounding box center [93, 155] width 155 height 79
copy span "1920x800"
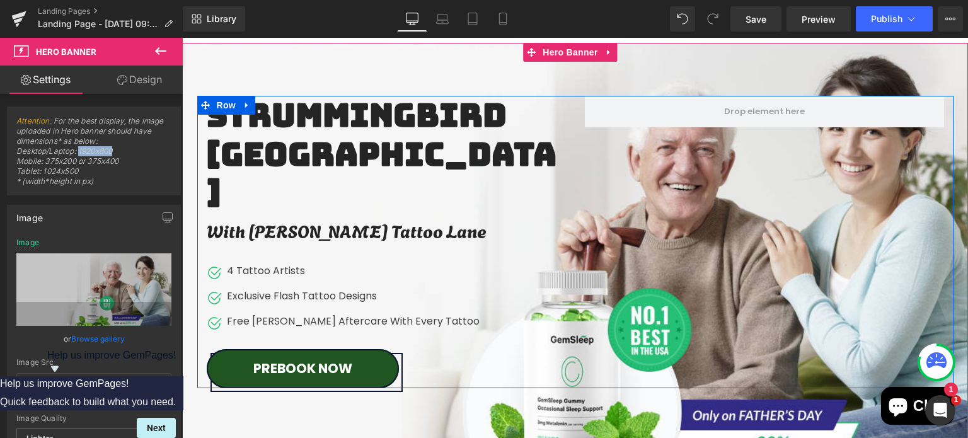
scroll to position [105, 0]
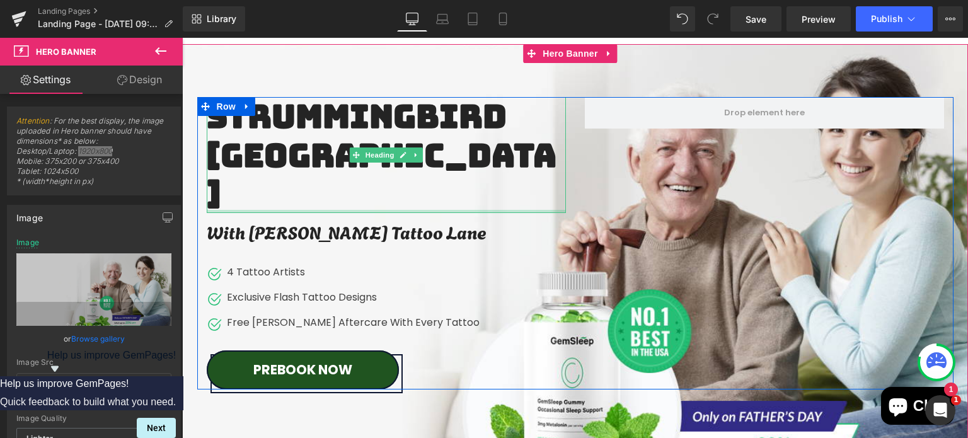
click at [325, 156] on h2 "Strummingbird SUNSHINE COAST" at bounding box center [382, 155] width 350 height 116
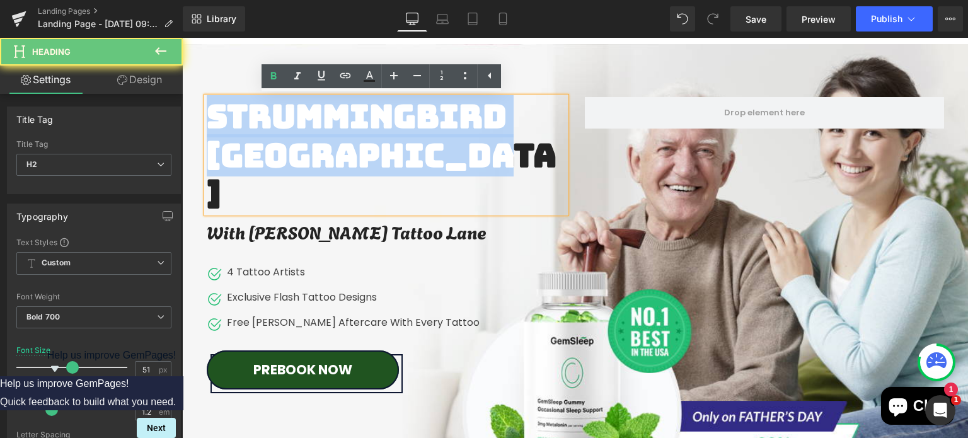
click at [325, 156] on h2 "Strummingbird SUNSHINE COAST" at bounding box center [382, 155] width 350 height 116
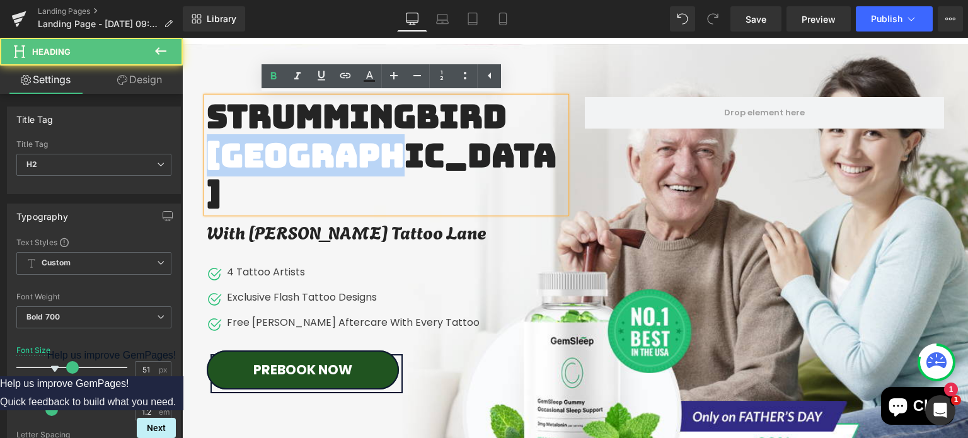
click at [325, 156] on h2 "Strummingbird SUNSHINE COAST" at bounding box center [382, 155] width 350 height 116
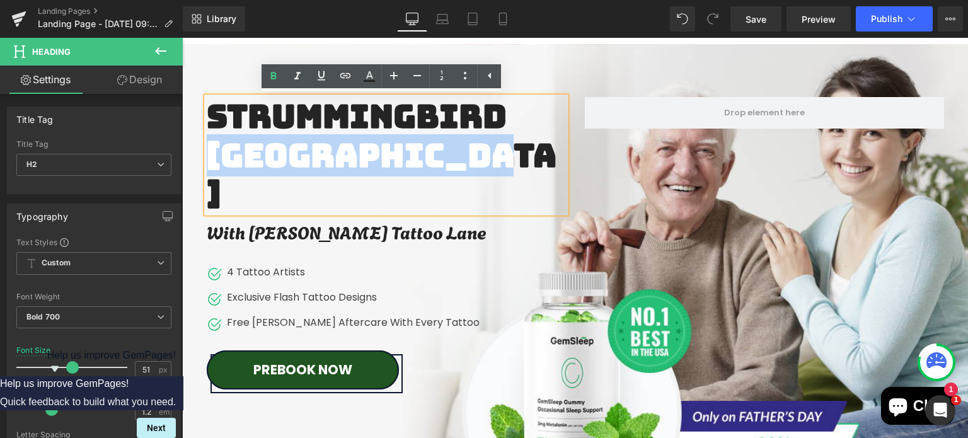
drag, startPoint x: 492, startPoint y: 153, endPoint x: 208, endPoint y: 156, distance: 283.7
click at [208, 156] on h2 "Strummingbird SUNSHINE COAST" at bounding box center [382, 155] width 350 height 116
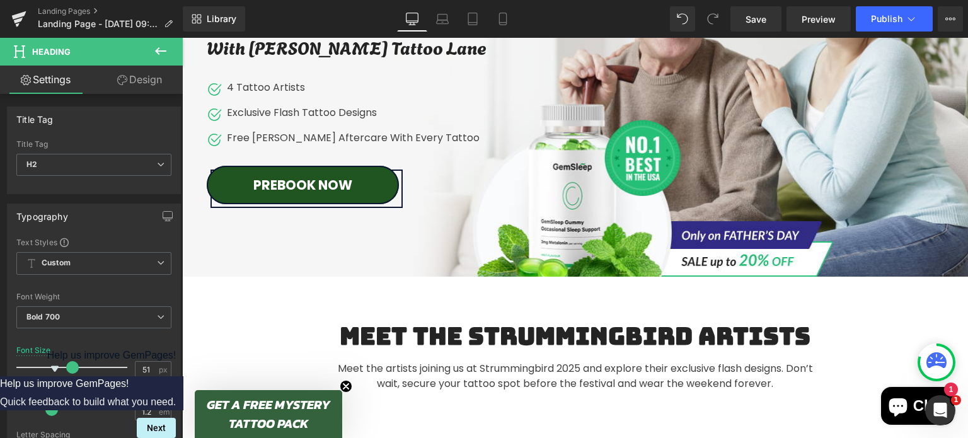
scroll to position [251, 0]
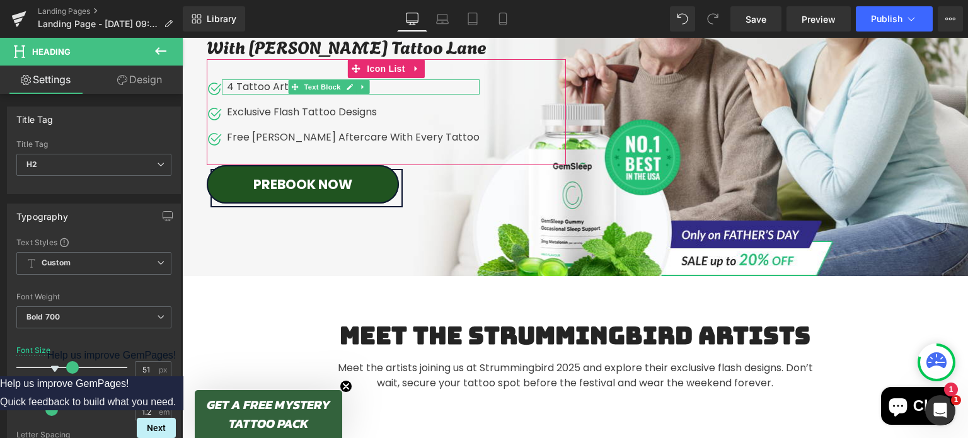
click at [241, 84] on p "4 Tattoo Artists" at bounding box center [353, 86] width 253 height 15
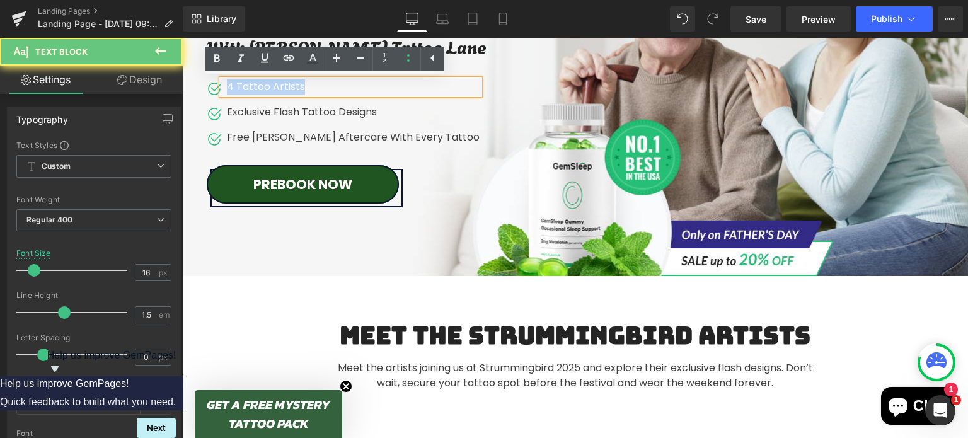
click at [241, 84] on p "4 Tattoo Artists" at bounding box center [353, 86] width 253 height 15
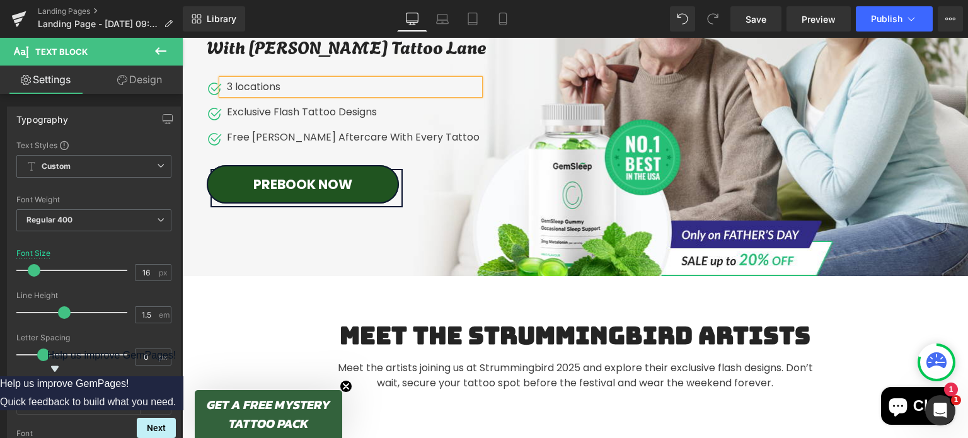
click at [182, 38] on div at bounding box center [182, 38] width 0 height 0
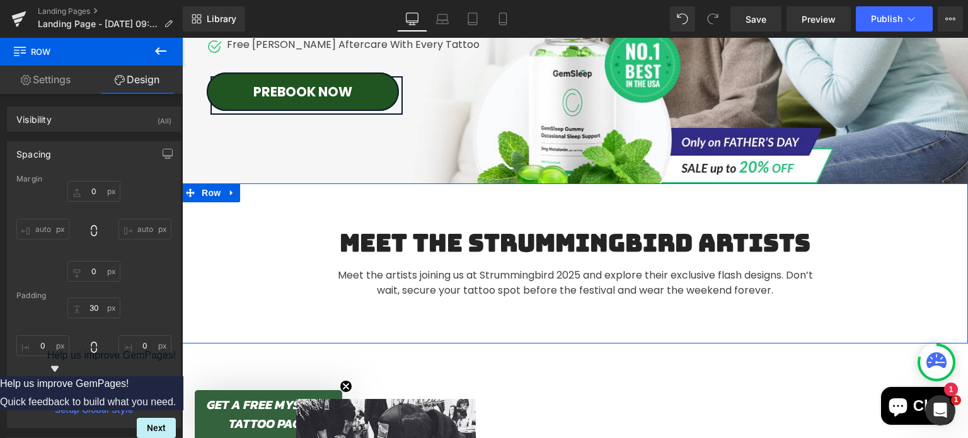
scroll to position [345, 0]
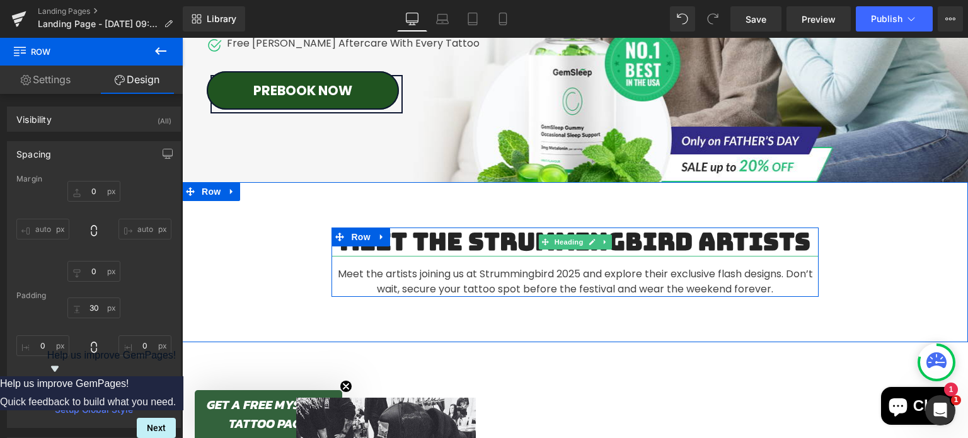
click at [696, 245] on h2 "Meet The Strummingbird Artists" at bounding box center [575, 242] width 487 height 29
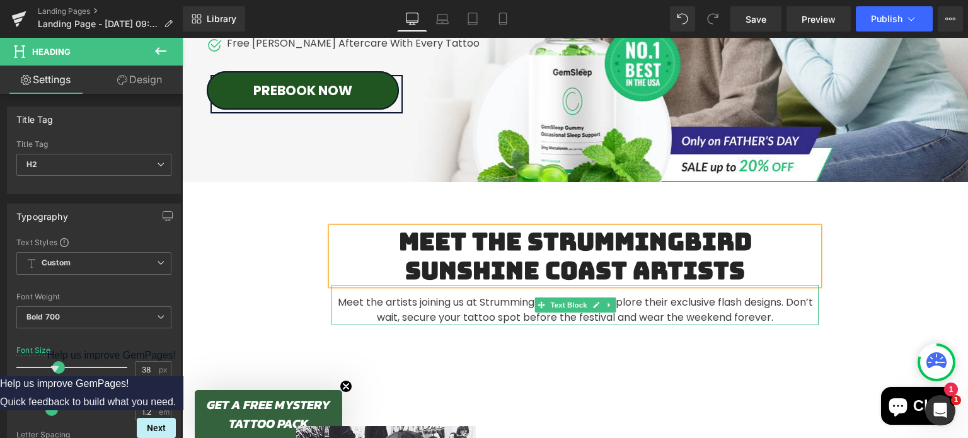
click at [497, 303] on span "Meet the artists joining us at Strummingbird 2025 and explore their exclusive f…" at bounding box center [575, 310] width 475 height 30
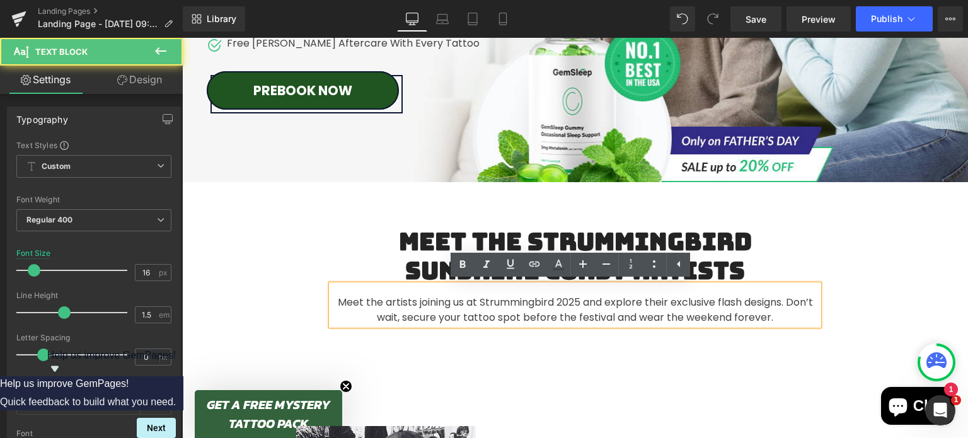
click at [551, 303] on span "Meet the artists joining us at Strummingbird 2025 and explore their exclusive f…" at bounding box center [575, 310] width 475 height 30
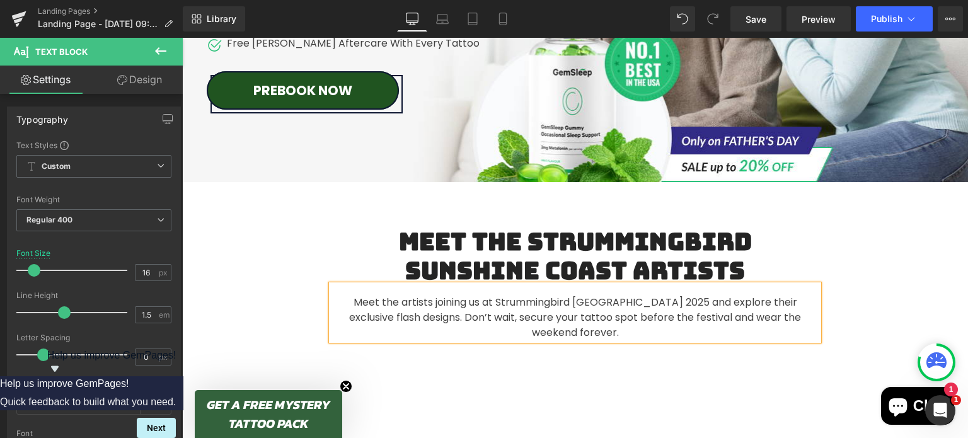
click at [548, 383] on div "Meet The Strummingbird sunshine coast Artists Heading Meet the artists joining …" at bounding box center [575, 284] width 786 height 204
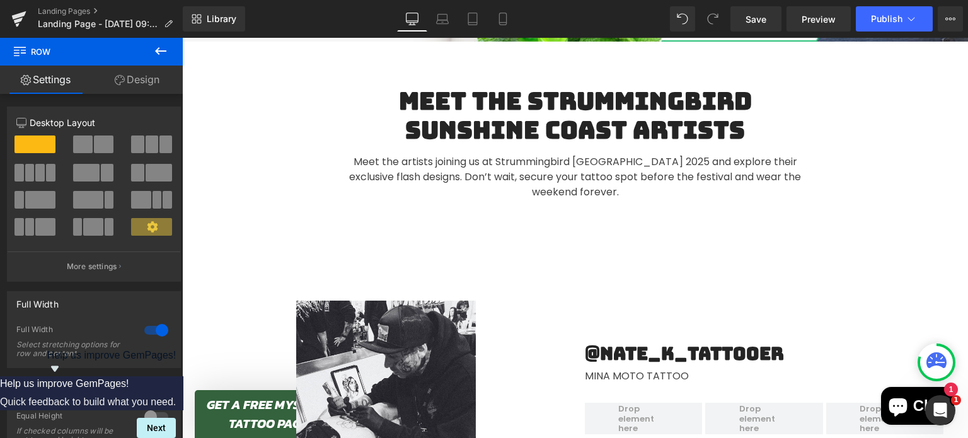
scroll to position [487, 0]
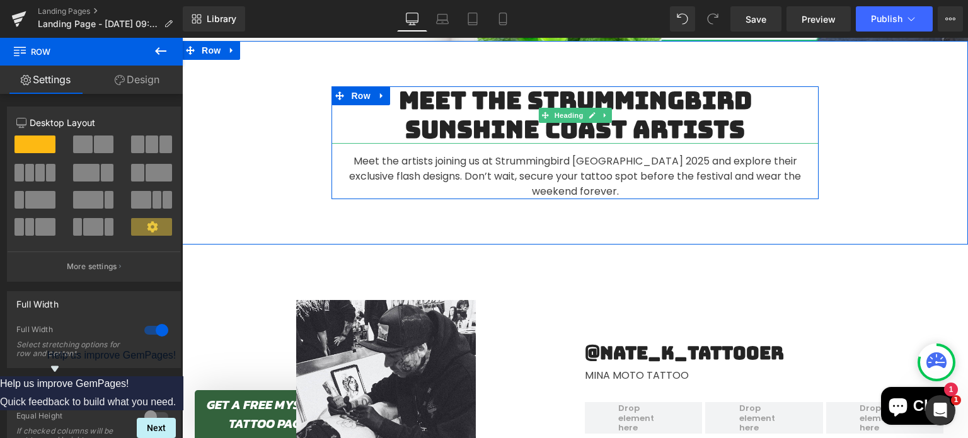
click at [519, 130] on h2 "Meet The Strummingbird sunshine coast Artists" at bounding box center [575, 114] width 487 height 57
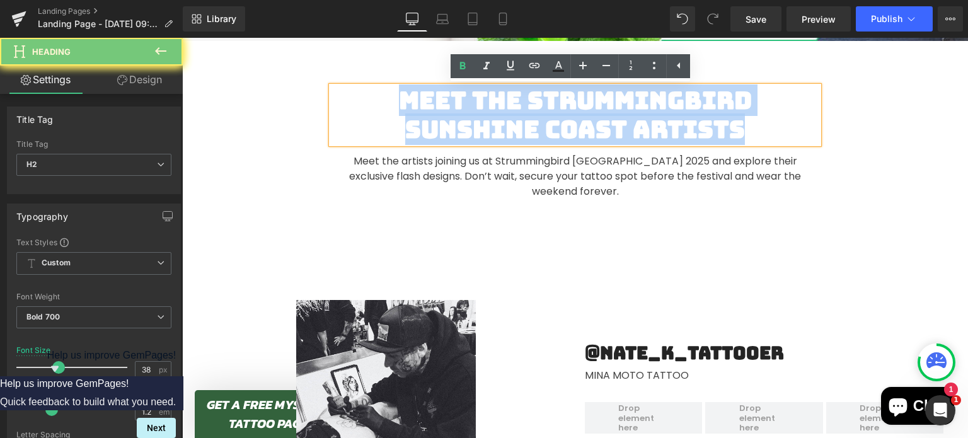
click at [519, 130] on h2 "Meet The Strummingbird sunshine coast Artists" at bounding box center [575, 114] width 487 height 57
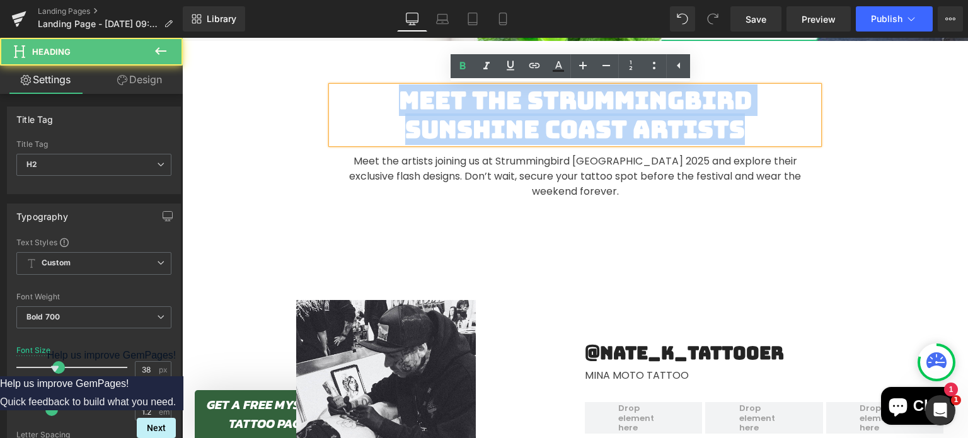
click at [519, 130] on h2 "Meet The Strummingbird sunshine coast Artists" at bounding box center [575, 114] width 487 height 57
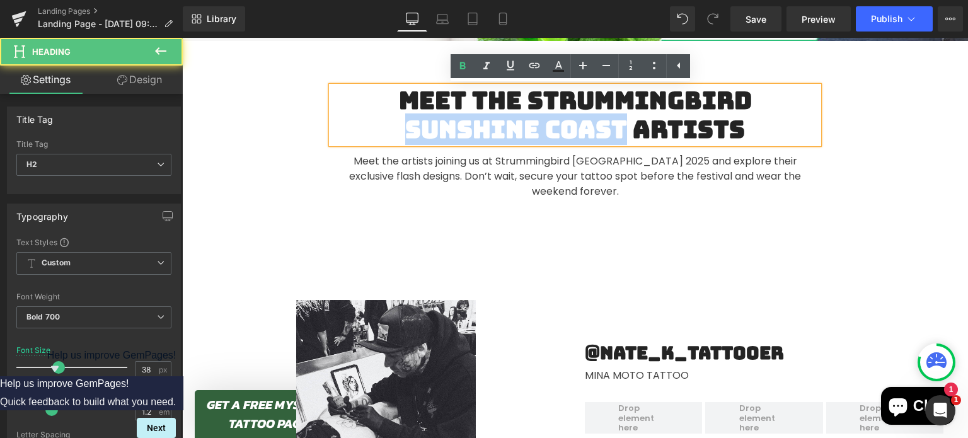
drag, startPoint x: 623, startPoint y: 128, endPoint x: 403, endPoint y: 130, distance: 220.0
click at [403, 130] on h2 "Meet The Strummingbird sunshine coast Artists" at bounding box center [575, 114] width 487 height 57
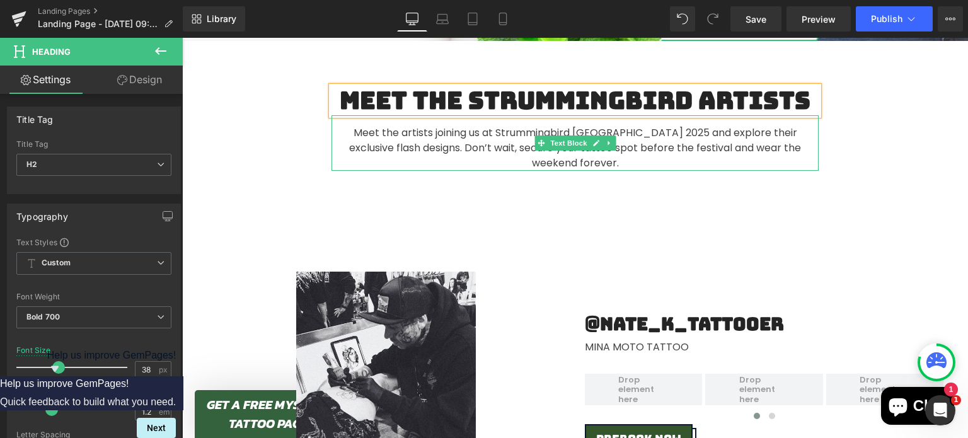
click at [484, 138] on span "Meet the artists joining us at Strummingbird Sunshine Coast 2025 and explore th…" at bounding box center [575, 147] width 452 height 45
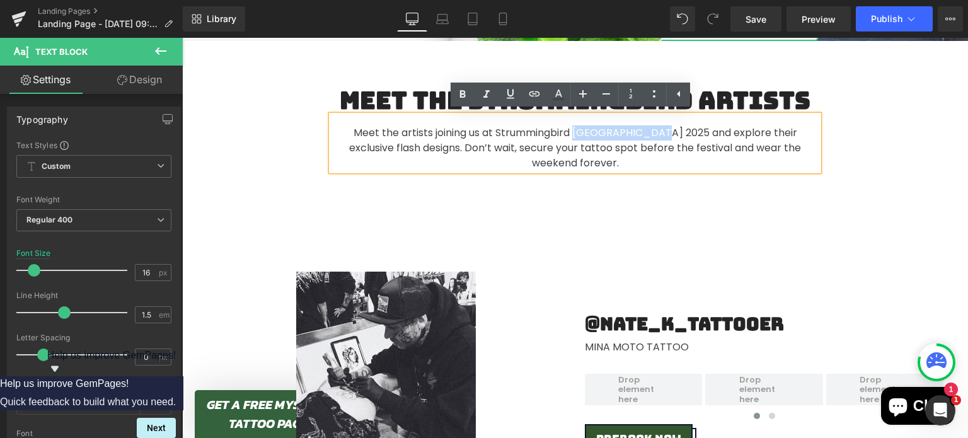
drag, startPoint x: 562, startPoint y: 132, endPoint x: 643, endPoint y: 129, distance: 81.4
click at [643, 129] on span "Meet the artists joining us at Strummingbird Sunshine Coast 2025 and explore th…" at bounding box center [575, 147] width 452 height 45
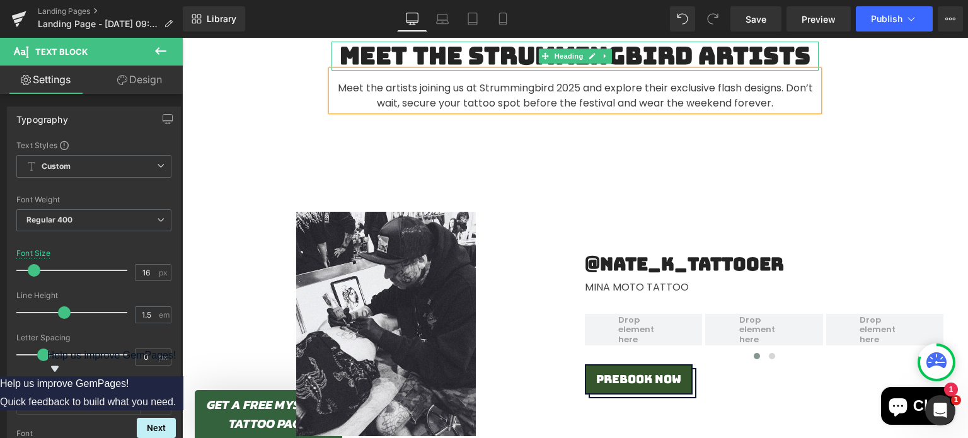
scroll to position [490, 0]
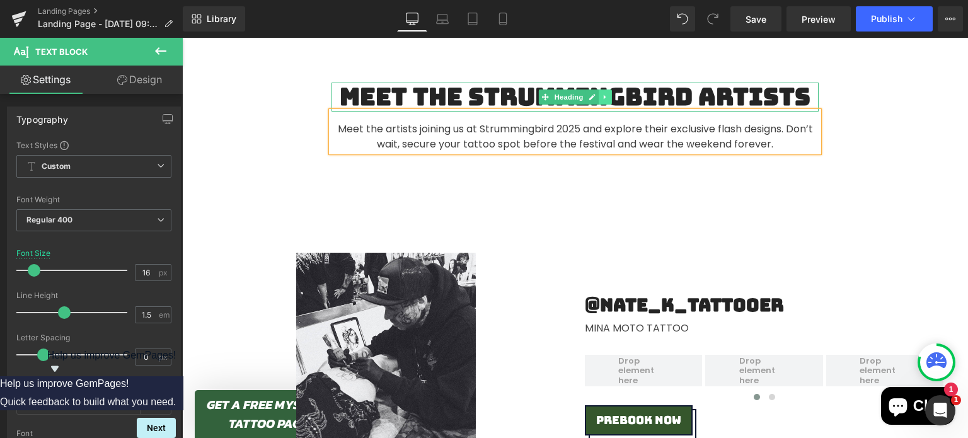
click at [602, 98] on icon at bounding box center [605, 97] width 7 height 8
click at [595, 98] on icon at bounding box center [598, 96] width 7 height 7
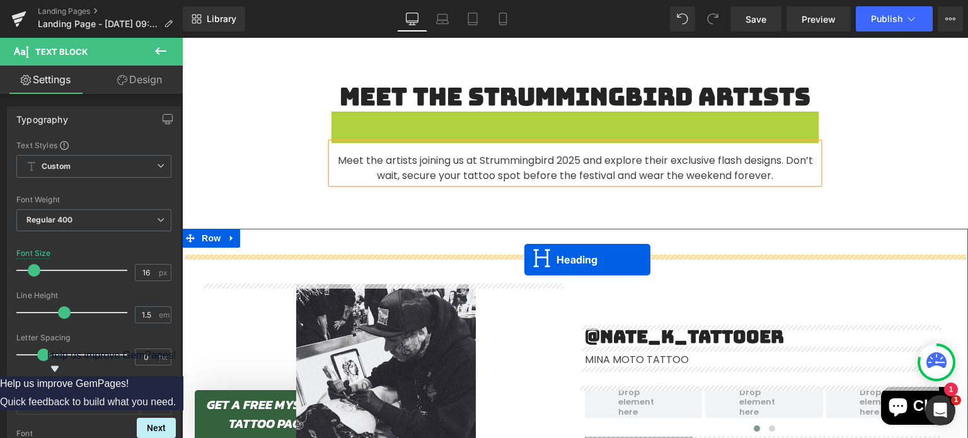
drag, startPoint x: 541, startPoint y: 126, endPoint x: 523, endPoint y: 254, distance: 129.2
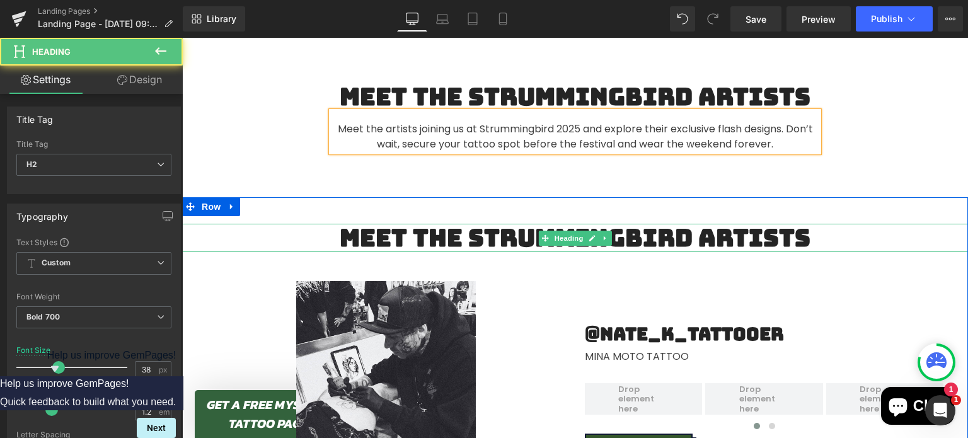
click at [507, 241] on h2 "Meet The Strummingbird Artists" at bounding box center [575, 238] width 786 height 29
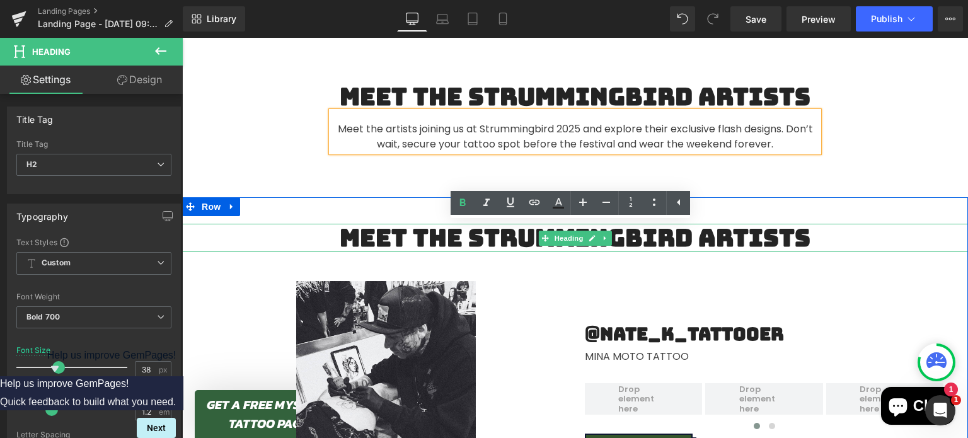
click at [507, 241] on h2 "Meet The Strummingbird Artists" at bounding box center [575, 238] width 786 height 29
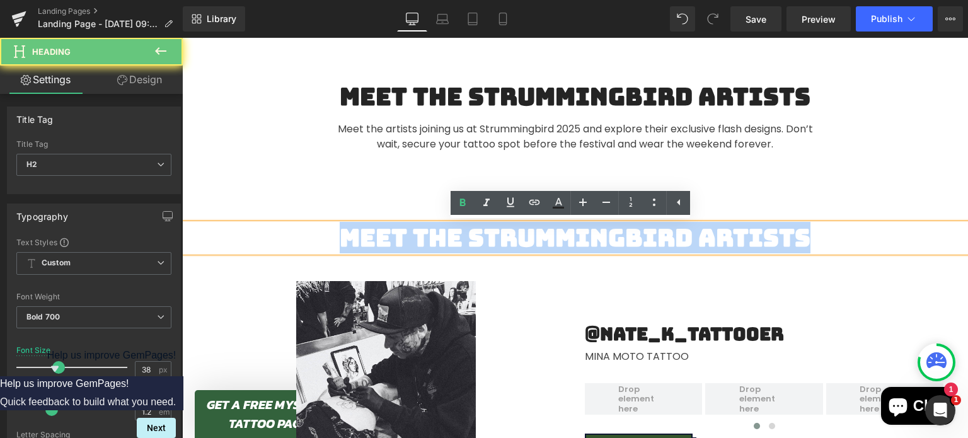
click at [507, 241] on h2 "Meet The Strummingbird Artists" at bounding box center [575, 238] width 786 height 29
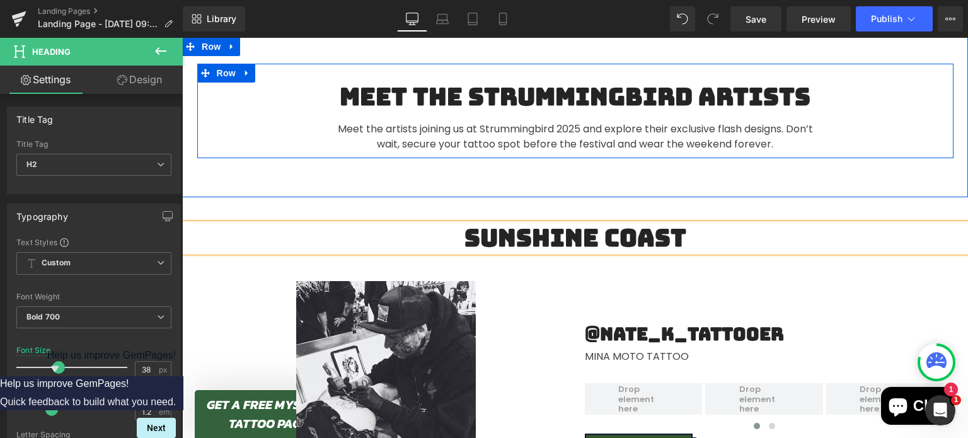
click at [238, 139] on div "Meet The Strummingbird Artists Heading Meet the artists joining us at Strumming…" at bounding box center [575, 117] width 756 height 69
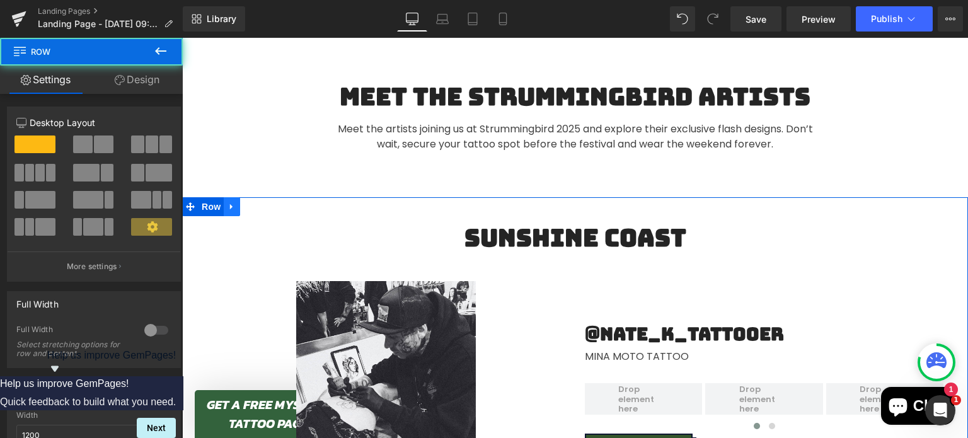
click at [224, 199] on link at bounding box center [232, 206] width 16 height 19
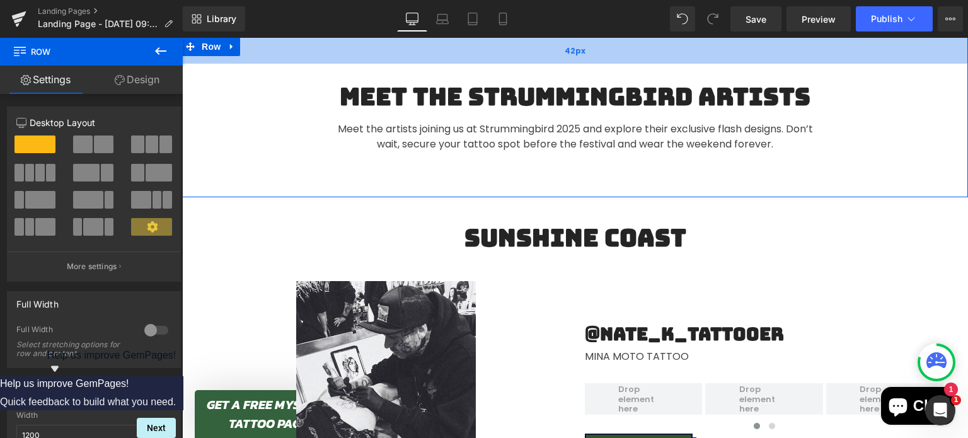
click at [325, 50] on div "42px" at bounding box center [575, 50] width 786 height 26
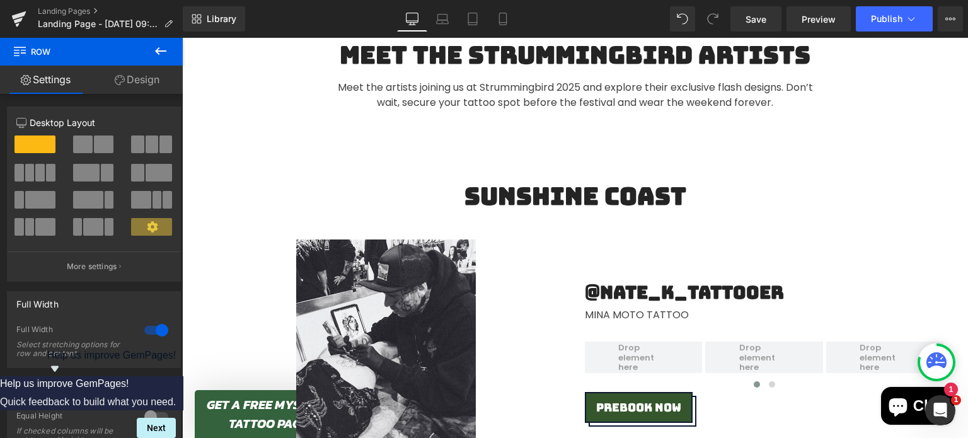
scroll to position [532, 0]
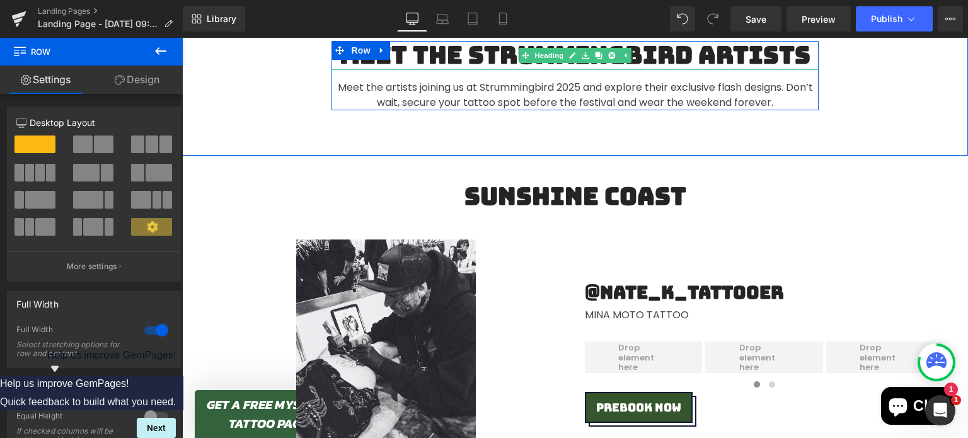
click at [667, 51] on h2 "Meet The Strummingbird Artists" at bounding box center [575, 55] width 487 height 29
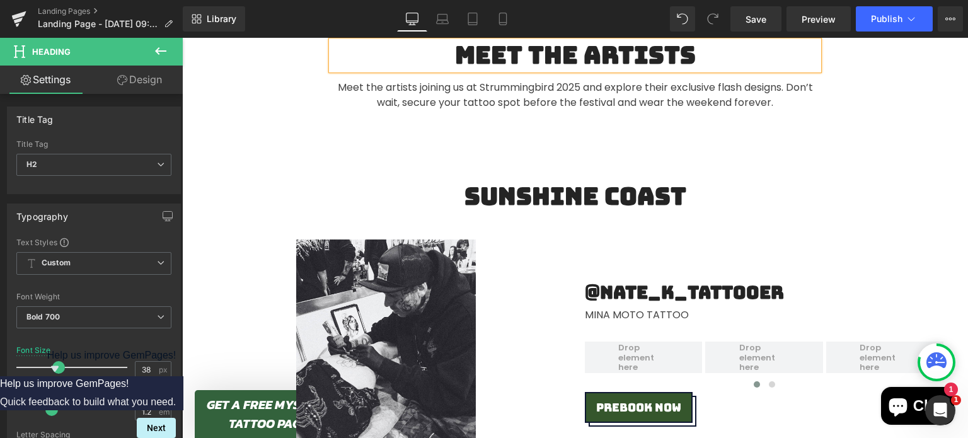
click at [931, 59] on div "Meet The Artists Heading Meet the artists joining us at Strummingbird 2025 and …" at bounding box center [575, 75] width 756 height 69
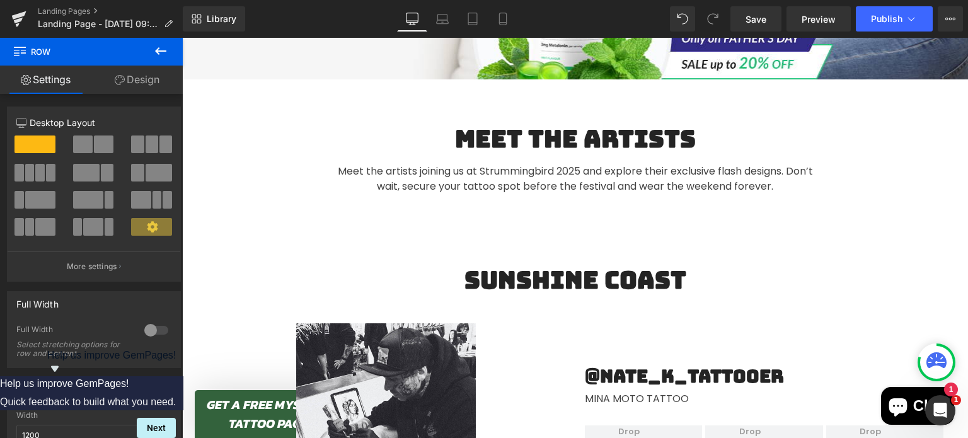
scroll to position [449, 0]
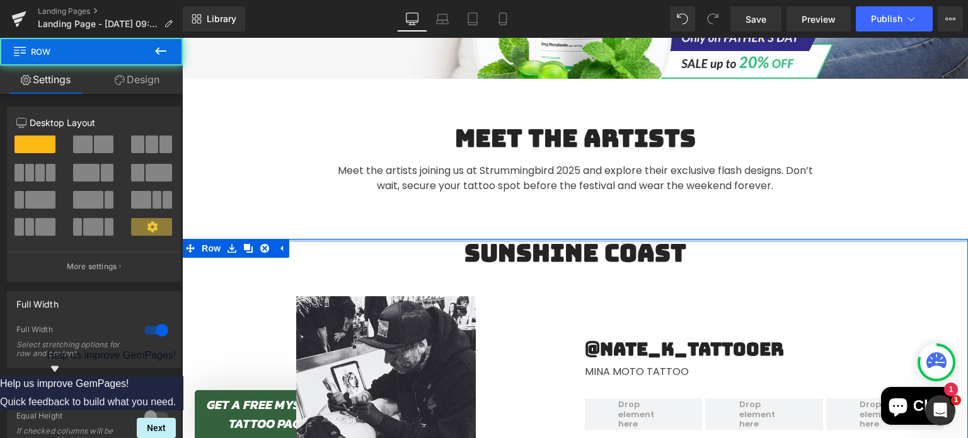
drag, startPoint x: 608, startPoint y: 260, endPoint x: 600, endPoint y: 229, distance: 32.6
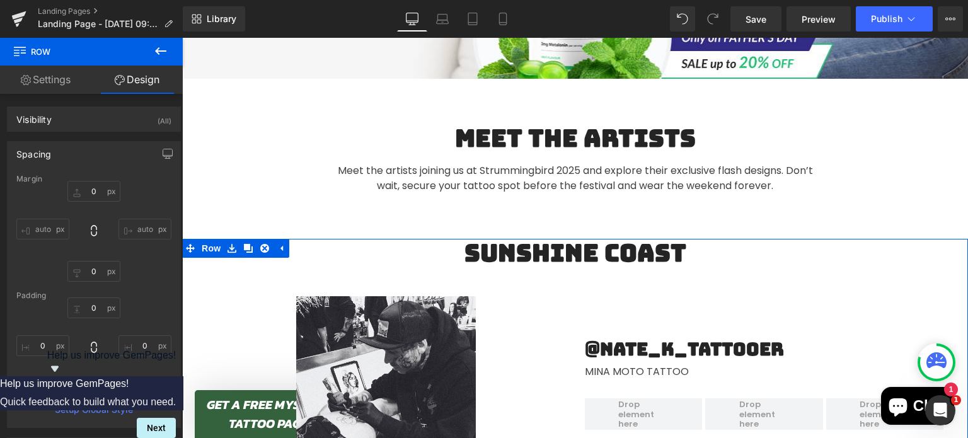
click at [182, 38] on div "115px" at bounding box center [182, 38] width 0 height 0
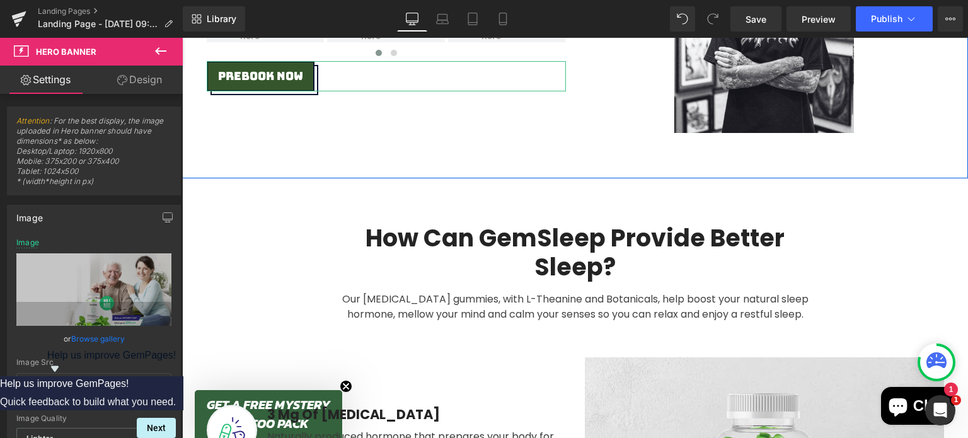
scroll to position [1568, 0]
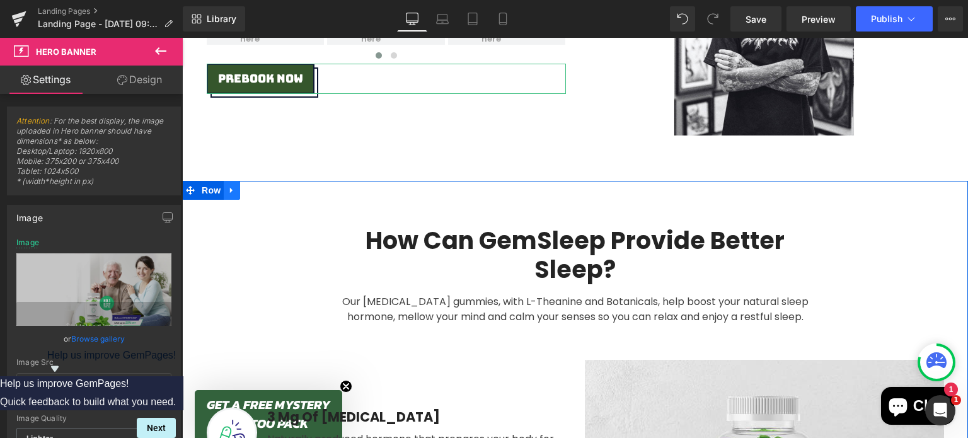
click at [228, 187] on icon at bounding box center [232, 190] width 9 height 9
click at [260, 192] on icon at bounding box center [264, 190] width 9 height 9
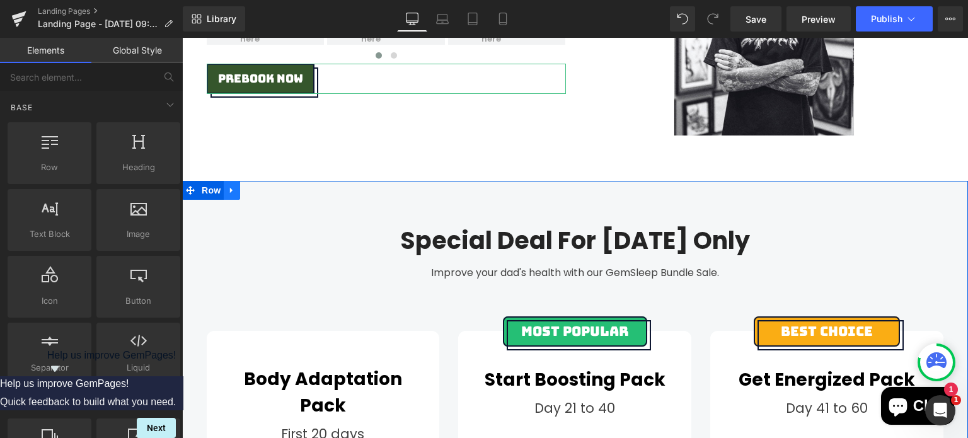
click at [228, 188] on icon at bounding box center [232, 190] width 9 height 9
click at [262, 194] on icon at bounding box center [264, 190] width 9 height 9
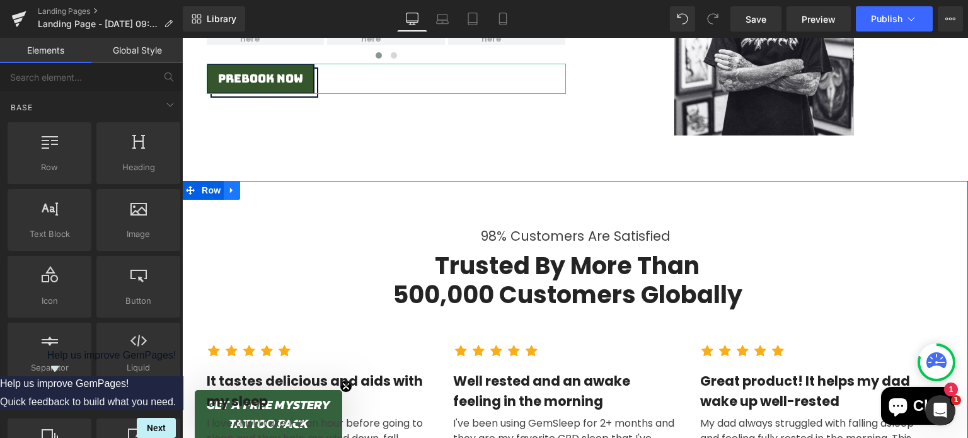
click at [230, 189] on icon at bounding box center [231, 191] width 3 height 6
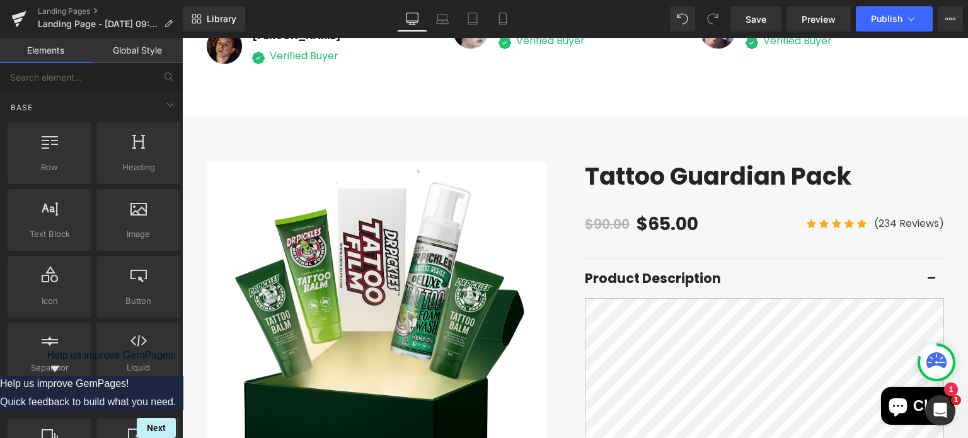
scroll to position [2089, 0]
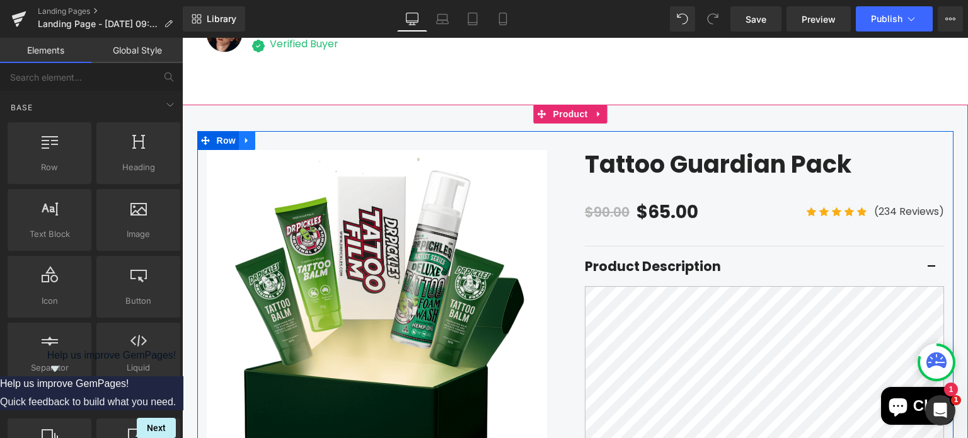
click at [243, 139] on icon at bounding box center [247, 140] width 9 height 9
click at [277, 141] on icon at bounding box center [279, 140] width 9 height 9
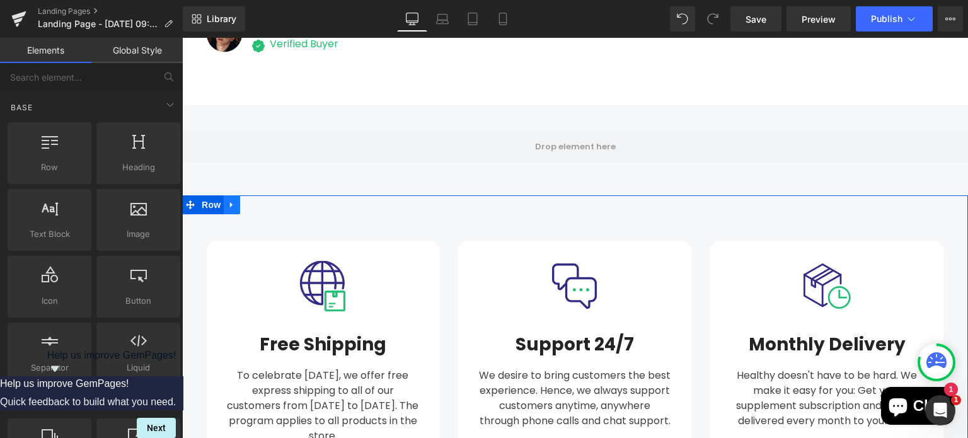
click at [226, 199] on link at bounding box center [232, 204] width 16 height 19
click at [260, 205] on icon at bounding box center [264, 204] width 9 height 9
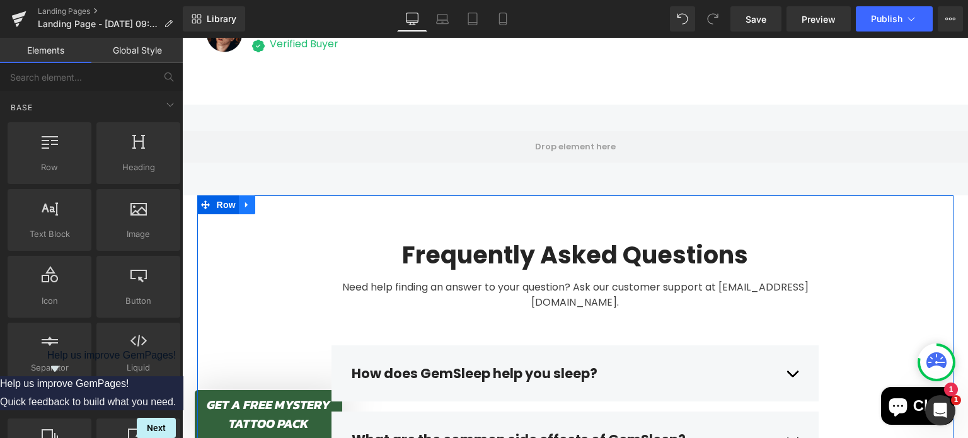
click at [245, 209] on icon at bounding box center [247, 204] width 9 height 9
click at [275, 207] on icon at bounding box center [279, 204] width 9 height 9
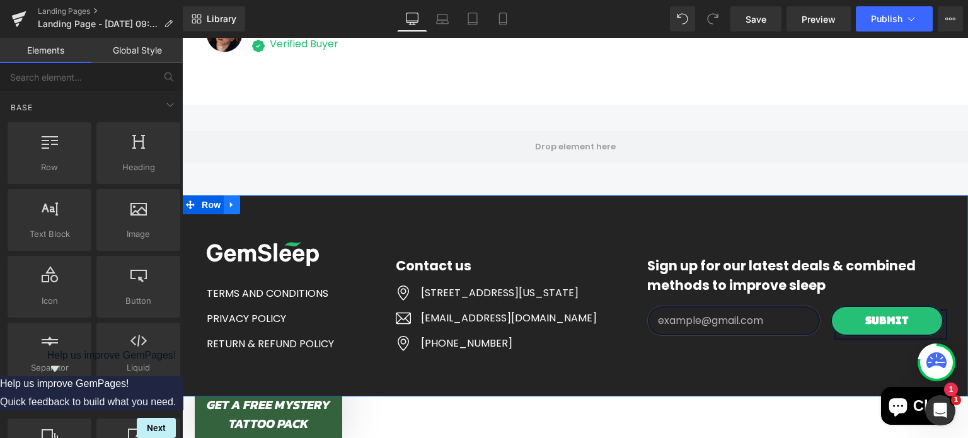
click at [229, 204] on icon at bounding box center [232, 204] width 9 height 9
click at [262, 202] on icon at bounding box center [264, 204] width 9 height 9
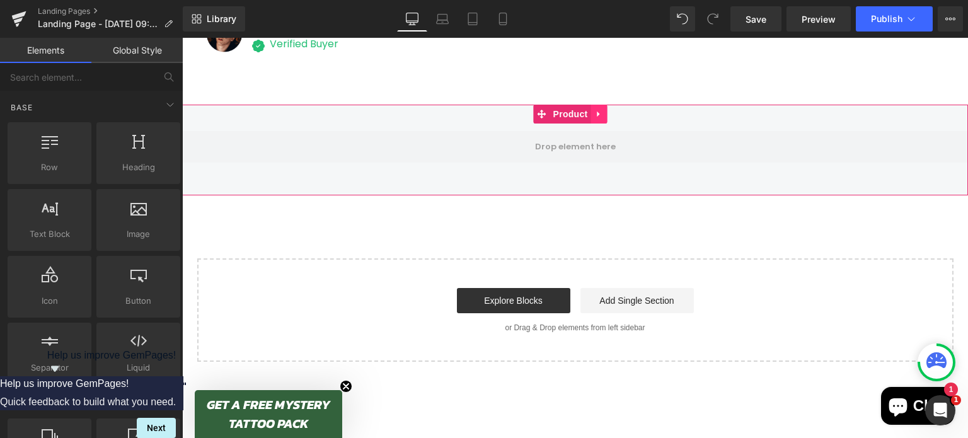
click at [600, 115] on icon at bounding box center [599, 113] width 9 height 9
click at [608, 117] on icon at bounding box center [607, 114] width 9 height 9
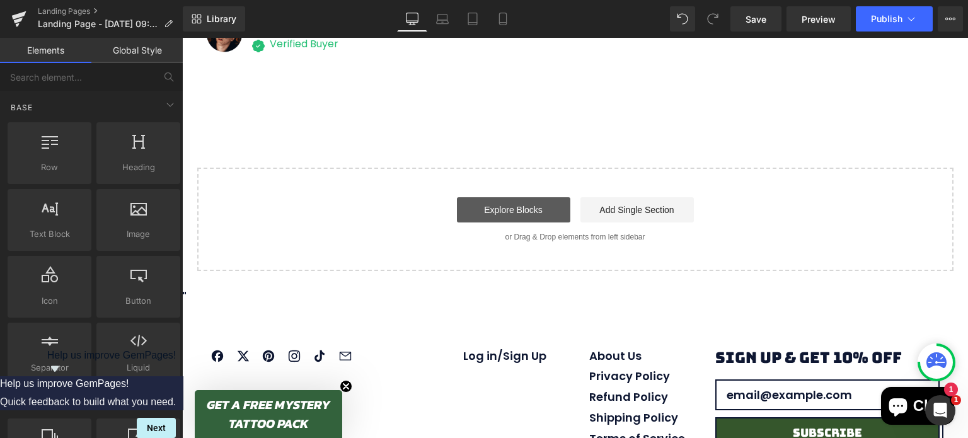
click at [545, 212] on link "Explore Blocks" at bounding box center [513, 209] width 113 height 25
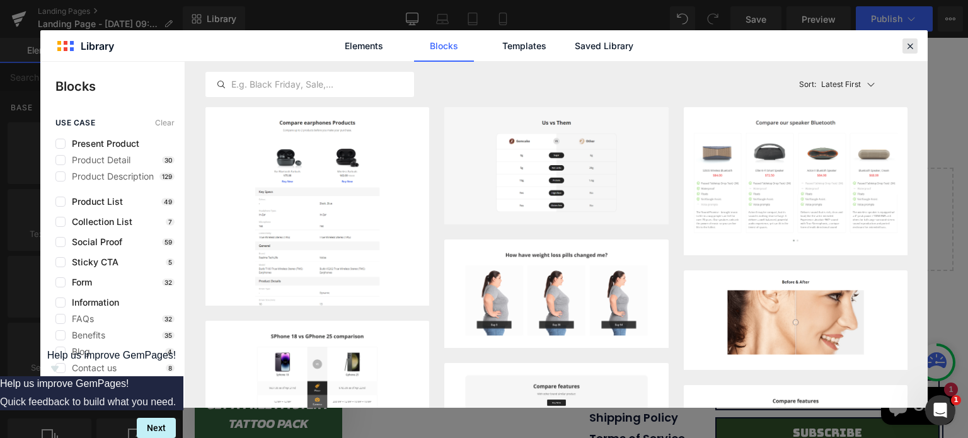
click at [911, 44] on icon at bounding box center [909, 45] width 11 height 11
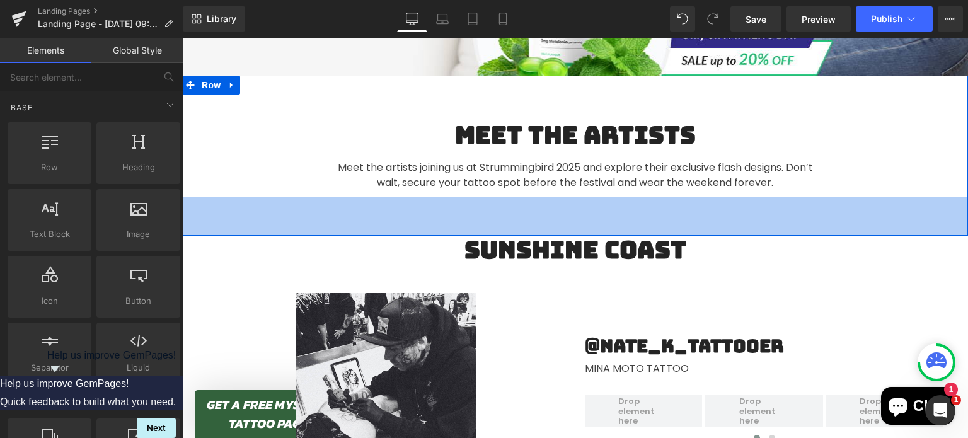
scroll to position [462, 0]
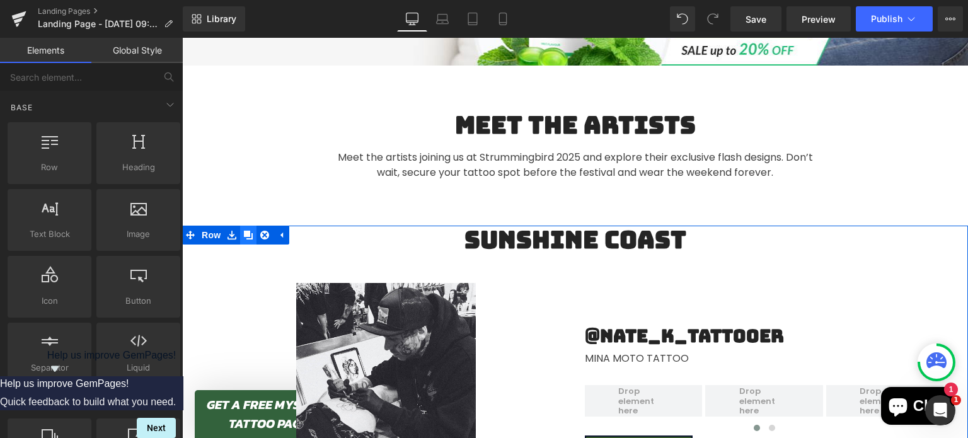
click at [245, 234] on icon at bounding box center [248, 235] width 9 height 9
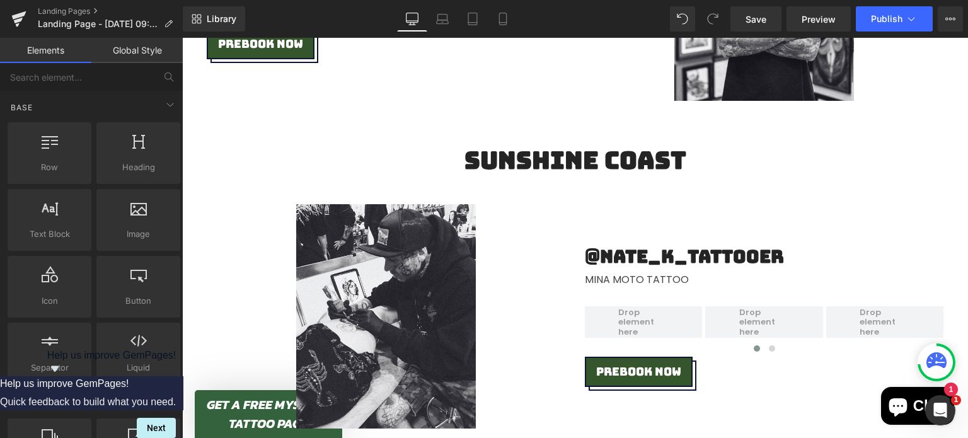
scroll to position [1602, 0]
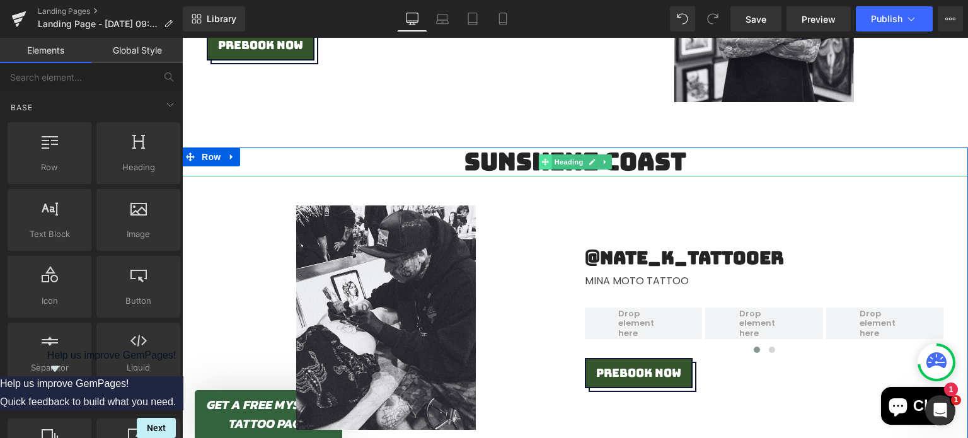
click at [541, 163] on icon at bounding box center [544, 162] width 7 height 8
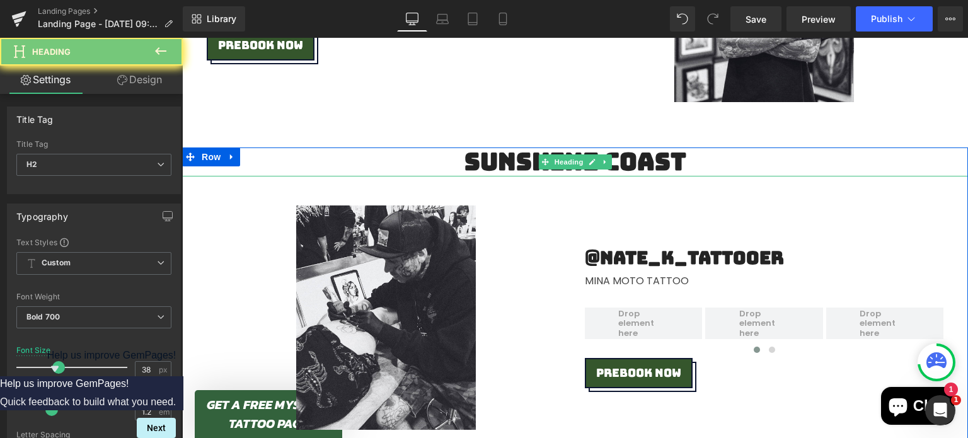
click at [509, 163] on h2 "SUNSHINE COAST" at bounding box center [575, 161] width 786 height 29
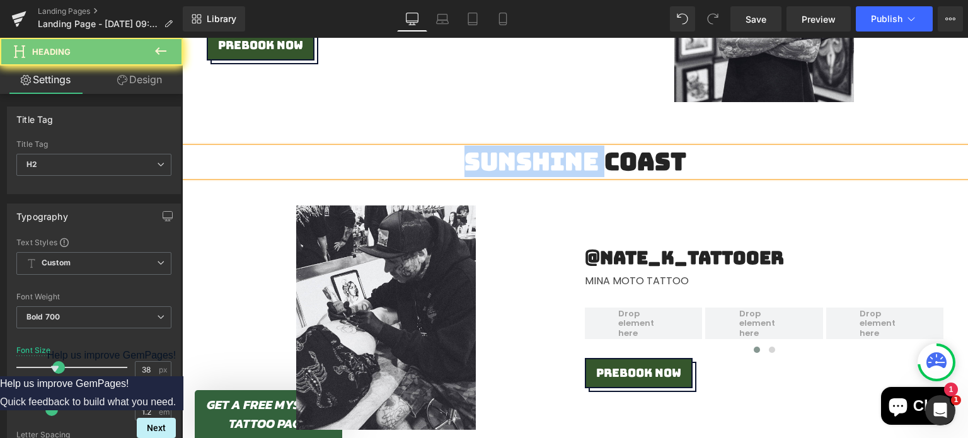
click at [509, 163] on h2 "SUNSHINE COAST" at bounding box center [575, 161] width 786 height 29
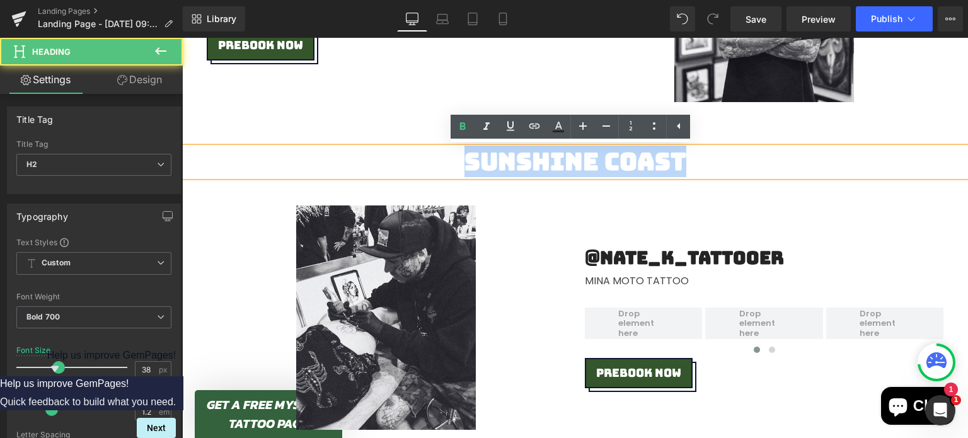
click at [509, 163] on h2 "SUNSHINE COAST" at bounding box center [575, 161] width 786 height 29
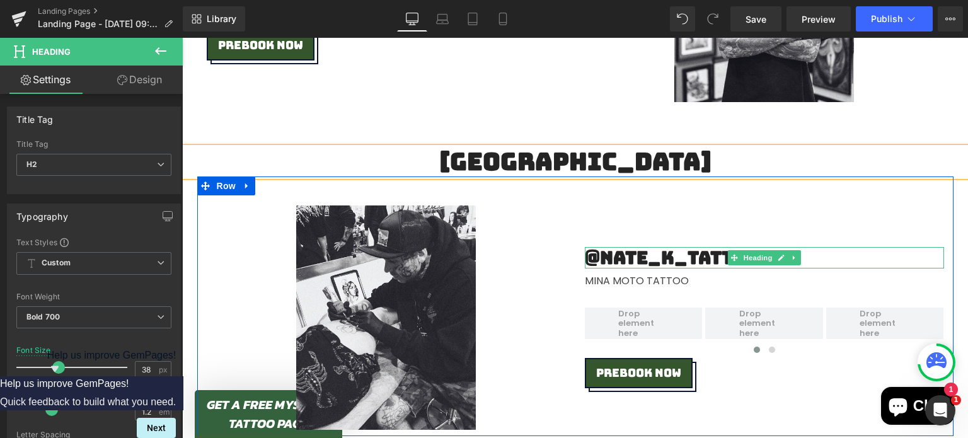
click at [615, 253] on h2 "@nate_k_tattooer" at bounding box center [764, 257] width 359 height 21
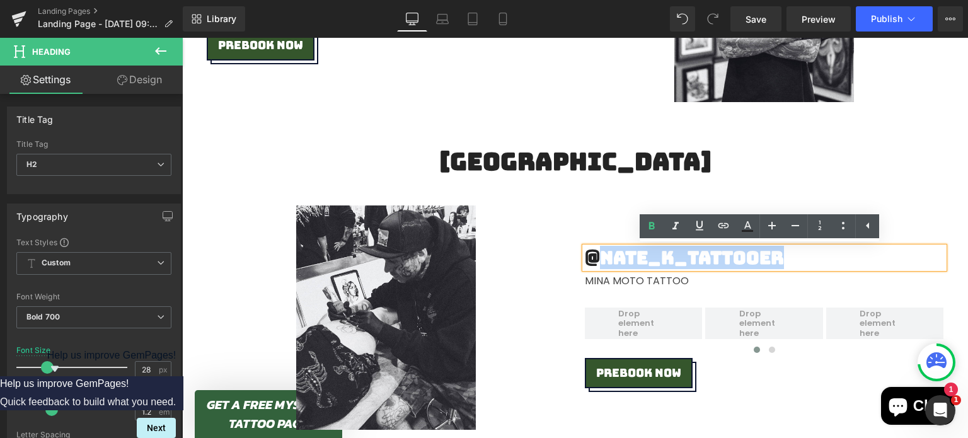
paste div
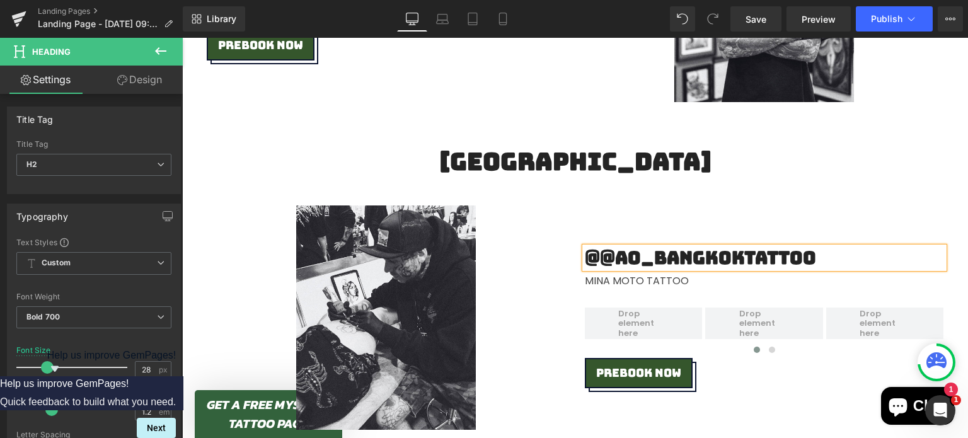
click at [607, 251] on h2 "@@ao_bangkoktattoo" at bounding box center [764, 257] width 359 height 21
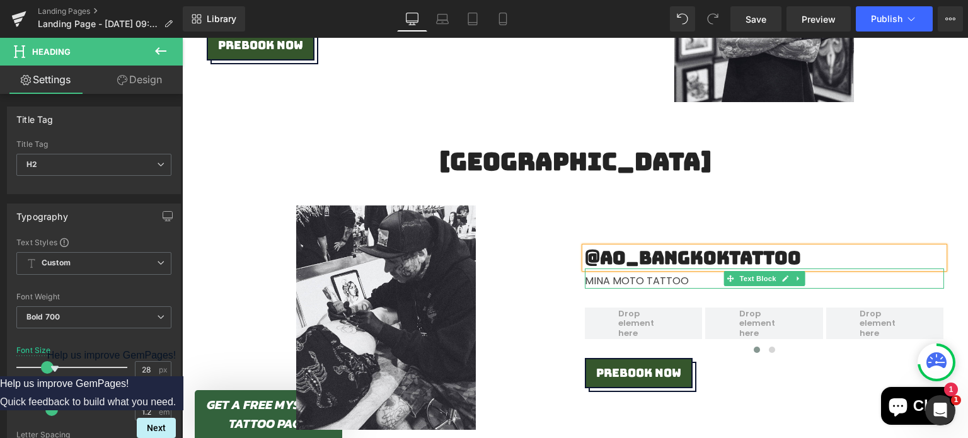
click at [635, 280] on div "MINA MOTO TATTOO" at bounding box center [764, 279] width 359 height 20
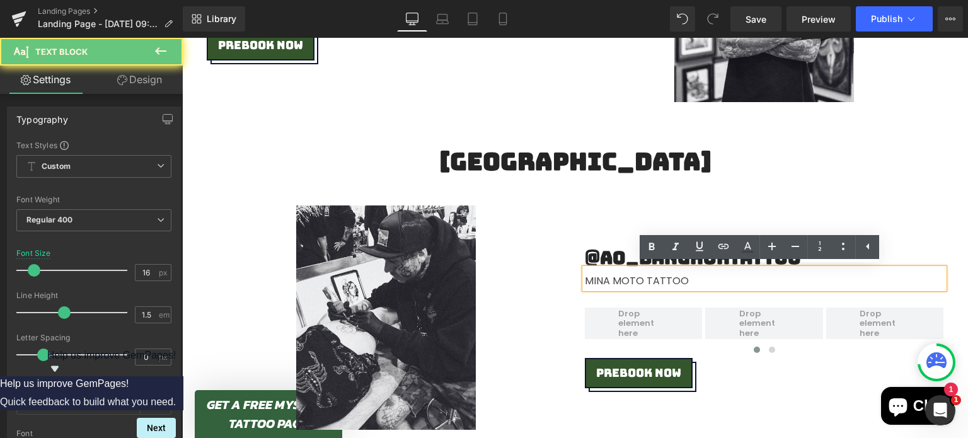
click at [635, 280] on div "MINA MOTO TATTOO" at bounding box center [764, 279] width 359 height 20
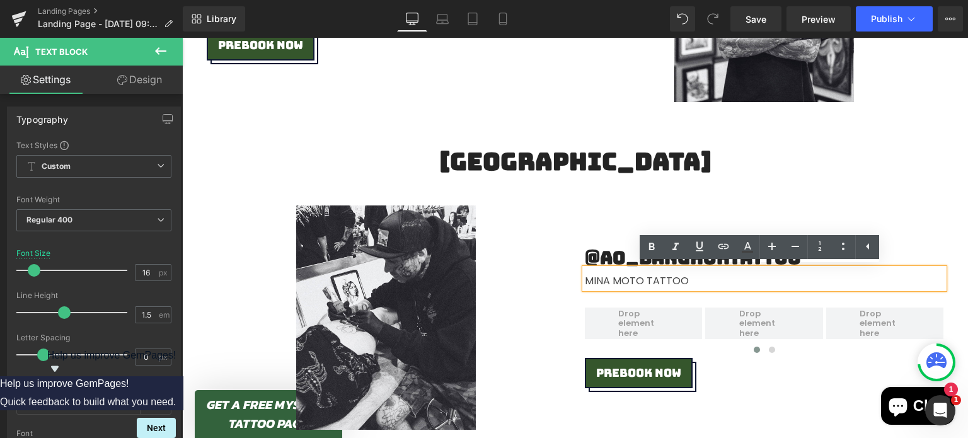
click at [608, 280] on div "MINA MOTO TATTOO" at bounding box center [764, 279] width 359 height 20
drag, startPoint x: 599, startPoint y: 279, endPoint x: 698, endPoint y: 278, distance: 99.6
click at [698, 278] on div "MINA MOTO TATTOO" at bounding box center [764, 279] width 359 height 20
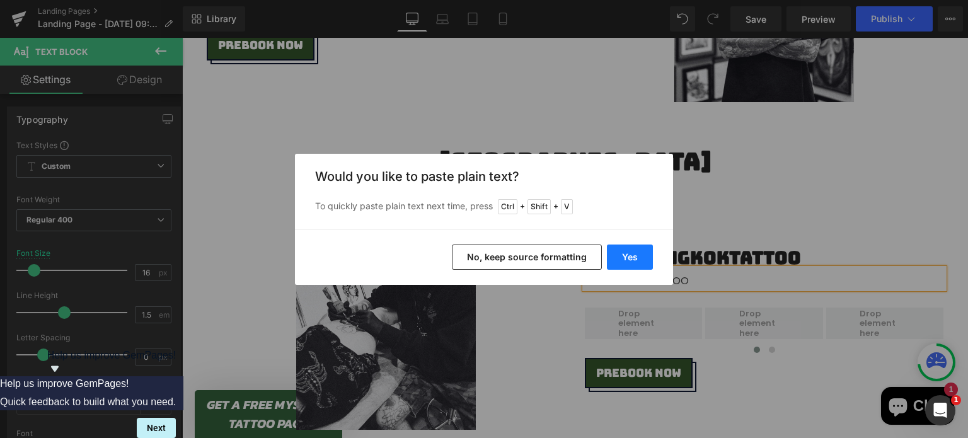
click at [640, 255] on button "Yes" at bounding box center [630, 257] width 46 height 25
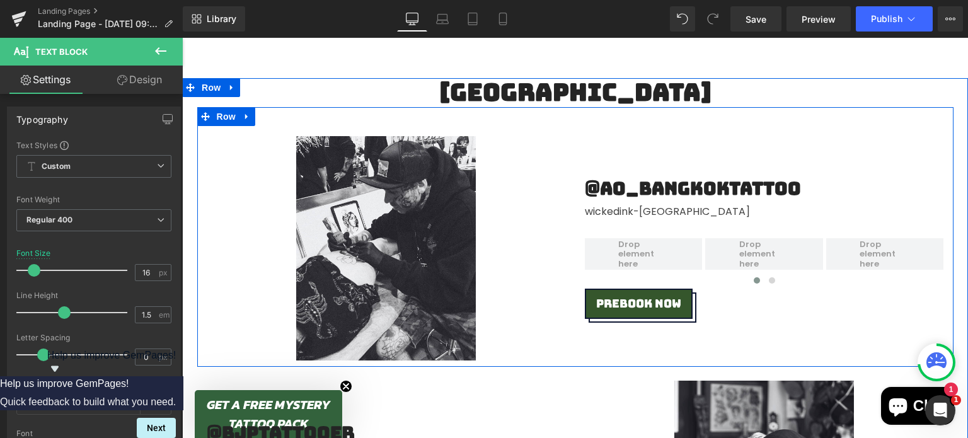
scroll to position [1672, 0]
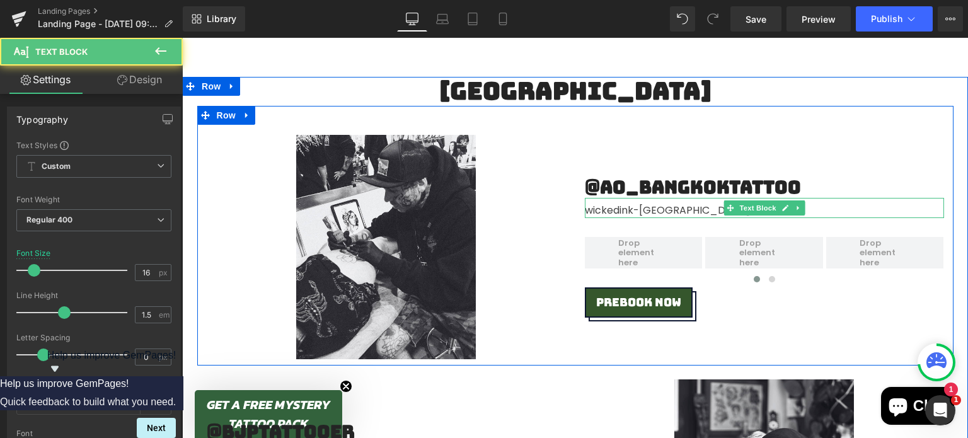
click at [633, 207] on div "wickedink-Penrith" at bounding box center [764, 208] width 359 height 20
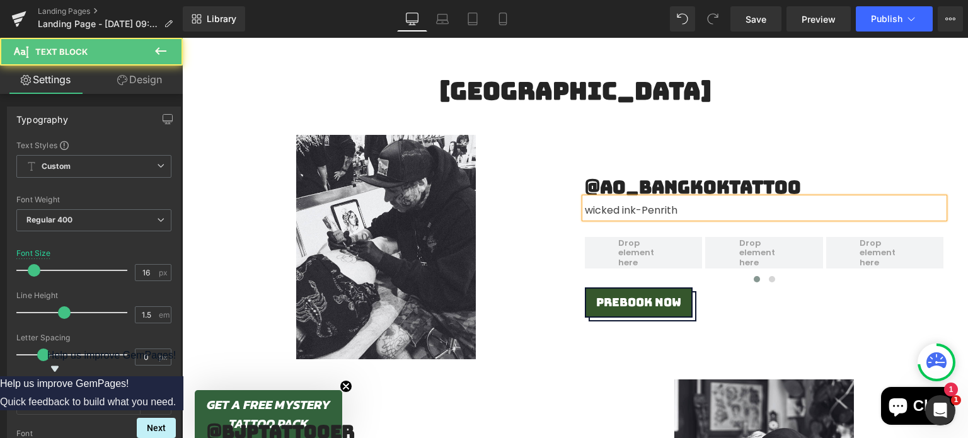
click at [656, 209] on div "wicked ink-Penrith" at bounding box center [764, 208] width 359 height 20
click at [640, 211] on div "wicked ink Penrith" at bounding box center [764, 208] width 359 height 20
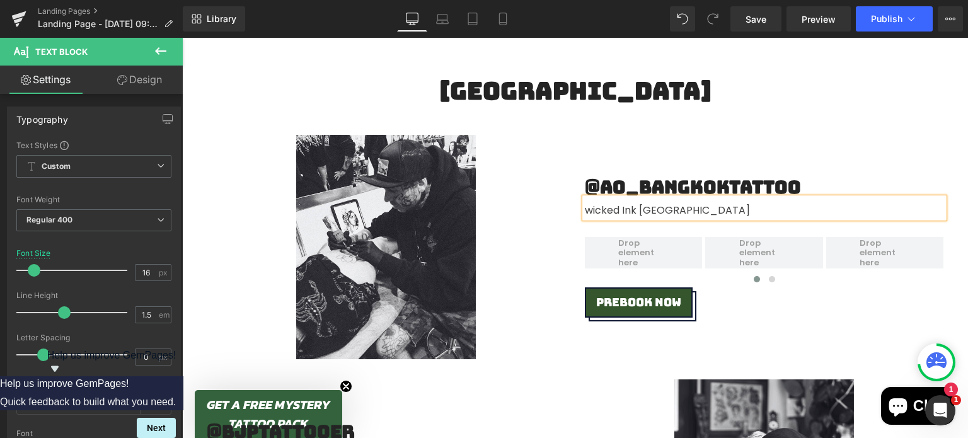
click at [603, 208] on div "wicked Ink Penrith" at bounding box center [764, 208] width 359 height 20
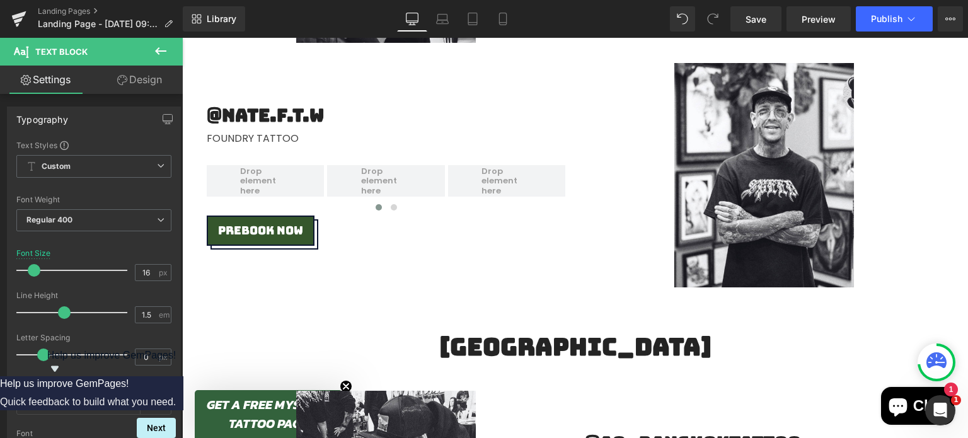
scroll to position [1616, 0]
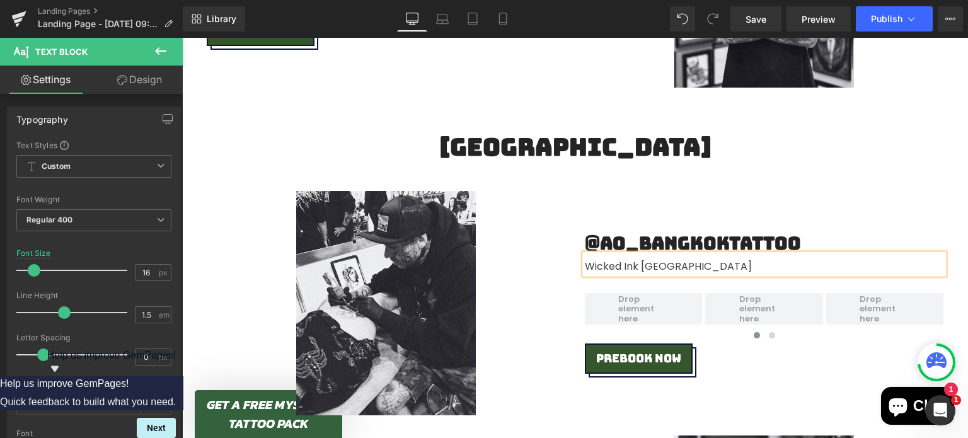
click at [639, 264] on div "Wicked Ink [GEOGRAPHIC_DATA]" at bounding box center [764, 264] width 359 height 20
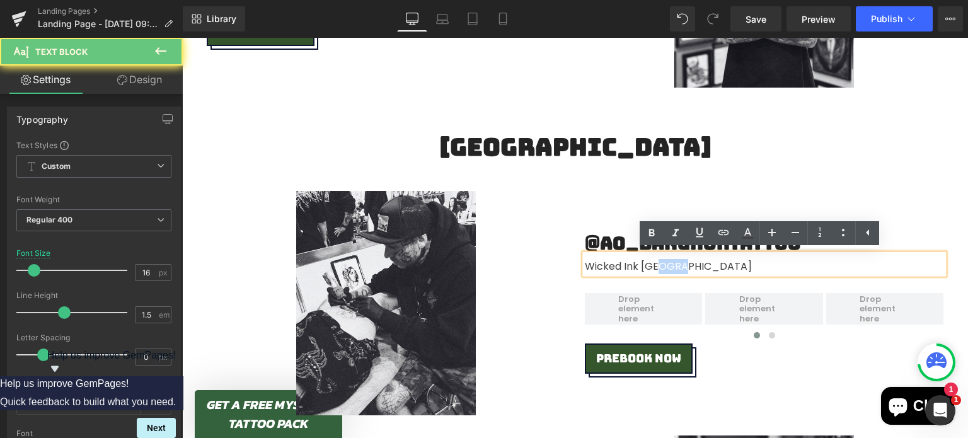
click at [639, 264] on div "Wicked Ink [GEOGRAPHIC_DATA]" at bounding box center [764, 264] width 359 height 20
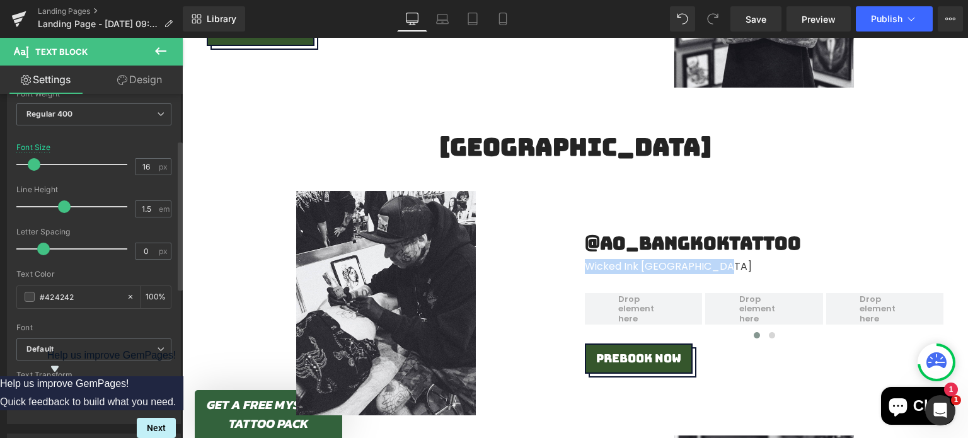
scroll to position [209, 0]
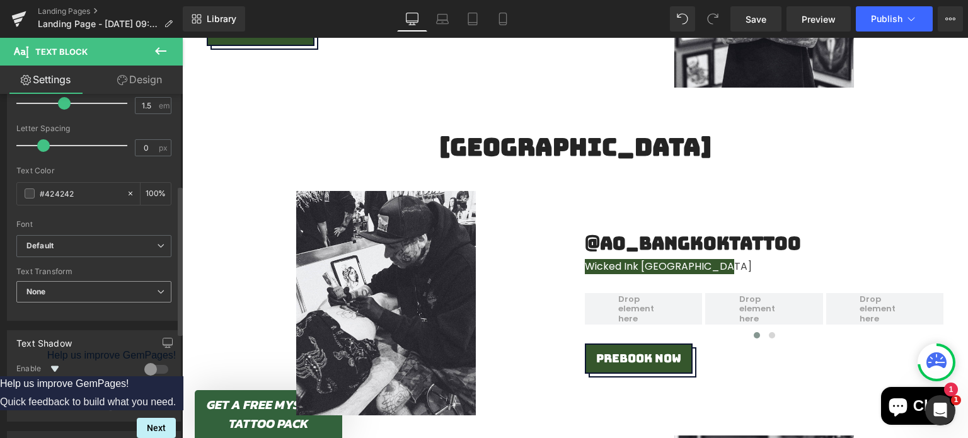
click at [55, 286] on span "None" at bounding box center [93, 292] width 155 height 22
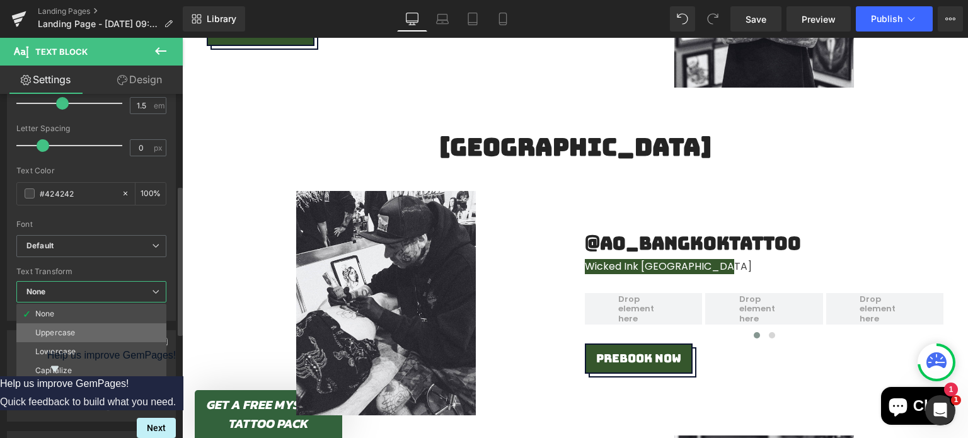
click at [67, 328] on div "Uppercase" at bounding box center [55, 332] width 40 height 9
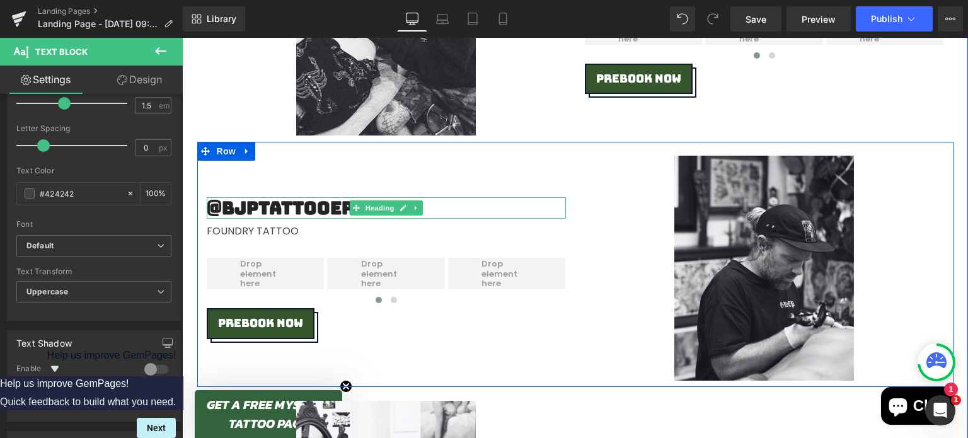
scroll to position [1897, 0]
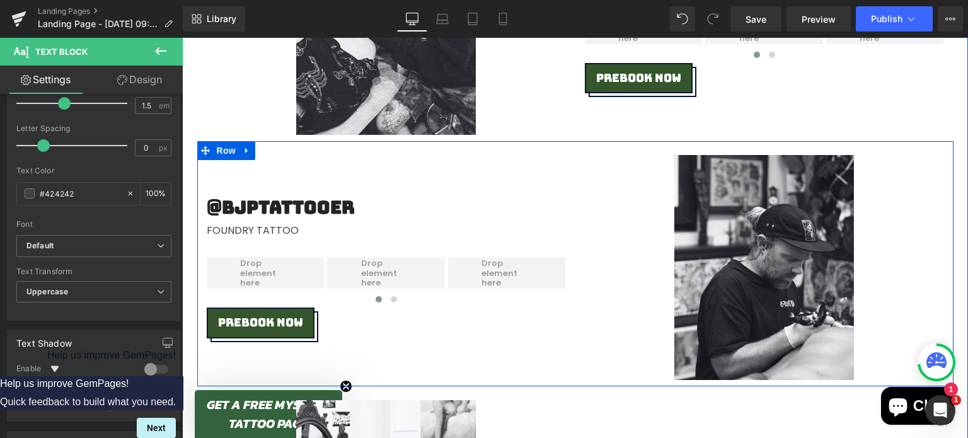
click at [287, 202] on h2 "@bjptattooer" at bounding box center [386, 207] width 359 height 21
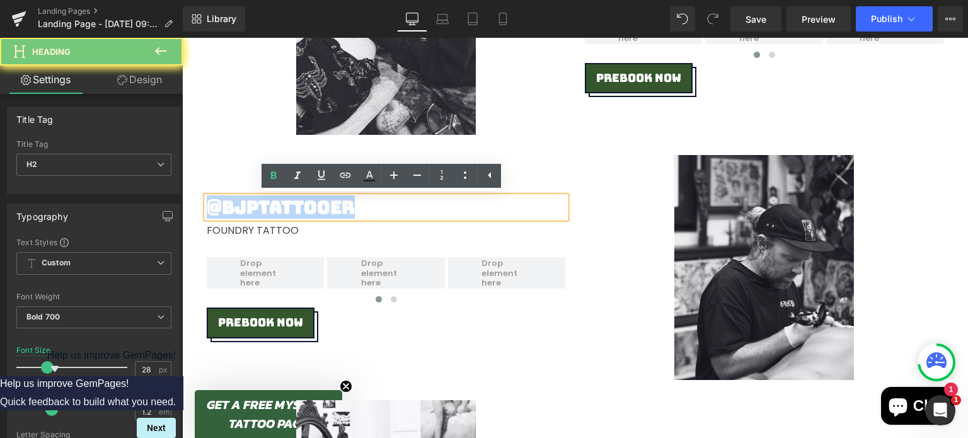
click at [287, 202] on h2 "@bjptattooer" at bounding box center [386, 207] width 359 height 21
paste div
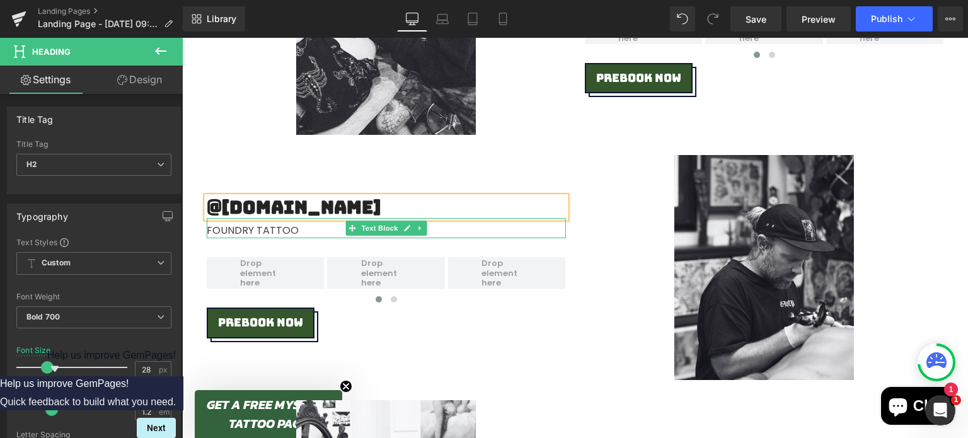
click at [258, 229] on div "FOUNDRY TATTOO" at bounding box center [386, 228] width 359 height 20
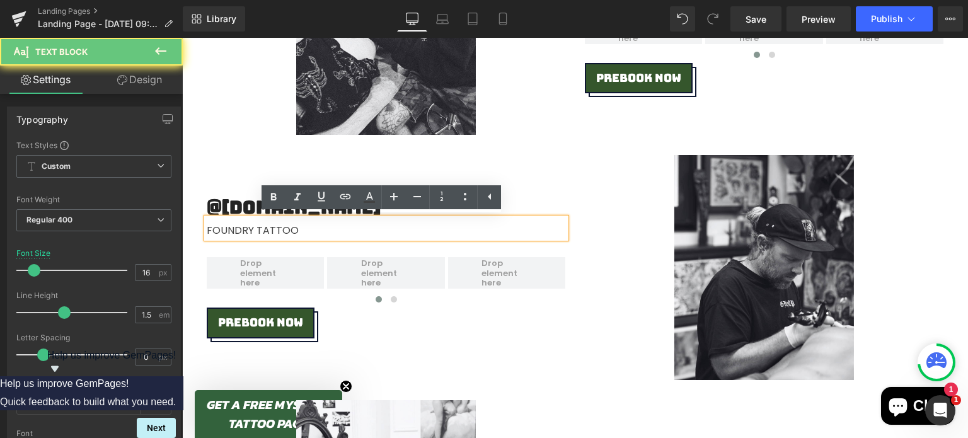
click at [258, 229] on div "FOUNDRY TATTOO" at bounding box center [386, 228] width 359 height 20
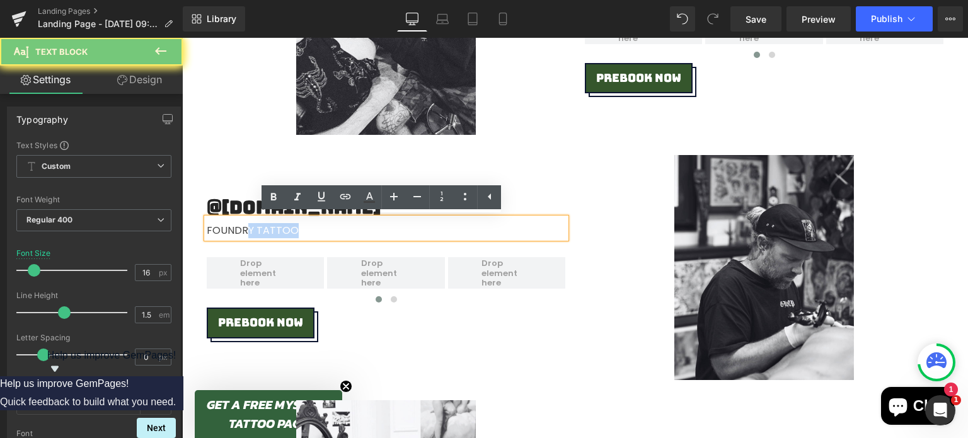
paste div
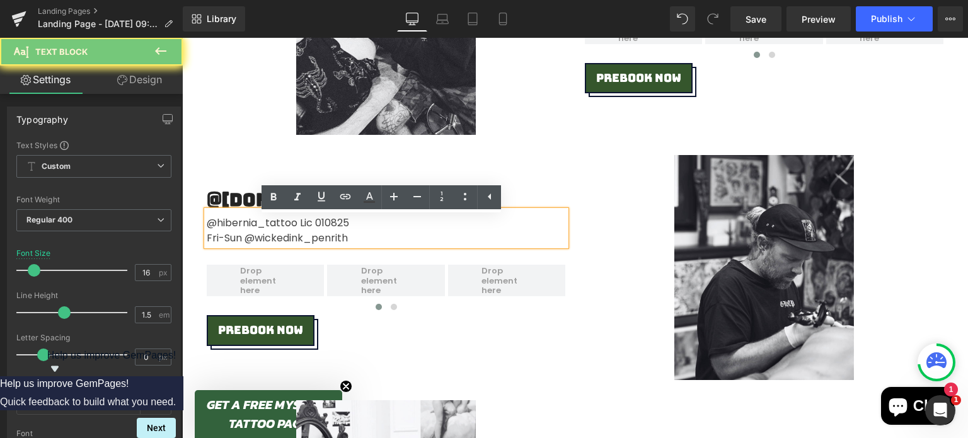
scroll to position [1889, 0]
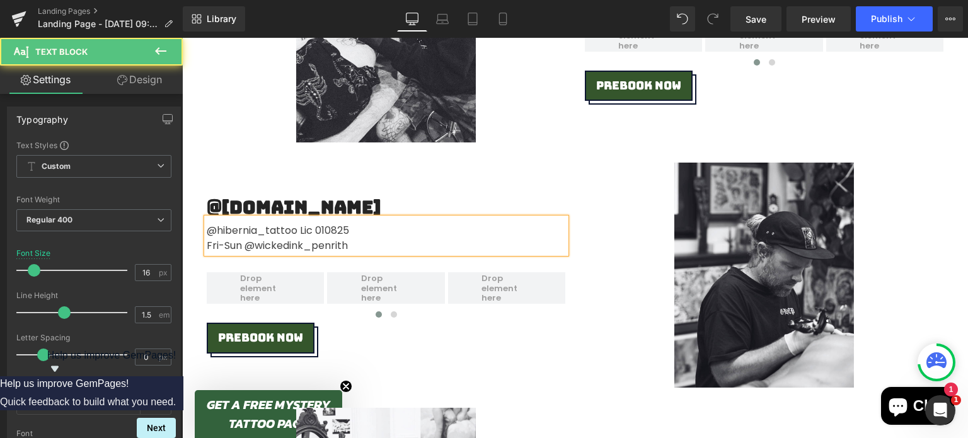
click at [221, 228] on div "@hibernia_tattoo Lic 010825 Fri-Sun @wickedink_penrith" at bounding box center [386, 235] width 359 height 35
drag, startPoint x: 303, startPoint y: 229, endPoint x: 361, endPoint y: 231, distance: 58.0
click at [361, 231] on div "Hibernia_tattoo Lic 010825 Fri-Sun @wickedink_penrith" at bounding box center [386, 235] width 359 height 35
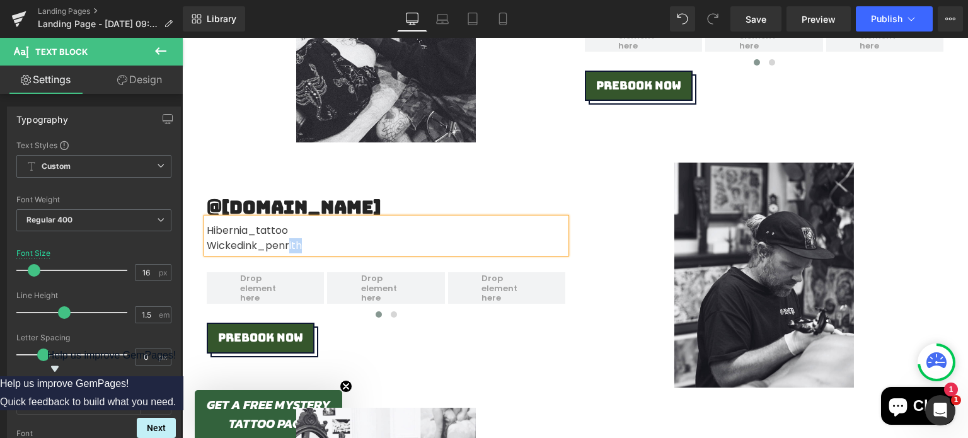
drag, startPoint x: 320, startPoint y: 246, endPoint x: 299, endPoint y: 241, distance: 21.4
click at [299, 241] on div "W ickedink_penrith" at bounding box center [386, 245] width 359 height 15
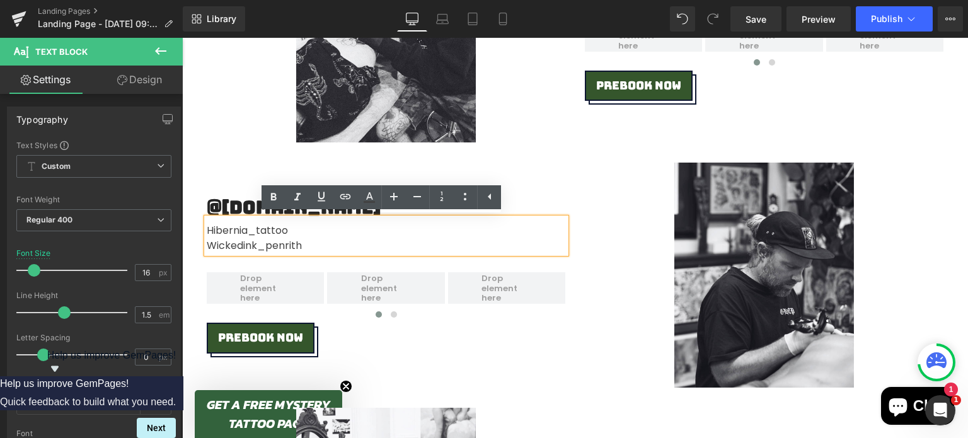
click at [275, 245] on span "ickedink_penrith" at bounding box center [259, 245] width 85 height 14
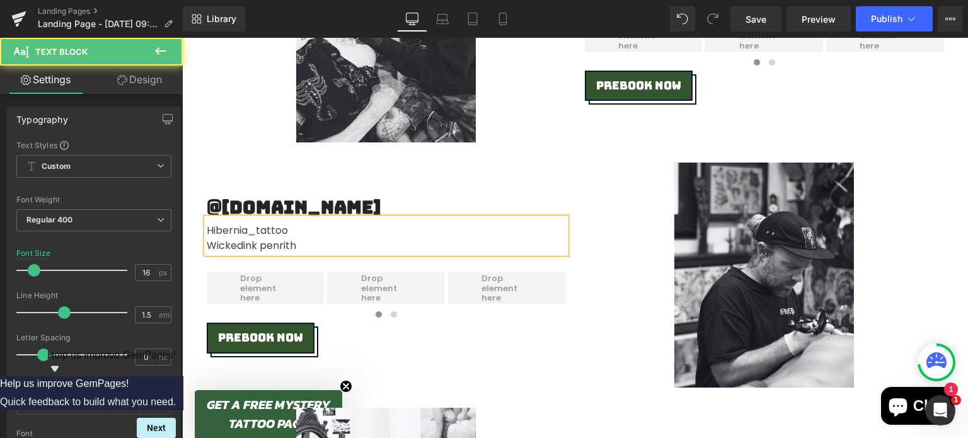
click at [267, 229] on div "Hibernia_tattoo W ickedink penrith" at bounding box center [386, 235] width 359 height 35
drag, startPoint x: 313, startPoint y: 246, endPoint x: 213, endPoint y: 228, distance: 101.4
click at [213, 228] on div "Hibernia tattoo W ickedink penrith" at bounding box center [386, 235] width 359 height 35
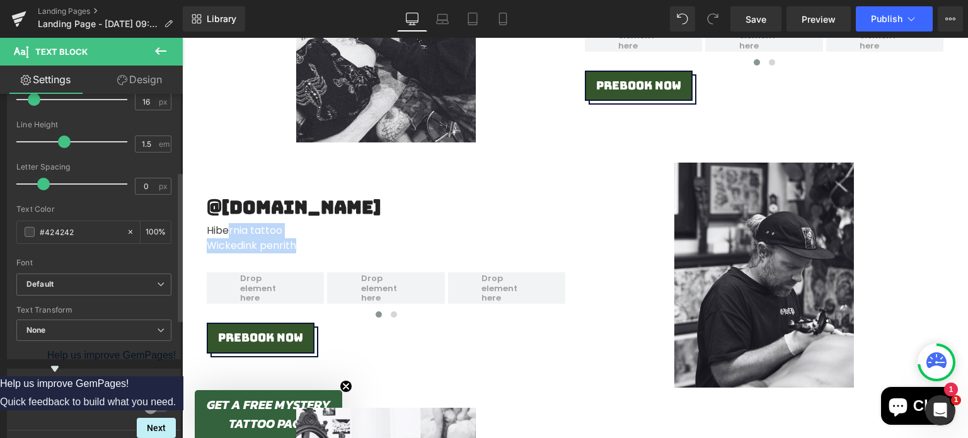
scroll to position [178, 0]
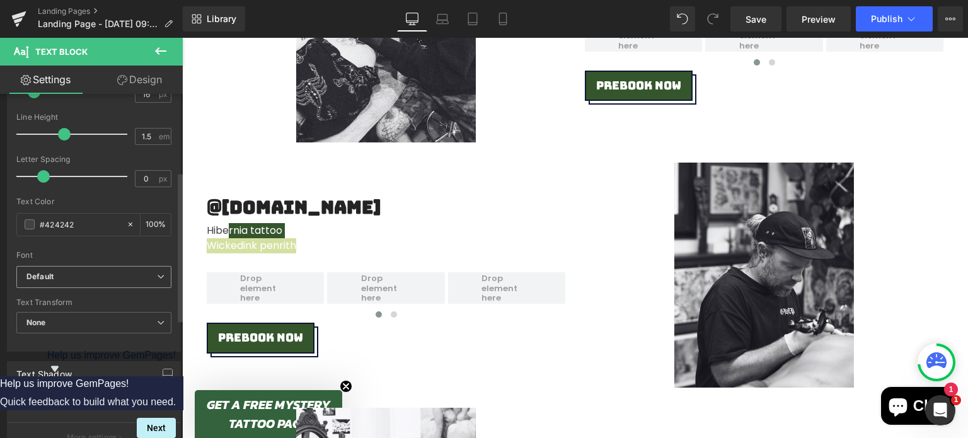
click at [86, 281] on span "Default" at bounding box center [93, 277] width 155 height 22
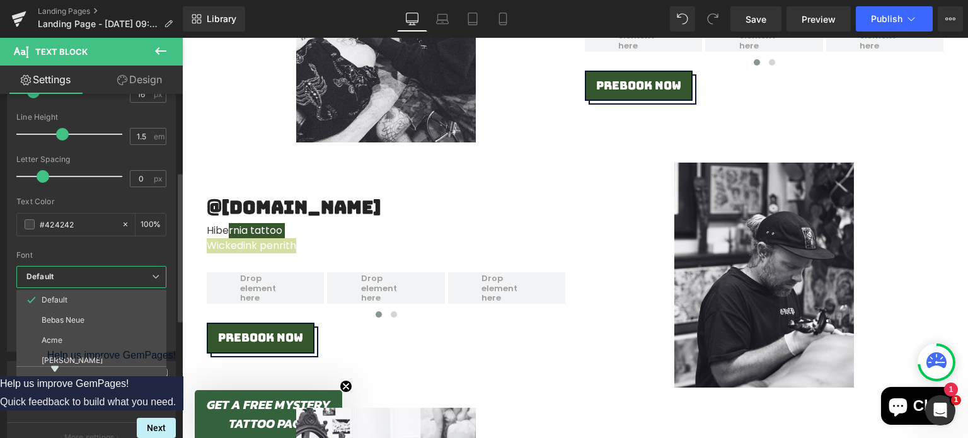
click at [86, 281] on span "Default" at bounding box center [91, 277] width 150 height 22
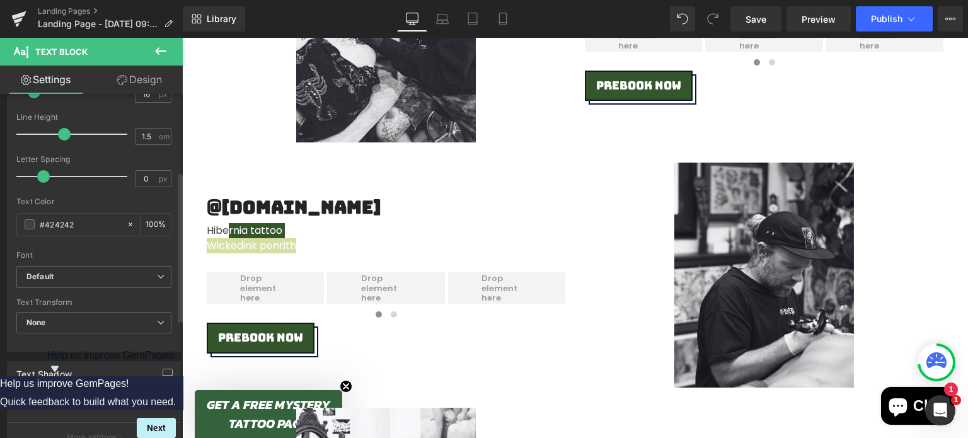
click at [83, 301] on div "Text Transform" at bounding box center [93, 302] width 155 height 9
click at [76, 332] on div "None None Uppercase Lowercase Capitalize" at bounding box center [93, 326] width 155 height 28
click at [76, 328] on span "None" at bounding box center [93, 323] width 155 height 22
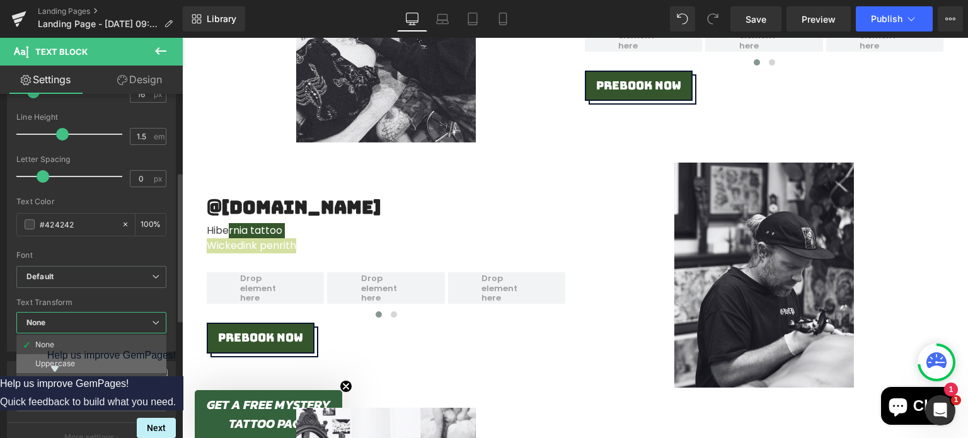
click at [78, 355] on li "Uppercase" at bounding box center [91, 363] width 150 height 19
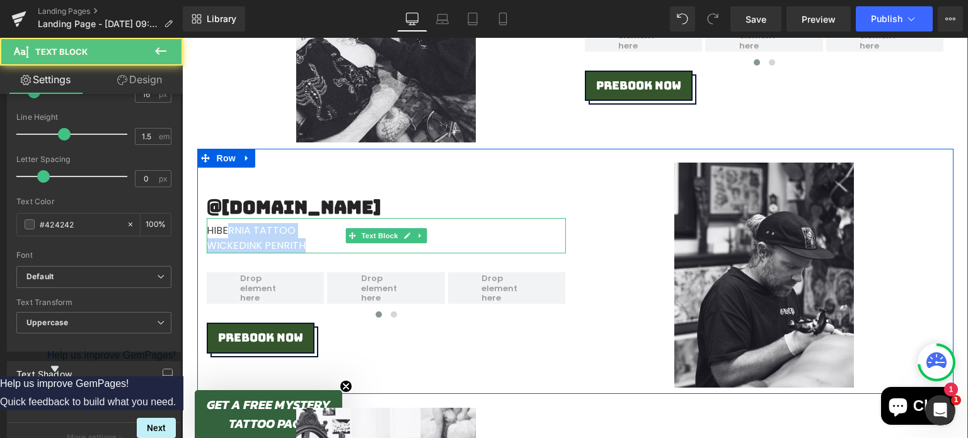
click at [247, 226] on div "Hibernia tattoo W ickedink penrith" at bounding box center [386, 235] width 359 height 35
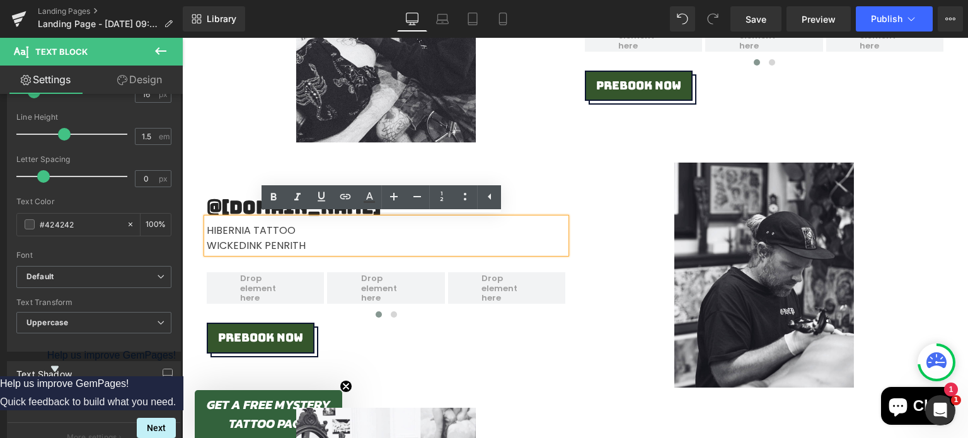
click at [241, 158] on icon at bounding box center [242, 158] width 2 height 4
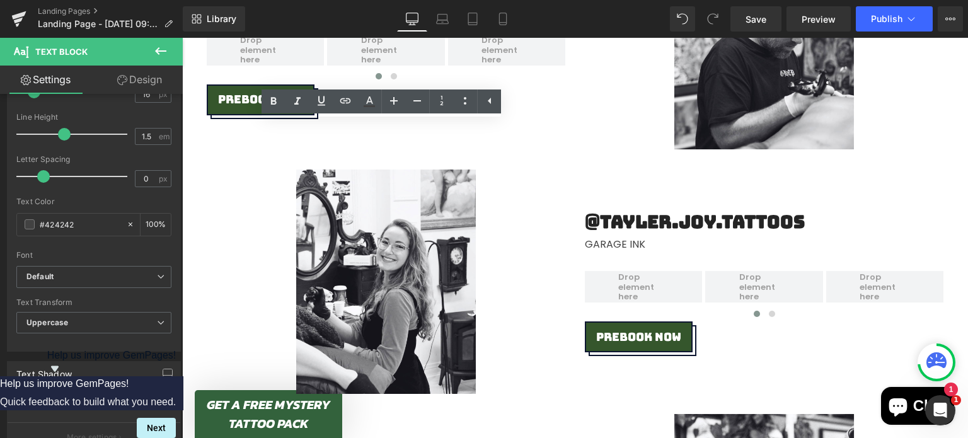
scroll to position [2130, 0]
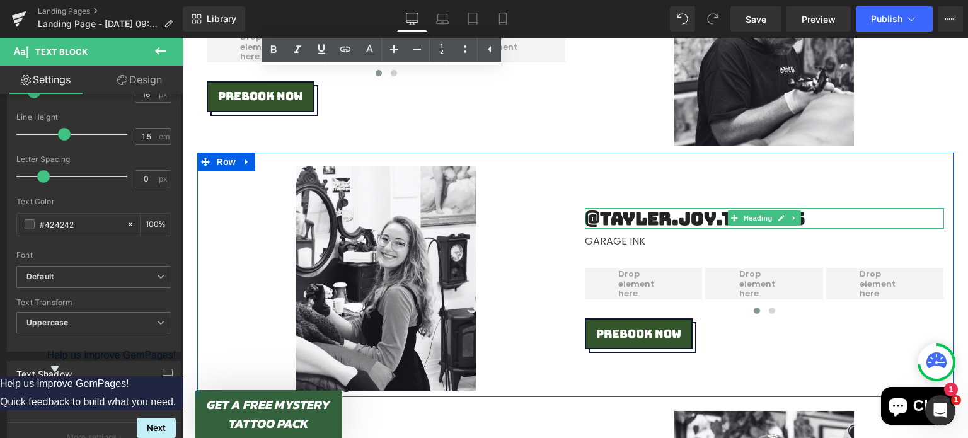
click at [622, 223] on h2 "@tayler.joy.tattoos" at bounding box center [764, 218] width 359 height 21
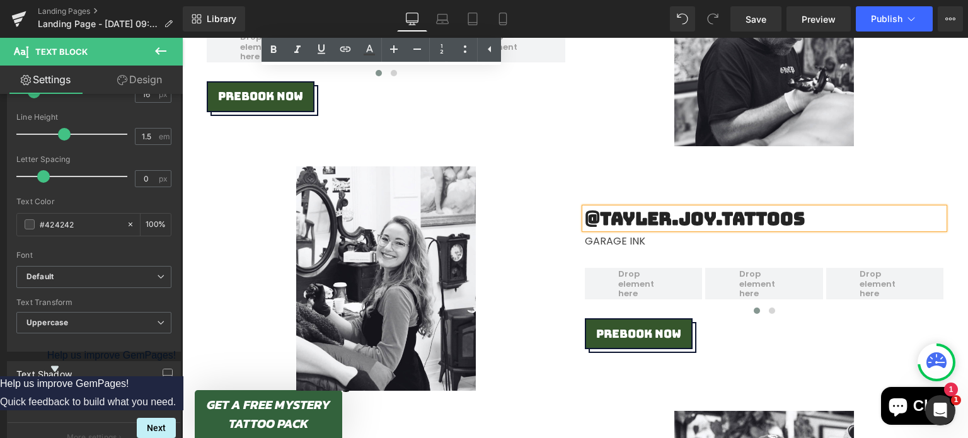
click at [622, 223] on h2 "@tayler.joy.tattoos" at bounding box center [764, 218] width 359 height 21
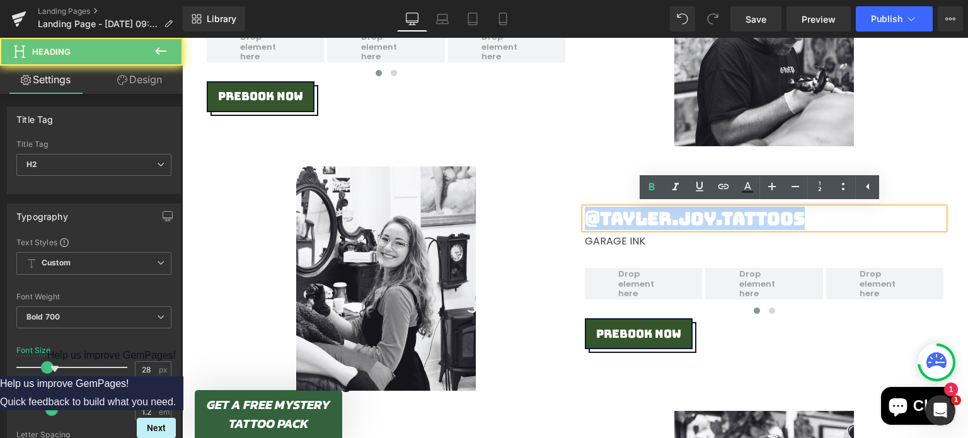
click at [622, 223] on h2 "@tayler.joy.tattoos" at bounding box center [764, 218] width 359 height 21
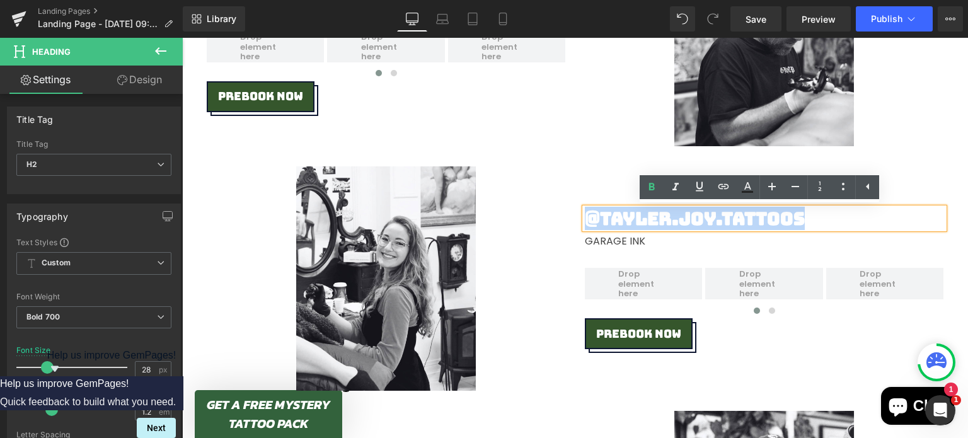
paste div
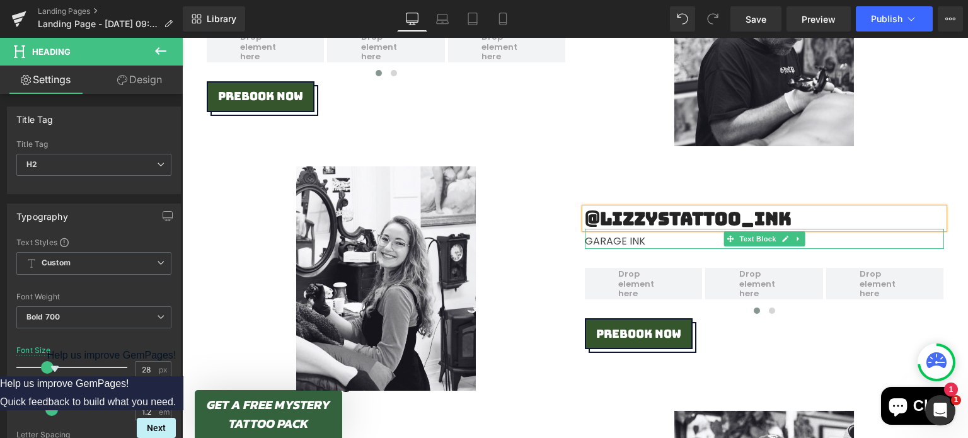
click at [611, 245] on div "GARAGE INK" at bounding box center [764, 239] width 359 height 20
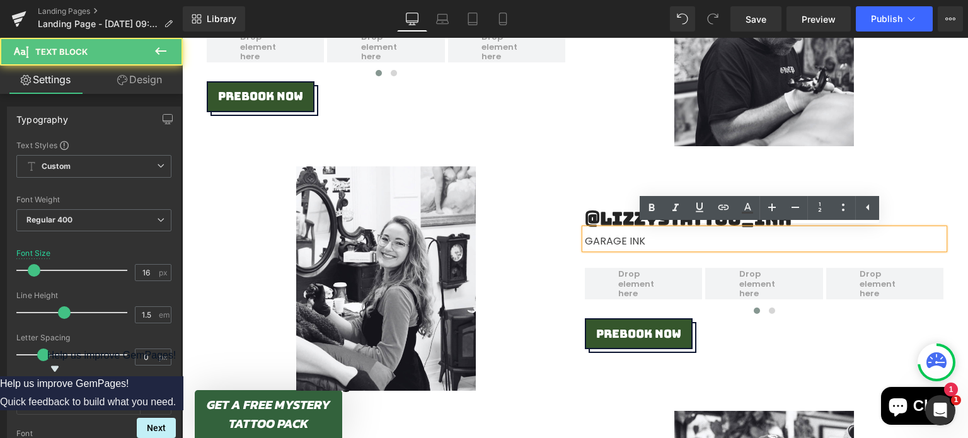
click at [611, 245] on div "GARAGE INK" at bounding box center [764, 239] width 359 height 20
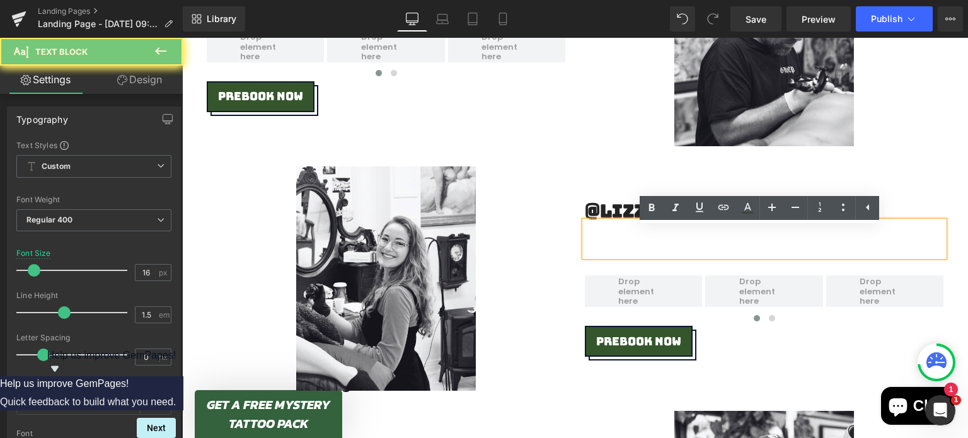
scroll to position [2123, 0]
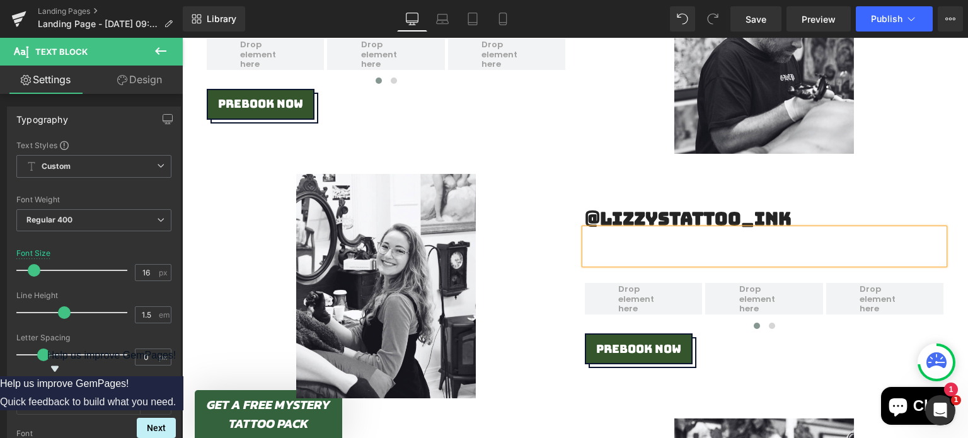
click at [521, 243] on div at bounding box center [386, 286] width 359 height 224
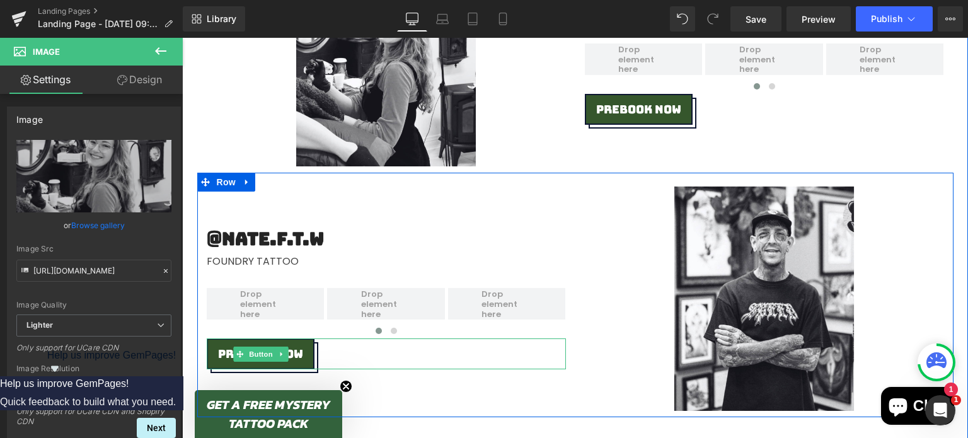
scroll to position [2355, 0]
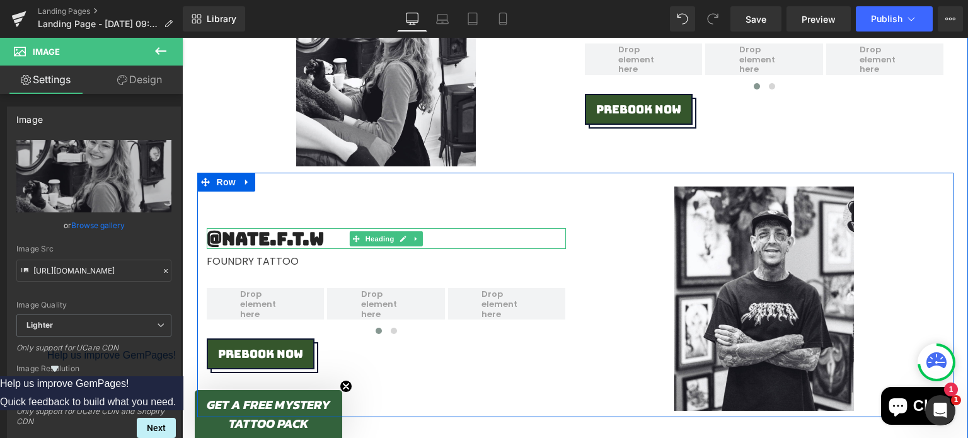
click at [250, 232] on h2 "@nate.f.t.w" at bounding box center [386, 238] width 359 height 21
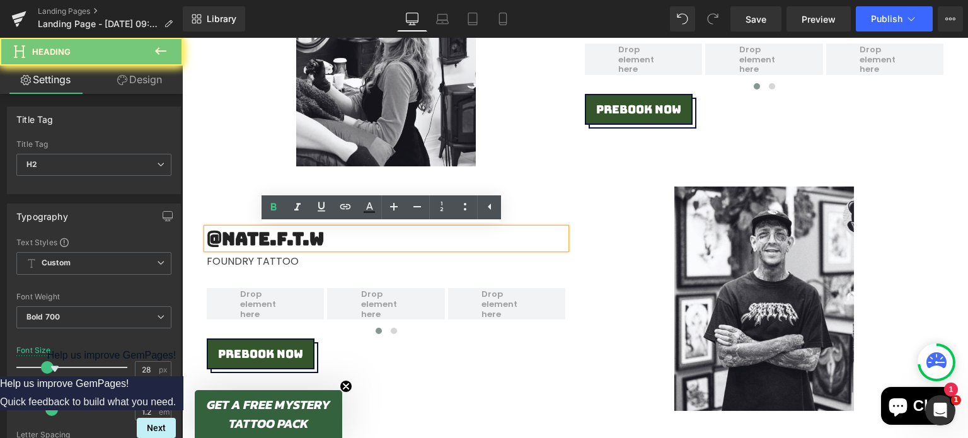
click at [250, 232] on h2 "@nate.f.t.w" at bounding box center [386, 238] width 359 height 21
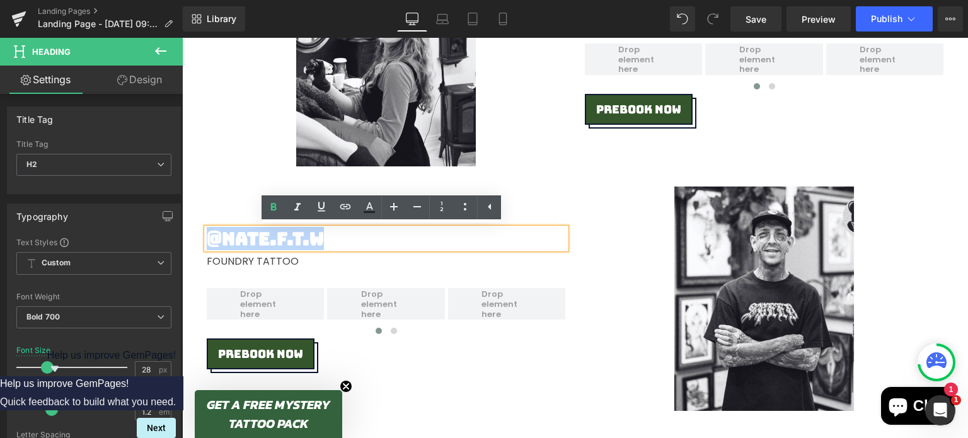
paste div
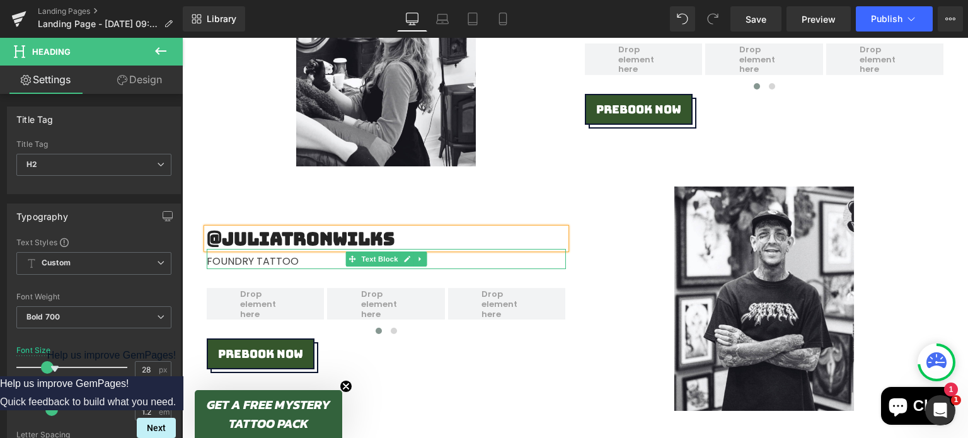
click at [250, 258] on div "FOUNDRY TATTOO" at bounding box center [386, 259] width 359 height 20
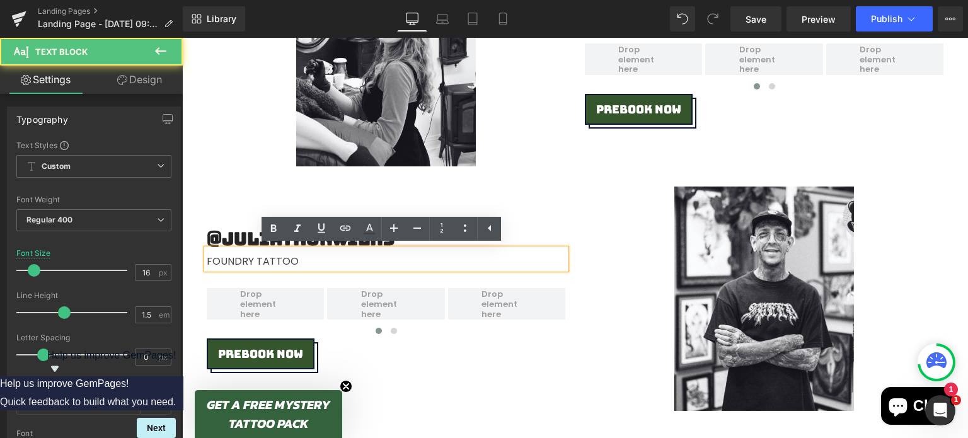
drag, startPoint x: 217, startPoint y: 261, endPoint x: 308, endPoint y: 262, distance: 90.8
click at [308, 262] on div "FOUNDRY TATTOO" at bounding box center [386, 259] width 359 height 20
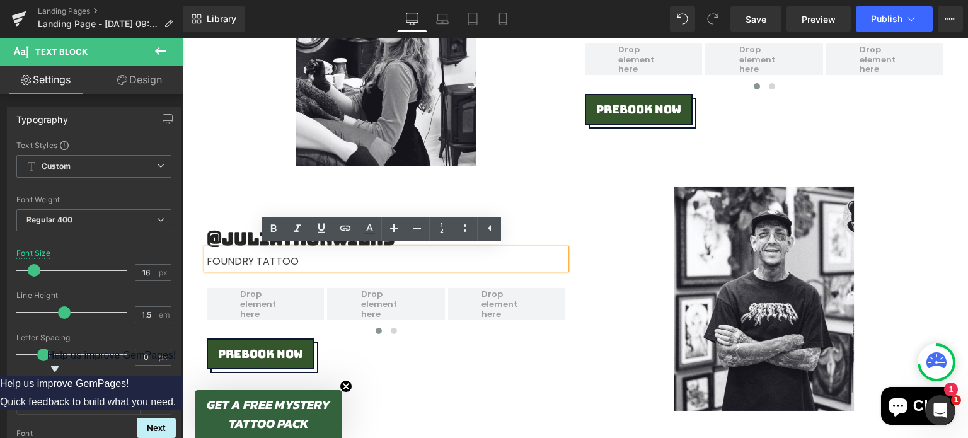
paste div
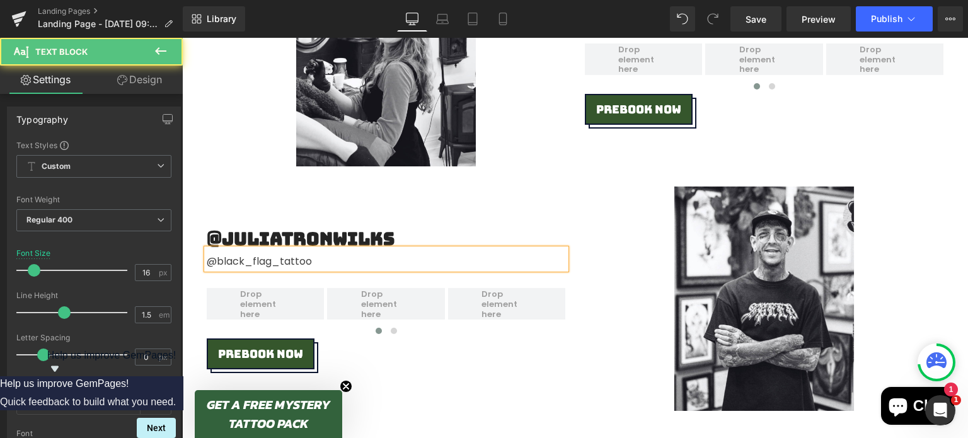
click at [285, 261] on div "@black_flag_tattoo" at bounding box center [386, 259] width 359 height 20
click at [255, 259] on div "@black_flag tattoo" at bounding box center [386, 259] width 359 height 20
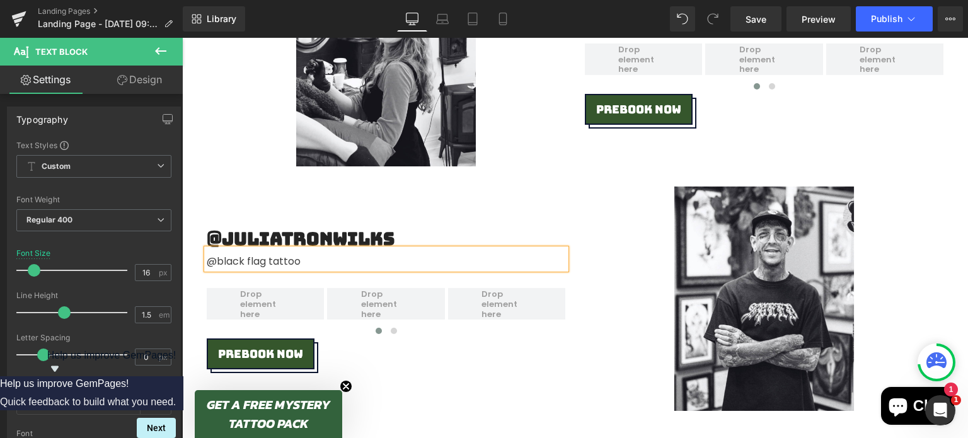
click at [223, 260] on div "@black flag tattoo" at bounding box center [386, 259] width 359 height 20
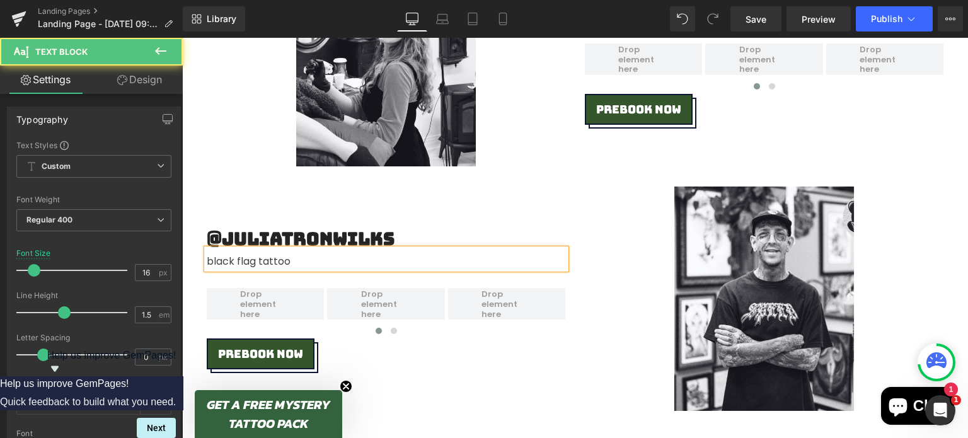
click at [223, 260] on div "black flag tattoo" at bounding box center [386, 259] width 359 height 20
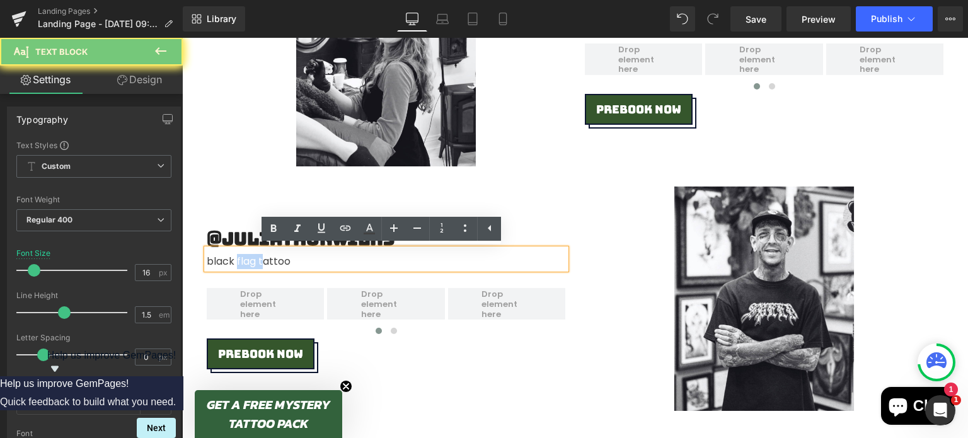
click at [223, 260] on div "black flag tattoo" at bounding box center [386, 259] width 359 height 20
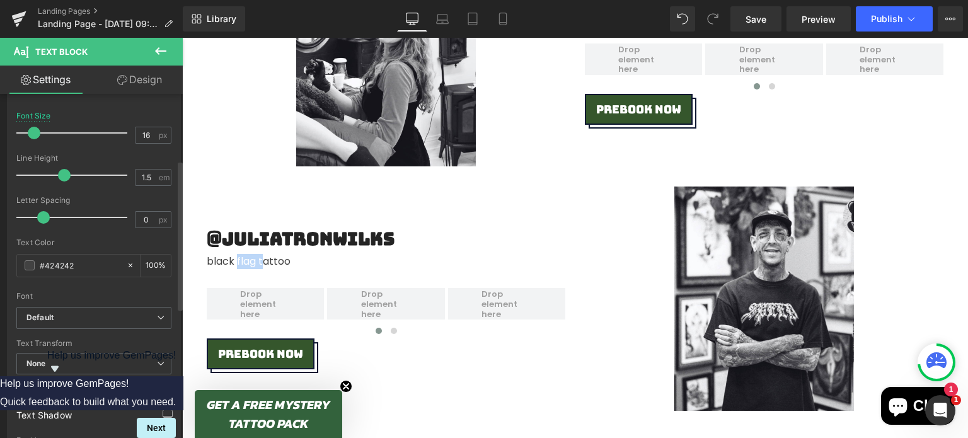
scroll to position [173, 0]
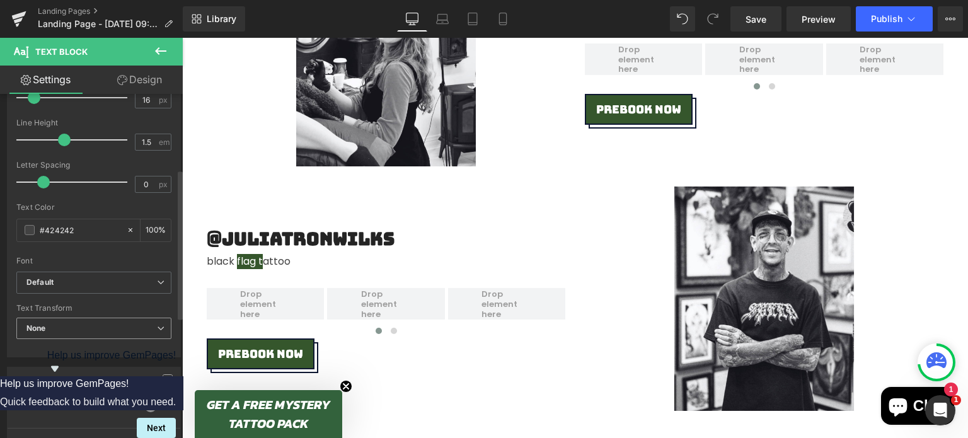
click at [86, 328] on span "None" at bounding box center [93, 329] width 155 height 22
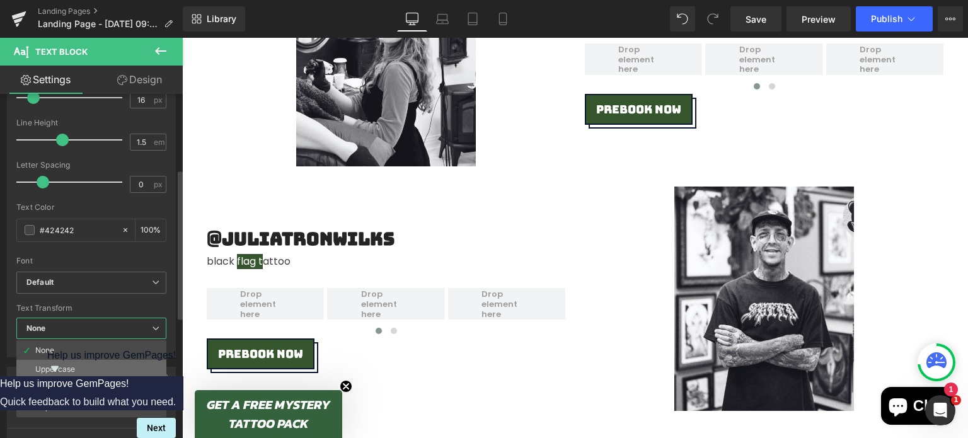
click at [88, 370] on li "Uppercase" at bounding box center [91, 369] width 150 height 19
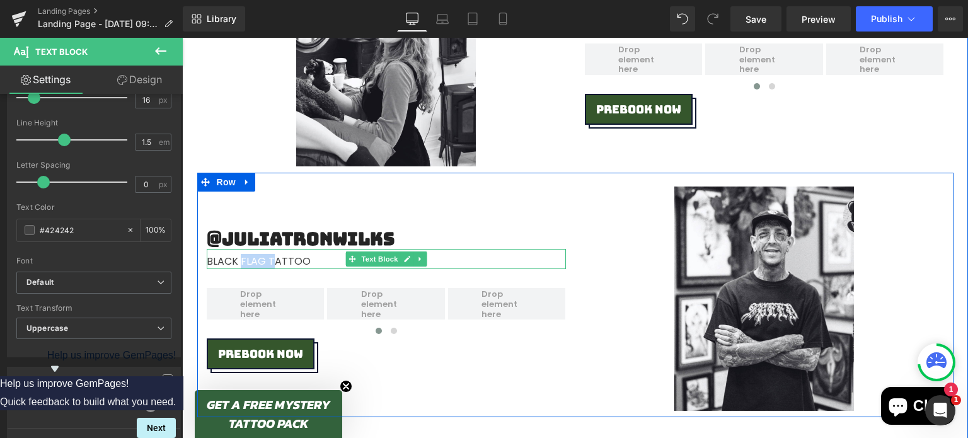
click at [271, 259] on div "black flag tattoo" at bounding box center [386, 259] width 359 height 20
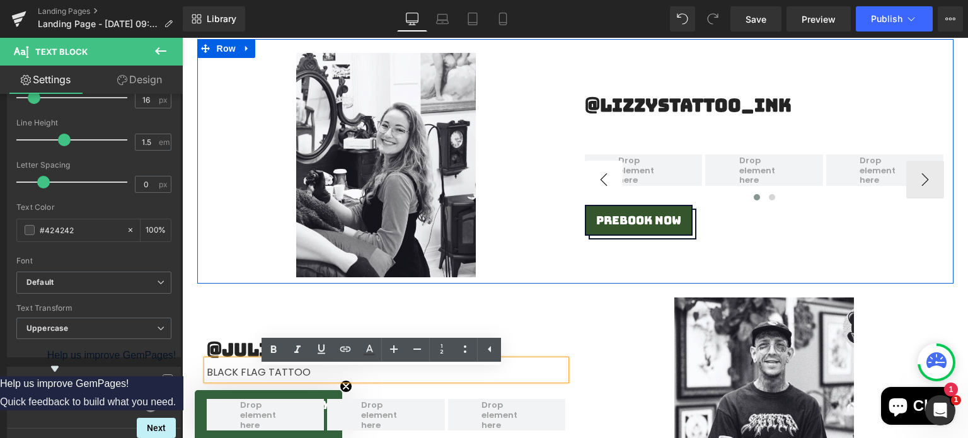
scroll to position [2233, 0]
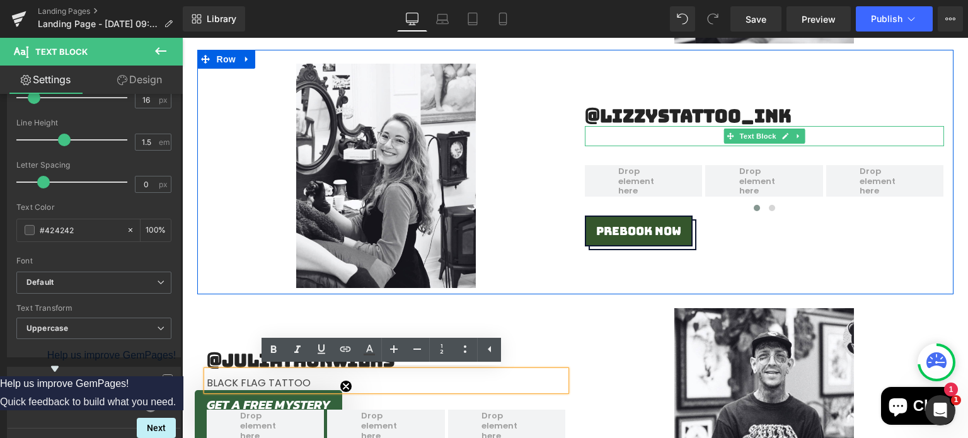
click at [619, 135] on div at bounding box center [764, 136] width 359 height 20
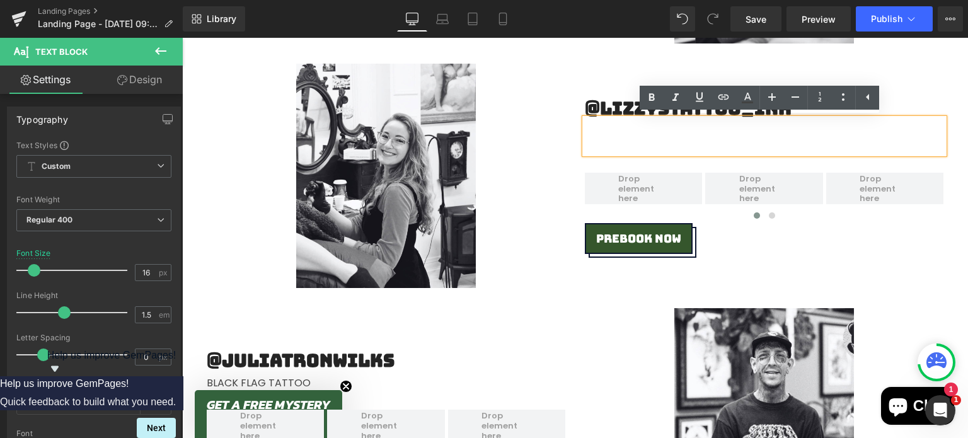
click at [760, 293] on div "Image @lizzystattoo_ink Heading Text Block ‹ › Carousel pREBOOK NOW Button Row" at bounding box center [575, 172] width 756 height 245
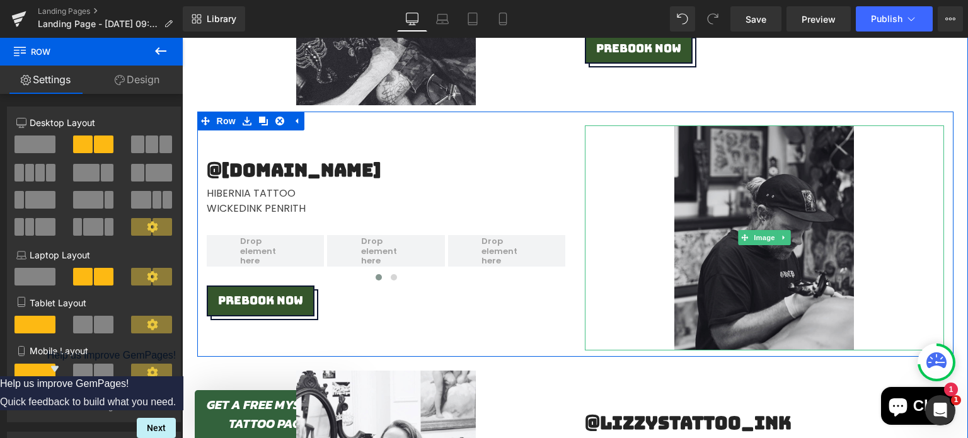
scroll to position [1962, 0]
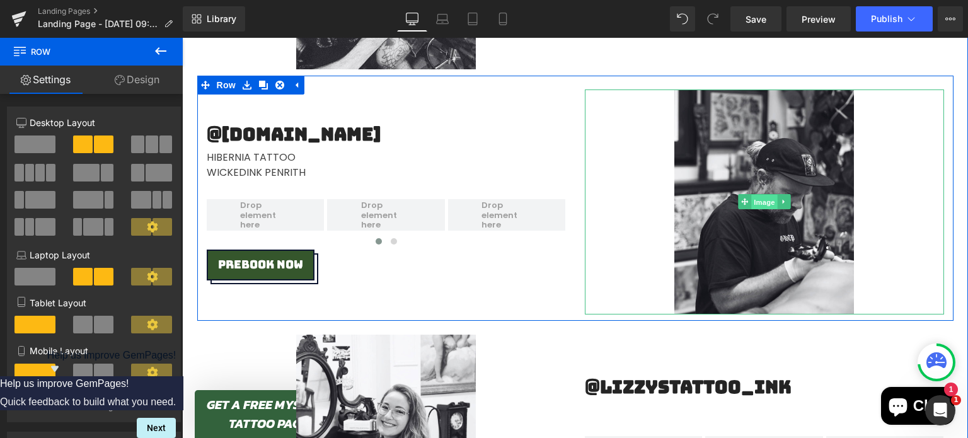
click at [756, 202] on span "Image" at bounding box center [764, 202] width 26 height 15
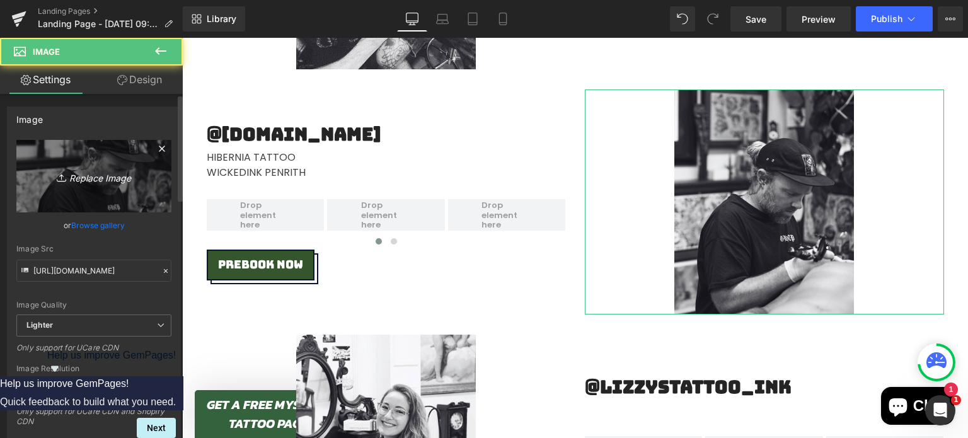
click at [27, 153] on link "Replace Image" at bounding box center [93, 176] width 155 height 72
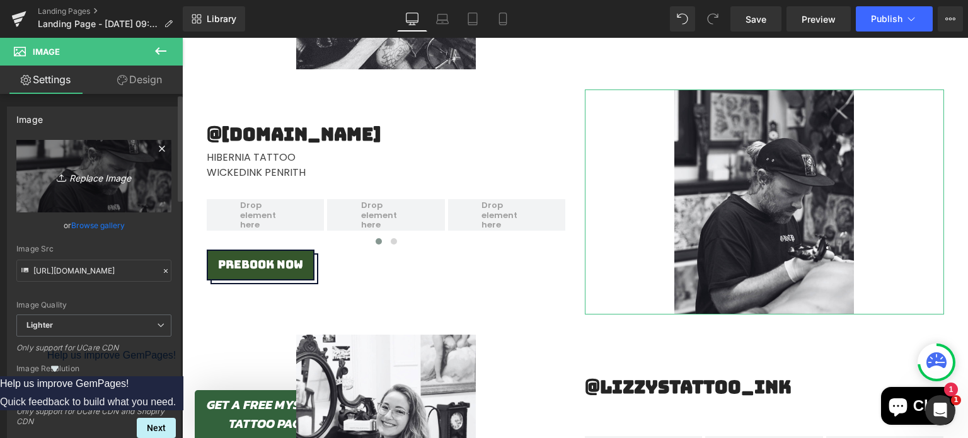
type input "C:\fakepath\4 (16).png"
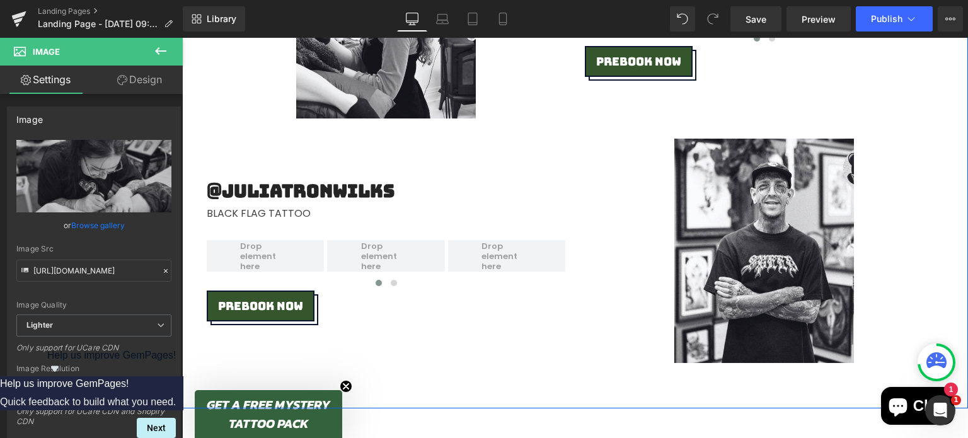
scroll to position [2403, 0]
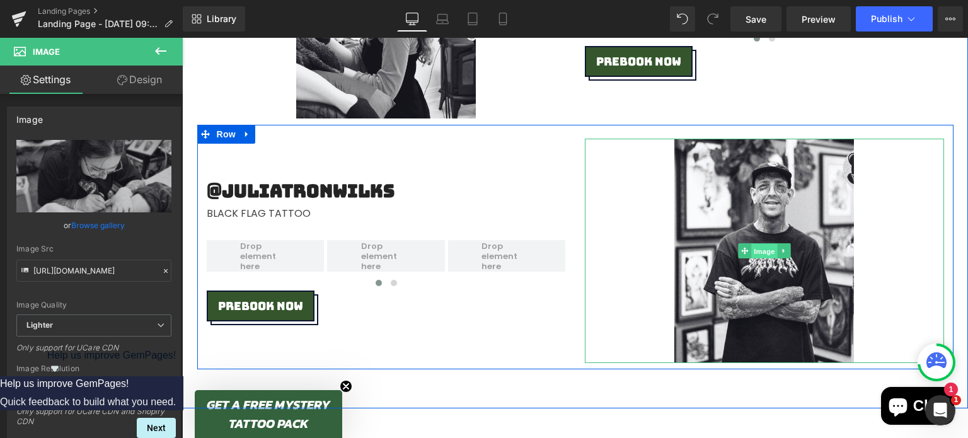
click at [769, 244] on span "Image" at bounding box center [764, 251] width 26 height 15
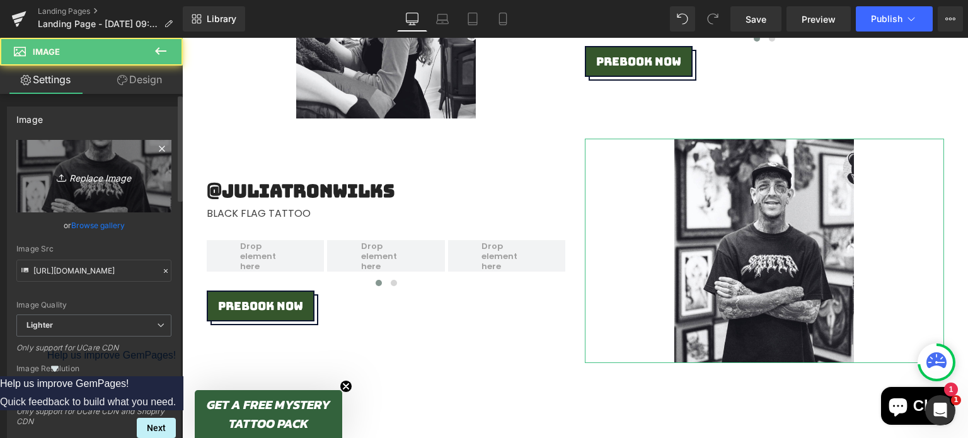
click at [103, 169] on icon "Replace Image" at bounding box center [93, 176] width 101 height 16
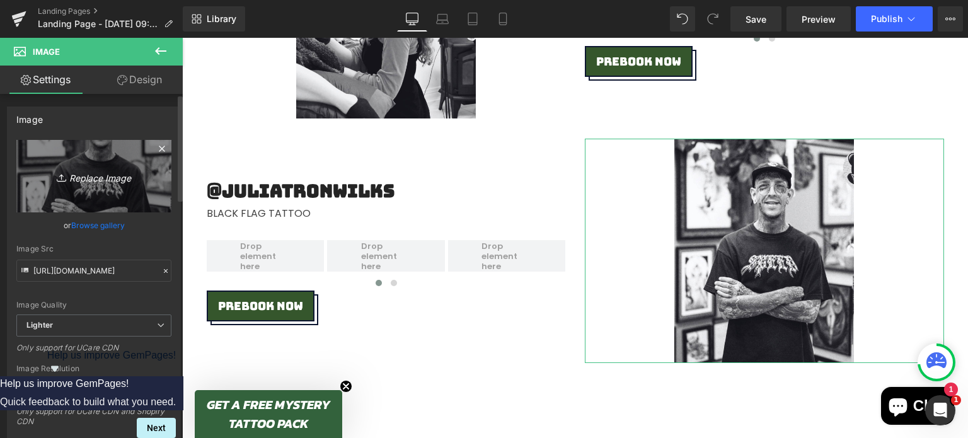
type input "C:\fakepath\3 (19).png"
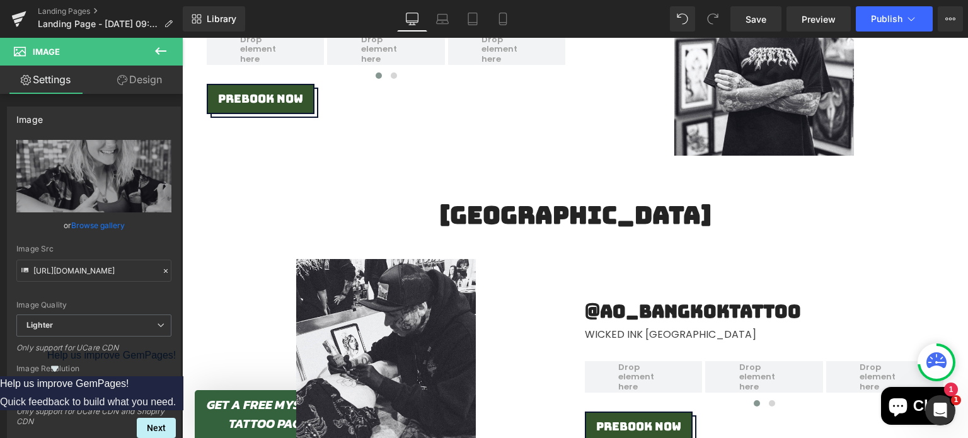
scroll to position [1551, 0]
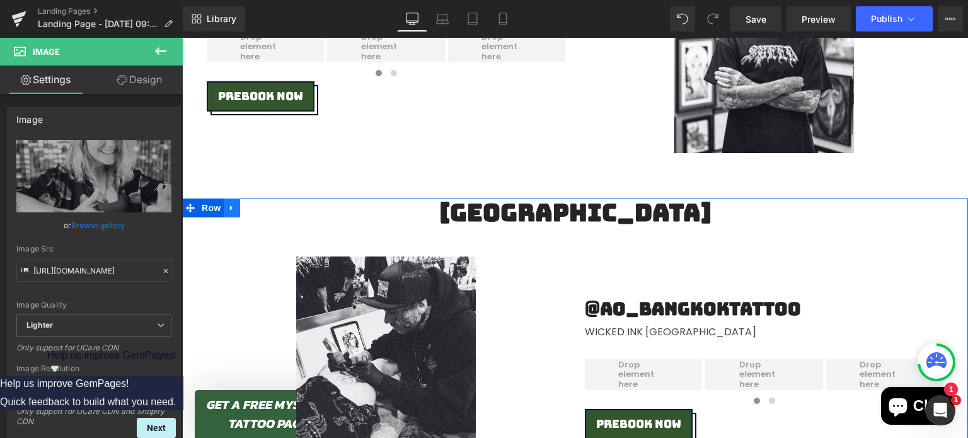
click at [228, 206] on icon at bounding box center [232, 208] width 9 height 9
click at [248, 211] on link at bounding box center [248, 208] width 16 height 19
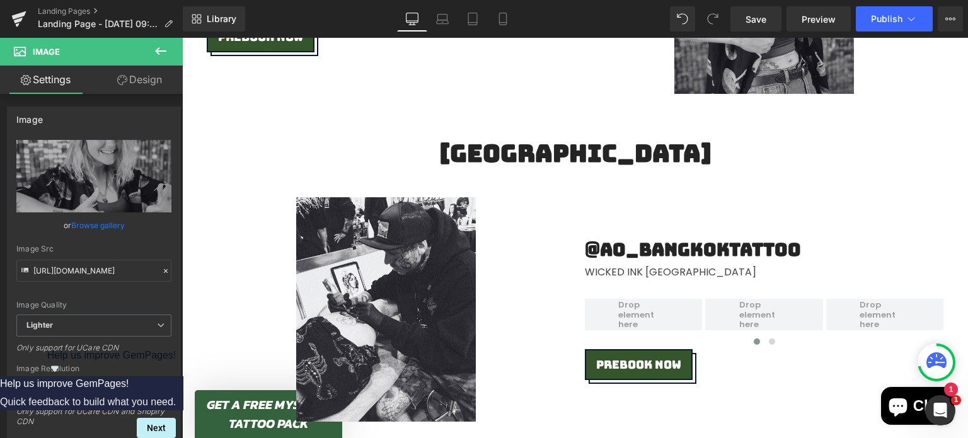
scroll to position [2723, 0]
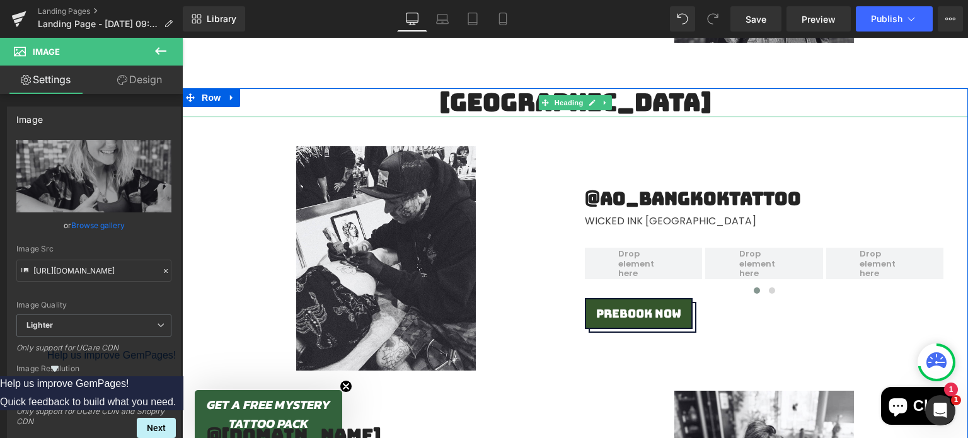
click at [521, 103] on h2 "[GEOGRAPHIC_DATA]" at bounding box center [575, 102] width 786 height 29
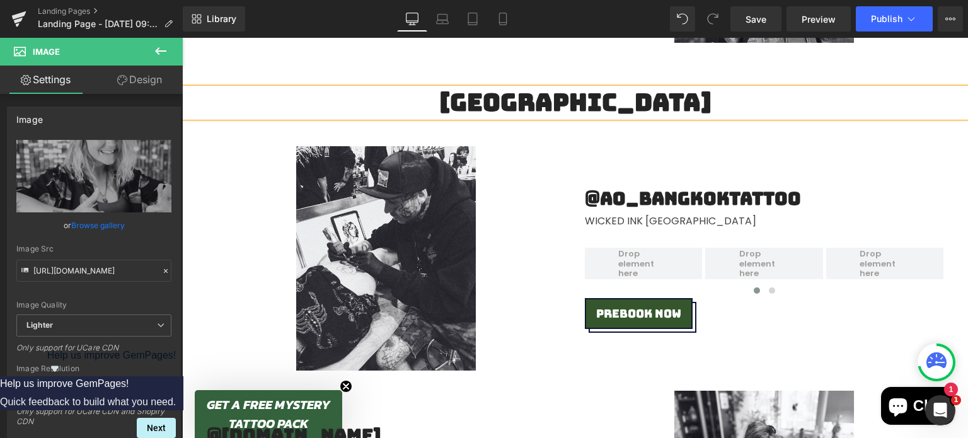
click at [521, 103] on h2 "[GEOGRAPHIC_DATA]" at bounding box center [575, 102] width 786 height 29
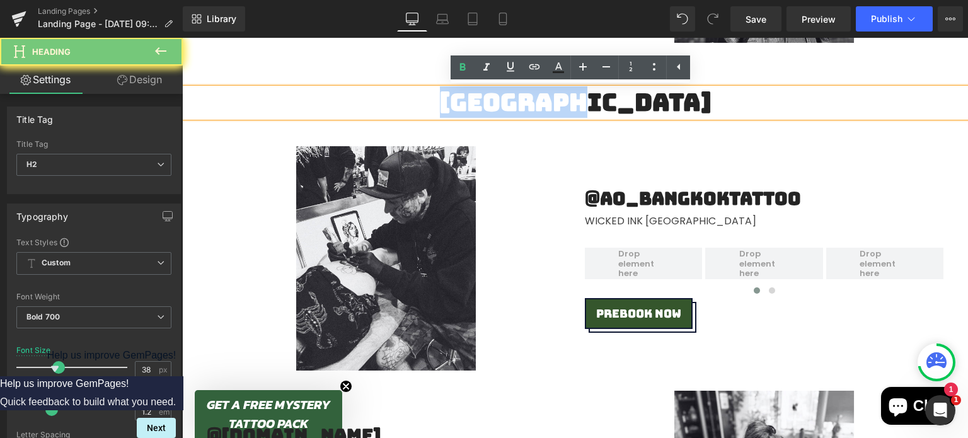
click at [521, 103] on h2 "[GEOGRAPHIC_DATA]" at bounding box center [575, 102] width 786 height 29
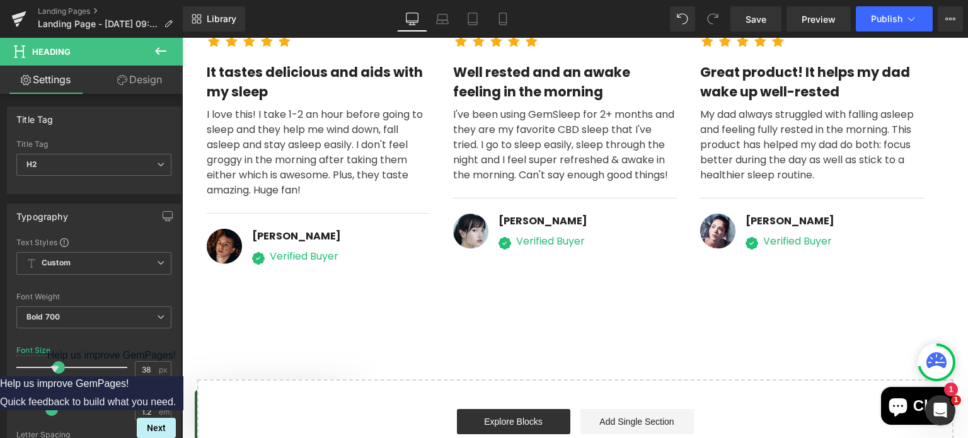
scroll to position [3840, 0]
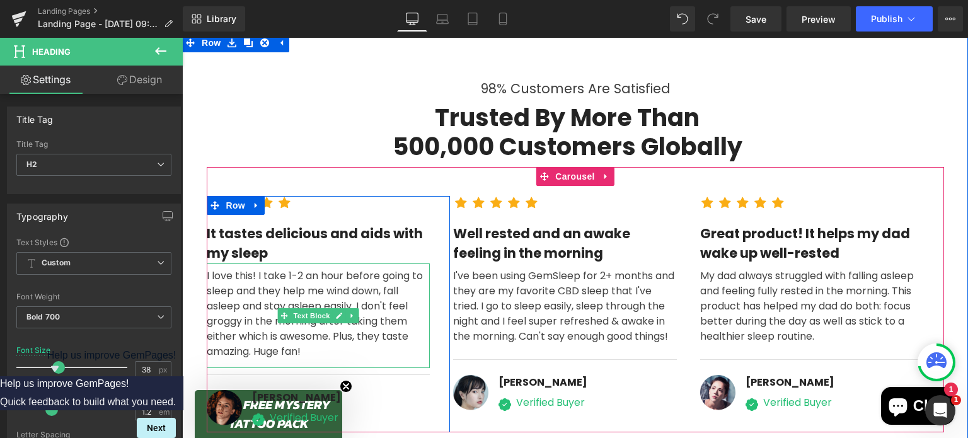
click at [280, 279] on div "I love this! I take 1-2 an hour before going to sleep and they help me wind dow…" at bounding box center [319, 315] width 224 height 105
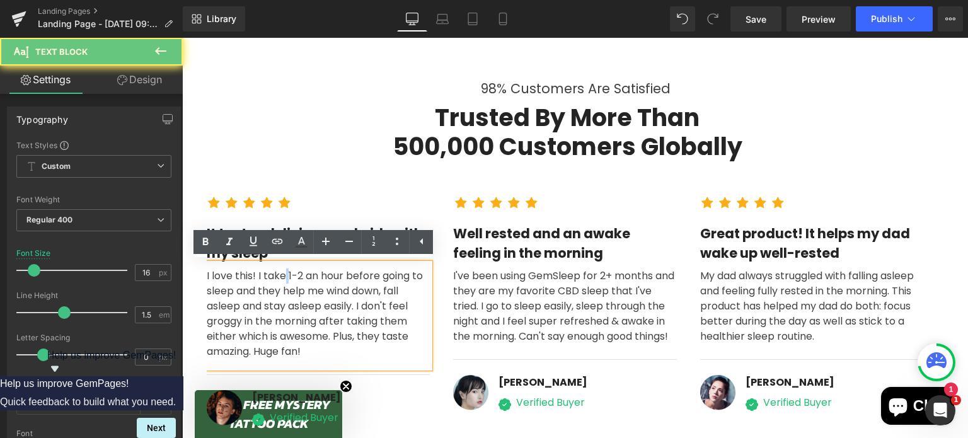
click at [280, 279] on div "I love this! I take 1-2 an hour before going to sleep and they help me wind dow…" at bounding box center [319, 315] width 224 height 105
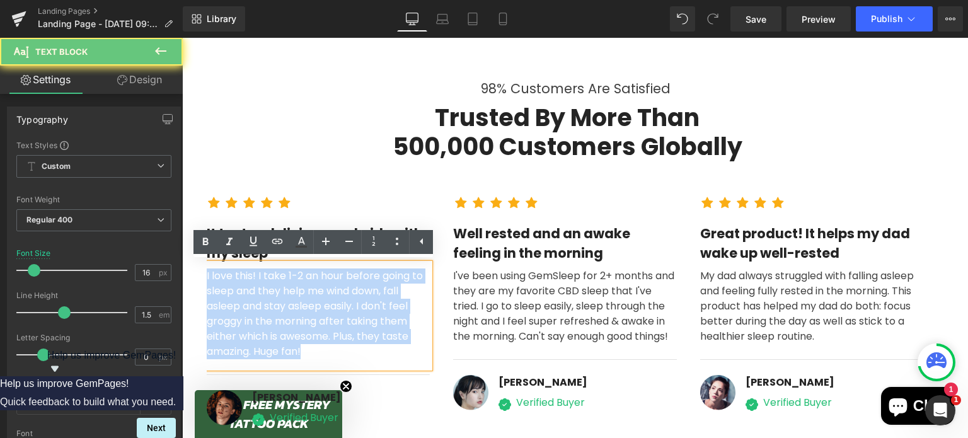
click at [280, 279] on div "I love this! I take 1-2 an hour before going to sleep and they help me wind dow…" at bounding box center [319, 315] width 224 height 105
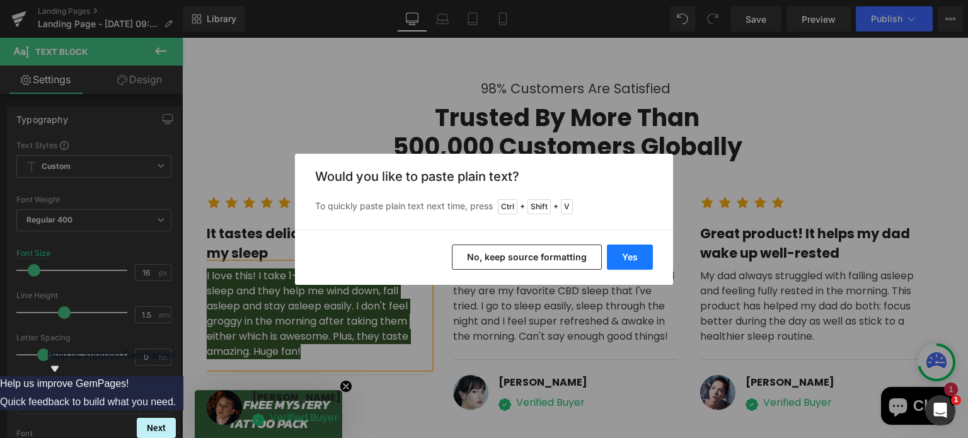
click at [641, 257] on button "Yes" at bounding box center [630, 257] width 46 height 25
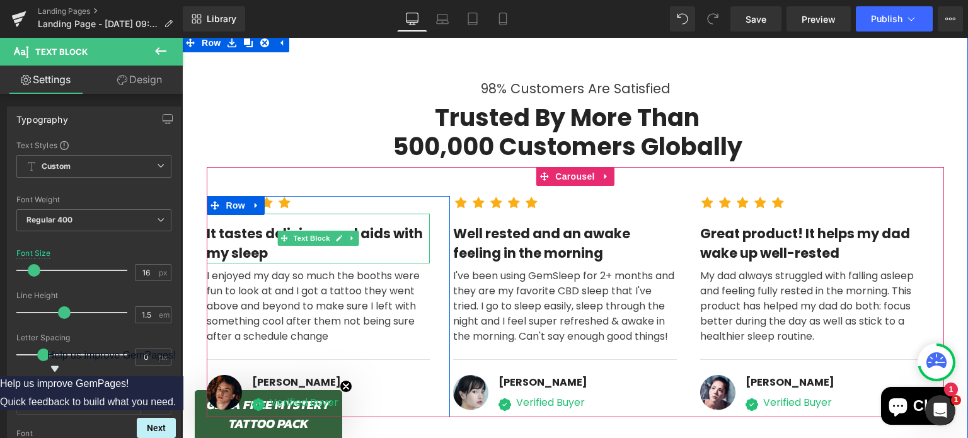
click at [232, 240] on div "It tastes delicious and aids with my sleep" at bounding box center [319, 239] width 224 height 50
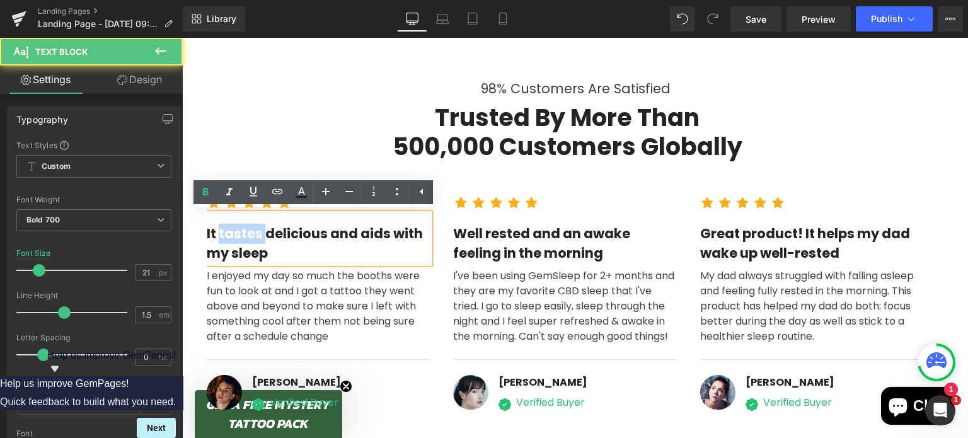
click at [232, 240] on div "It tastes delicious and aids with my sleep" at bounding box center [319, 239] width 224 height 50
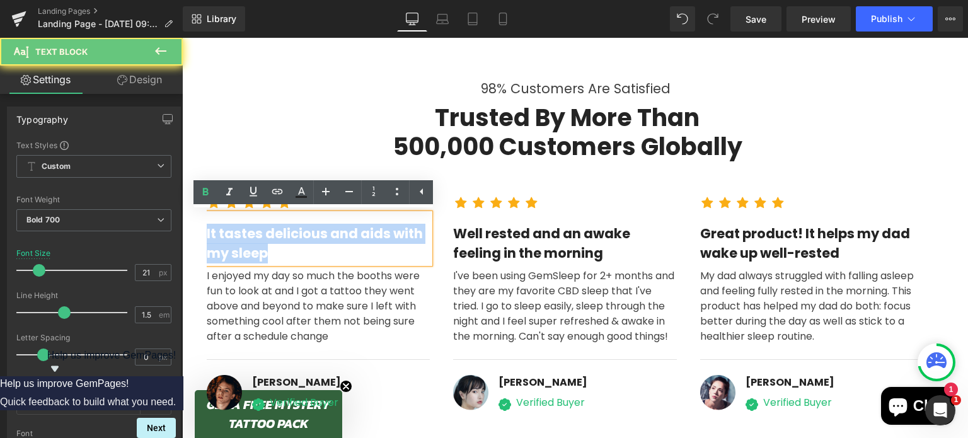
click at [232, 240] on div "It tastes delicious and aids with my sleep" at bounding box center [319, 239] width 224 height 50
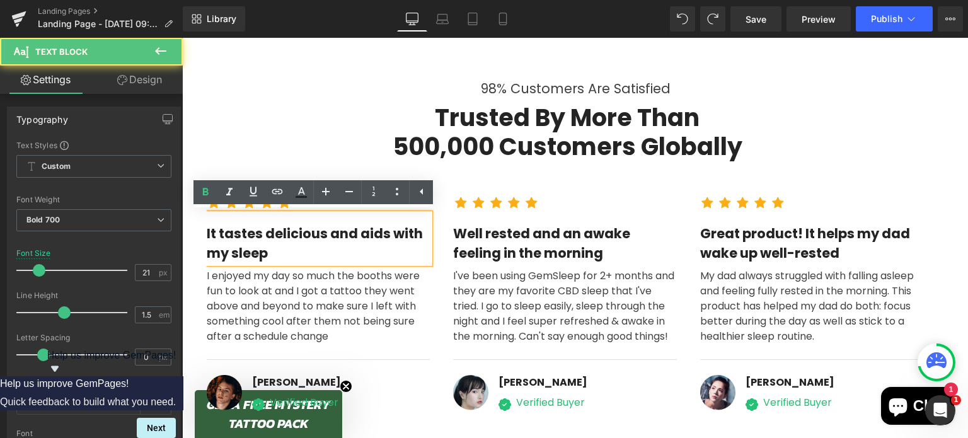
click at [234, 242] on div "It tastes delicious and aids with my sleep" at bounding box center [319, 239] width 224 height 50
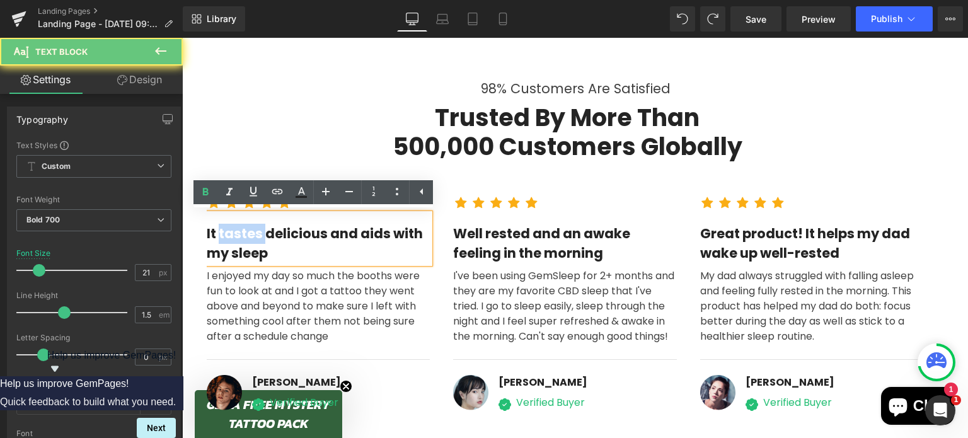
click at [234, 242] on div "It tastes delicious and aids with my sleep" at bounding box center [319, 239] width 224 height 50
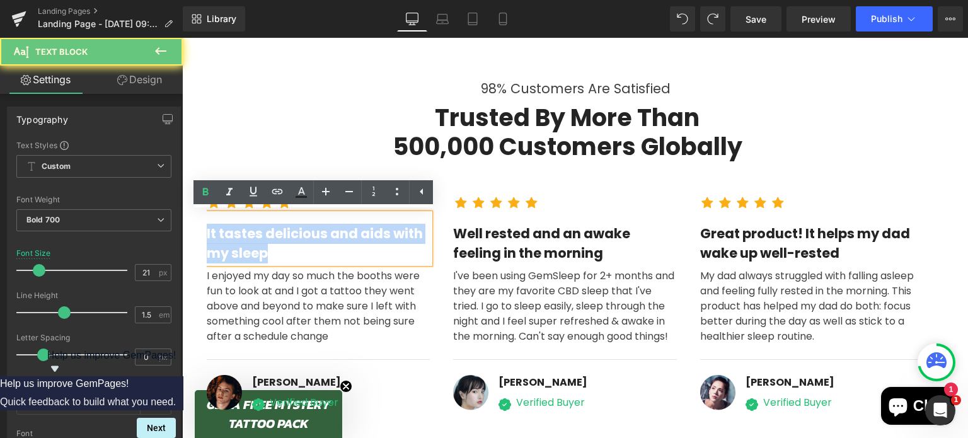
click at [234, 242] on div "It tastes delicious and aids with my sleep" at bounding box center [319, 239] width 224 height 50
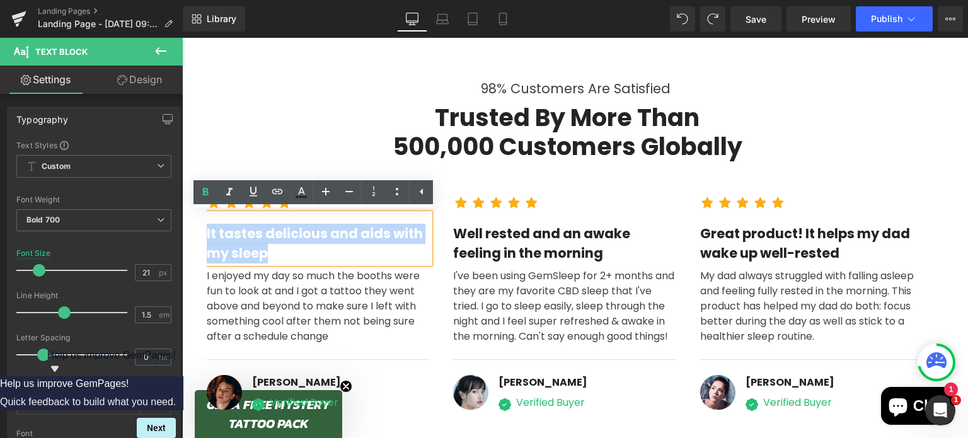
click at [256, 284] on div "I enjoyed my day so much the booths were fun to look at and I got a tattoo they…" at bounding box center [319, 308] width 224 height 90
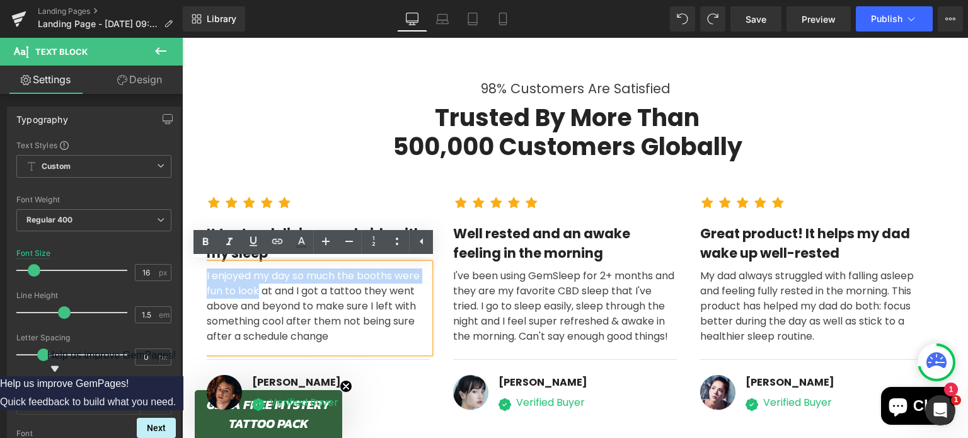
drag, startPoint x: 253, startPoint y: 287, endPoint x: 200, endPoint y: 279, distance: 53.7
click at [200, 279] on div "Icon Icon Icon Icon Icon Icon List Hoz It tastes delicious and aids with my sle…" at bounding box center [575, 292] width 756 height 250
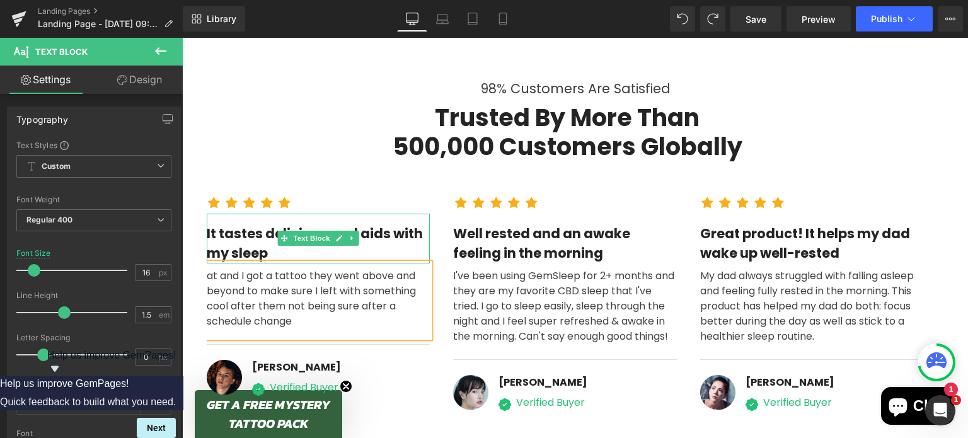
click at [240, 243] on div "It tastes delicious and aids with my sleep" at bounding box center [319, 239] width 224 height 50
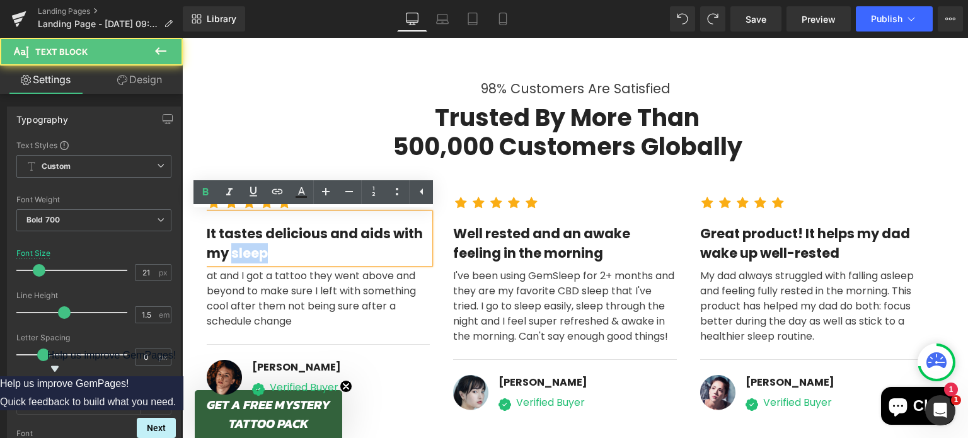
click at [240, 243] on div "It tastes delicious and aids with my sleep" at bounding box center [319, 239] width 224 height 50
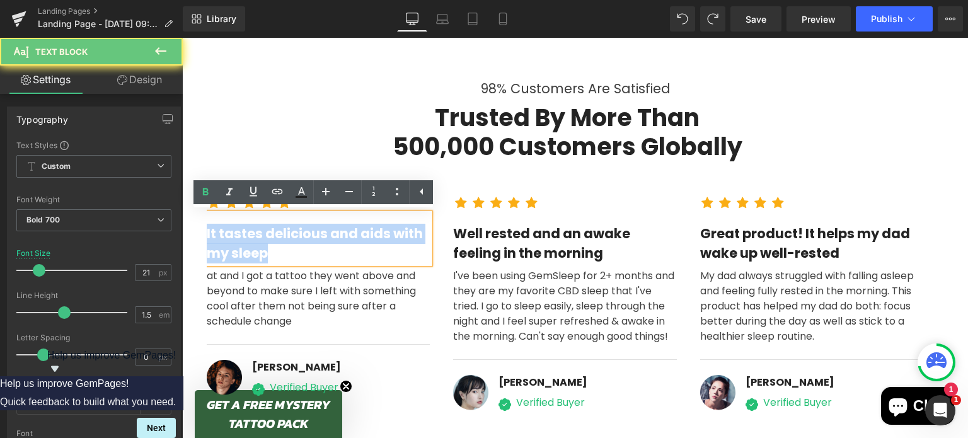
click at [240, 243] on div "It tastes delicious and aids with my sleep" at bounding box center [319, 239] width 224 height 50
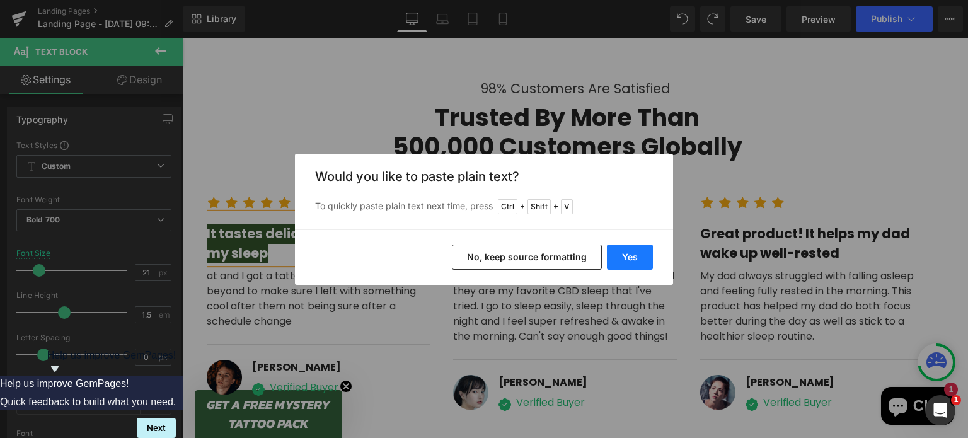
click at [631, 254] on button "Yes" at bounding box center [630, 257] width 46 height 25
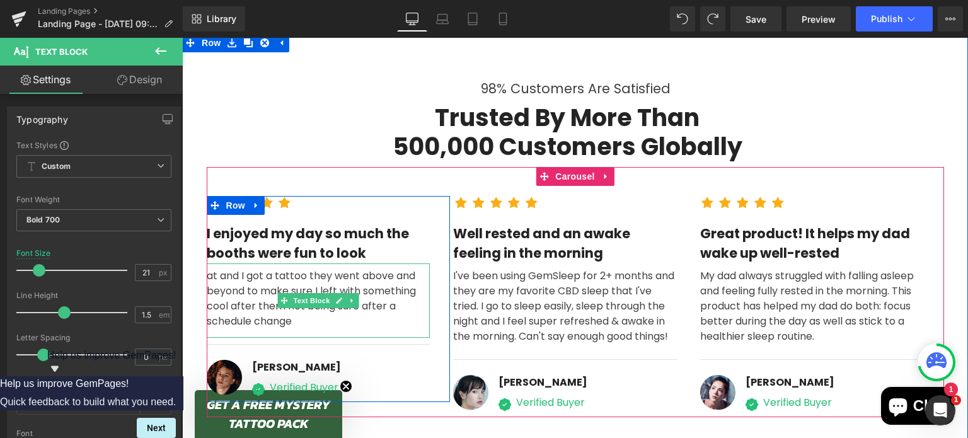
click at [219, 274] on div "at and I got a tattoo they went above and beyond to make sure I left with somet…" at bounding box center [319, 300] width 224 height 74
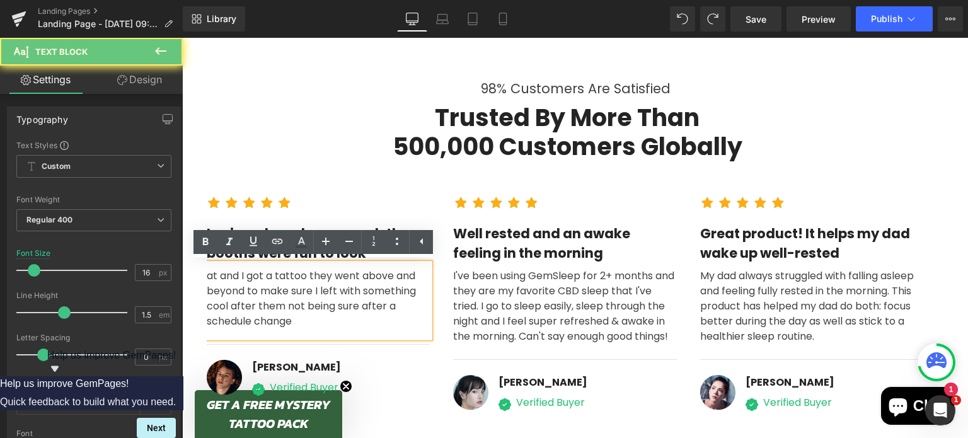
click at [233, 274] on div "at and I got a tattoo they went above and beyond to make sure I left with somet…" at bounding box center [319, 300] width 224 height 74
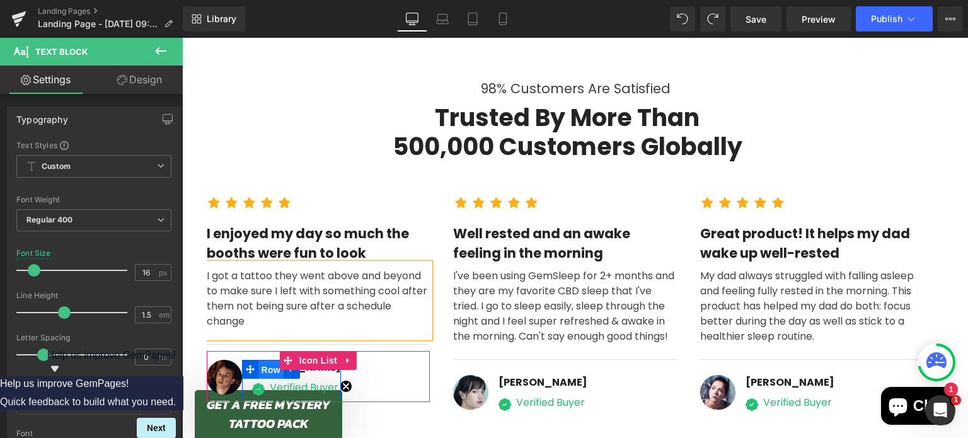
click at [258, 364] on span "Row" at bounding box center [270, 370] width 25 height 19
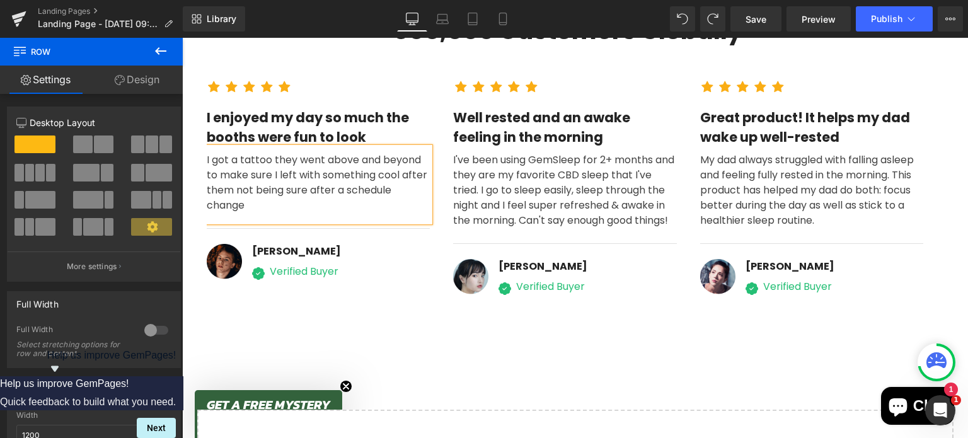
scroll to position [3956, 0]
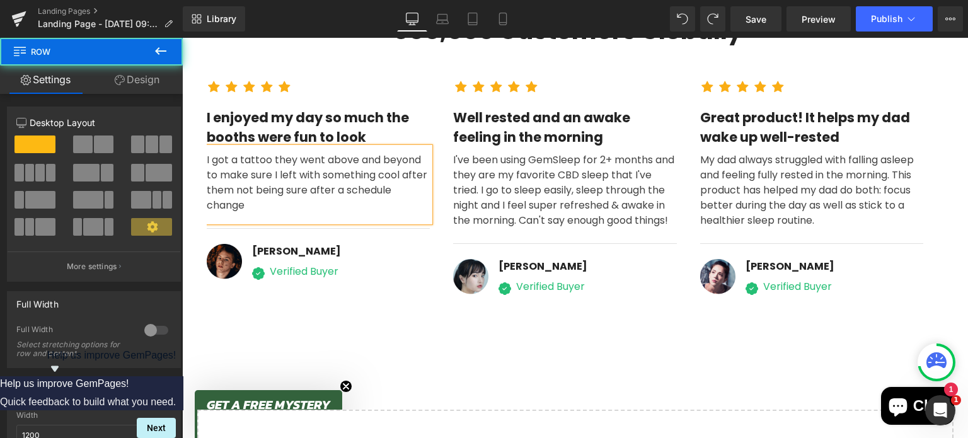
click at [324, 301] on div "Icon Icon Icon Icon Icon Icon List Hoz I enjoyed my day so much the booths were…" at bounding box center [575, 179] width 756 height 257
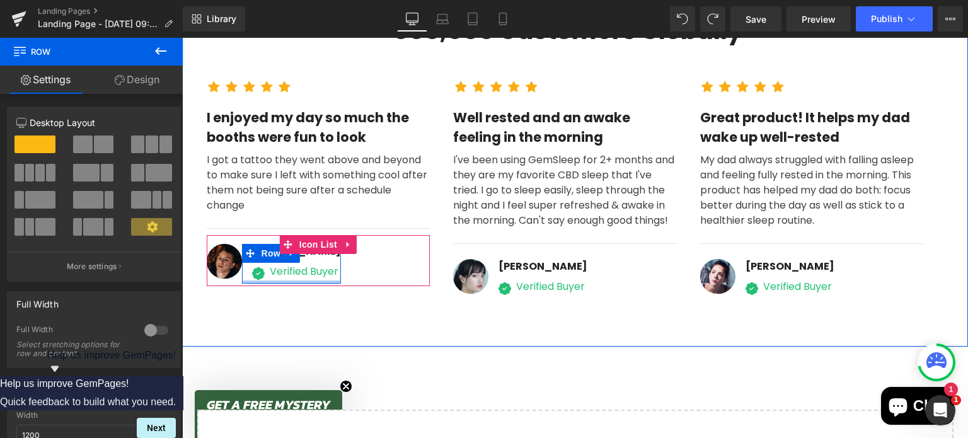
click at [316, 280] on div at bounding box center [291, 281] width 99 height 3
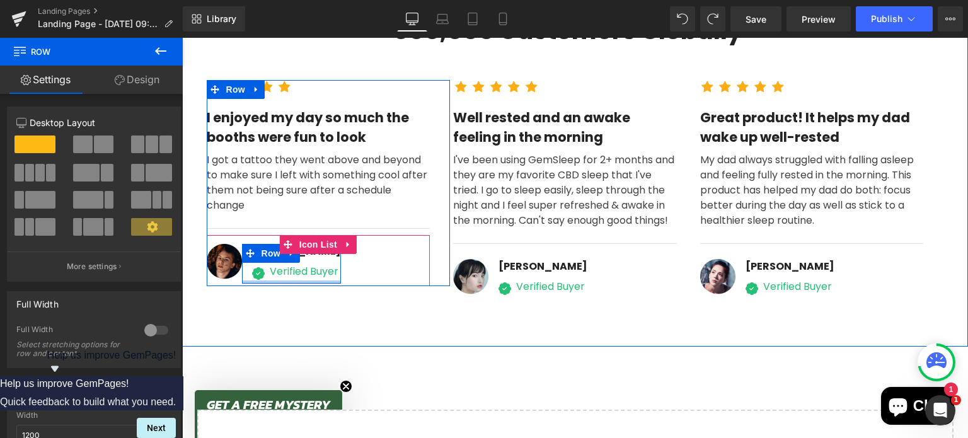
click at [323, 282] on div at bounding box center [291, 281] width 99 height 3
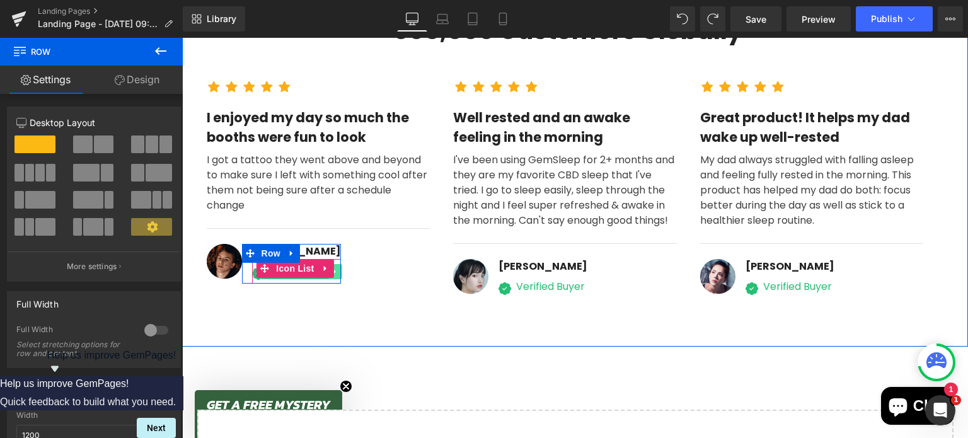
click at [330, 276] on link at bounding box center [335, 271] width 13 height 15
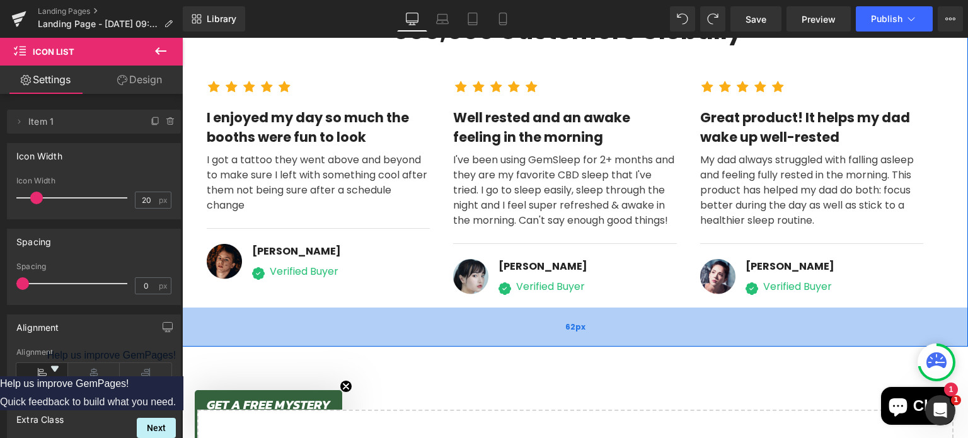
click at [263, 346] on div "62px" at bounding box center [575, 327] width 786 height 39
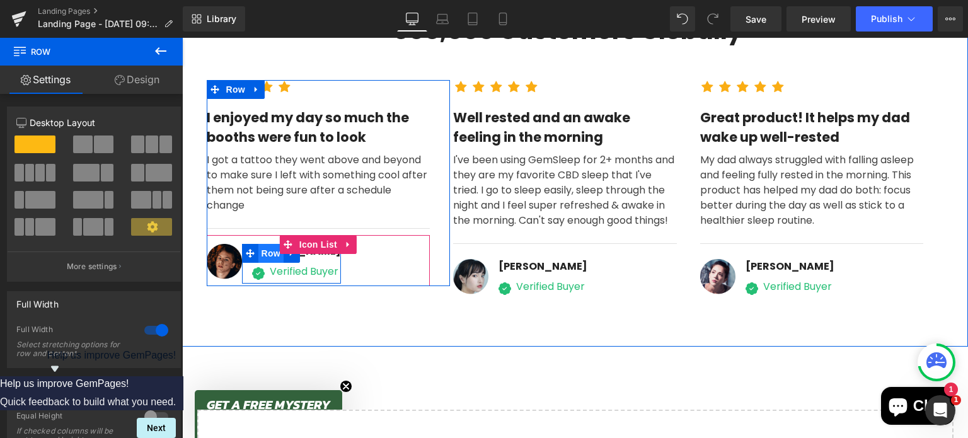
click at [258, 251] on span "Row" at bounding box center [270, 253] width 25 height 19
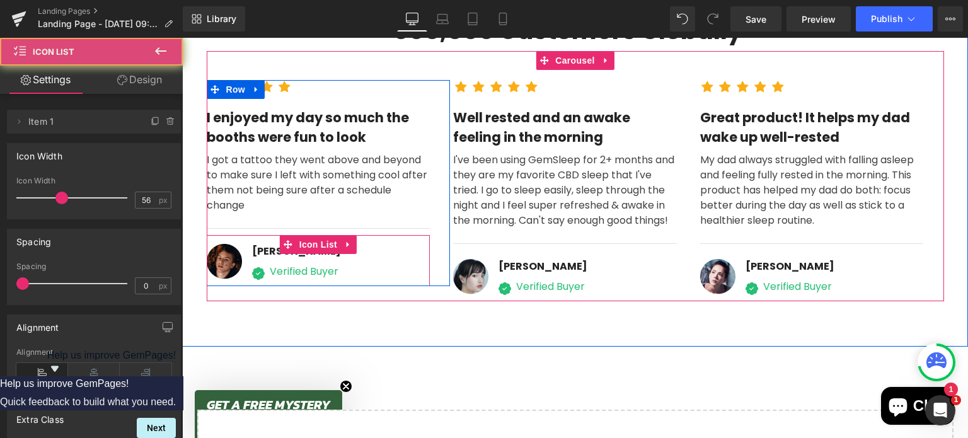
click at [222, 239] on div "Image David Alaba Text Block Image Verified Buyer Text Block Icon List Row Icon…" at bounding box center [319, 261] width 224 height 52
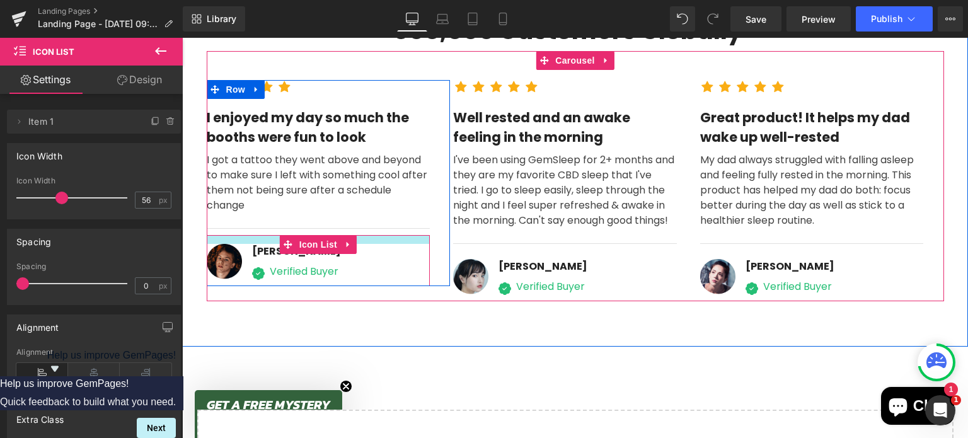
click at [240, 236] on div at bounding box center [319, 239] width 224 height 9
click at [236, 244] on div "Image" at bounding box center [224, 262] width 35 height 36
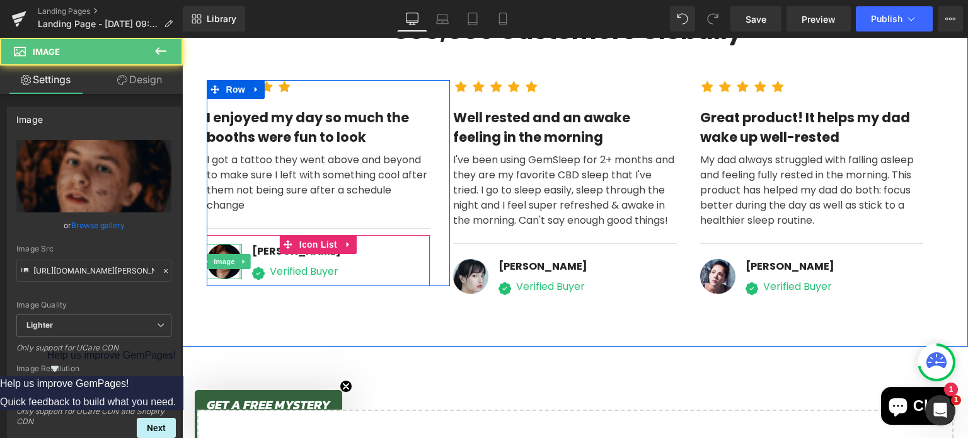
click at [239, 244] on div at bounding box center [240, 262] width 3 height 36
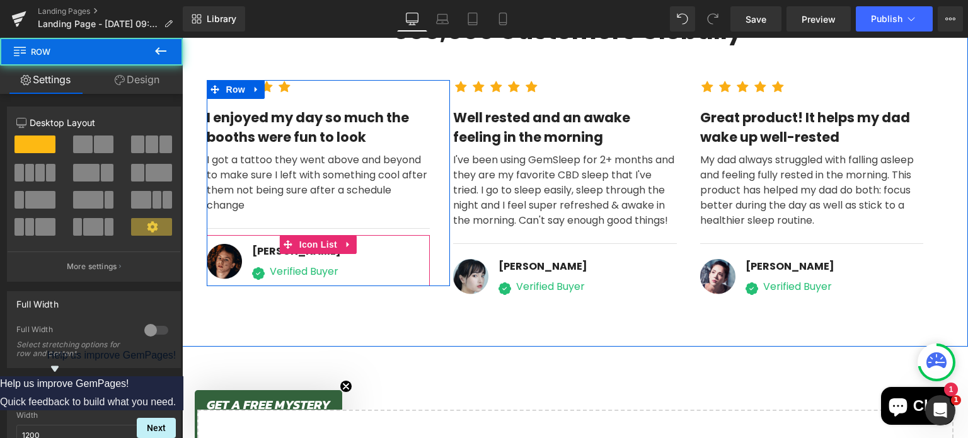
click at [242, 262] on div "David Alaba Text Block Image Verified Buyer Text Block Icon List Row" at bounding box center [291, 264] width 99 height 40
click at [217, 256] on span "Image" at bounding box center [224, 261] width 26 height 15
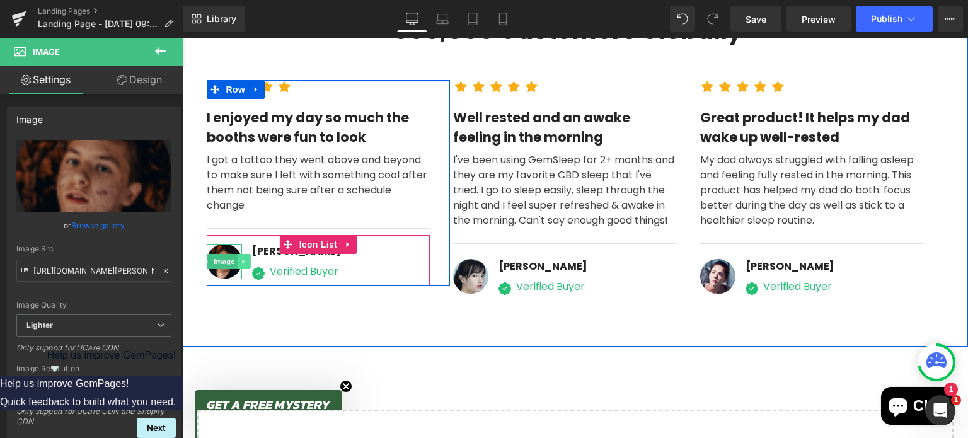
click at [237, 261] on link at bounding box center [243, 261] width 13 height 15
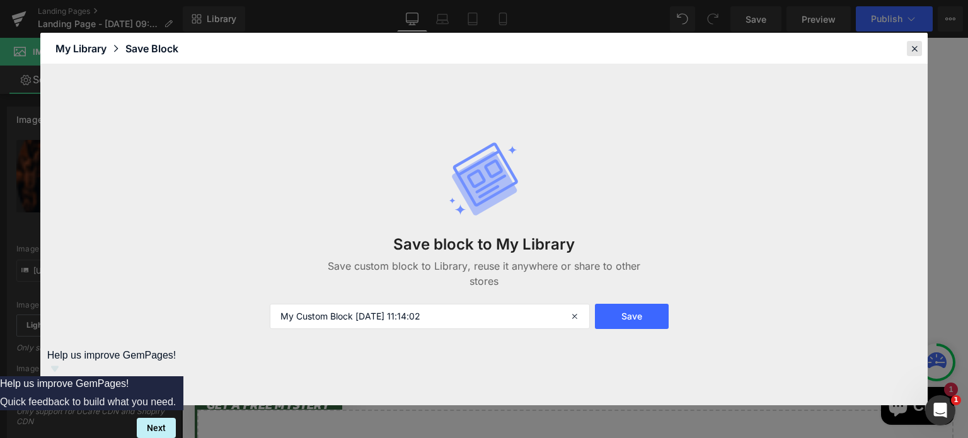
click at [917, 50] on icon at bounding box center [914, 48] width 11 height 11
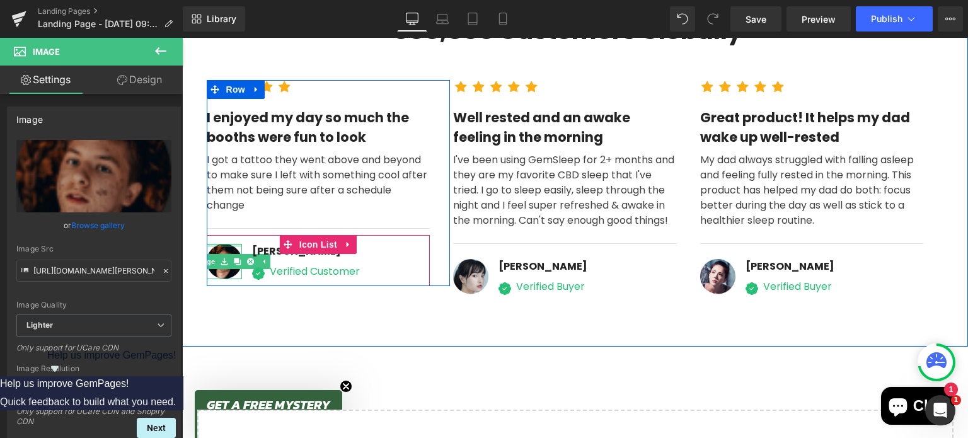
click at [215, 245] on div at bounding box center [224, 245] width 35 height 3
click at [216, 249] on img at bounding box center [224, 262] width 35 height 36
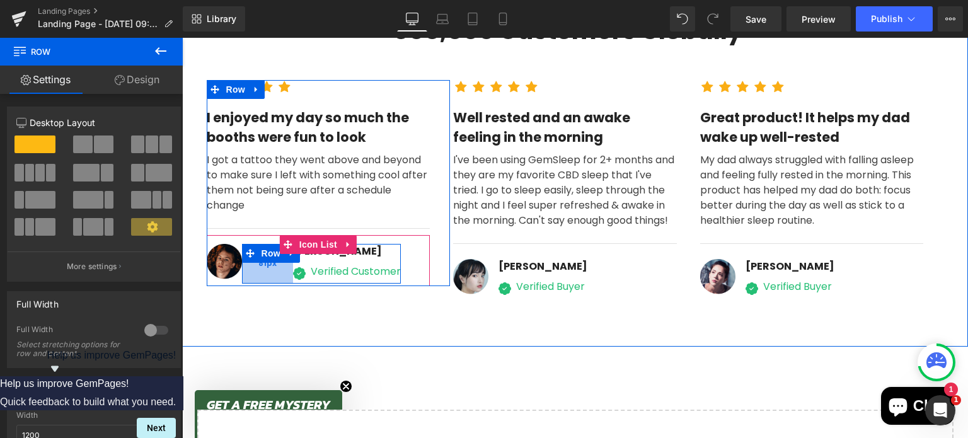
drag, startPoint x: 241, startPoint y: 267, endPoint x: 282, endPoint y: 269, distance: 41.0
click at [282, 269] on div "81px" at bounding box center [267, 264] width 51 height 40
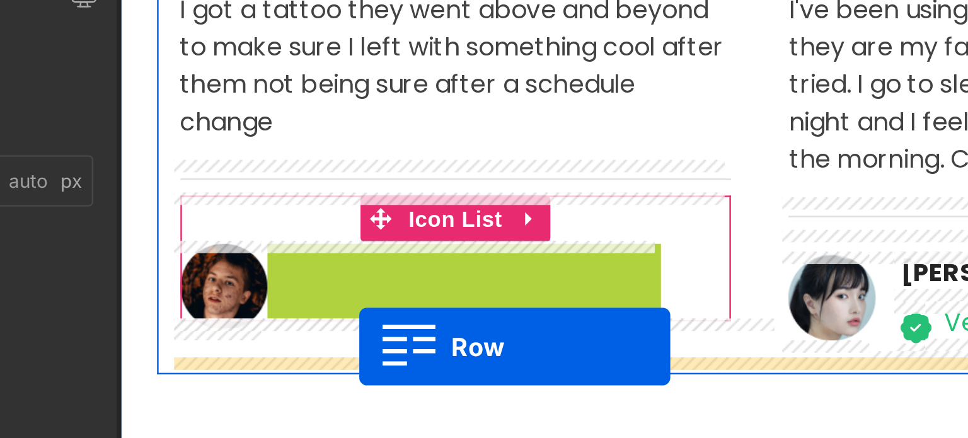
drag, startPoint x: 176, startPoint y: -74, endPoint x: 216, endPoint y: -32, distance: 58.0
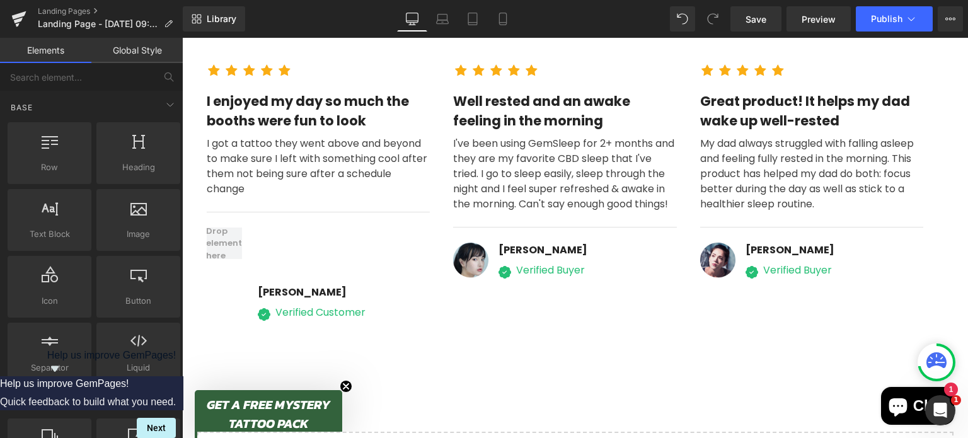
scroll to position [3939, 0]
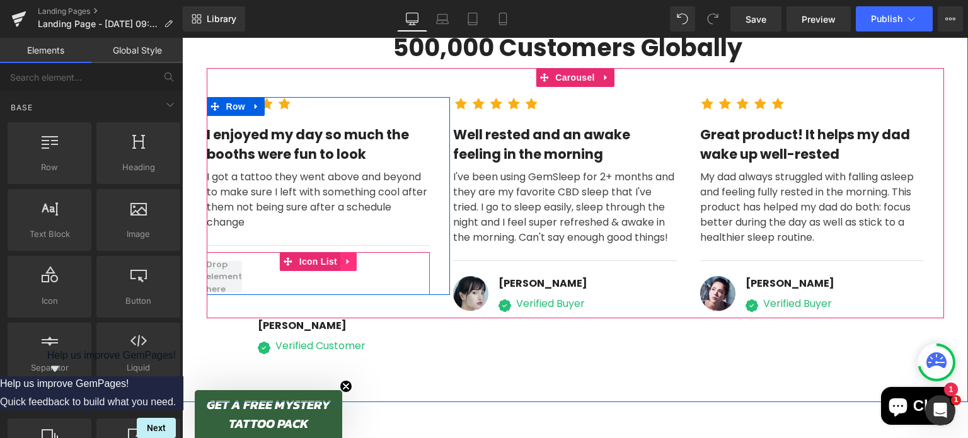
click at [347, 262] on icon at bounding box center [348, 261] width 3 height 6
click at [357, 263] on link at bounding box center [357, 261] width 16 height 19
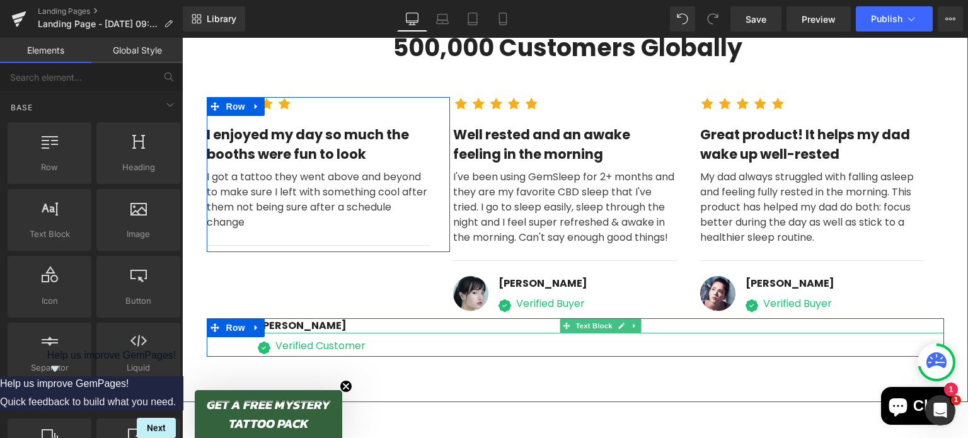
click at [285, 325] on div "[PERSON_NAME]" at bounding box center [601, 325] width 686 height 15
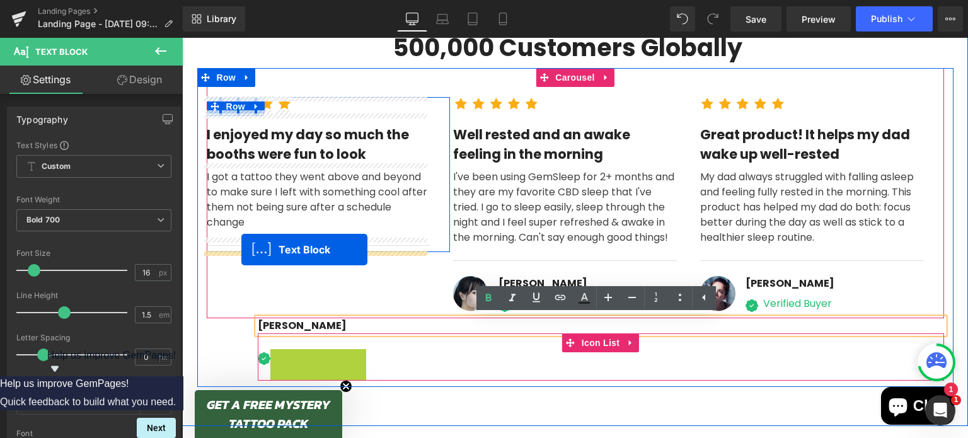
drag, startPoint x: 264, startPoint y: 347, endPoint x: 241, endPoint y: 250, distance: 99.7
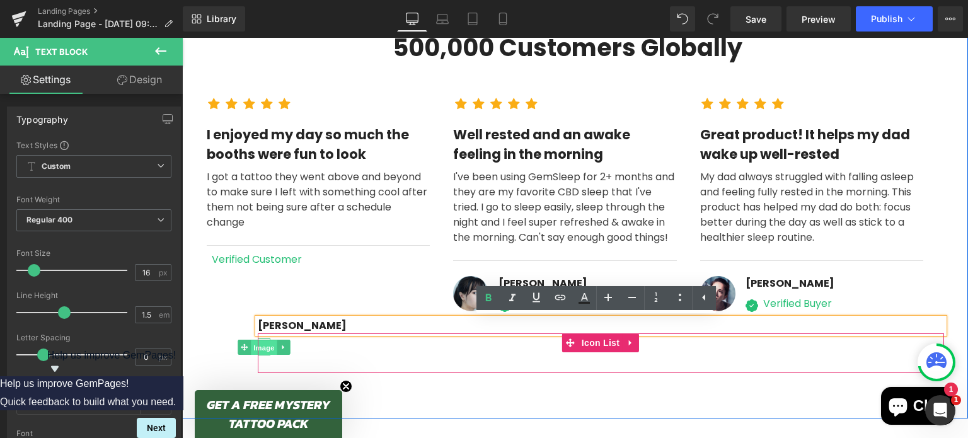
click at [264, 346] on span "Image" at bounding box center [264, 347] width 26 height 15
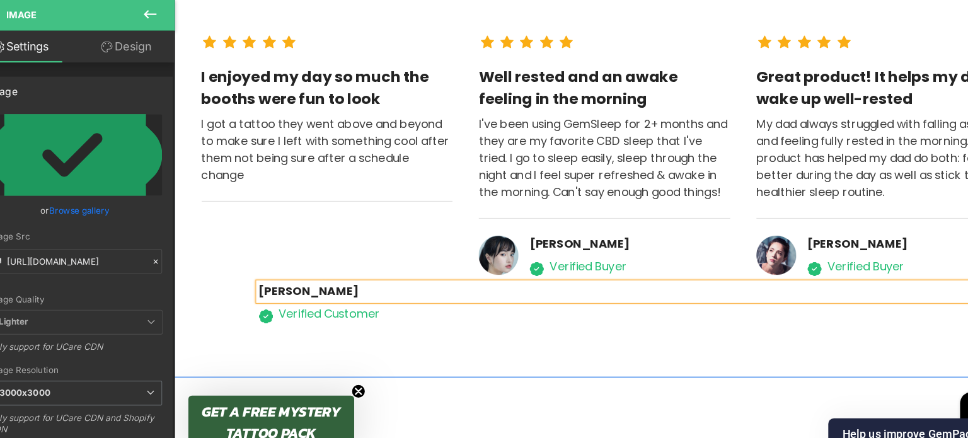
click at [220, 265] on div "[PERSON_NAME] Text Block Image Verified Customer Text Block Icon List Row 81px" at bounding box center [567, 271] width 737 height 38
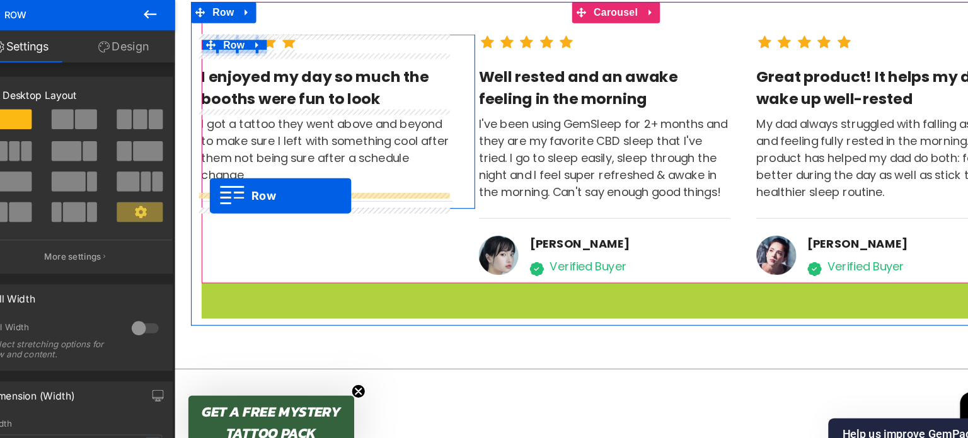
drag, startPoint x: 206, startPoint y: 260, endPoint x: 205, endPoint y: 174, distance: 86.4
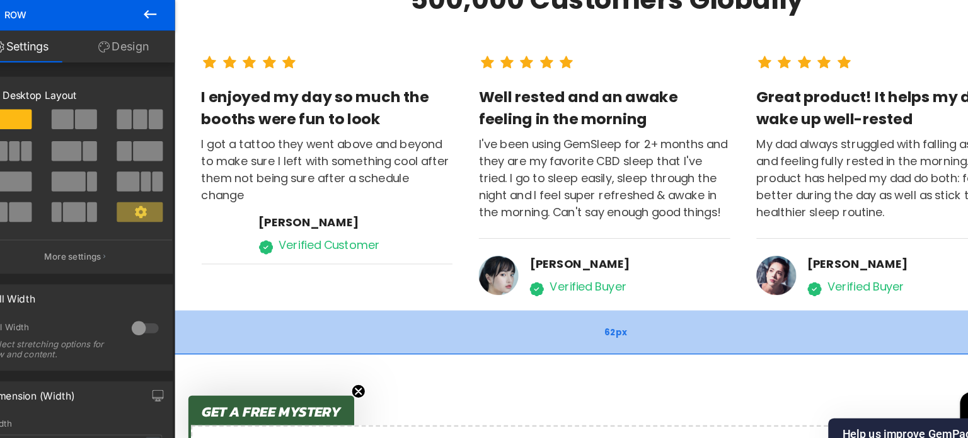
scroll to position [3946, 0]
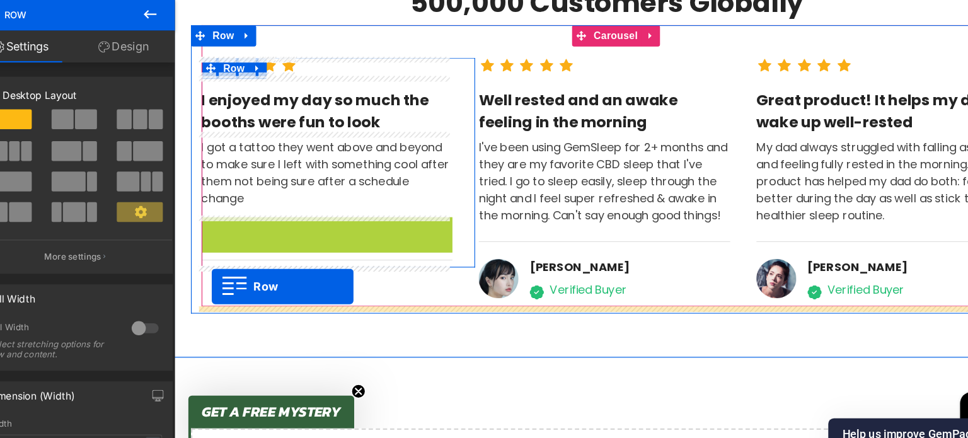
drag, startPoint x: 202, startPoint y: 199, endPoint x: 207, endPoint y: 256, distance: 57.6
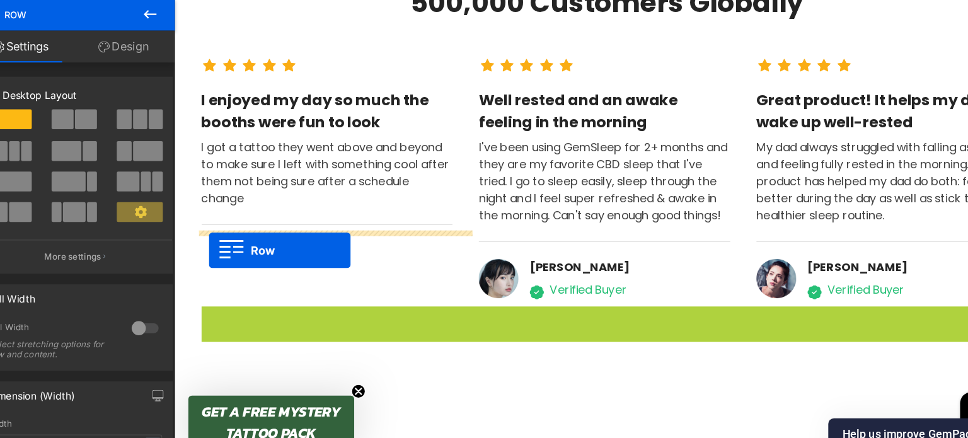
drag, startPoint x: 204, startPoint y: 282, endPoint x: 204, endPoint y: 222, distance: 59.3
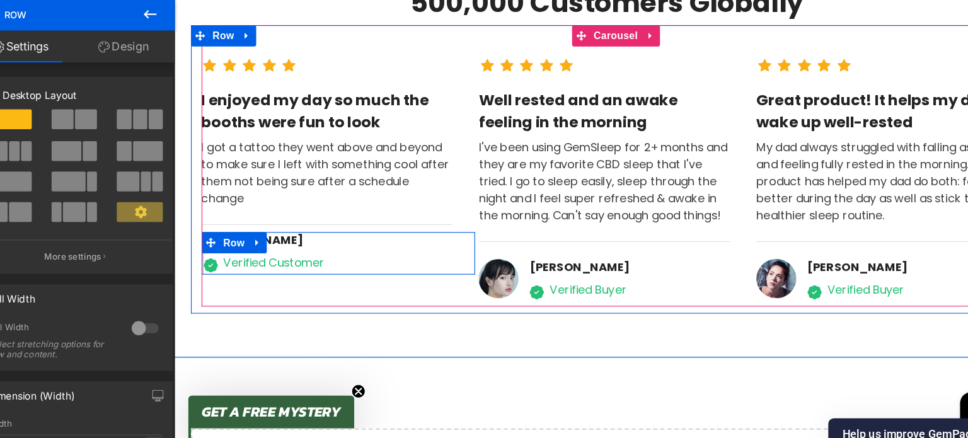
drag, startPoint x: 224, startPoint y: 233, endPoint x: 175, endPoint y: 233, distance: 49.2
click at [175, 233] on div "98% Customers Are Satisfied Text Block Trusted By More Than 500,000 Customers G…" at bounding box center [567, 98] width 786 height 364
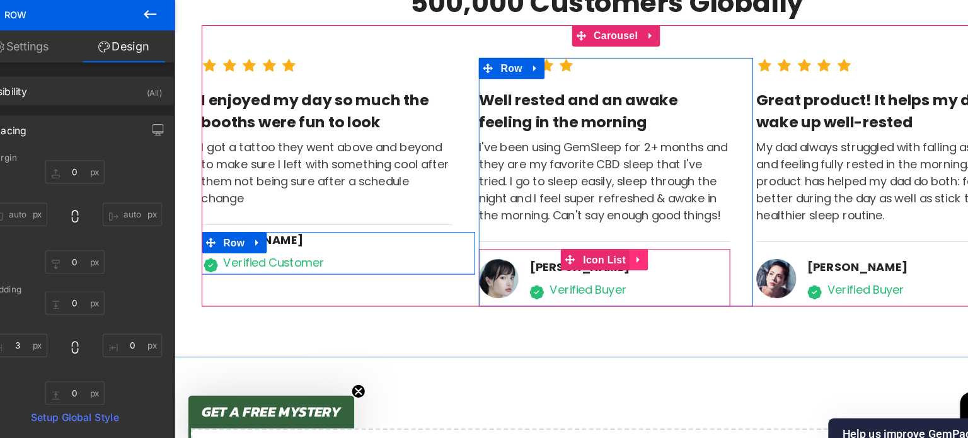
click at [583, 233] on icon at bounding box center [587, 230] width 9 height 9
click at [591, 231] on icon at bounding box center [595, 231] width 9 height 9
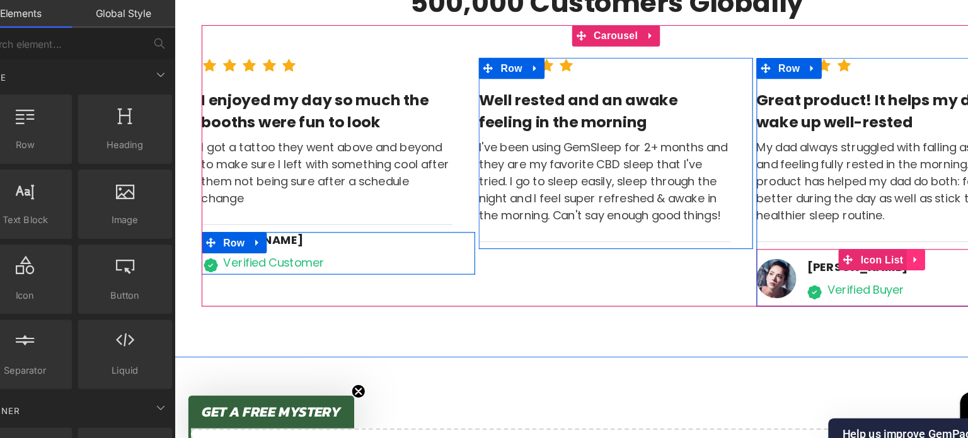
click at [826, 234] on link at bounding box center [834, 231] width 16 height 19
click at [841, 231] on icon at bounding box center [842, 231] width 9 height 9
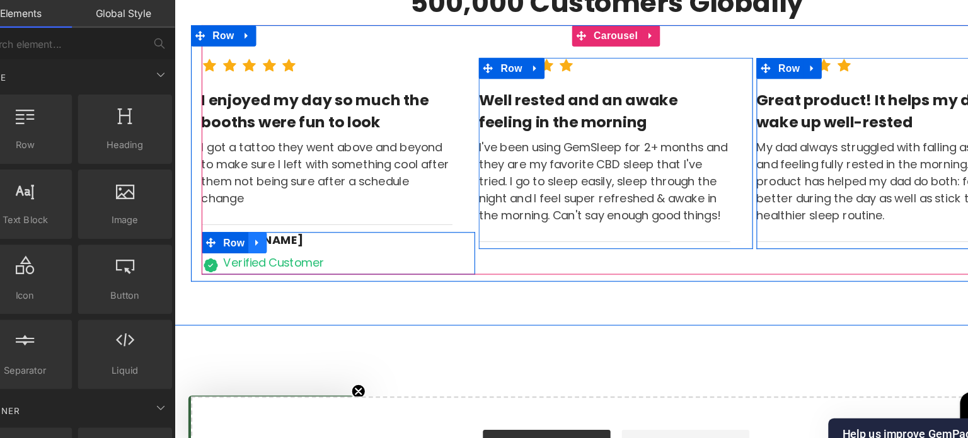
click at [244, 212] on icon at bounding box center [248, 215] width 9 height 9
click at [261, 213] on icon at bounding box center [264, 216] width 9 height 9
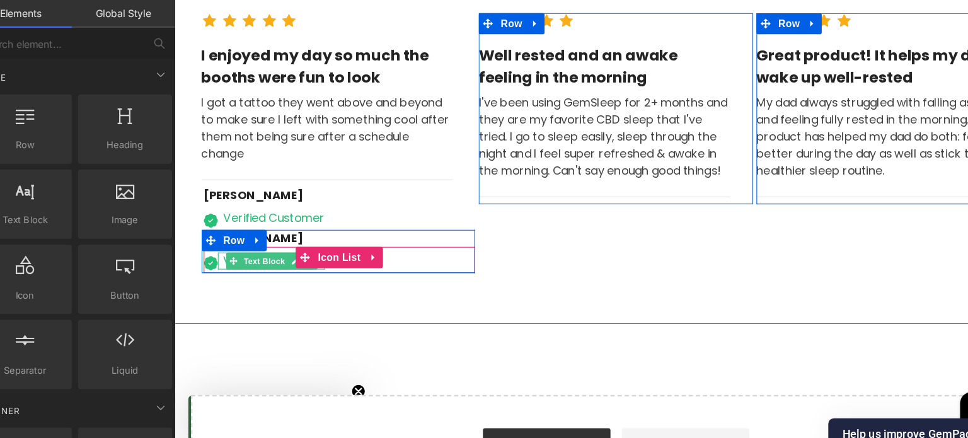
scroll to position [3942, 0]
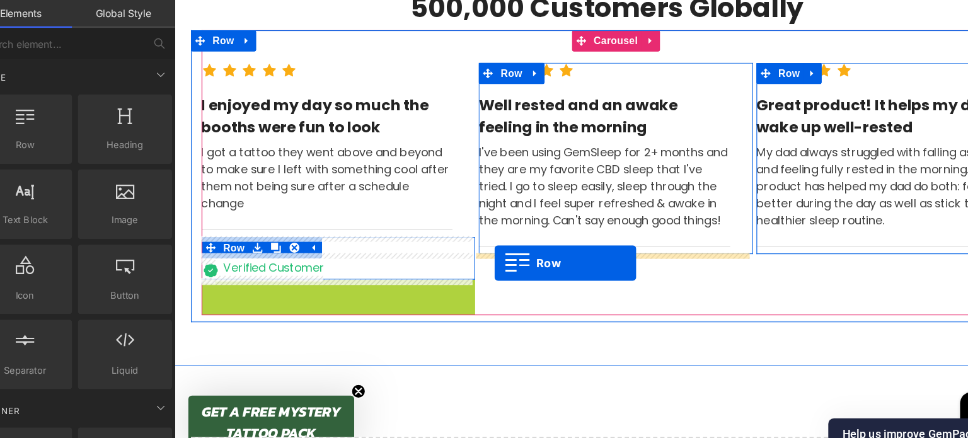
drag, startPoint x: 201, startPoint y: 259, endPoint x: 459, endPoint y: 234, distance: 259.0
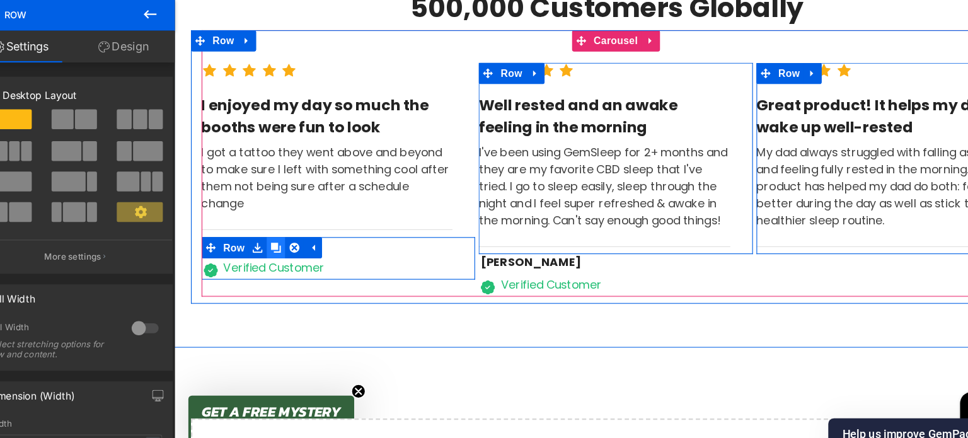
click at [263, 219] on icon at bounding box center [264, 220] width 9 height 9
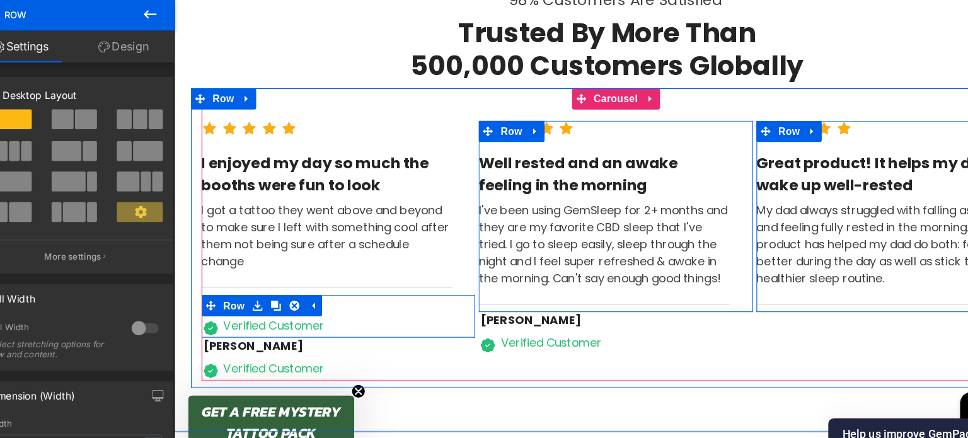
scroll to position [3933, 0]
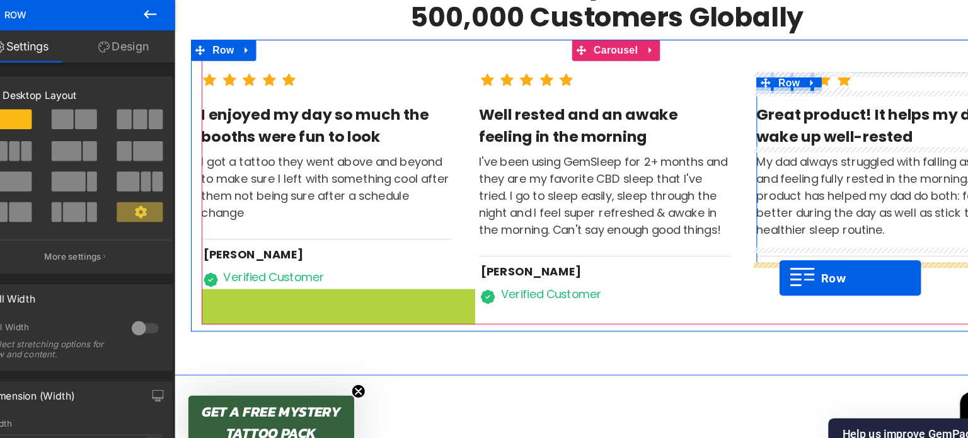
drag, startPoint x: 202, startPoint y: 269, endPoint x: 712, endPoint y: 248, distance: 511.0
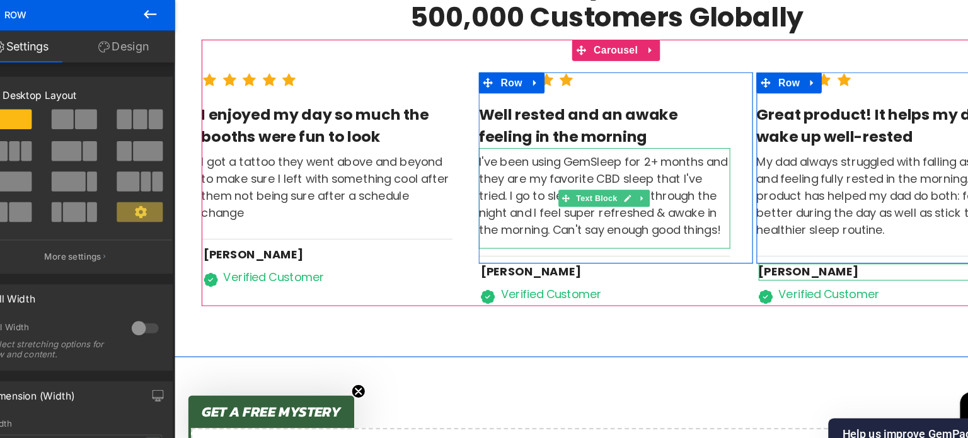
click at [472, 177] on div "I've been using GemSleep for 2+ months and they are my favorite CBD sleep that …" at bounding box center [557, 177] width 224 height 90
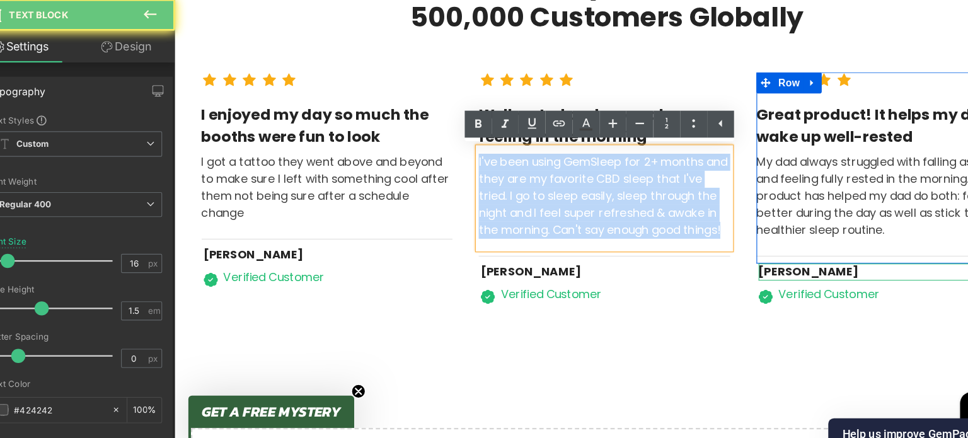
click at [472, 177] on div "I've been using GemSleep for 2+ months and they are my favorite CBD sleep that …" at bounding box center [557, 177] width 224 height 90
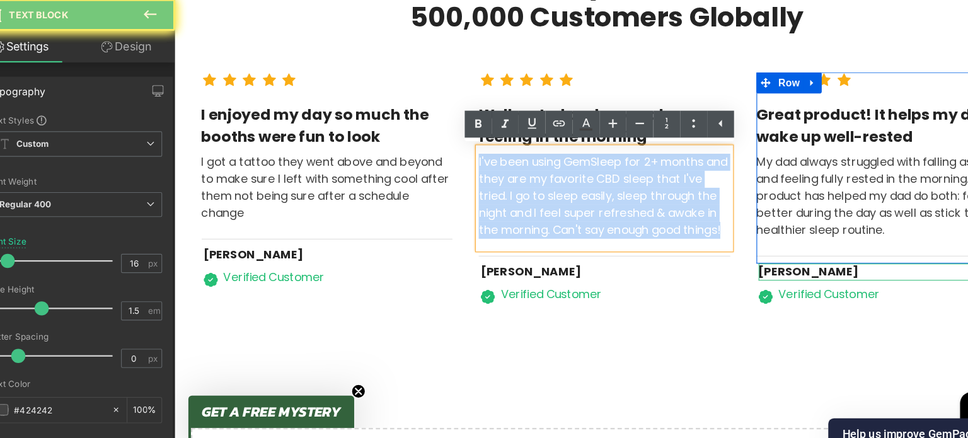
paste div
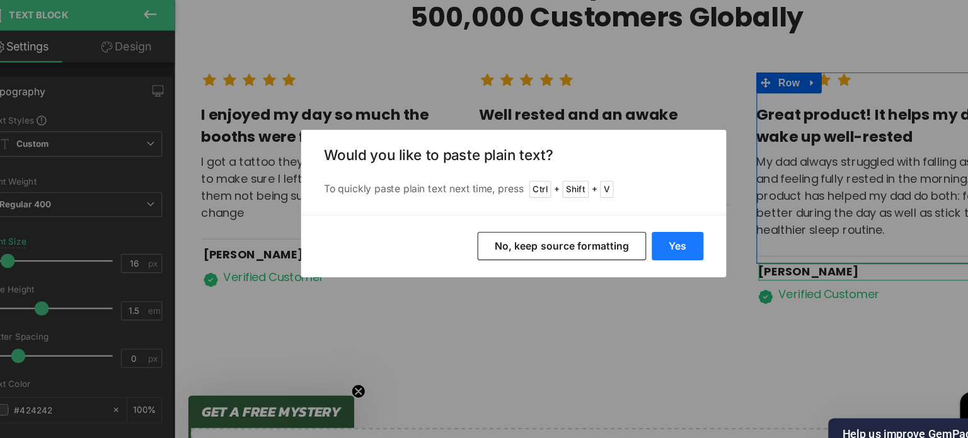
click at [610, 255] on button "Yes" at bounding box center [630, 257] width 46 height 25
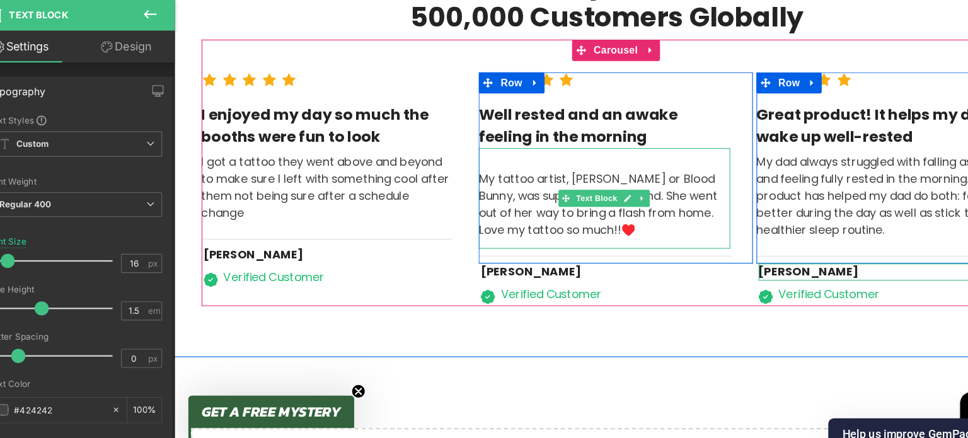
click at [465, 147] on div "My tattoo artist, [PERSON_NAME] or Blood Bunny, was super sweet and kind. She w…" at bounding box center [557, 177] width 224 height 90
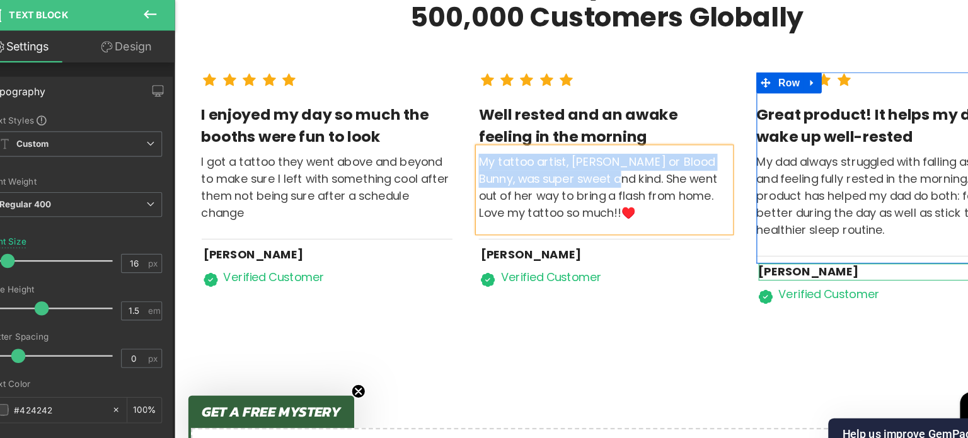
drag, startPoint x: 442, startPoint y: 144, endPoint x: 553, endPoint y: 158, distance: 112.5
click at [553, 158] on div "My tattoo artist, [PERSON_NAME] or Blood Bunny, was super sweet and kind. She w…" at bounding box center [557, 167] width 224 height 61
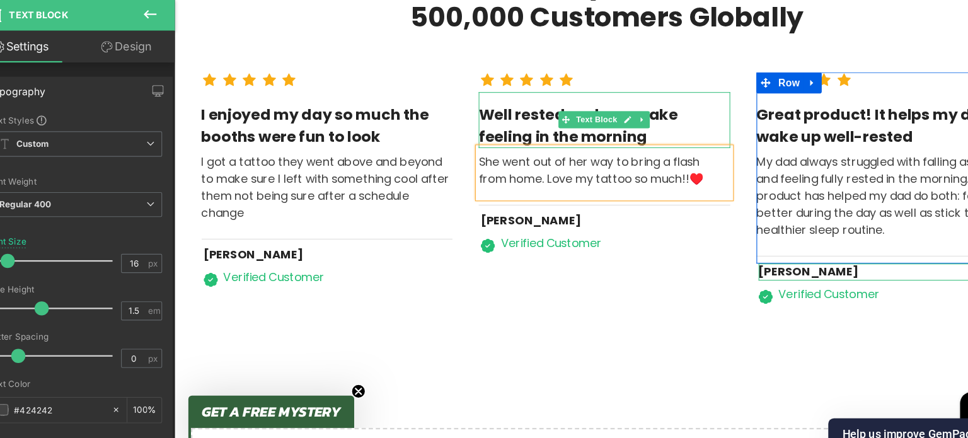
click at [496, 113] on div "Well rested and an awake feeling in the morning" at bounding box center [557, 108] width 224 height 50
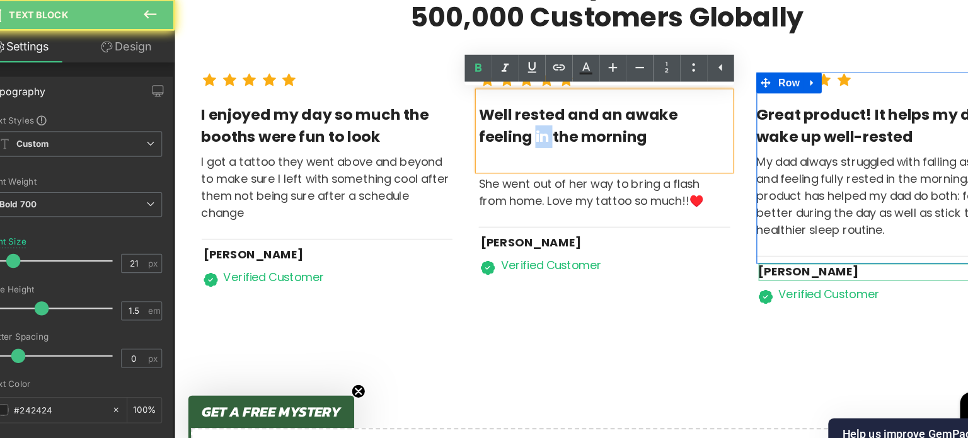
click at [496, 113] on div "Well rested and an awake feeling in the morning" at bounding box center [557, 118] width 224 height 70
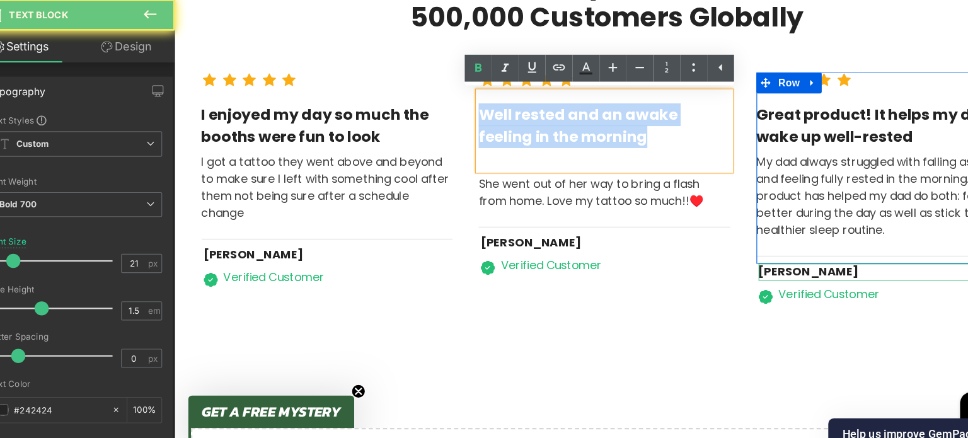
click at [496, 113] on div "Well rested and an awake feeling in the morning" at bounding box center [557, 118] width 224 height 70
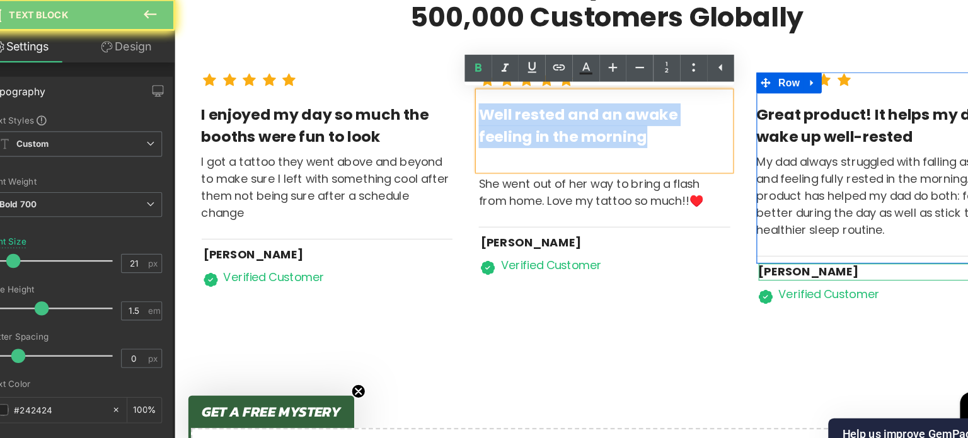
paste div
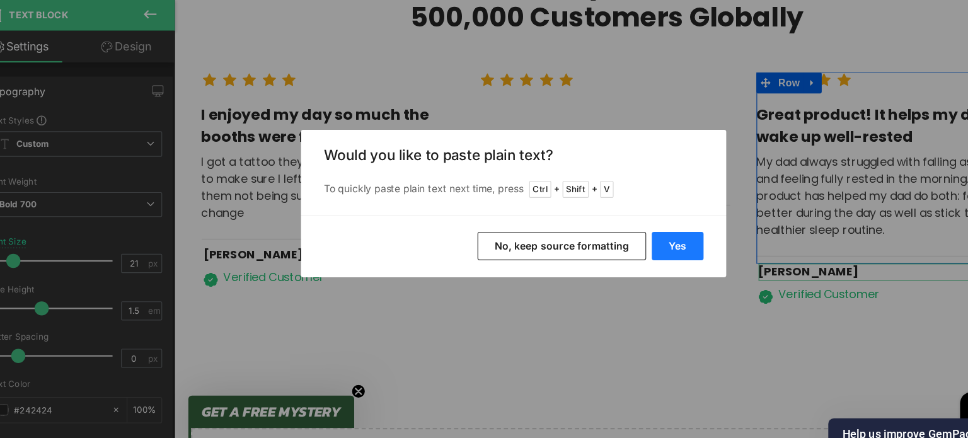
click at [613, 250] on button "Yes" at bounding box center [630, 257] width 46 height 25
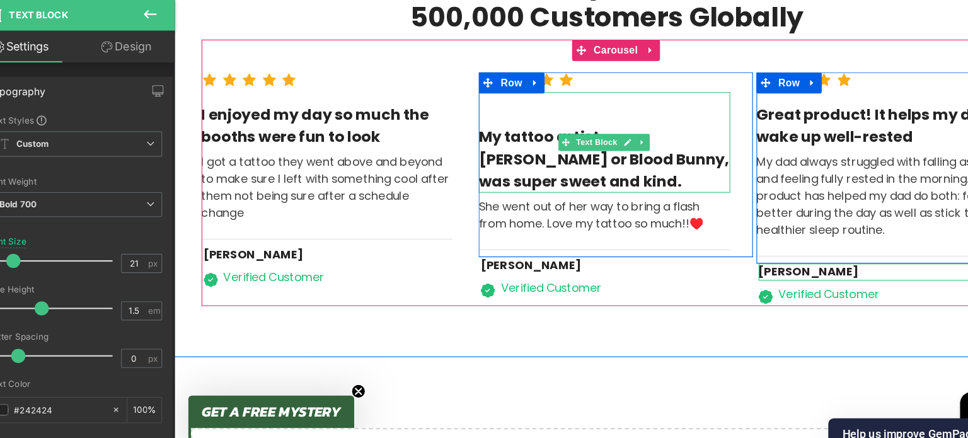
click at [493, 98] on div "My tattoo artist, [PERSON_NAME] or Blood Bunny, was super sweet and kind." at bounding box center [557, 128] width 224 height 90
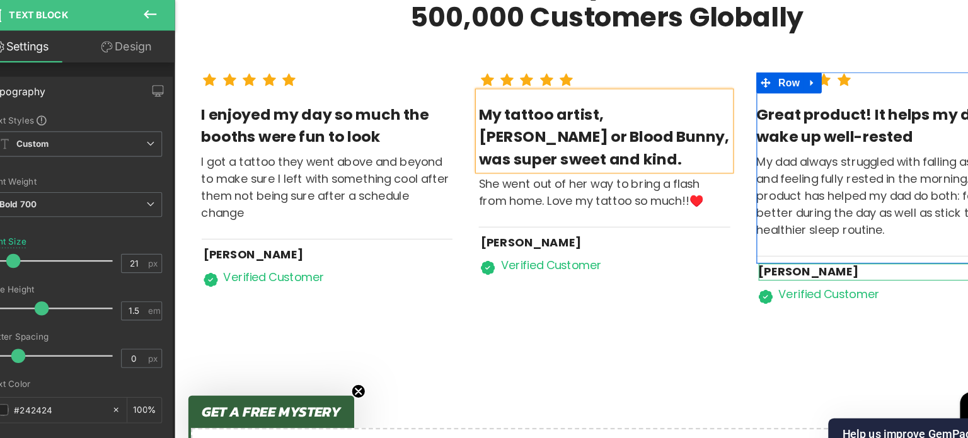
click at [494, 287] on div "98% Customers Are Satisfied Text Block Trusted By More Than 500,000 Customers G…" at bounding box center [567, 110] width 786 height 416
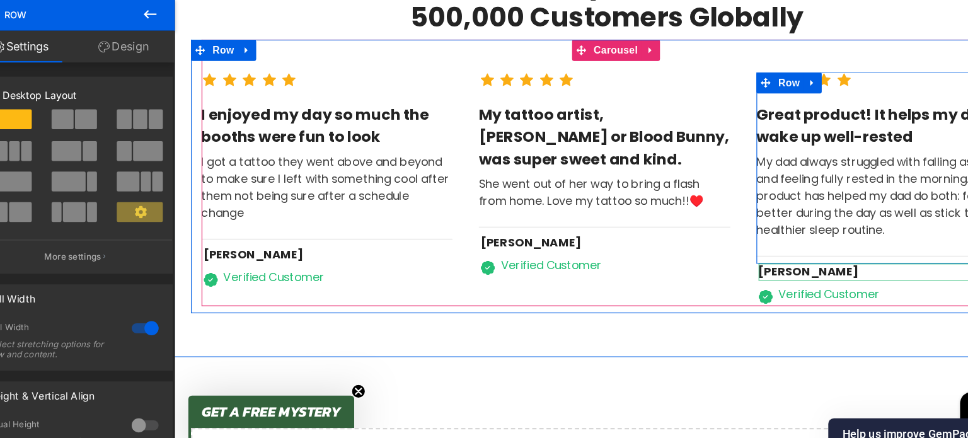
click at [174, 0] on div at bounding box center [174, 0] width 0 height 0
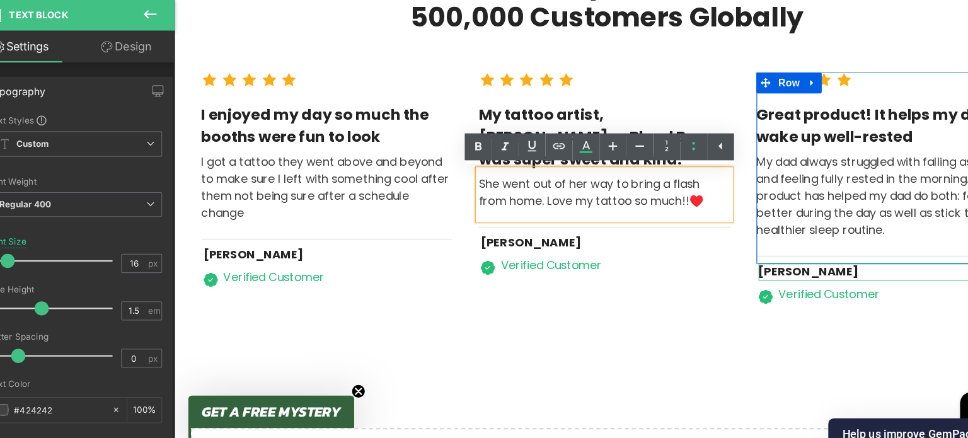
click at [649, 183] on div "She went out of her way to bring a flash from home. Love my tattoo so much!!♥️" at bounding box center [557, 172] width 224 height 30
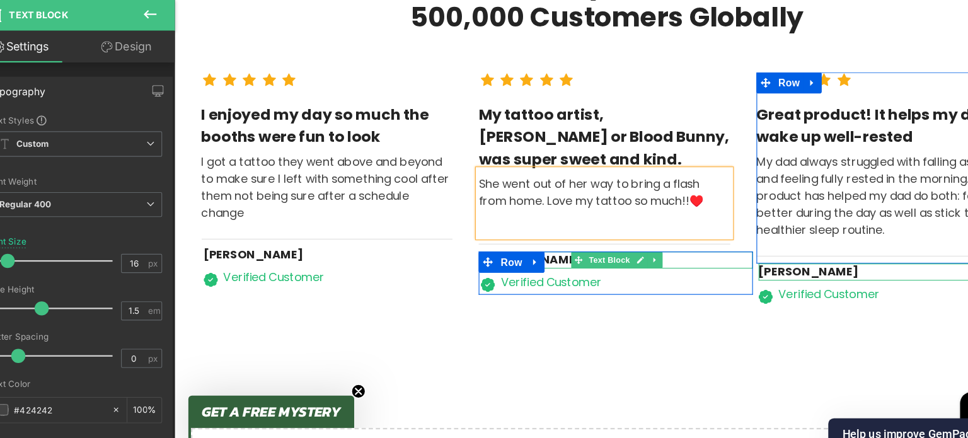
click at [507, 230] on div "[PERSON_NAME]" at bounding box center [568, 231] width 242 height 15
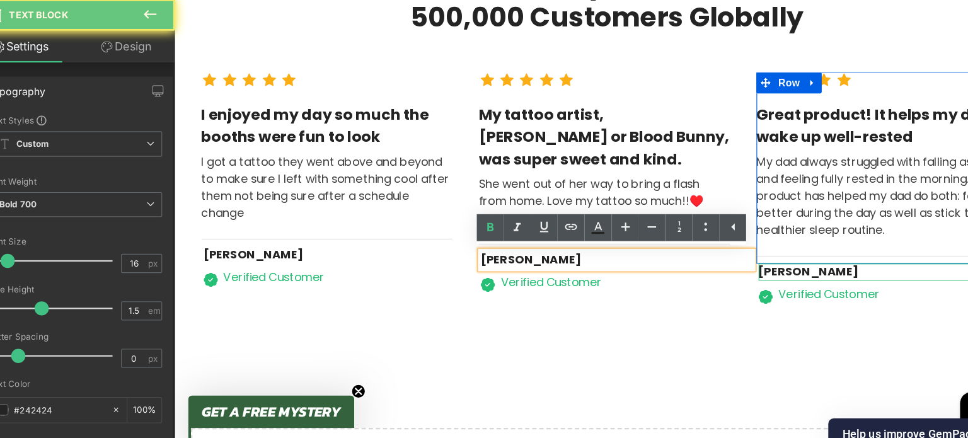
click at [507, 230] on div "[PERSON_NAME]" at bounding box center [568, 231] width 242 height 15
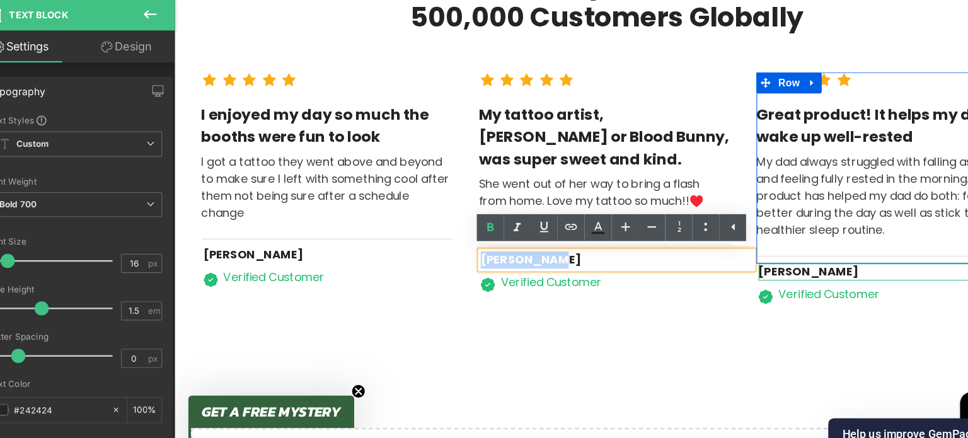
paste div
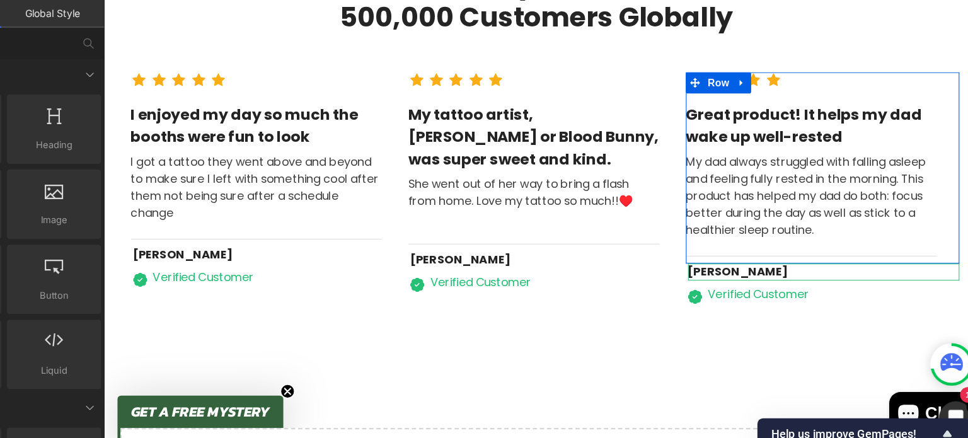
scroll to position [0, 0]
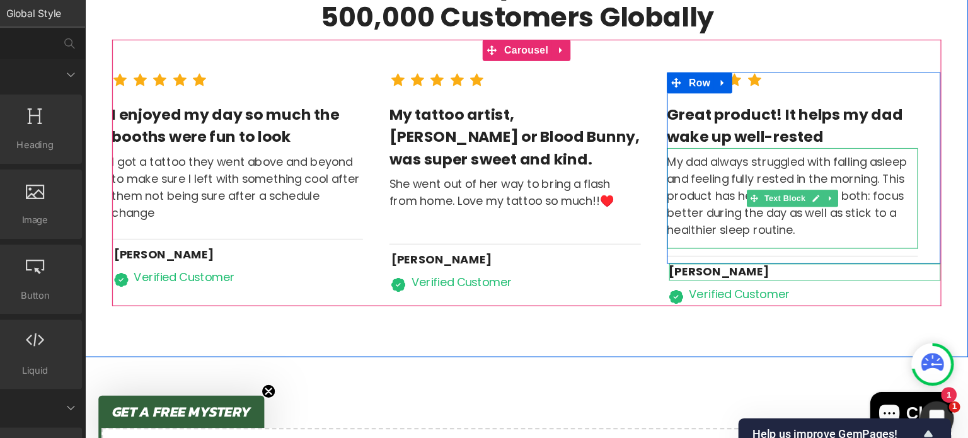
click at [656, 170] on div "My dad always struggled with falling asleep and feeling fully rested in the mor…" at bounding box center [714, 177] width 224 height 90
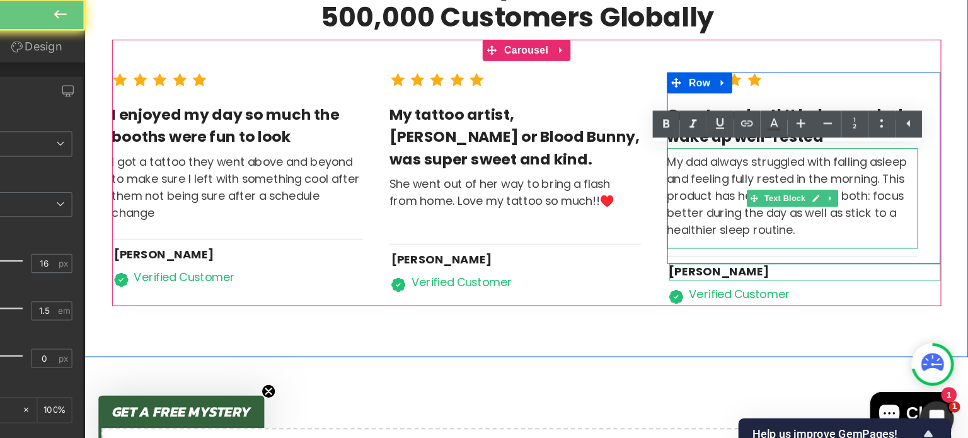
click at [656, 170] on div "My dad always struggled with falling asleep and feeling fully rested in the mor…" at bounding box center [714, 177] width 224 height 90
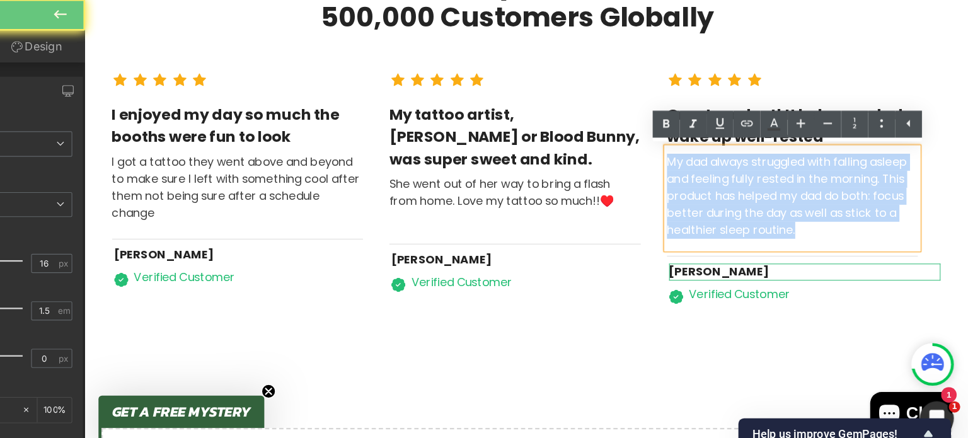
click at [656, 170] on div "My dad always struggled with falling asleep and feeling fully rested in the mor…" at bounding box center [714, 177] width 224 height 90
paste div
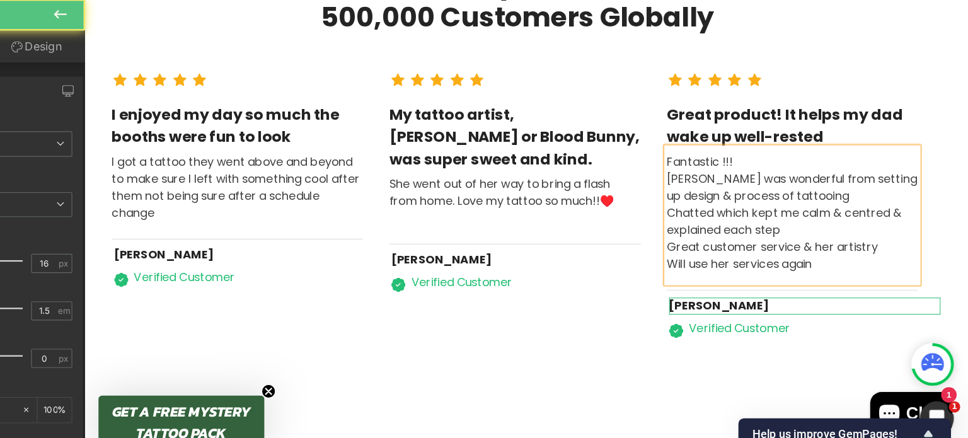
drag, startPoint x: 654, startPoint y: 146, endPoint x: 596, endPoint y: 140, distance: 58.3
click at [602, 140] on div "Fantastic !!! [PERSON_NAME] was wonderful from setting up design & process of …" at bounding box center [714, 192] width 224 height 120
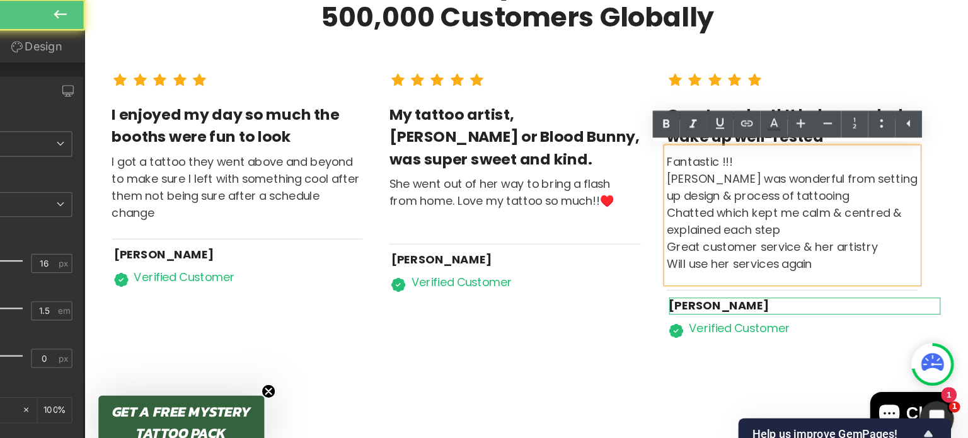
drag, startPoint x: 674, startPoint y: 144, endPoint x: 596, endPoint y: 136, distance: 78.7
click at [602, 136] on div "Fantastic !!! [PERSON_NAME] was wonderful from setting up design & process of t…" at bounding box center [714, 192] width 224 height 120
click at [618, 144] on div "Fantastic !!! [PERSON_NAME] was wonderful from setting up design & process of t…" at bounding box center [714, 192] width 224 height 120
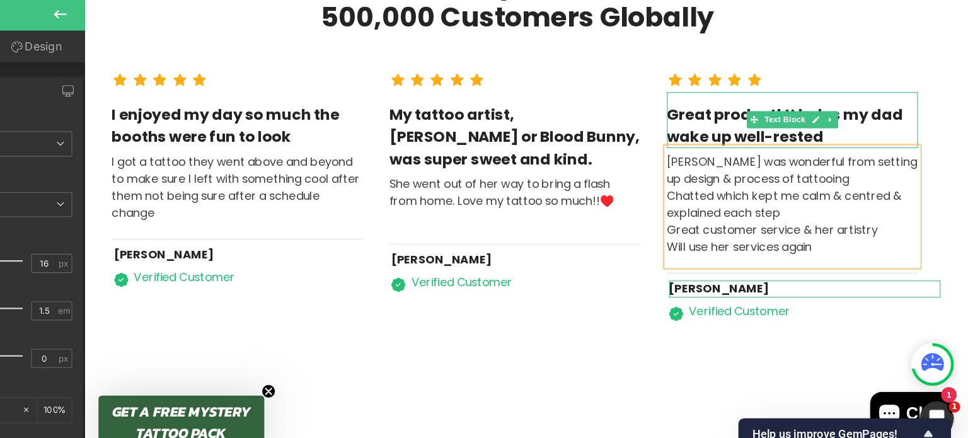
click at [615, 107] on div "Great product! It helps my dad wake up well-rested" at bounding box center [714, 108] width 224 height 50
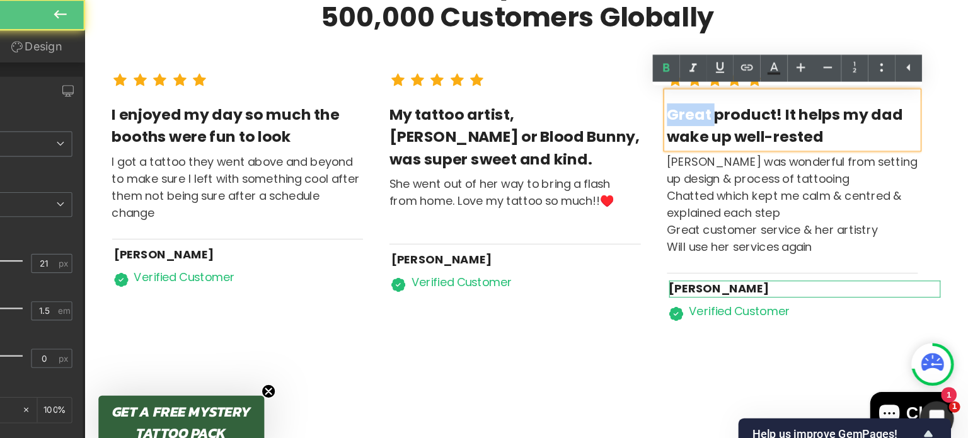
click at [615, 107] on div "Great product! It helps my dad wake up well-rested" at bounding box center [714, 108] width 224 height 50
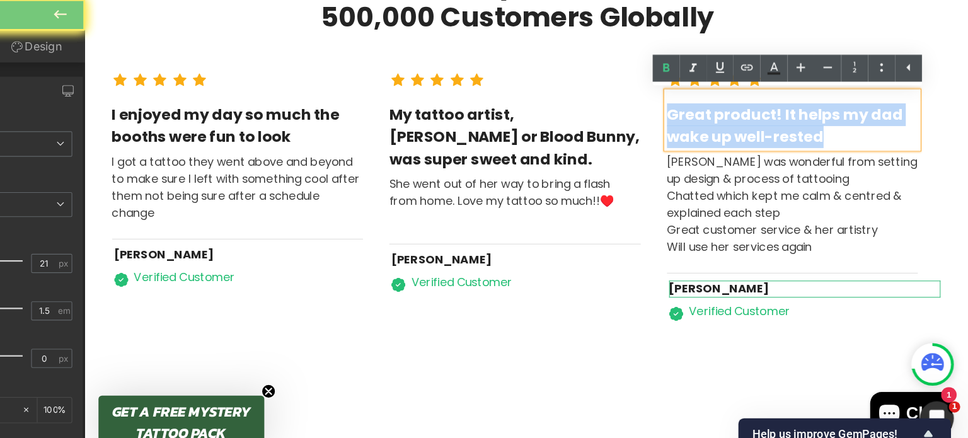
click at [615, 107] on div "Great product! It helps my dad wake up well-rested" at bounding box center [714, 108] width 224 height 50
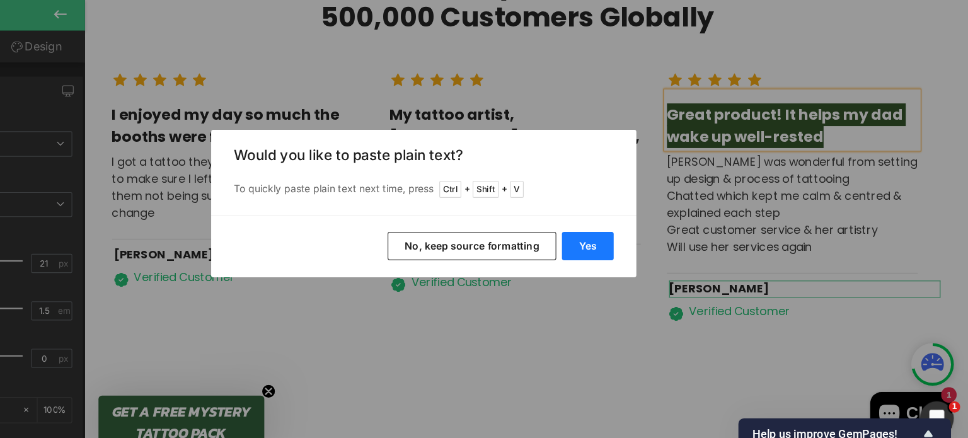
click at [636, 254] on button "Yes" at bounding box center [630, 257] width 46 height 25
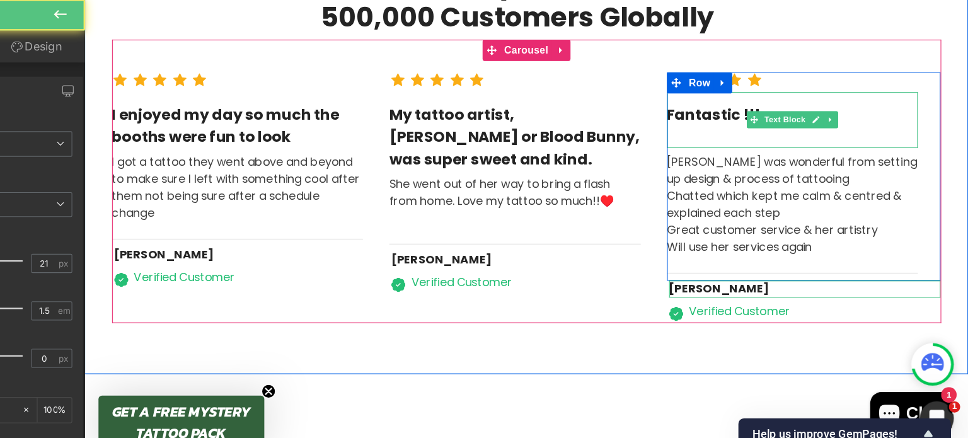
click at [632, 120] on div at bounding box center [714, 122] width 224 height 20
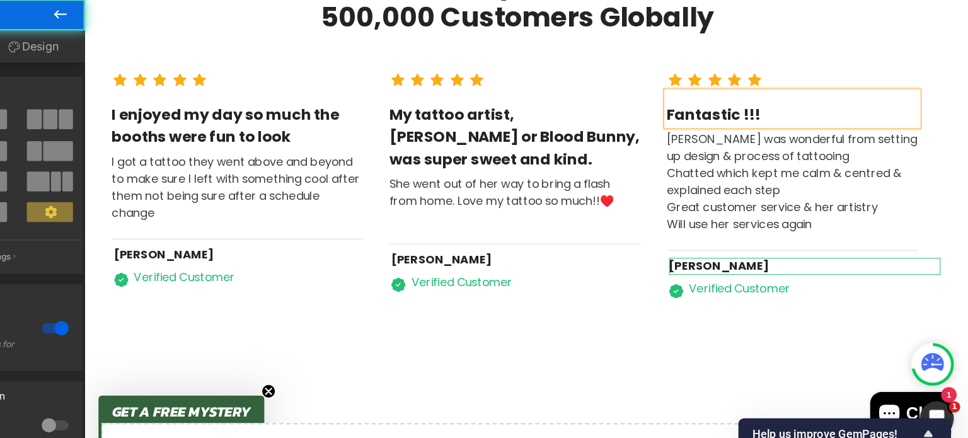
click at [509, 297] on div "98% Customers Are Satisfied Text Block Trusted By More Than 500,000 Customers G…" at bounding box center [477, 108] width 786 height 412
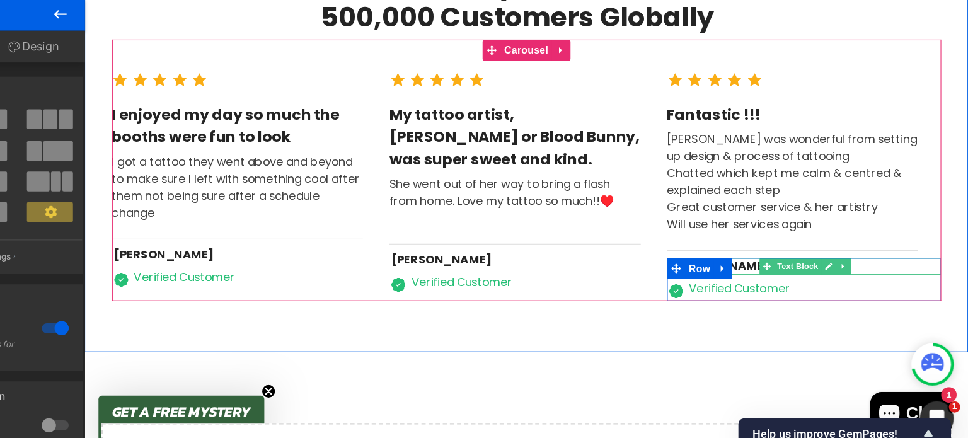
click at [662, 233] on div "[PERSON_NAME]" at bounding box center [725, 237] width 242 height 15
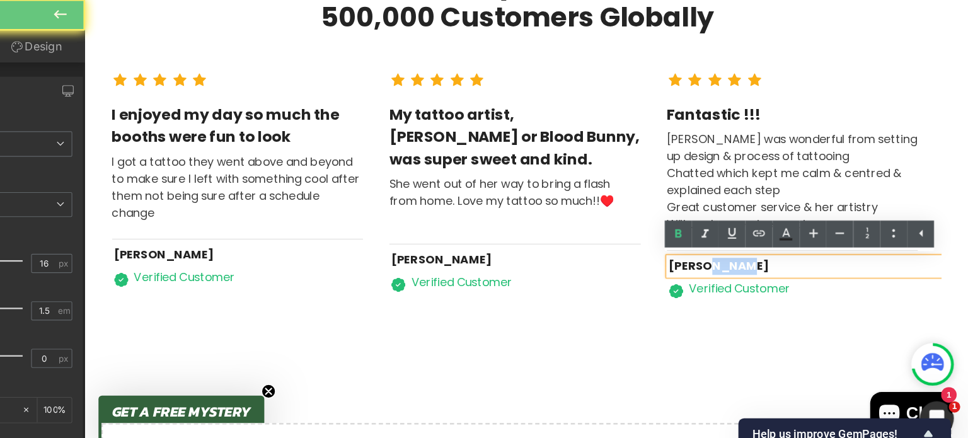
click at [662, 233] on div "[PERSON_NAME]" at bounding box center [725, 237] width 242 height 15
paste div
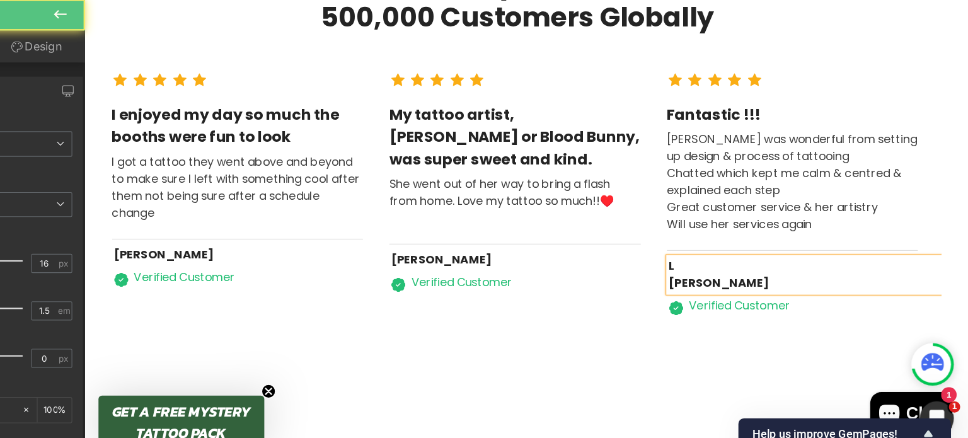
click at [615, 233] on div "L [PERSON_NAME]" at bounding box center [725, 245] width 242 height 30
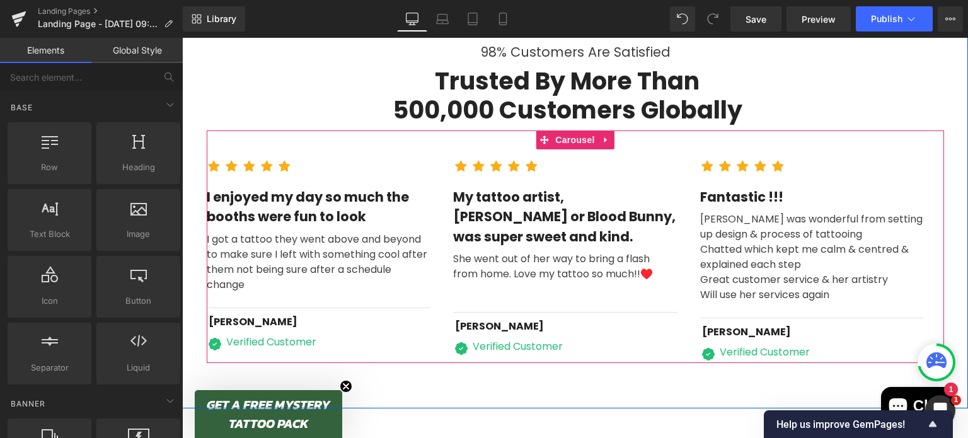
scroll to position [3834, 0]
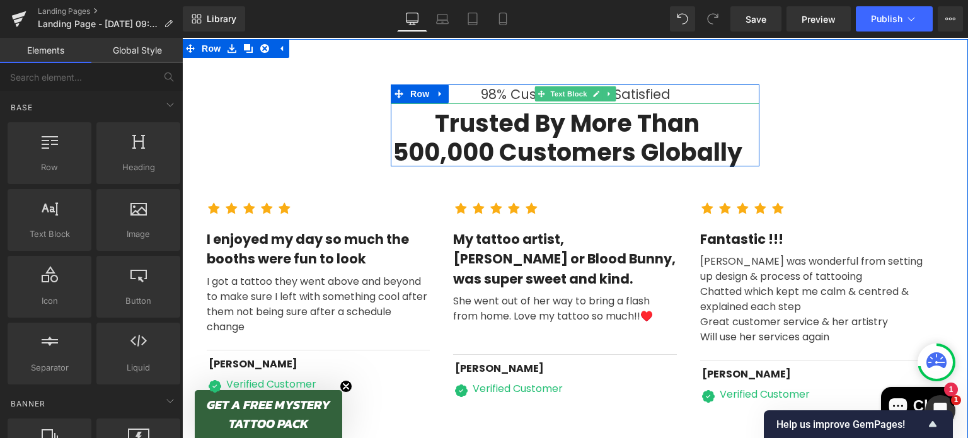
click at [511, 92] on div "98% Customers Are Satisfied" at bounding box center [575, 94] width 369 height 20
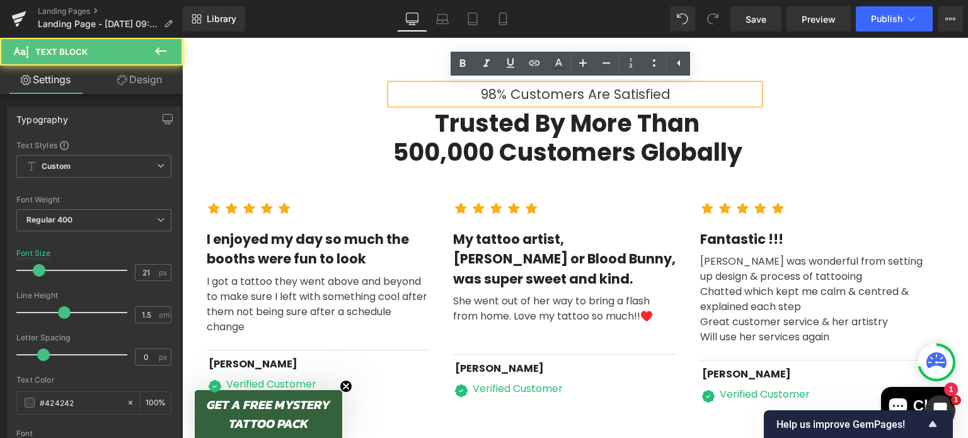
click at [611, 93] on div "98% Customers Are Satisfied" at bounding box center [575, 94] width 369 height 20
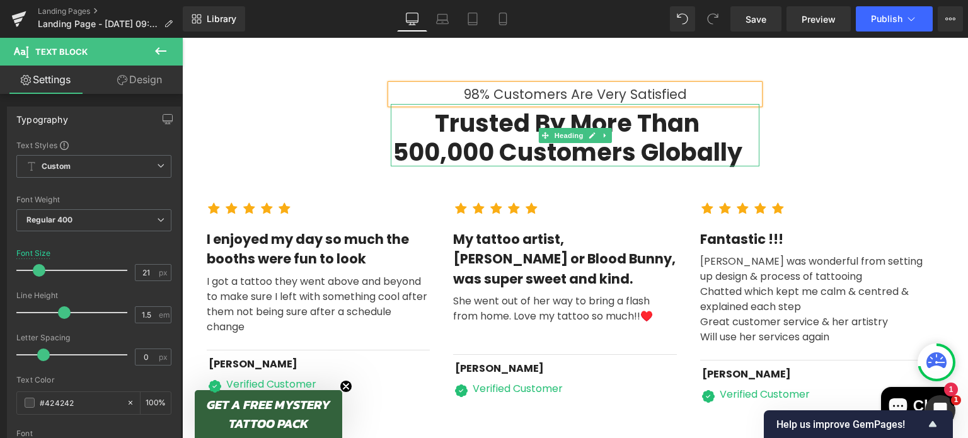
click at [499, 142] on h2 "Trusted By More Than 500,000 Customers Globally" at bounding box center [567, 137] width 353 height 57
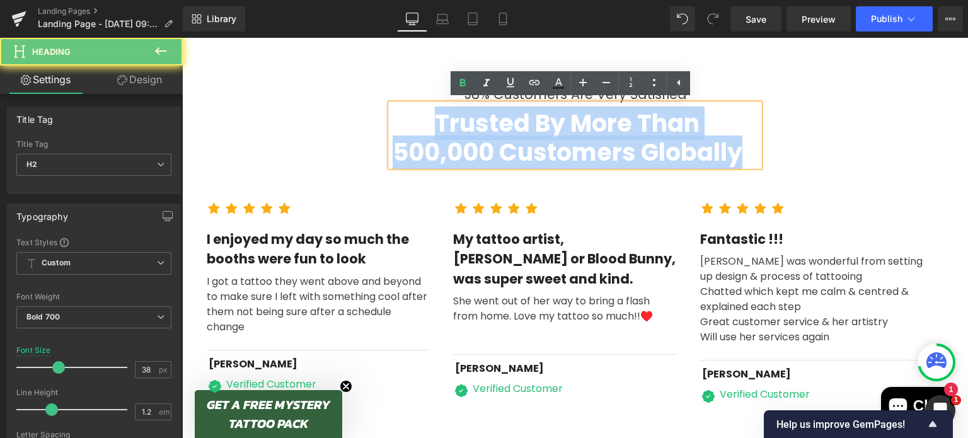
click at [499, 142] on h2 "Trusted By More Than 500,000 Customers Globally" at bounding box center [567, 137] width 353 height 57
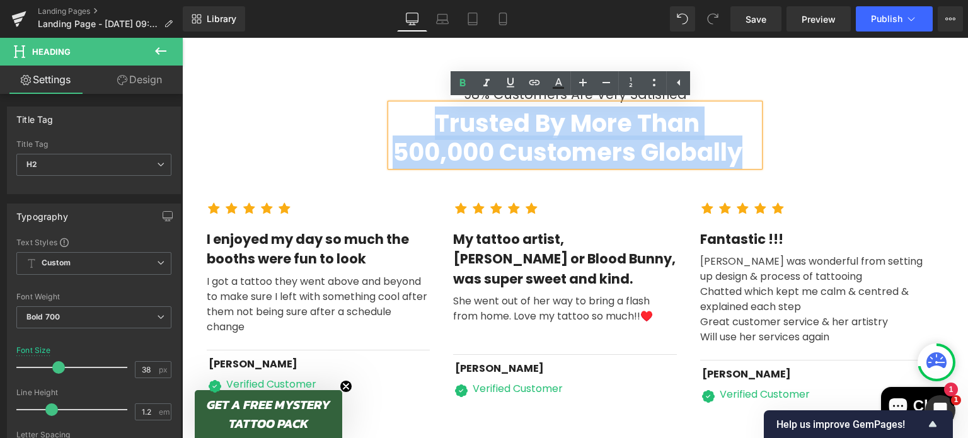
click at [491, 144] on h2 "Trusted By More Than 500,000 Customers Globally" at bounding box center [567, 137] width 353 height 57
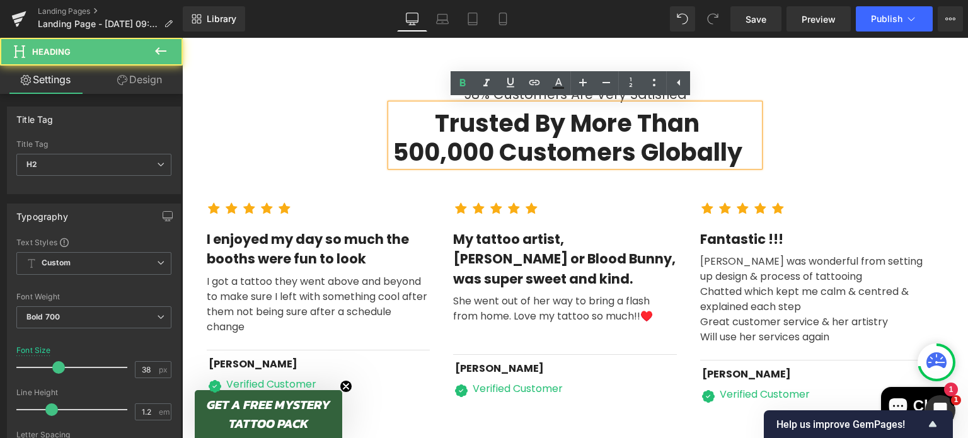
click at [466, 202] on div "Icon Icon Icon Icon Icon Icon List Hoz My tattoo artist, [PERSON_NAME] or Blood…" at bounding box center [575, 281] width 244 height 159
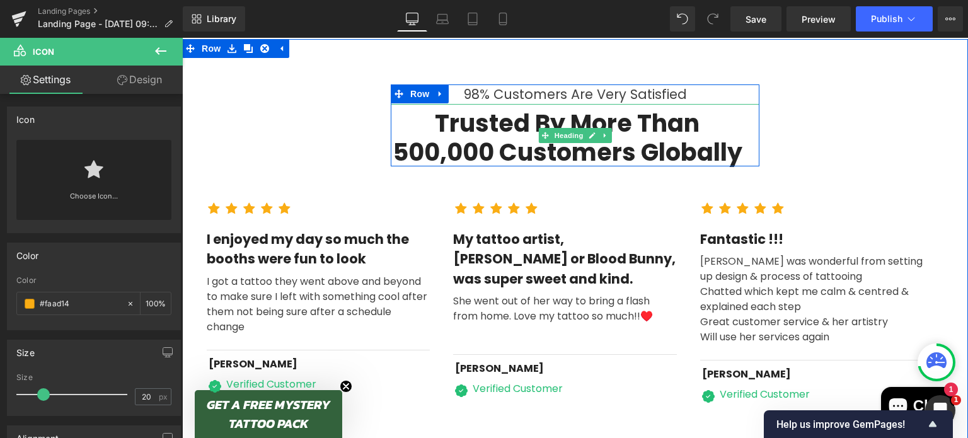
click at [448, 111] on h2 "Trusted By More Than 500,000 Customers Globally" at bounding box center [567, 137] width 353 height 57
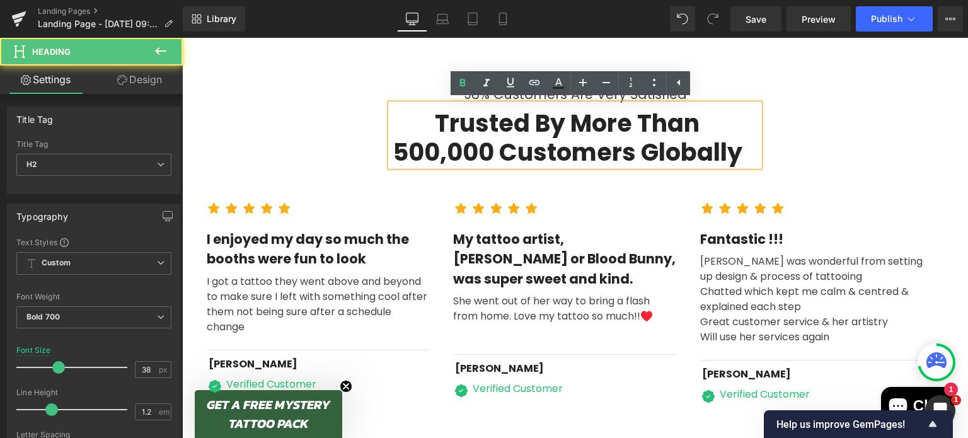
click at [560, 241] on div "My tattoo artist, [PERSON_NAME] or Blood Bunny, was super sweet and kind." at bounding box center [565, 259] width 224 height 60
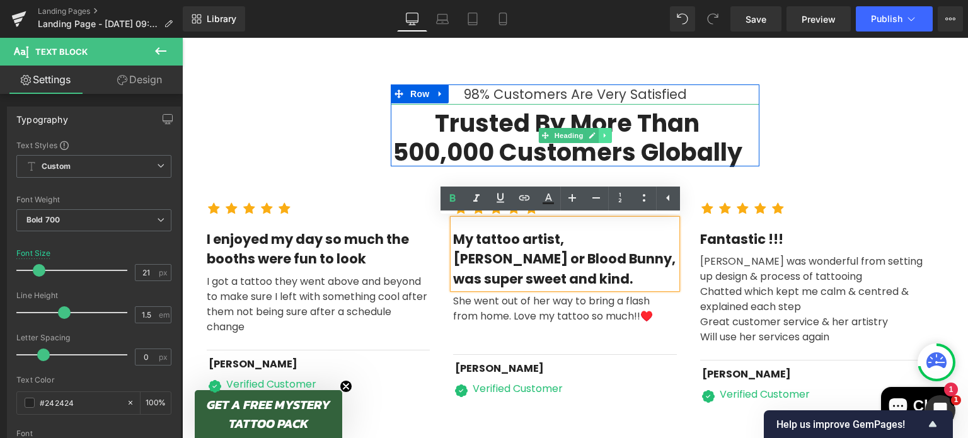
click at [602, 136] on icon at bounding box center [605, 136] width 7 height 8
click at [608, 136] on icon at bounding box center [611, 135] width 7 height 7
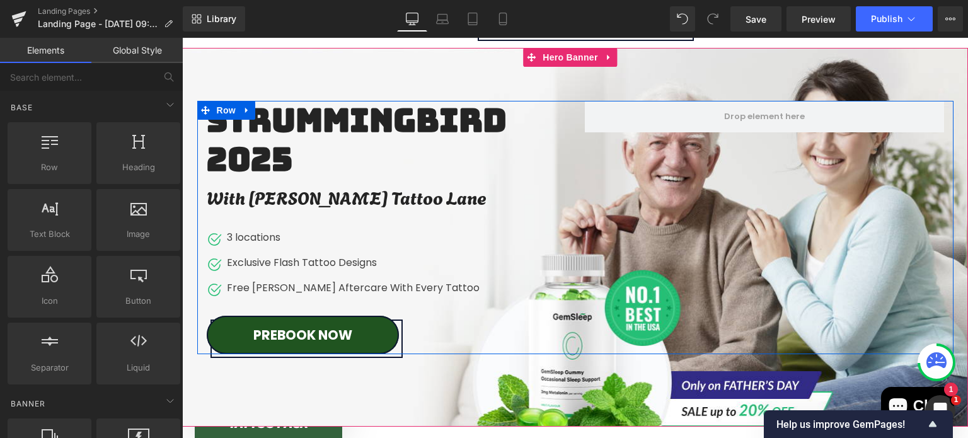
scroll to position [102, 0]
